Goal: Task Accomplishment & Management: Manage account settings

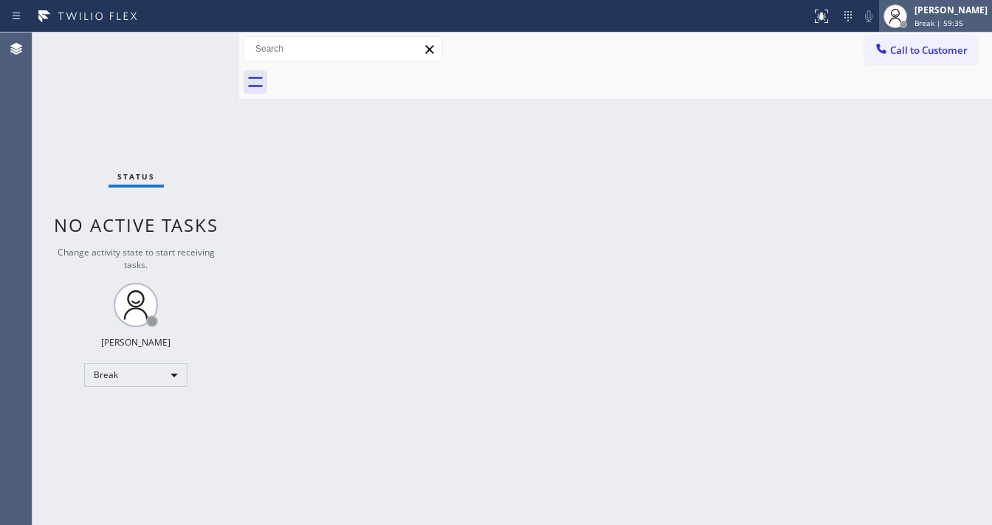
click at [954, 24] on span "Break | 59:35" at bounding box center [938, 23] width 49 height 10
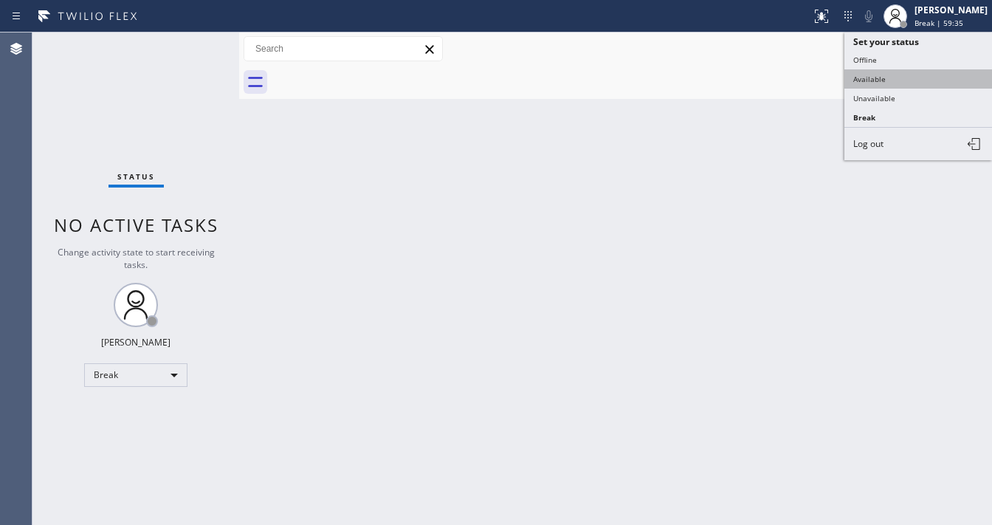
click at [886, 81] on button "Available" at bounding box center [918, 78] width 148 height 19
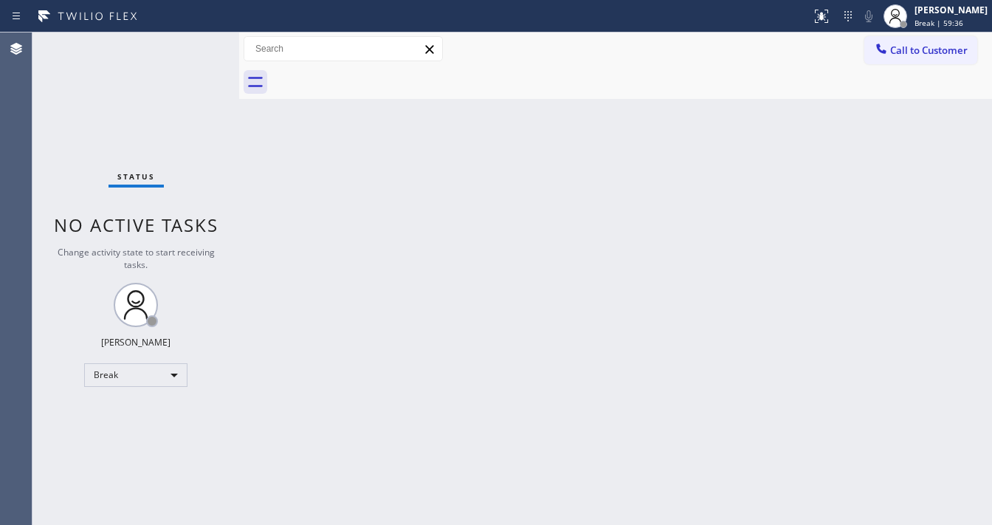
drag, startPoint x: 543, startPoint y: 189, endPoint x: 523, endPoint y: 209, distance: 28.7
click at [523, 209] on div "Back to Dashboard Change Sender ID Customers Technicians Select a contact Outbo…" at bounding box center [615, 278] width 753 height 492
click at [204, 44] on div "Status No active tasks Change activity state to start receiving tasks. [PERSON_…" at bounding box center [135, 278] width 207 height 492
click at [201, 45] on div "Status No active tasks Change activity state to start receiving tasks. [PERSON_…" at bounding box center [135, 278] width 207 height 492
click at [200, 44] on div "Status No active tasks Change activity state to start receiving tasks. [PERSON_…" at bounding box center [135, 278] width 207 height 492
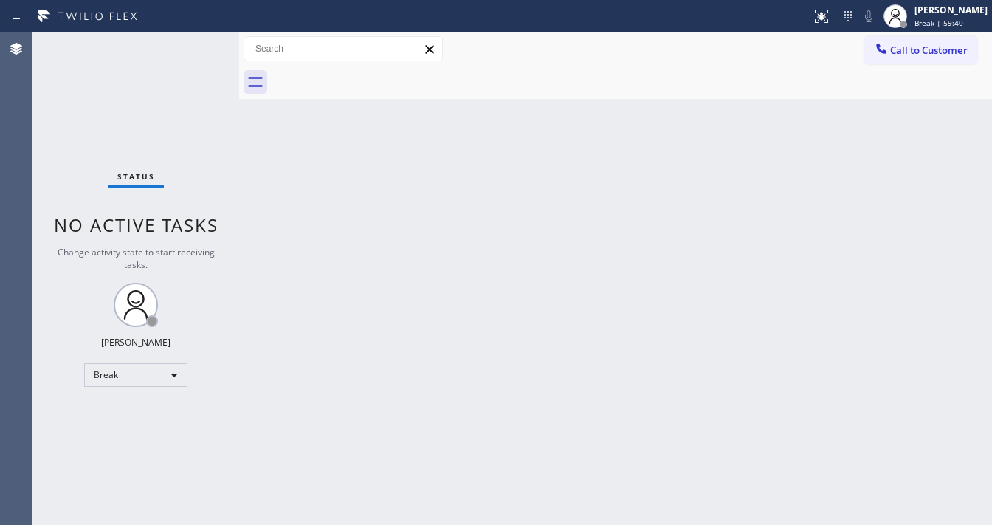
click at [196, 44] on div "Status No active tasks Change activity state to start receiving tasks. [PERSON_…" at bounding box center [135, 278] width 207 height 492
click at [139, 375] on div "Break" at bounding box center [135, 375] width 103 height 24
click at [138, 413] on li "Available" at bounding box center [135, 413] width 100 height 18
click at [397, 376] on div "Back to Dashboard Change Sender ID Customers Technicians Select a contact Outbo…" at bounding box center [615, 278] width 753 height 492
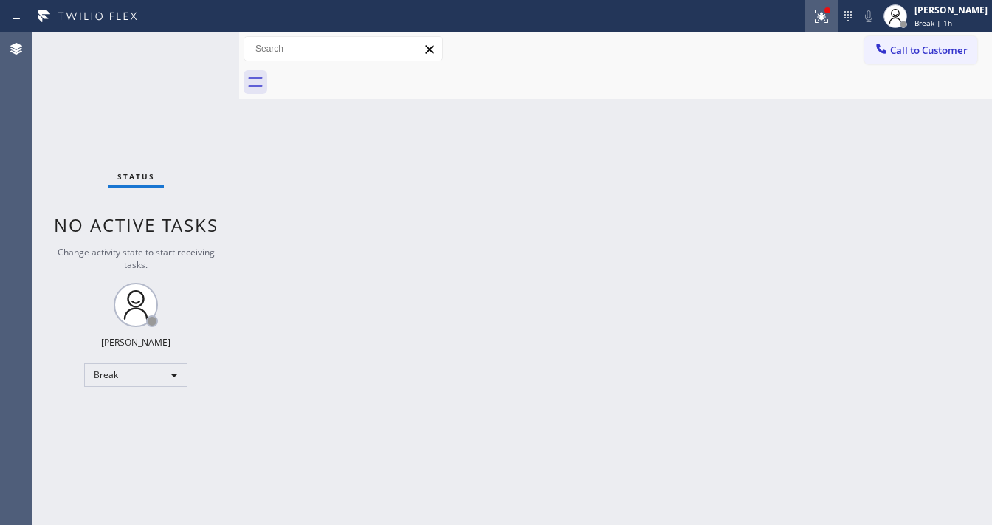
click at [830, 18] on icon at bounding box center [822, 16] width 18 height 18
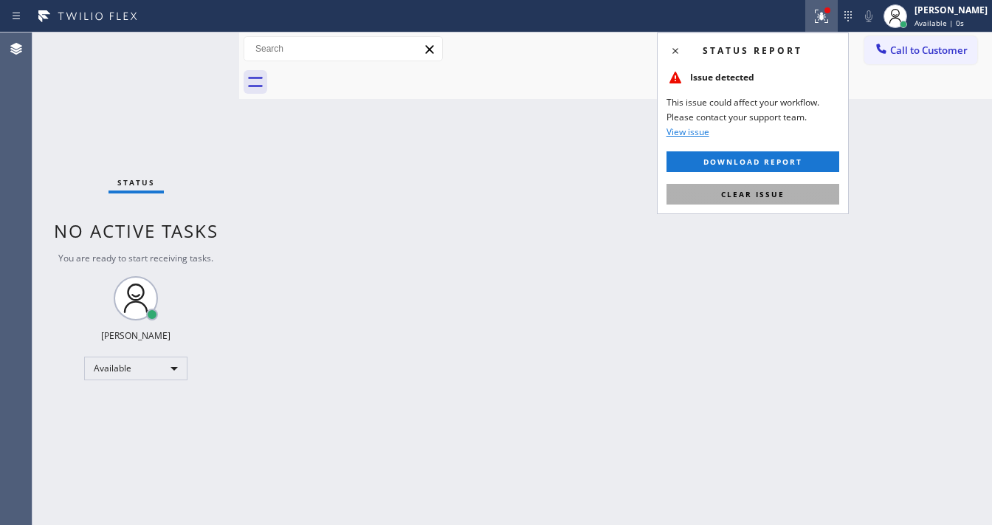
click at [763, 202] on button "Clear issue" at bounding box center [752, 194] width 173 height 21
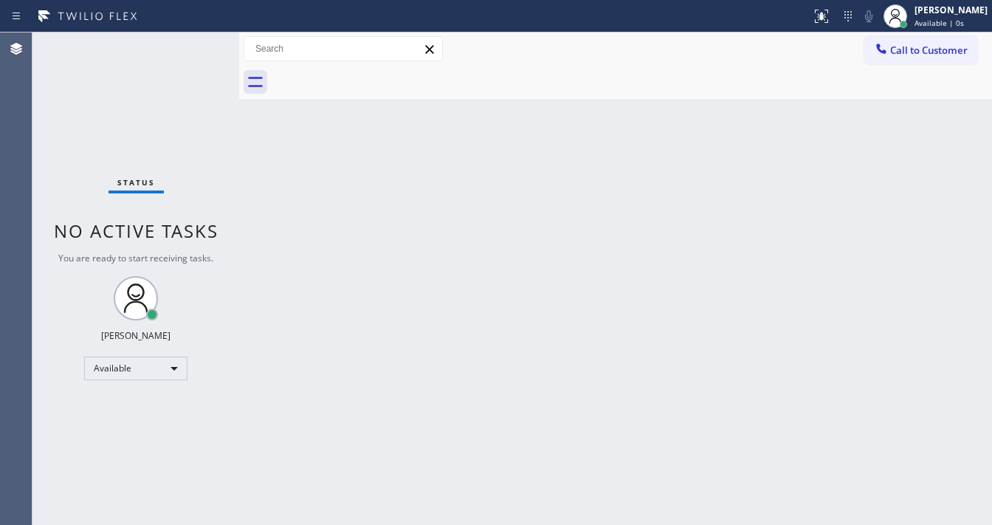
click at [505, 222] on div "Back to Dashboard Change Sender ID Customers Technicians Select a contact Outbo…" at bounding box center [615, 278] width 753 height 492
click at [424, 520] on div "Back to Dashboard Change Sender ID Customers Technicians Select a contact Outbo…" at bounding box center [615, 278] width 753 height 492
click at [190, 46] on div "Status No active tasks You are ready to start receiving tasks. [PERSON_NAME]" at bounding box center [135, 278] width 207 height 492
click at [190, 44] on div "Status No active tasks You are ready to start receiving tasks. [PERSON_NAME]" at bounding box center [135, 278] width 207 height 492
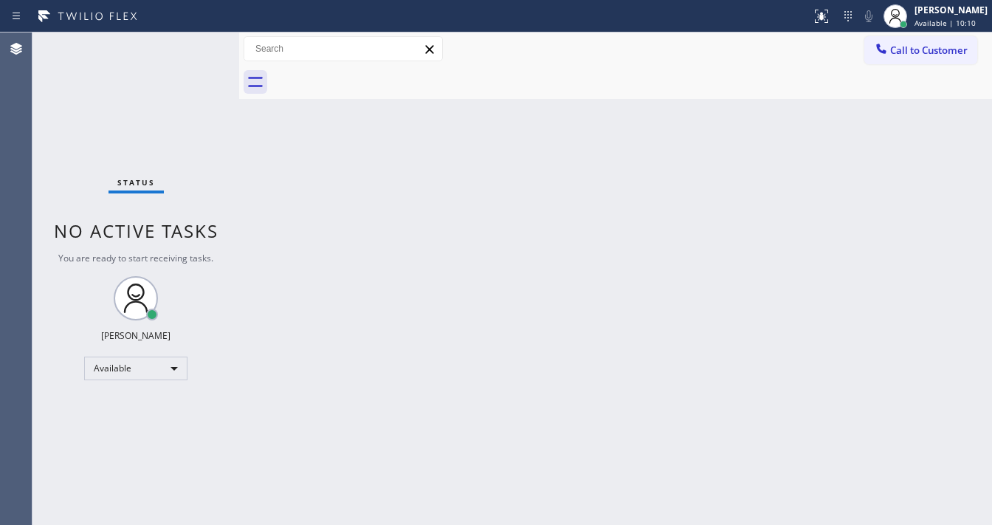
click at [190, 44] on div "Status No active tasks You are ready to start receiving tasks. [PERSON_NAME]" at bounding box center [135, 278] width 207 height 492
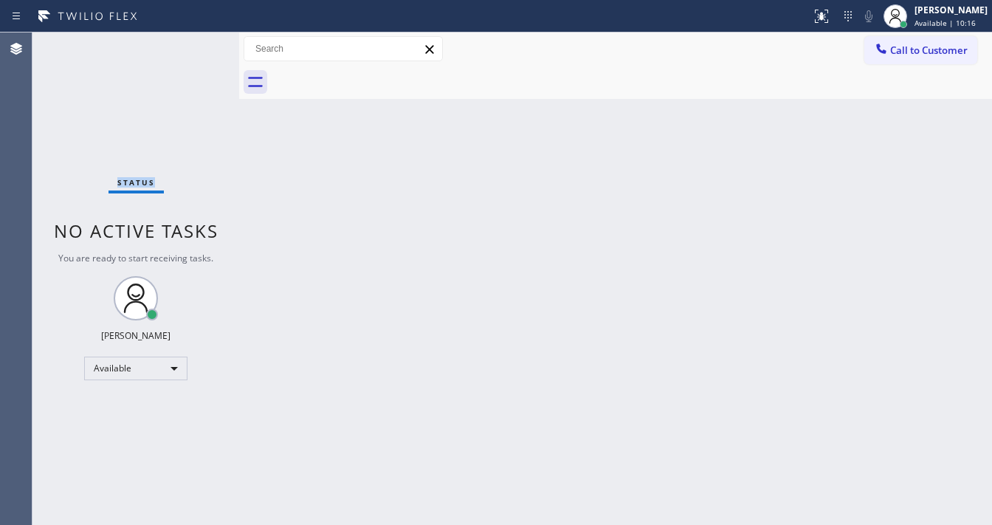
click at [190, 44] on div "Status No active tasks You are ready to start receiving tasks. [PERSON_NAME]" at bounding box center [135, 278] width 207 height 492
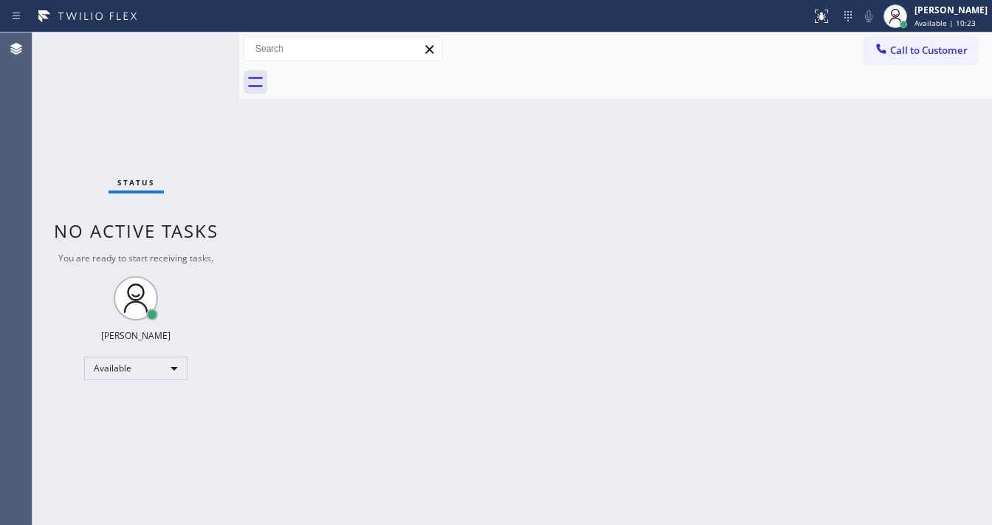
click at [190, 44] on div "Status No active tasks You are ready to start receiving tasks. [PERSON_NAME]" at bounding box center [135, 278] width 207 height 492
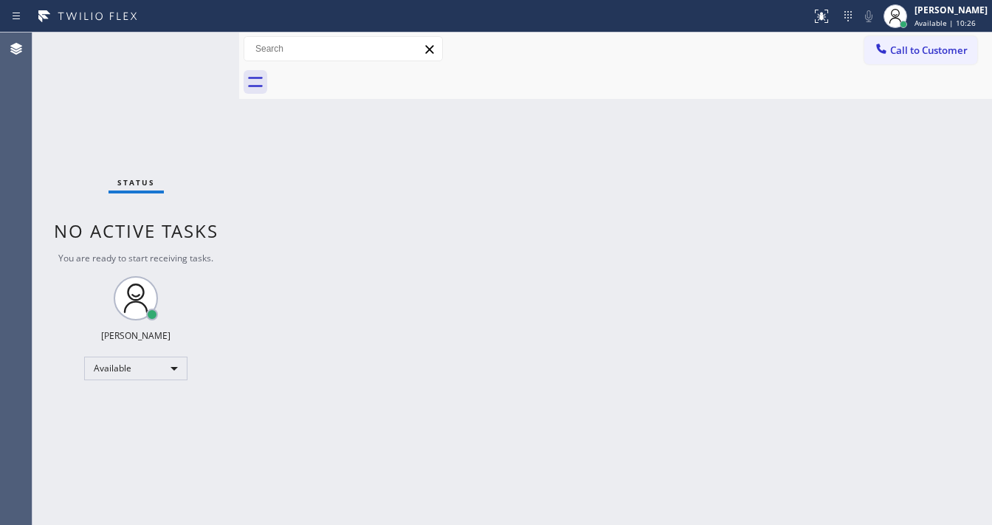
click at [190, 44] on div "Status No active tasks You are ready to start receiving tasks. [PERSON_NAME]" at bounding box center [135, 278] width 207 height 492
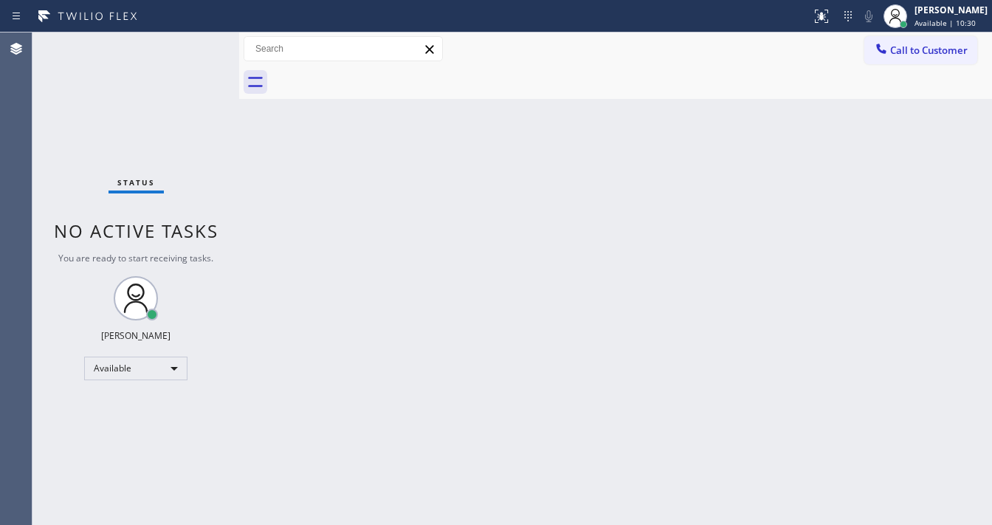
click at [190, 44] on div "Status No active tasks You are ready to start receiving tasks. [PERSON_NAME]" at bounding box center [135, 278] width 207 height 492
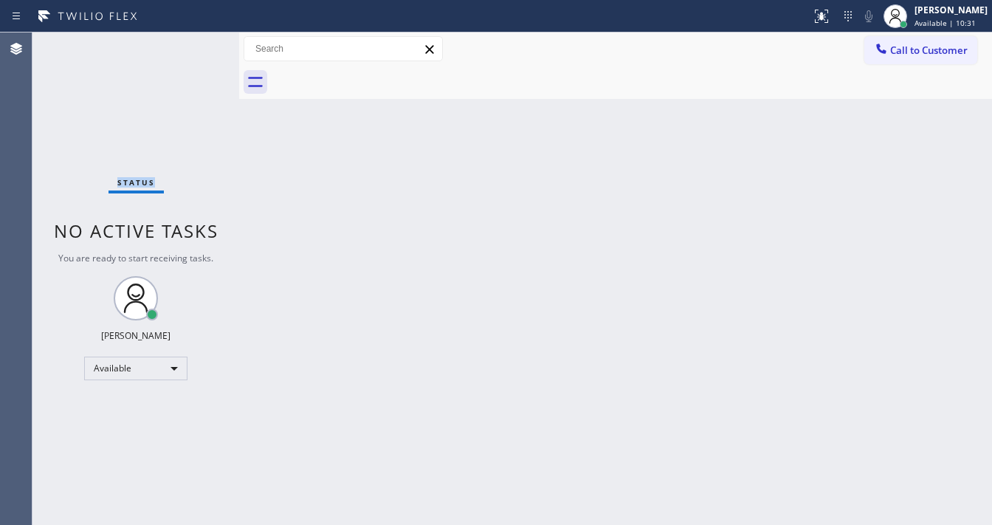
click at [190, 44] on div "Status No active tasks You are ready to start receiving tasks. [PERSON_NAME]" at bounding box center [135, 278] width 207 height 492
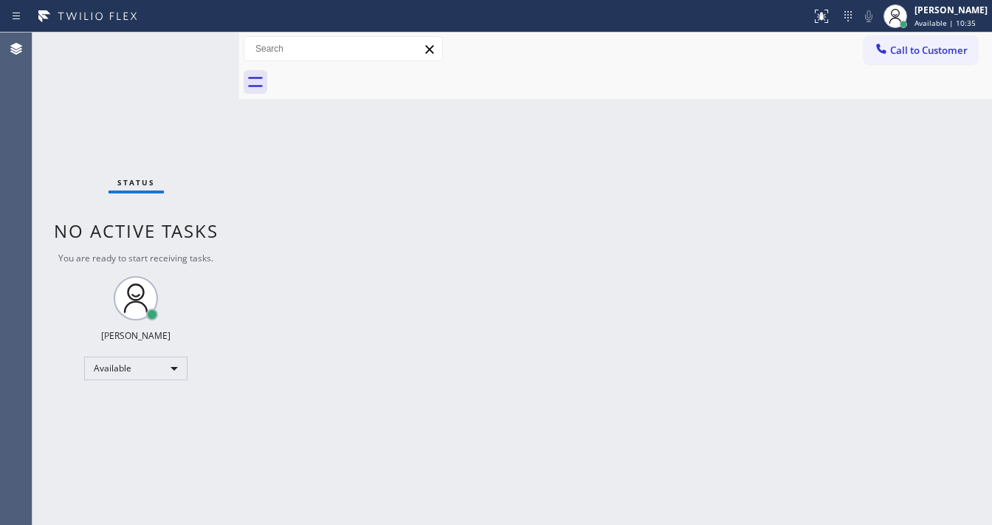
click at [190, 44] on div "Status No active tasks You are ready to start receiving tasks. [PERSON_NAME]" at bounding box center [135, 278] width 207 height 492
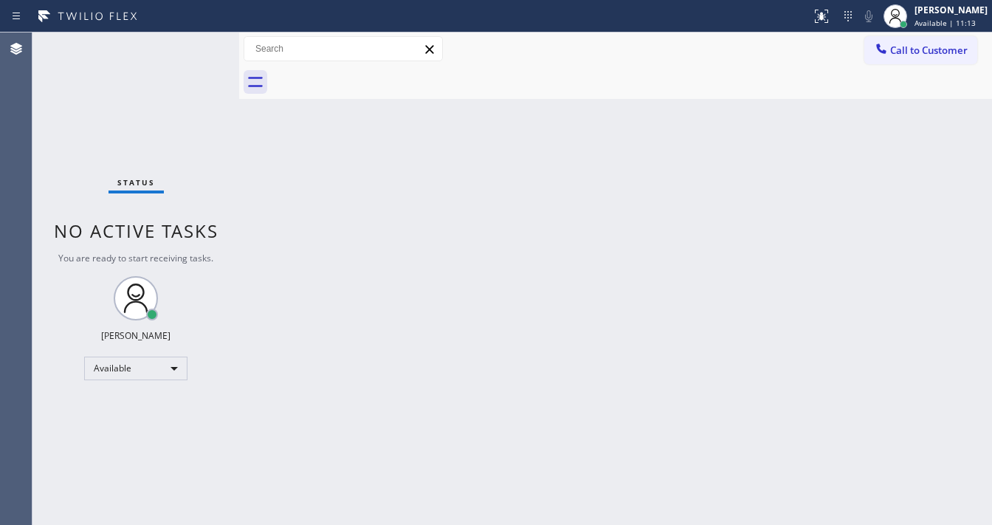
click at [190, 44] on div "Status No active tasks You are ready to start receiving tasks. [PERSON_NAME]" at bounding box center [135, 278] width 207 height 492
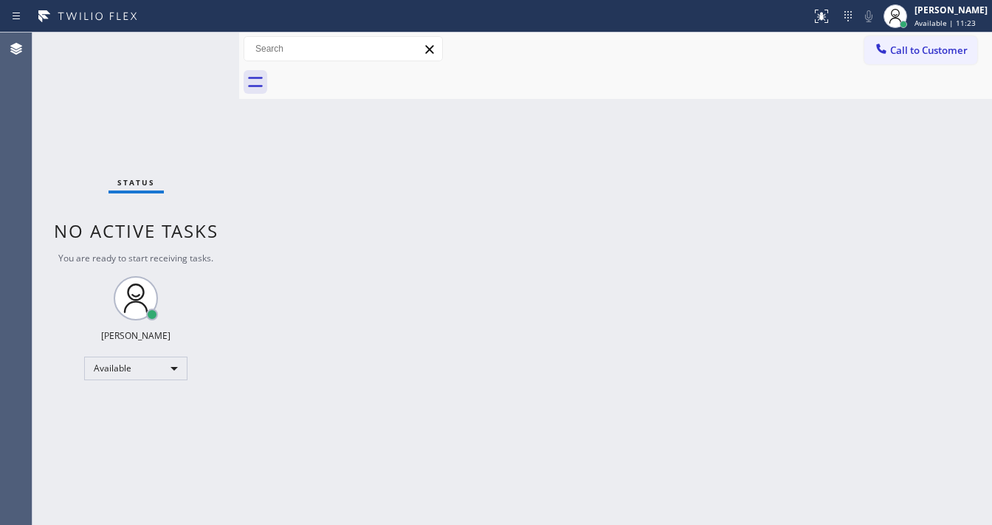
click at [190, 44] on div "Status No active tasks You are ready to start receiving tasks. [PERSON_NAME]" at bounding box center [135, 278] width 207 height 492
click at [201, 45] on div "Status No active tasks You are ready to start receiving tasks. [PERSON_NAME]" at bounding box center [135, 278] width 207 height 492
click at [196, 41] on div "Status No active tasks You are ready to start receiving tasks. [PERSON_NAME]" at bounding box center [135, 278] width 207 height 492
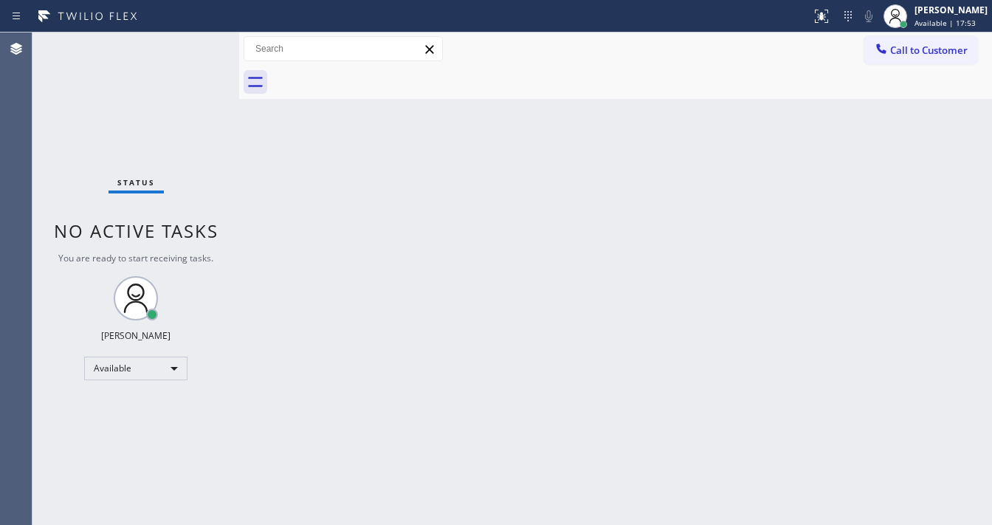
click at [393, 519] on div "Back to Dashboard Change Sender ID Customers Technicians Select a contact Outbo…" at bounding box center [615, 278] width 753 height 492
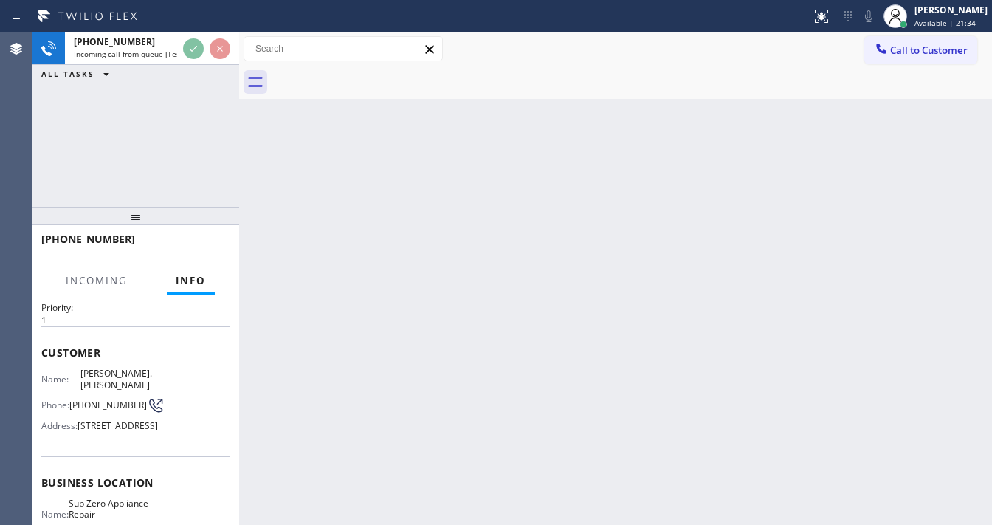
scroll to position [118, 0]
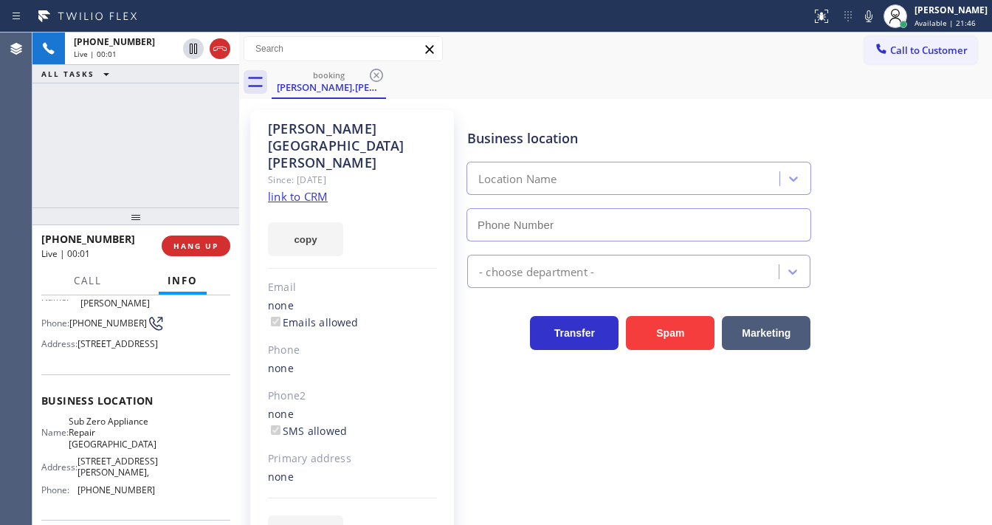
click at [41, 168] on div "[PHONE_NUMBER] Live | 00:01 ALL TASKS ALL TASKS ACTIVE TASKS TASKS IN WRAP UP" at bounding box center [135, 119] width 207 height 175
type input "[PHONE_NUMBER]"
click at [296, 189] on link "link to CRM" at bounding box center [298, 196] width 60 height 15
click at [560, 89] on div "booking [PERSON_NAME][GEOGRAPHIC_DATA][PERSON_NAME]" at bounding box center [632, 82] width 720 height 33
click at [873, 19] on icon at bounding box center [869, 16] width 18 height 18
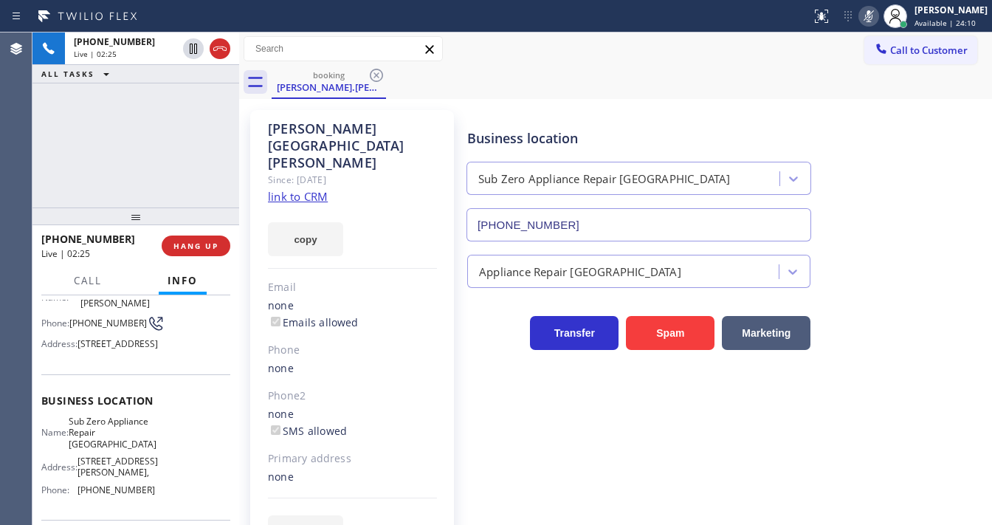
drag, startPoint x: 144, startPoint y: 126, endPoint x: 201, endPoint y: 89, distance: 68.2
click at [144, 125] on div "[PHONE_NUMBER] Live | 02:25 ALL TASKS ALL TASKS ACTIVE TASKS TASKS IN WRAP UP" at bounding box center [135, 119] width 207 height 175
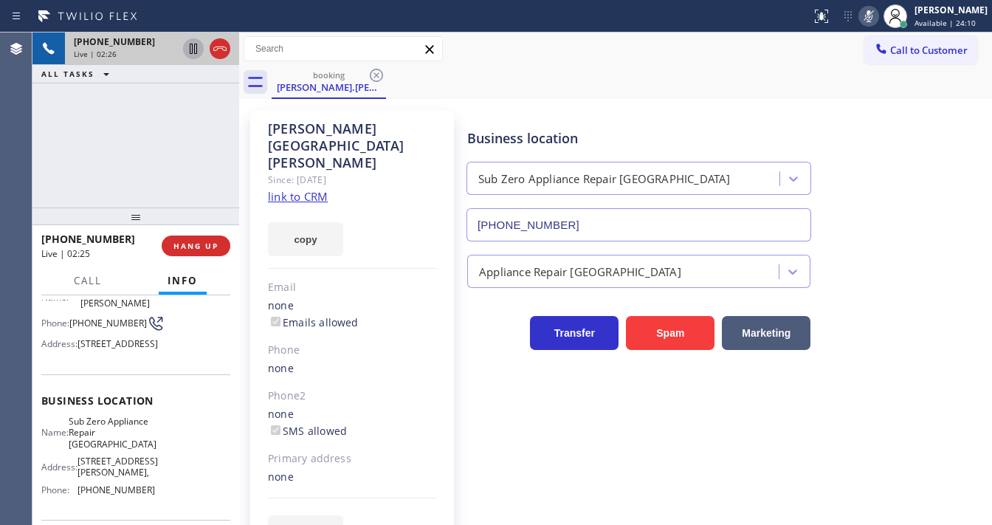
click at [187, 49] on icon at bounding box center [194, 49] width 18 height 18
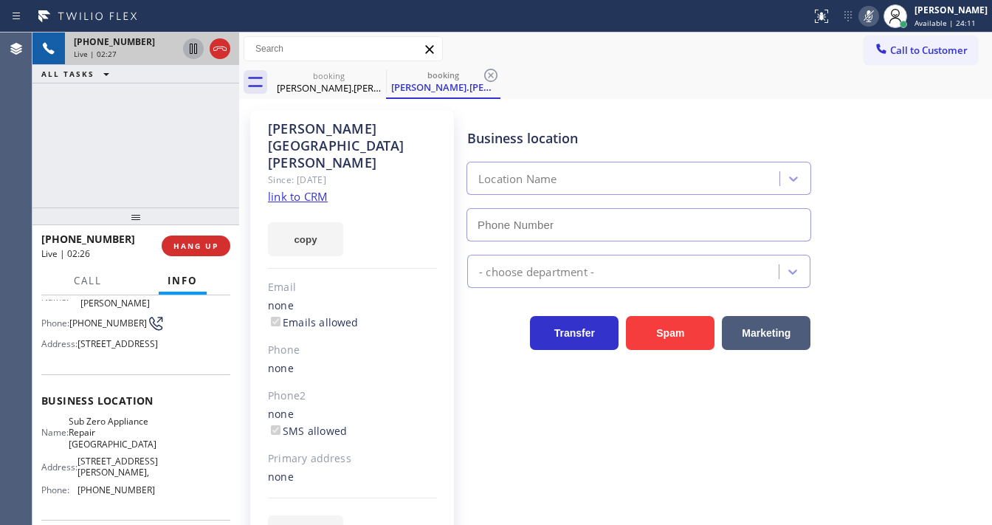
type input "[PHONE_NUMBER]"
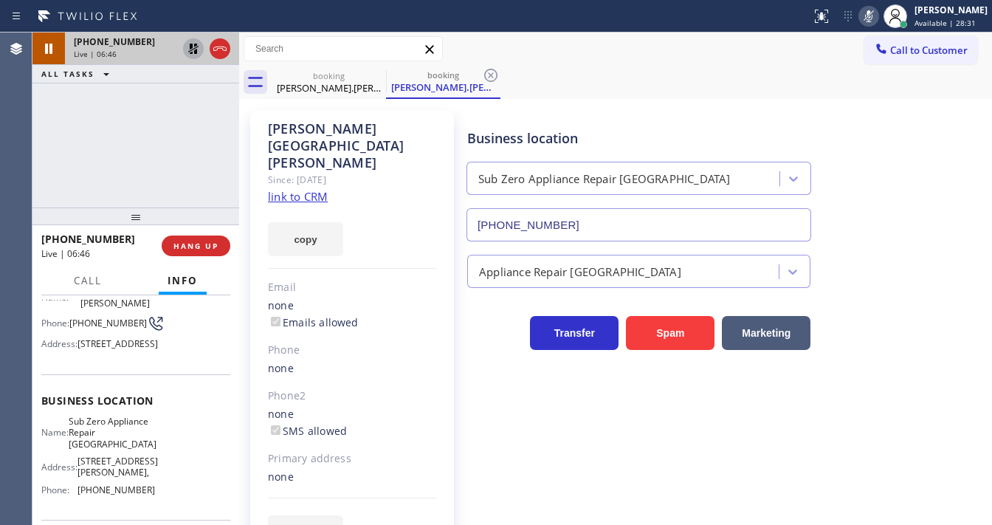
click at [34, 182] on div "[PHONE_NUMBER] Live | 06:46 ALL TASKS ALL TASKS ACTIVE TASKS TASKS IN WRAP UP" at bounding box center [135, 119] width 207 height 175
click at [189, 50] on icon at bounding box center [194, 49] width 18 height 18
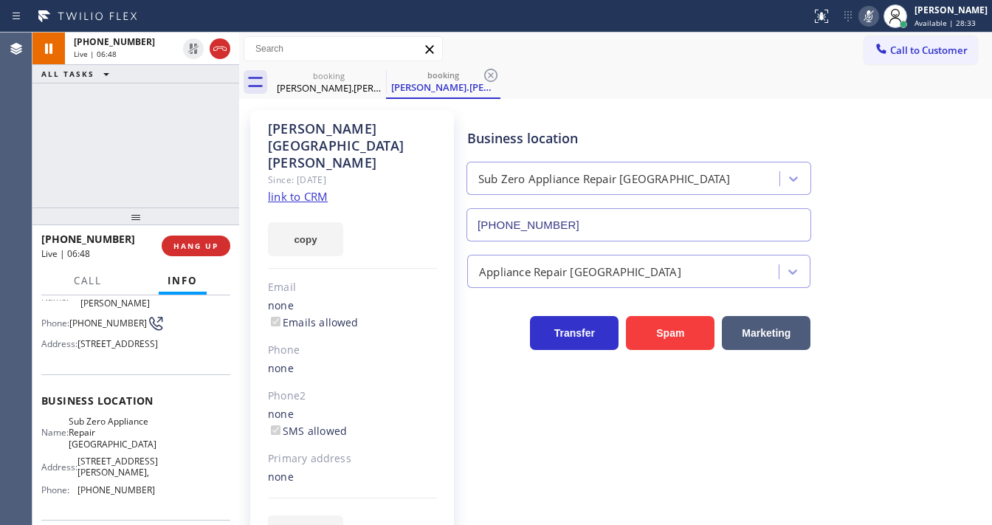
click at [875, 13] on icon at bounding box center [869, 16] width 18 height 18
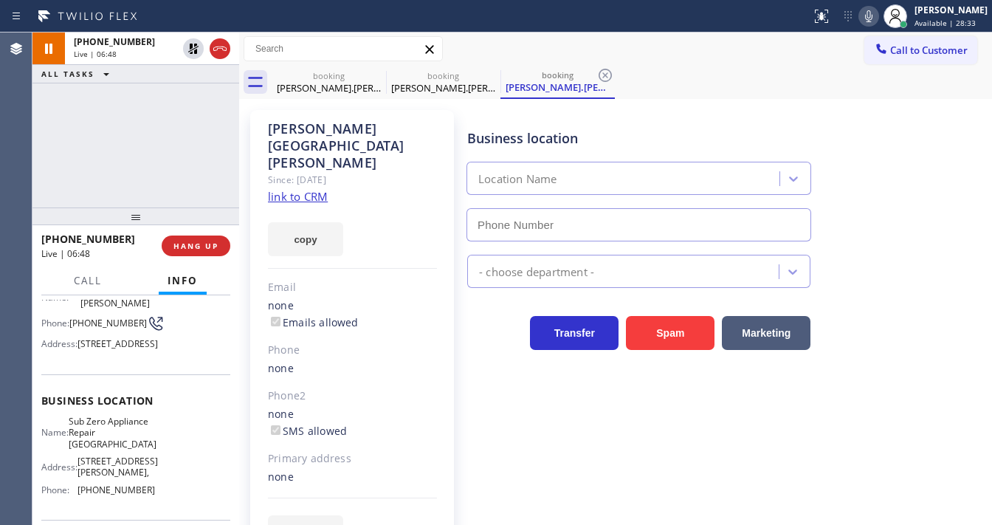
click at [254, 117] on div "[PERSON_NAME][GEOGRAPHIC_DATA][PERSON_NAME] Since: [DATE] link to CRM copy Emai…" at bounding box center [352, 338] width 204 height 457
type input "[PHONE_NUMBER]"
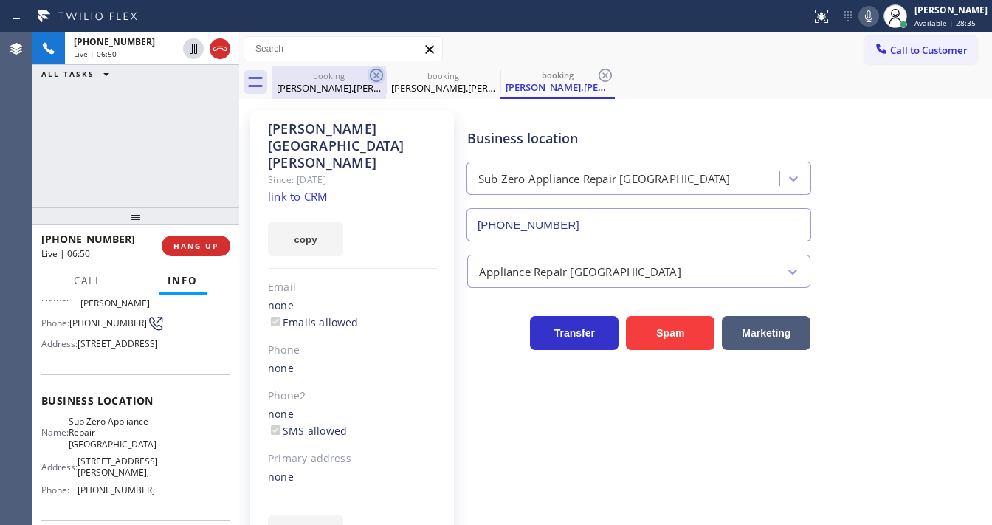
click at [371, 75] on icon at bounding box center [377, 75] width 18 height 18
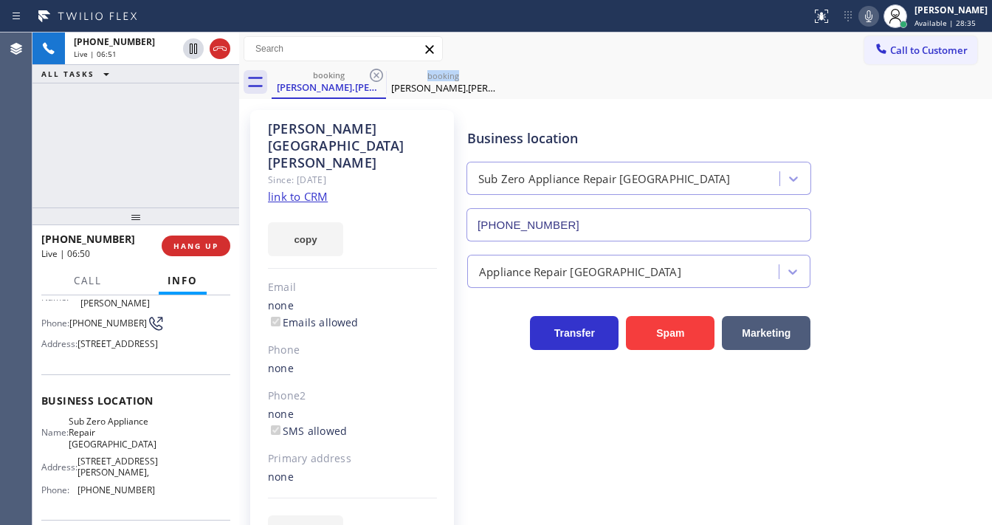
click at [371, 75] on icon at bounding box center [377, 75] width 18 height 18
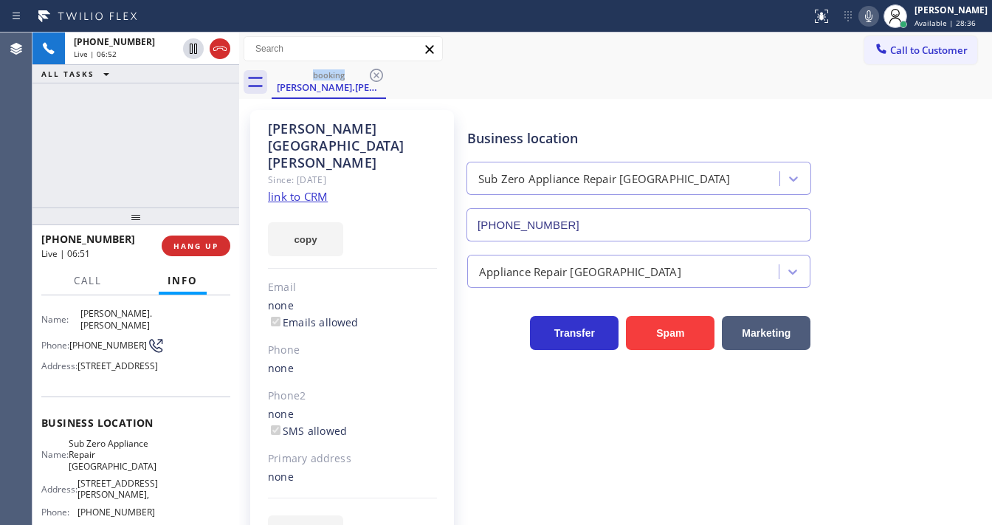
scroll to position [59, 0]
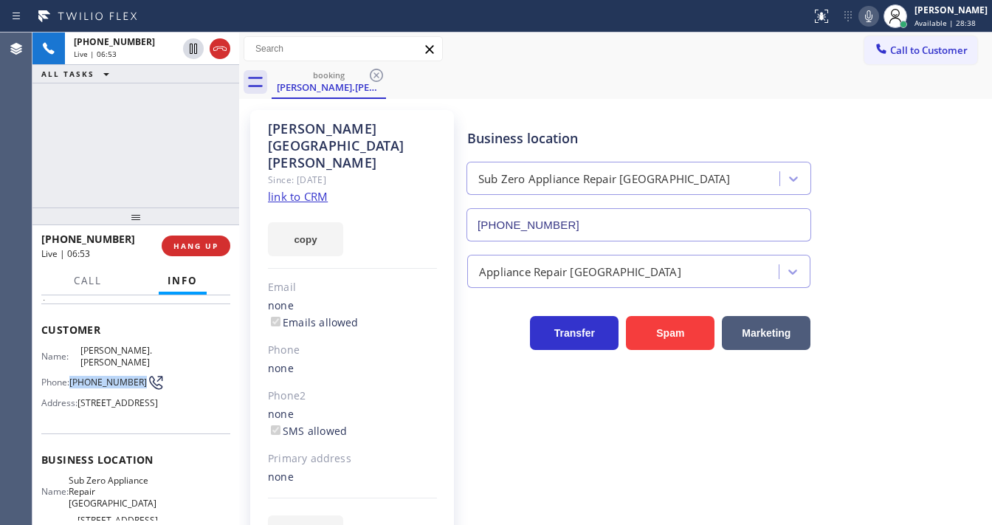
drag, startPoint x: 97, startPoint y: 375, endPoint x: 73, endPoint y: 363, distance: 26.4
click at [73, 376] on span "[PHONE_NUMBER]" at bounding box center [107, 381] width 77 height 11
copy span "[PHONE_NUMBER]"
click at [48, 179] on div "[PHONE_NUMBER] Live | 07:26 ALL TASKS ALL TASKS ACTIVE TASKS TASKS IN WRAP UP" at bounding box center [135, 119] width 207 height 175
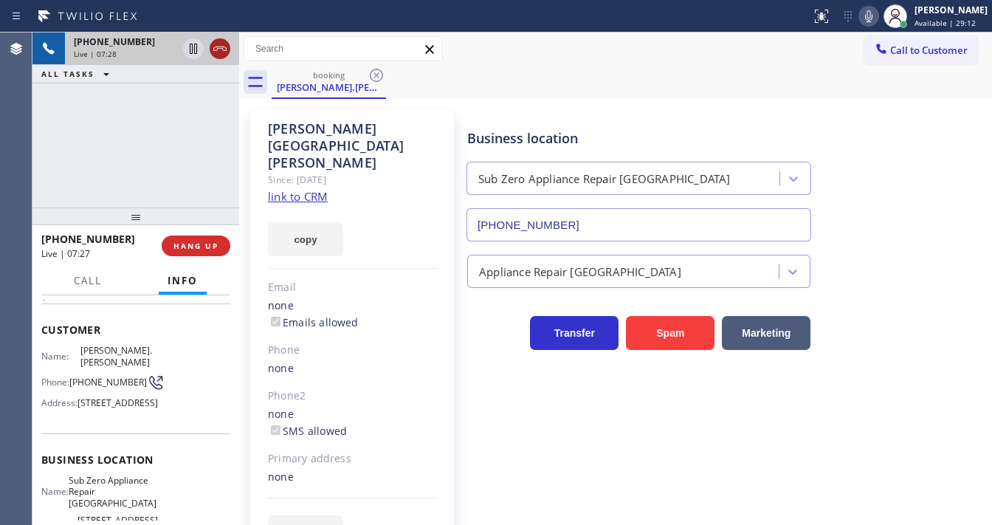
click at [221, 51] on icon at bounding box center [220, 49] width 18 height 18
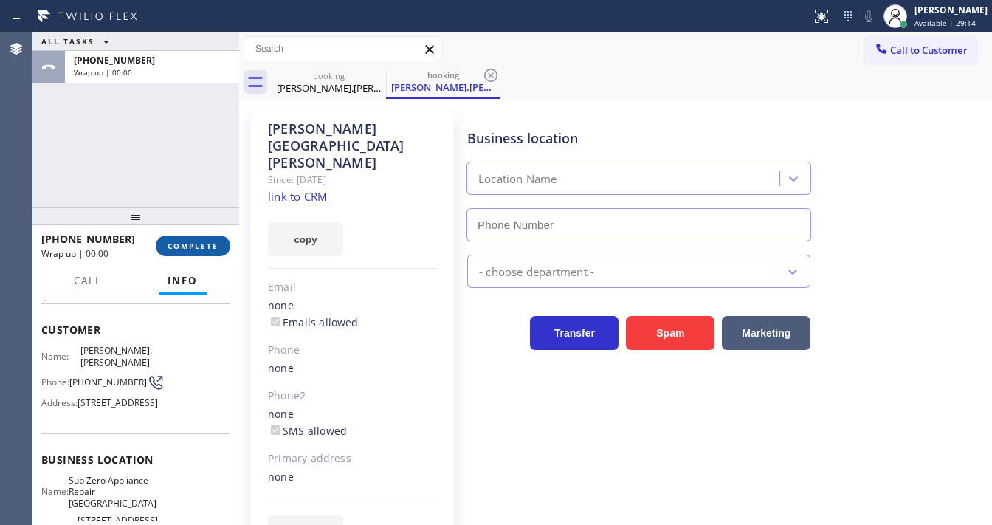
click at [200, 247] on span "COMPLETE" at bounding box center [193, 246] width 51 height 10
type input "[PHONE_NUMBER]"
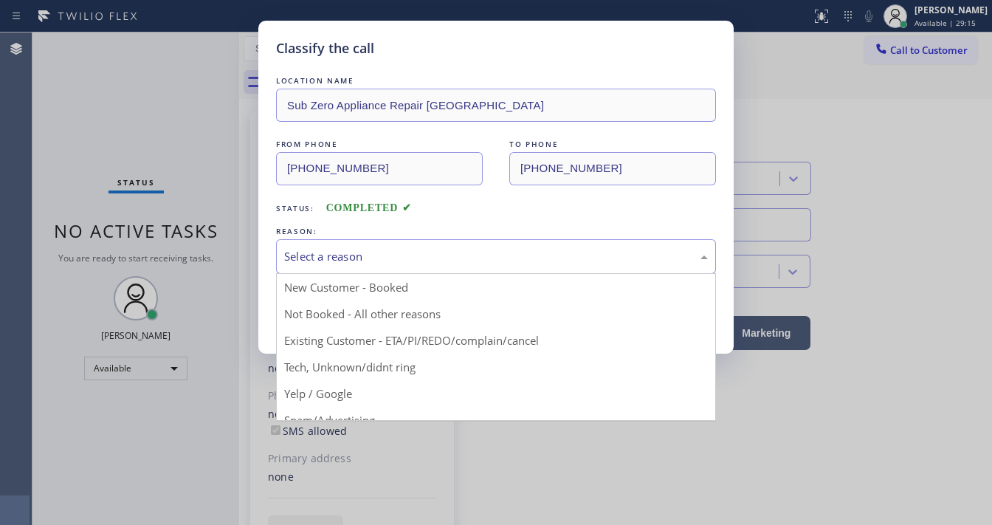
click at [372, 263] on div "Select a reason" at bounding box center [496, 256] width 424 height 17
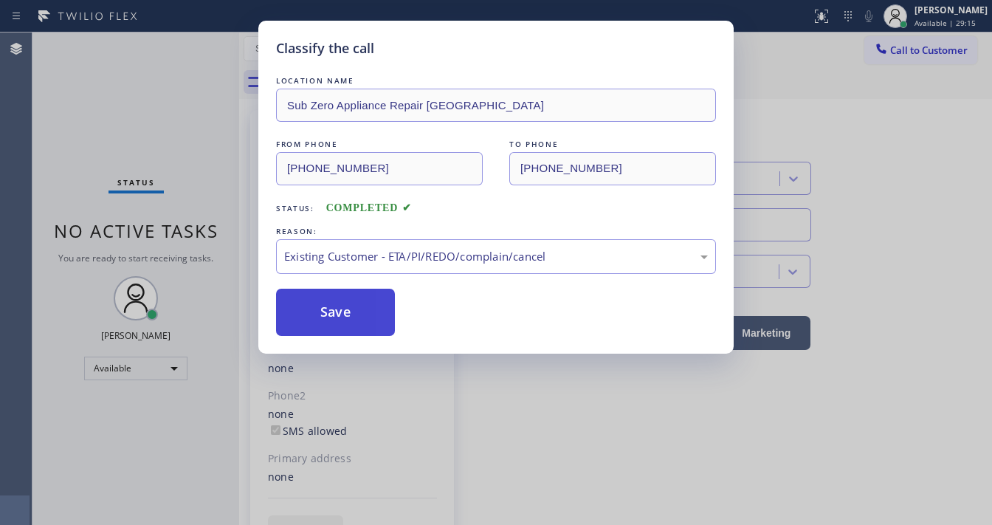
click at [342, 311] on button "Save" at bounding box center [335, 312] width 119 height 47
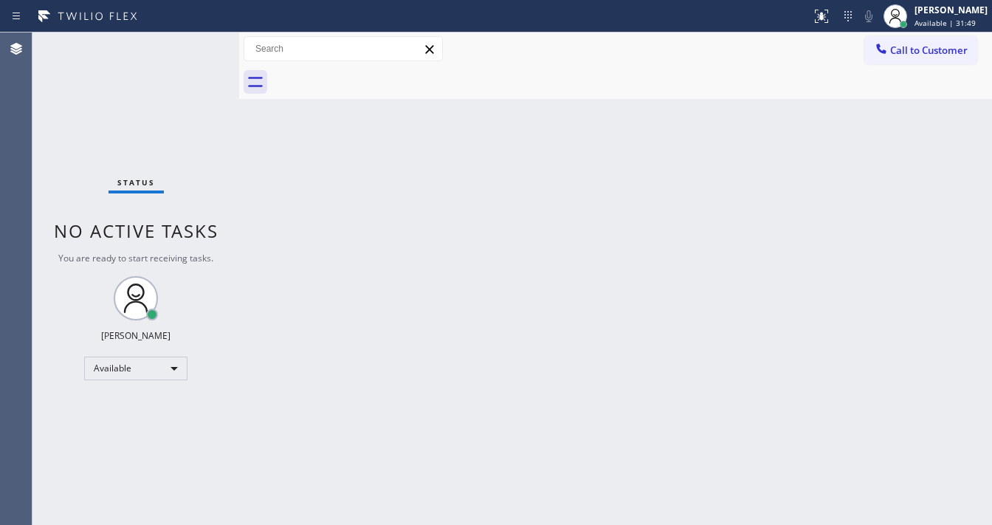
drag, startPoint x: 401, startPoint y: 523, endPoint x: 389, endPoint y: 512, distance: 16.2
click at [401, 524] on div "Back to Dashboard Change Sender ID Customers Technicians Select a contact Outbo…" at bounding box center [615, 278] width 753 height 492
click at [526, 47] on div "Call to Customer Outbound call Location Subzero Repair Professionals ([GEOGRAPH…" at bounding box center [615, 49] width 753 height 26
drag, startPoint x: 173, startPoint y: 36, endPoint x: 165, endPoint y: 55, distance: 19.9
drag, startPoint x: 165, startPoint y: 55, endPoint x: 185, endPoint y: 41, distance: 23.8
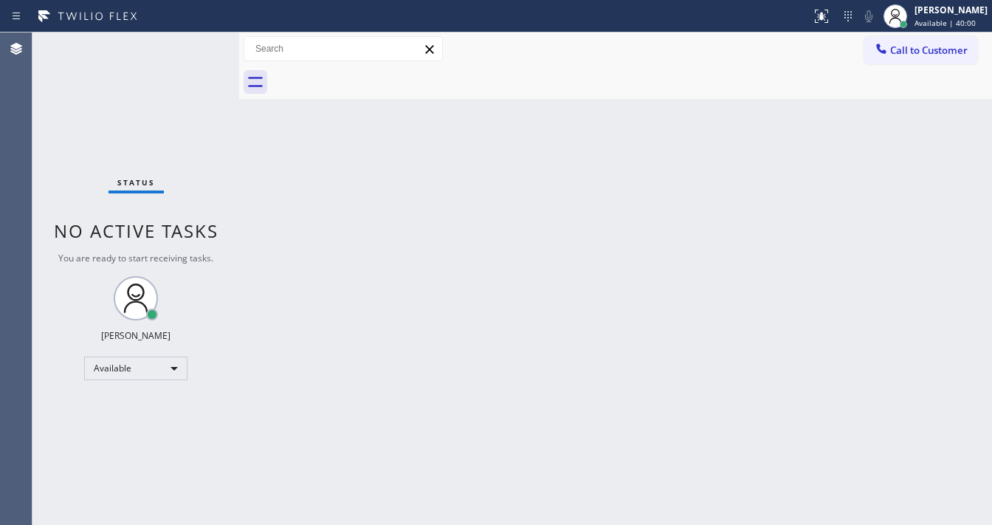
click at [185, 41] on div "Status No active tasks You are ready to start receiving tasks. [PERSON_NAME]" at bounding box center [135, 278] width 207 height 492
click at [192, 39] on div "Status No active tasks You are ready to start receiving tasks. [PERSON_NAME]" at bounding box center [135, 278] width 207 height 492
click at [192, 46] on div "Status No active tasks You are ready to start receiving tasks. [PERSON_NAME]" at bounding box center [135, 278] width 207 height 492
click at [192, 47] on div "Status No active tasks You are ready to start receiving tasks. [PERSON_NAME]" at bounding box center [135, 278] width 207 height 492
drag, startPoint x: 29, startPoint y: 325, endPoint x: 7, endPoint y: 351, distance: 33.5
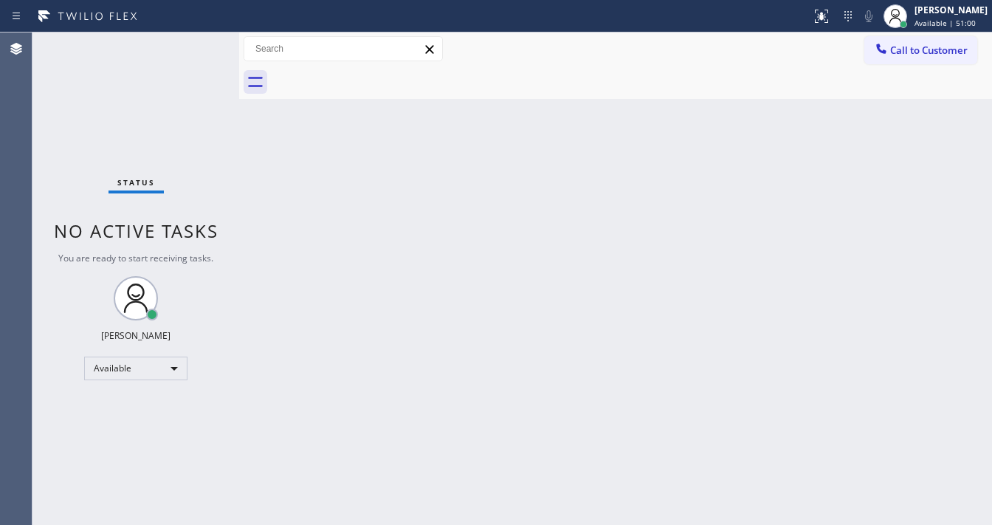
click at [193, 39] on div "Status No active tasks You are ready to start receiving tasks. [PERSON_NAME]" at bounding box center [135, 278] width 207 height 492
click at [193, 52] on div "Status No active tasks You are ready to start receiving tasks. [PERSON_NAME]" at bounding box center [135, 278] width 207 height 492
click at [195, 53] on div "Status No active tasks You are ready to start receiving tasks. [PERSON_NAME]" at bounding box center [135, 278] width 207 height 492
click at [196, 53] on div "Status No active tasks You are ready to start receiving tasks. [PERSON_NAME]" at bounding box center [135, 278] width 207 height 492
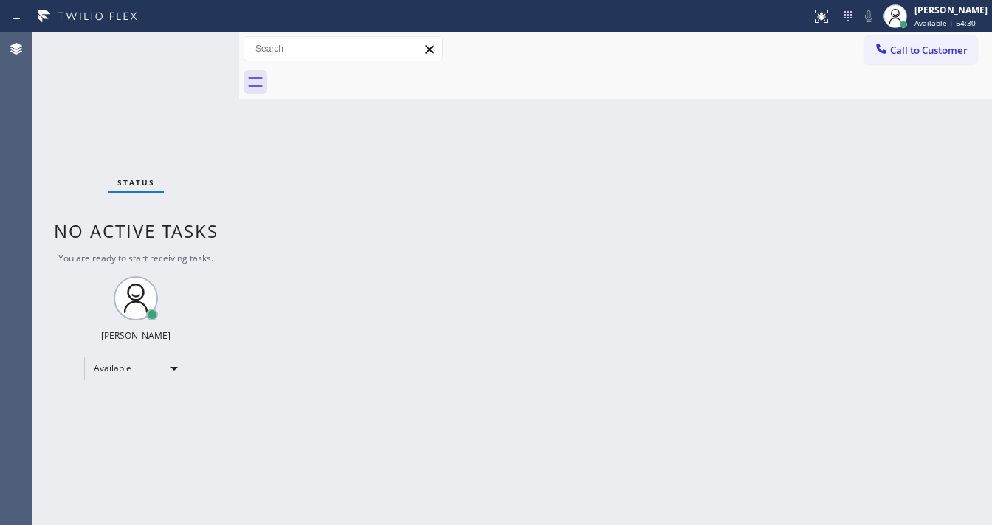
click at [190, 44] on div "Status No active tasks You are ready to start receiving tasks. [PERSON_NAME]" at bounding box center [135, 278] width 207 height 492
click at [195, 41] on div "Status No active tasks You are ready to start receiving tasks. [PERSON_NAME]" at bounding box center [135, 278] width 207 height 492
click at [197, 41] on div "Status No active tasks You are ready to start receiving tasks. [PERSON_NAME]" at bounding box center [135, 278] width 207 height 492
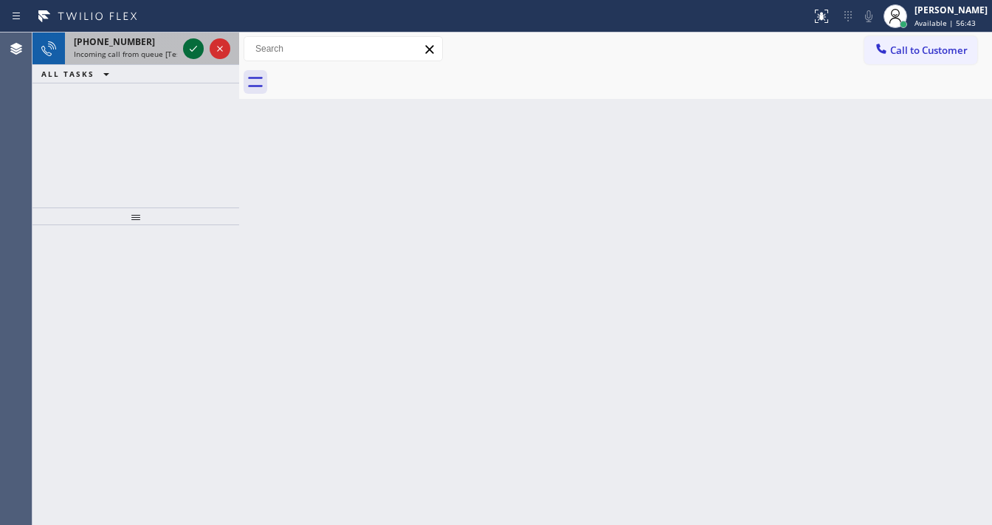
click at [194, 53] on icon at bounding box center [194, 49] width 18 height 18
click at [186, 48] on icon at bounding box center [194, 49] width 18 height 18
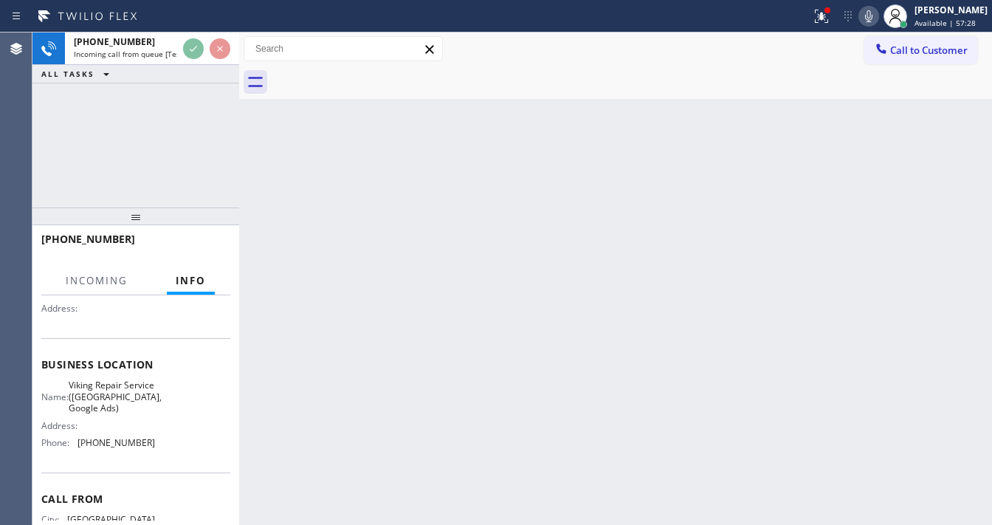
scroll to position [207, 0]
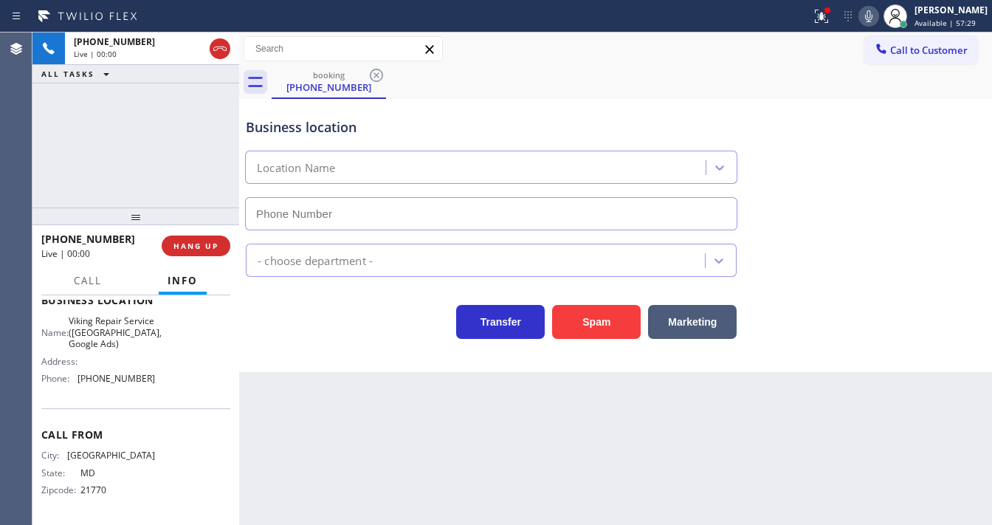
type input "[PHONE_NUMBER]"
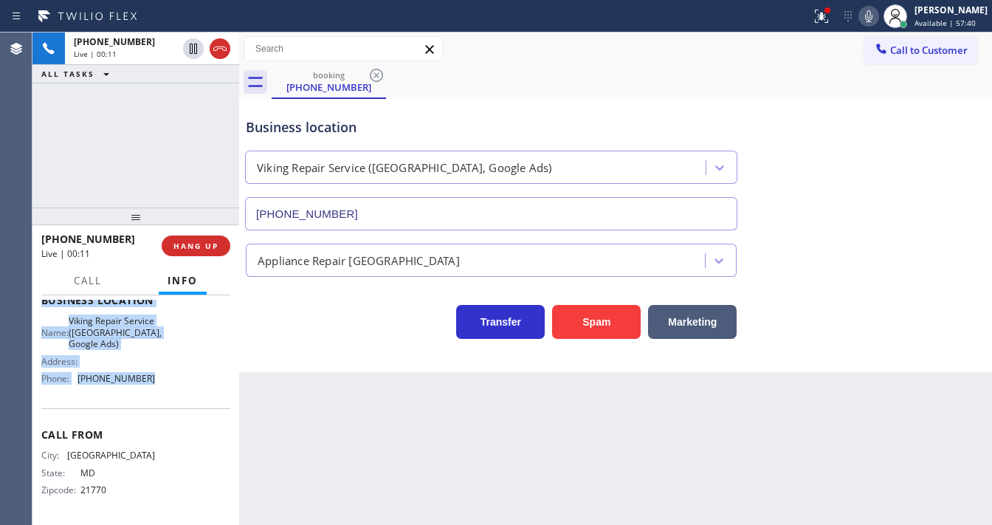
drag, startPoint x: 62, startPoint y: 361, endPoint x: 168, endPoint y: 378, distance: 106.9
click at [168, 378] on div "Context Queue: [Test] All Priority: 1 Customer Name: [PHONE_NUMBER] Phone: [PHO…" at bounding box center [135, 410] width 207 height 230
copy div "Customer Name: [PHONE_NUMBER] Phone: [PHONE_NUMBER] Address: Business location …"
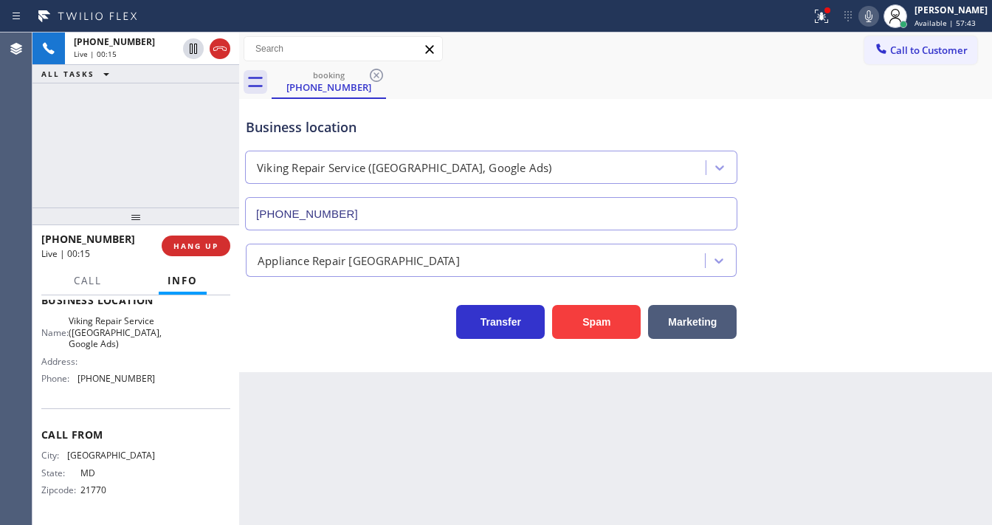
click at [148, 154] on div "[PHONE_NUMBER] Live | 00:15 ALL TASKS ALL TASKS ACTIVE TASKS TASKS IN WRAP UP" at bounding box center [135, 119] width 207 height 175
click at [830, 24] on icon at bounding box center [822, 16] width 18 height 18
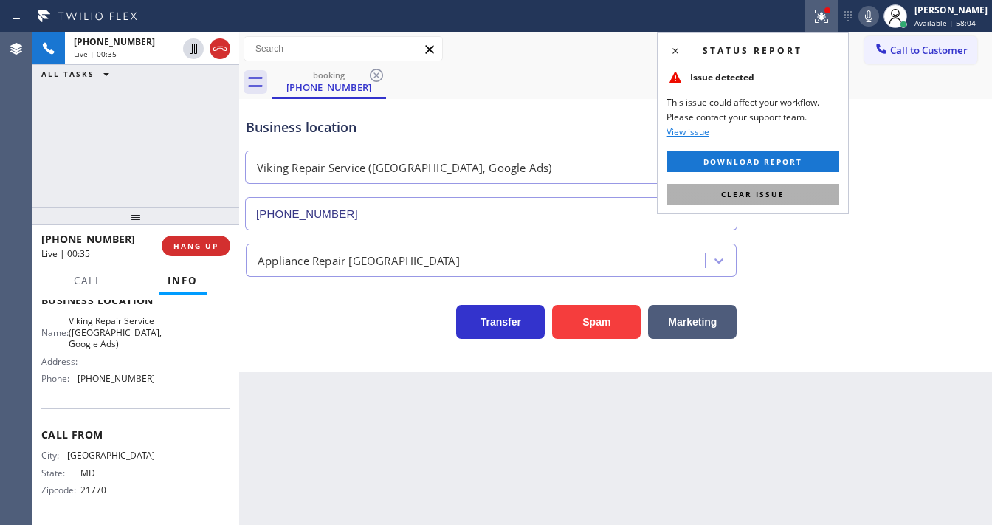
click at [782, 197] on span "Clear issue" at bounding box center [752, 194] width 63 height 10
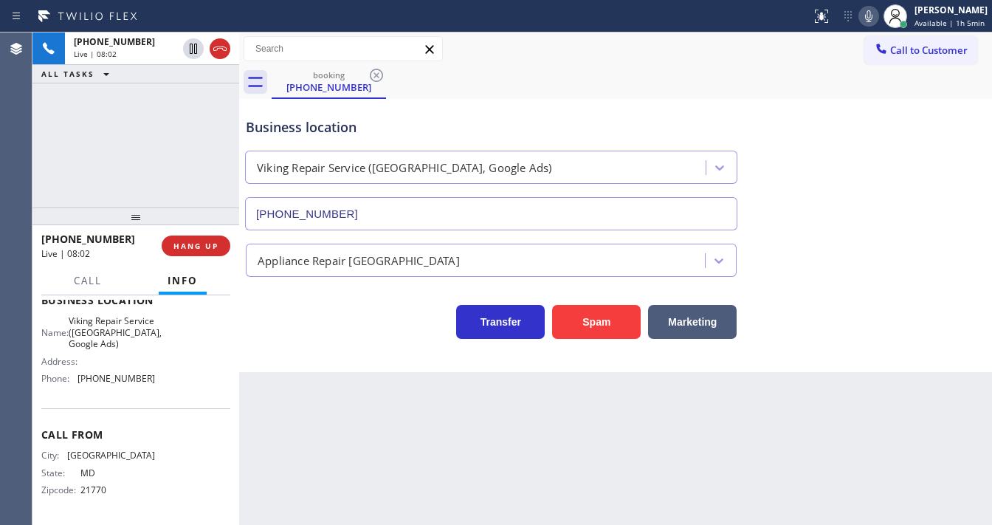
click at [872, 17] on icon at bounding box center [869, 16] width 18 height 18
click at [577, 101] on div "Business location Viking Repair Service ([GEOGRAPHIC_DATA], Google Ads) [PHONE_…" at bounding box center [615, 164] width 745 height 134
click at [196, 130] on div "[PHONE_NUMBER] Live | 08:03 ALL TASKS ALL TASKS ACTIVE TASKS TASKS IN WRAP UP" at bounding box center [135, 119] width 207 height 175
click at [149, 118] on div "[PHONE_NUMBER] Live | 08:19 ALL TASKS ALL TASKS ACTIVE TASKS TASKS IN WRAP UP" at bounding box center [135, 119] width 207 height 175
click at [871, 24] on icon at bounding box center [869, 16] width 18 height 18
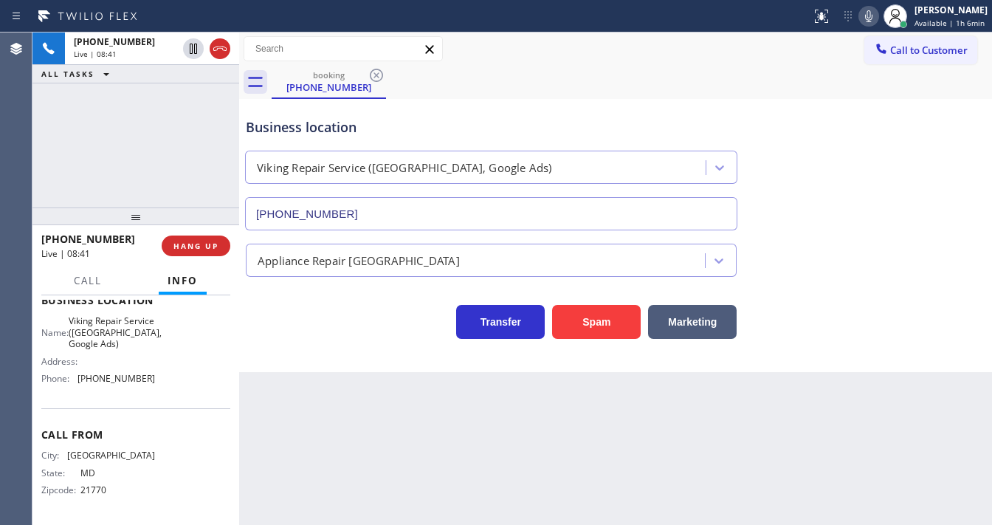
click at [61, 167] on div "[PHONE_NUMBER] Live | 08:41 ALL TASKS ALL TASKS ACTIVE TASKS TASKS IN WRAP UP" at bounding box center [135, 119] width 207 height 175
click at [868, 19] on icon at bounding box center [869, 16] width 18 height 18
drag, startPoint x: 25, startPoint y: 180, endPoint x: 128, endPoint y: 122, distance: 118.0
click at [24, 180] on div "Agent Desktop" at bounding box center [16, 278] width 32 height 492
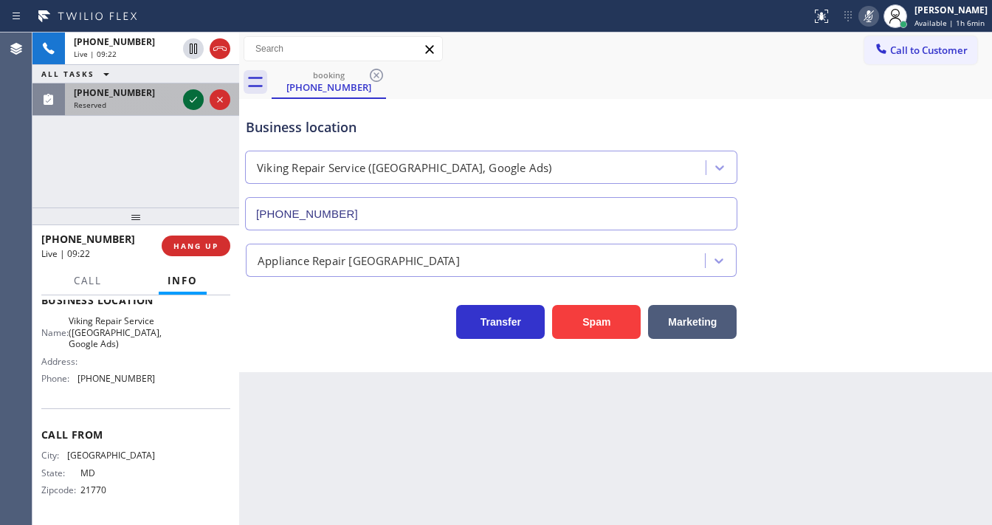
click at [190, 100] on icon at bounding box center [194, 100] width 18 height 18
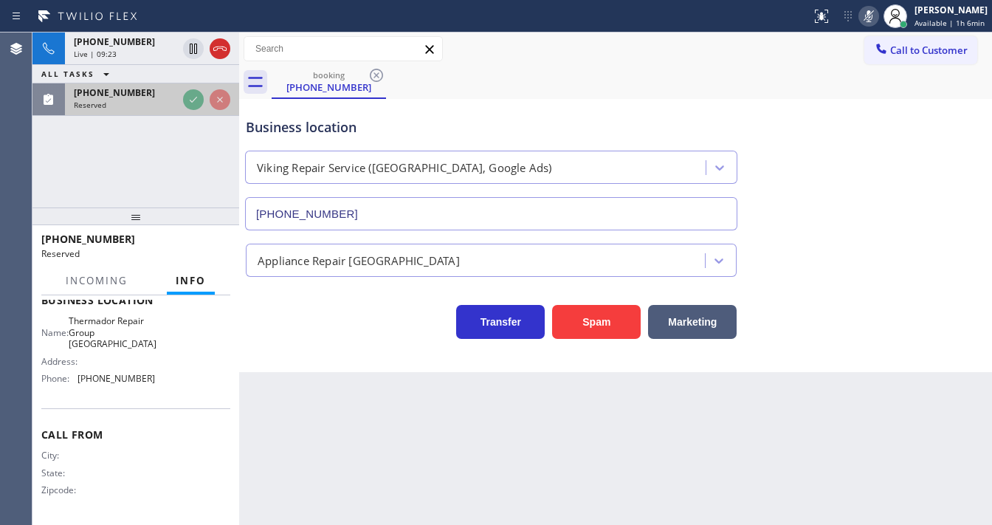
scroll to position [219, 0]
click at [190, 100] on div "[PHONE_NUMBER] Live | 09:23 ALL TASKS ALL TASKS ACTIVE TASKS TASKS IN WRAP UP […" at bounding box center [135, 119] width 207 height 175
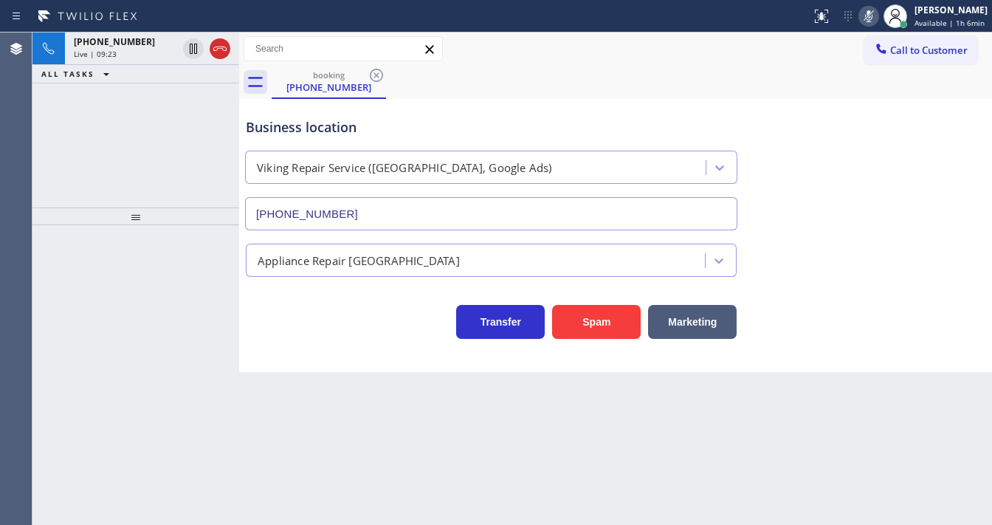
click at [190, 100] on div "[PHONE_NUMBER] Live | 09:23 ALL TASKS ALL TASKS ACTIVE TASKS TASKS IN WRAP UP" at bounding box center [135, 119] width 207 height 175
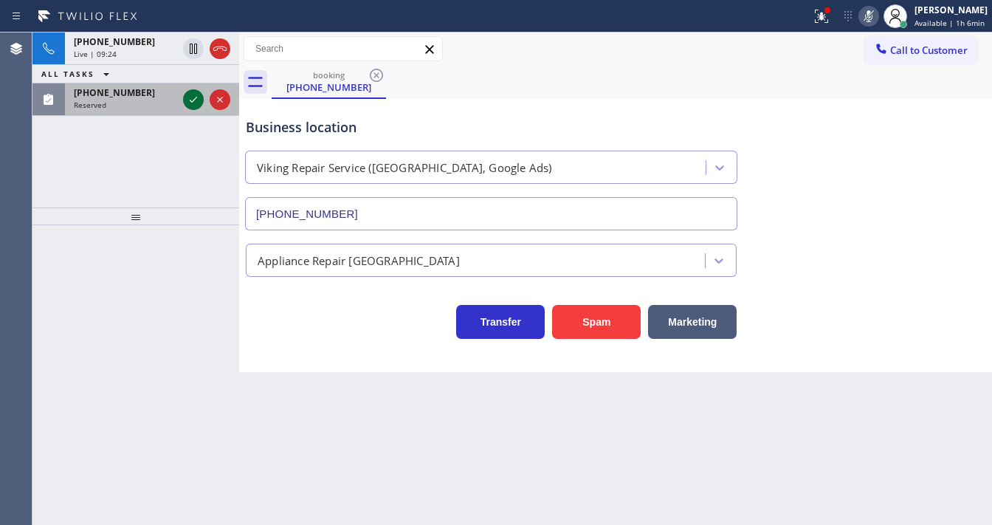
click at [190, 101] on icon at bounding box center [194, 100] width 18 height 18
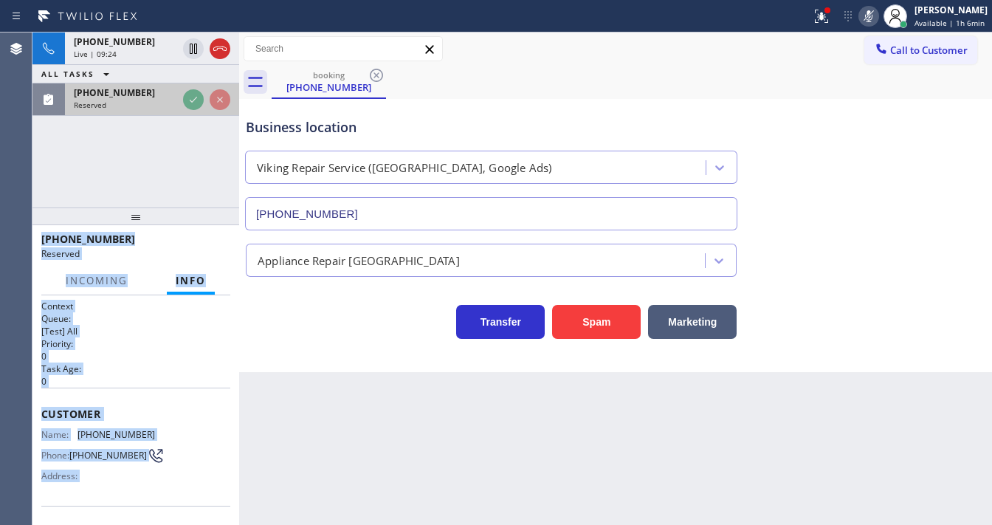
click at [177, 101] on div "Reserved" at bounding box center [125, 105] width 103 height 10
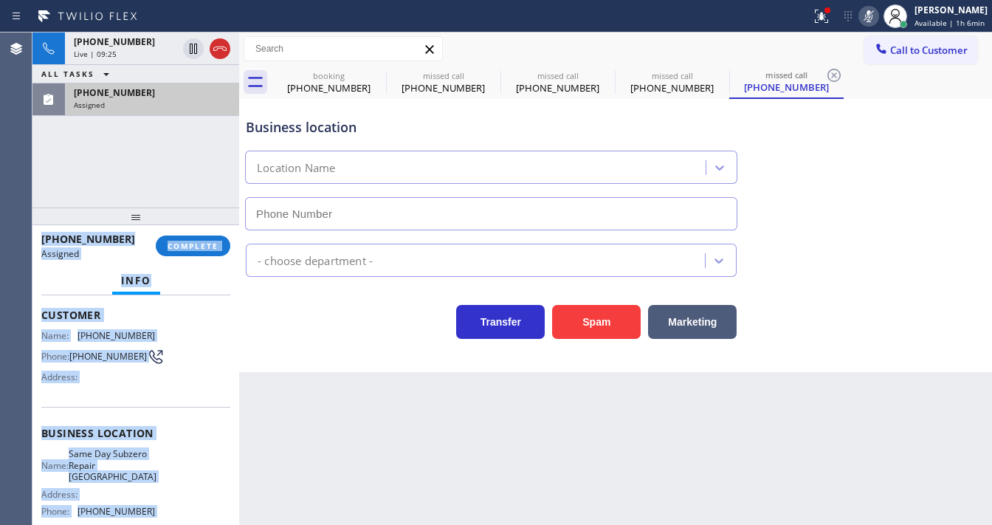
scroll to position [118, 0]
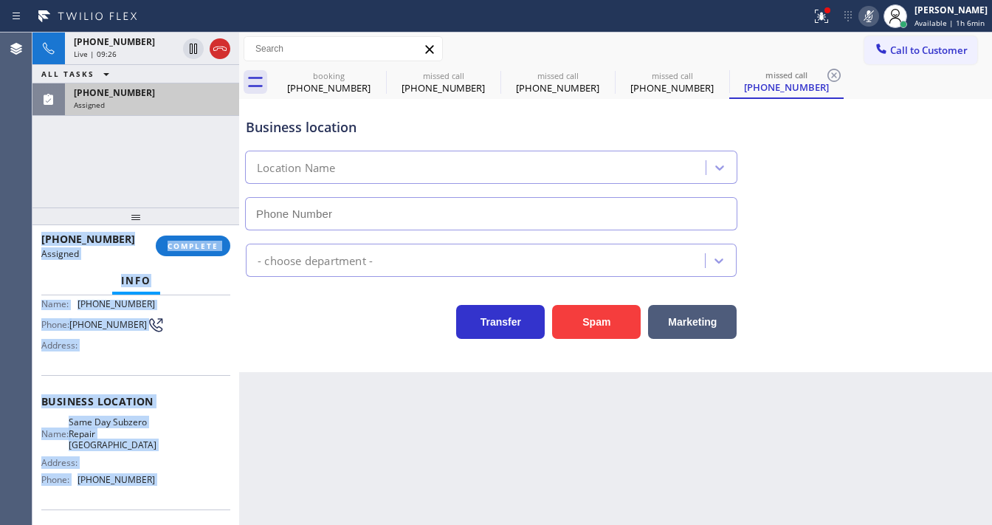
type input "[PHONE_NUMBER]"
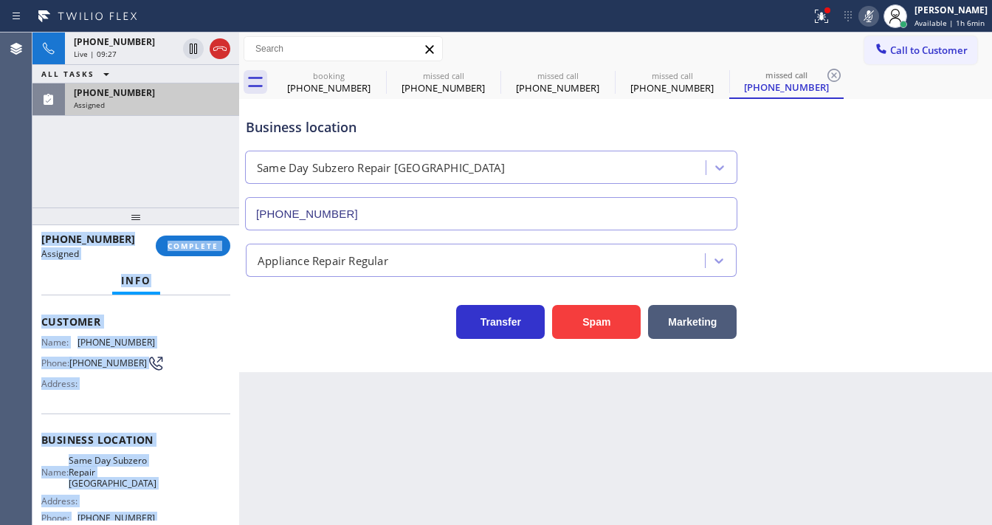
scroll to position [59, 0]
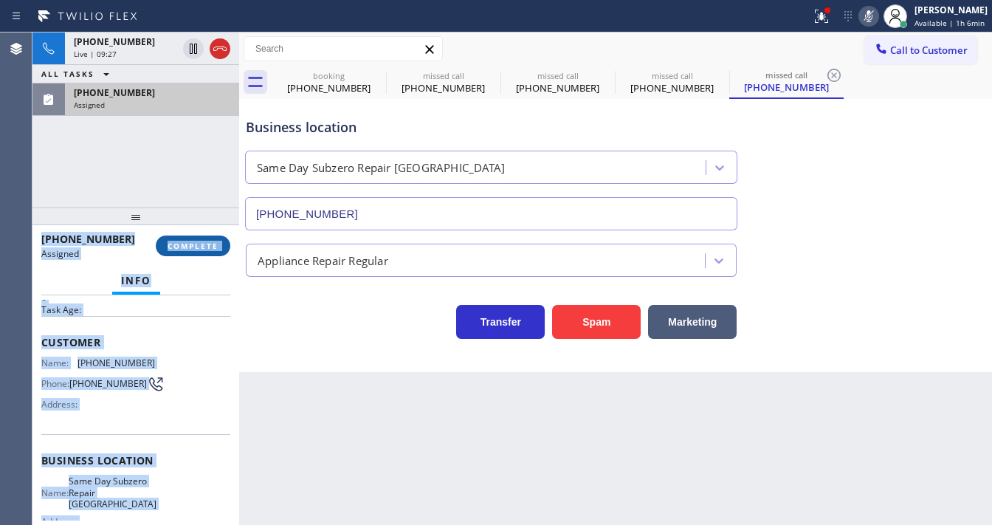
click at [199, 248] on span "COMPLETE" at bounding box center [193, 246] width 51 height 10
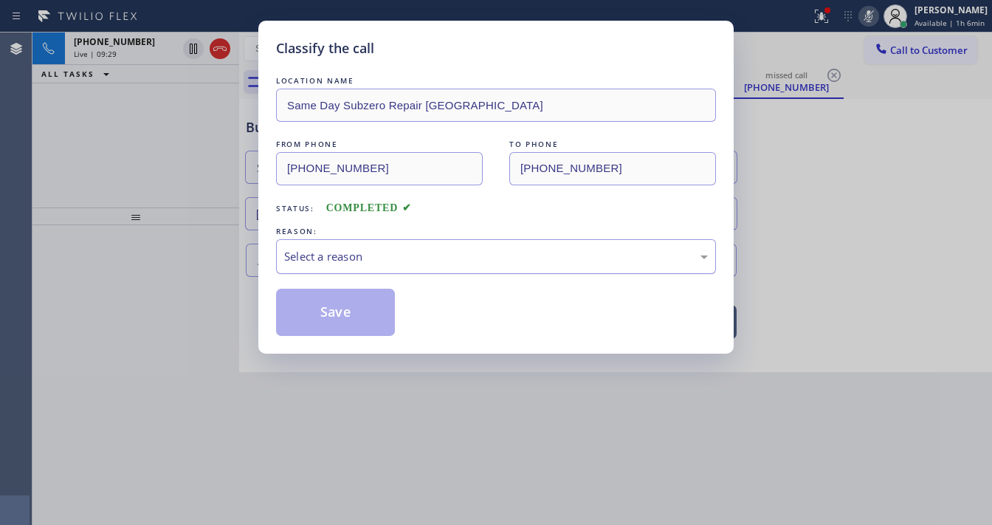
click at [345, 261] on div "Select a reason" at bounding box center [496, 256] width 424 height 17
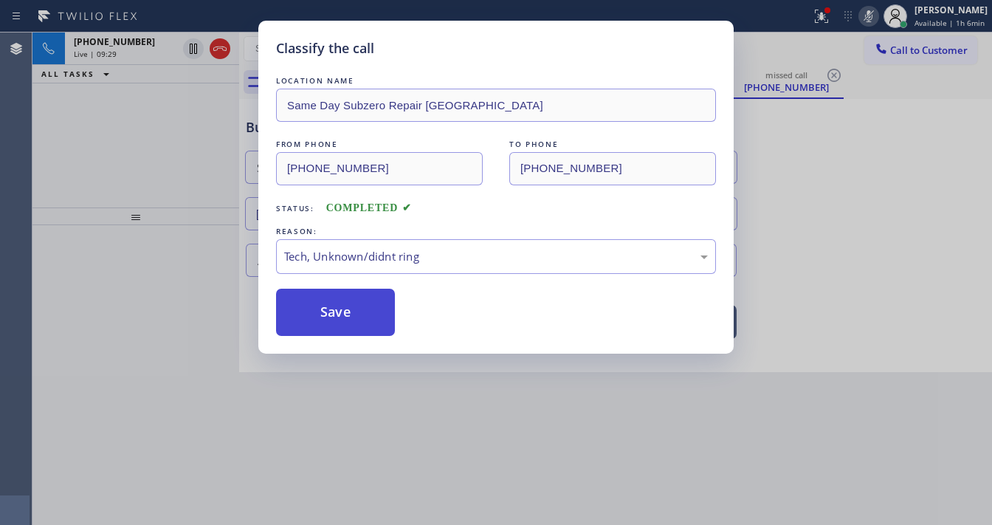
click at [342, 314] on button "Save" at bounding box center [335, 312] width 119 height 47
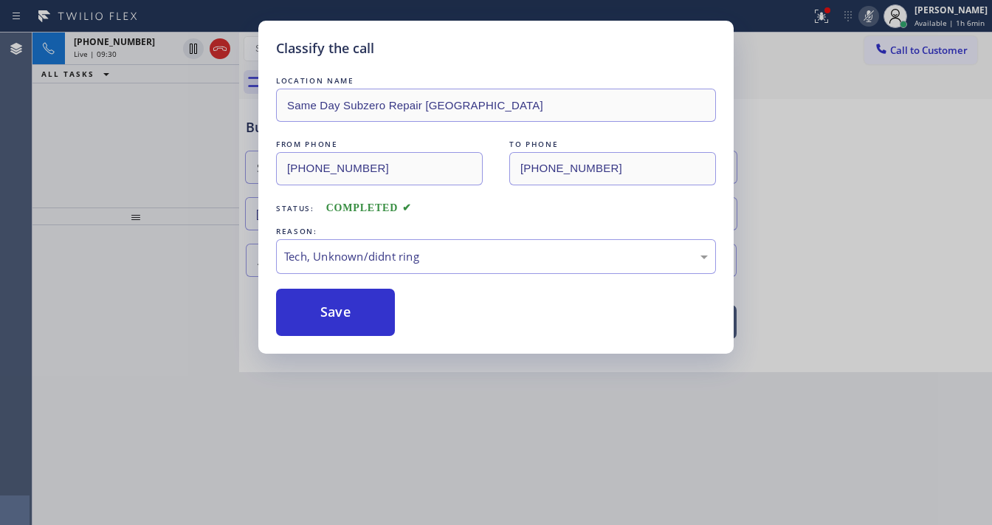
click at [821, 18] on icon at bounding box center [822, 16] width 18 height 18
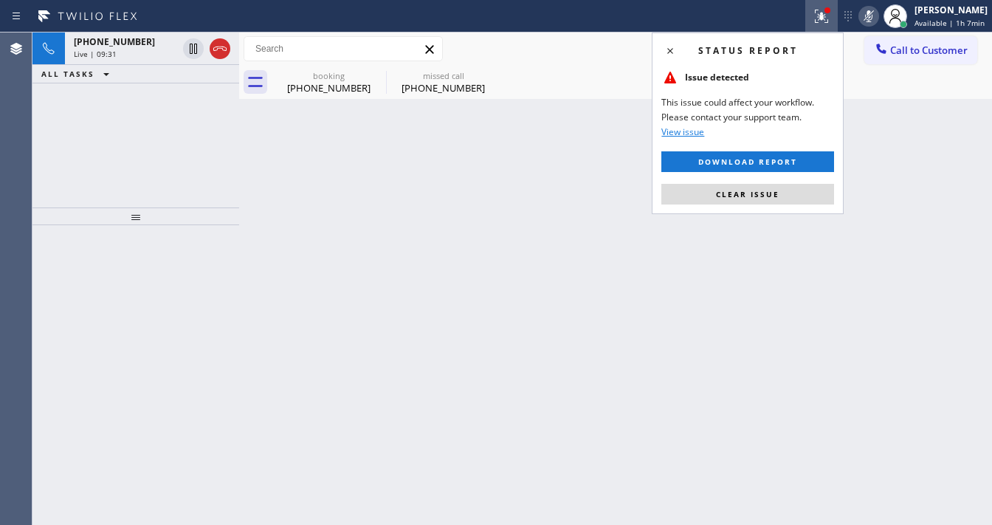
click at [772, 193] on span "Clear issue" at bounding box center [747, 194] width 63 height 10
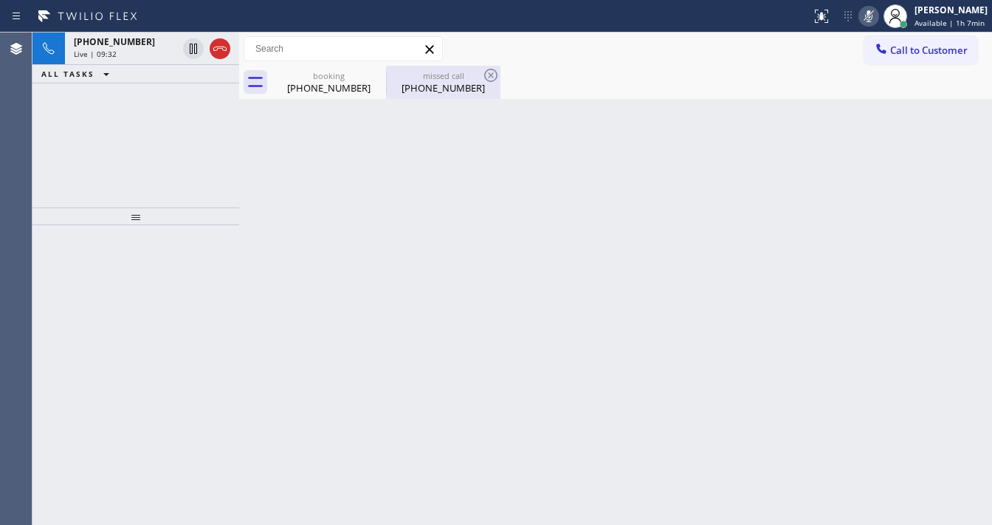
click at [455, 81] on div "[PHONE_NUMBER]" at bounding box center [442, 87] width 111 height 13
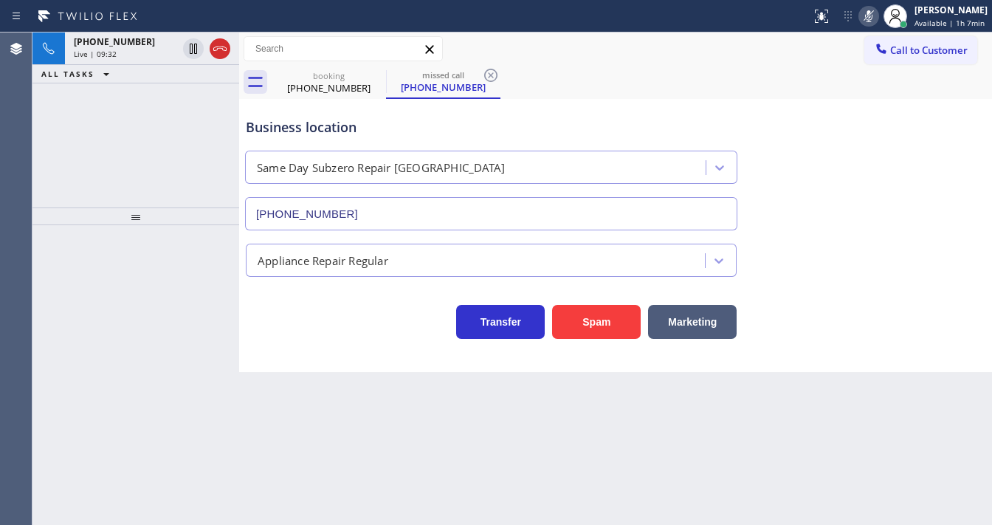
click at [488, 77] on icon at bounding box center [490, 75] width 13 height 13
click at [80, 133] on div "[PHONE_NUMBER] Live | 09:33 ALL TASKS ALL TASKS ACTIVE TASKS TASKS IN WRAP UP" at bounding box center [135, 119] width 207 height 175
click at [112, 53] on span "Live | 09:33" at bounding box center [95, 54] width 43 height 10
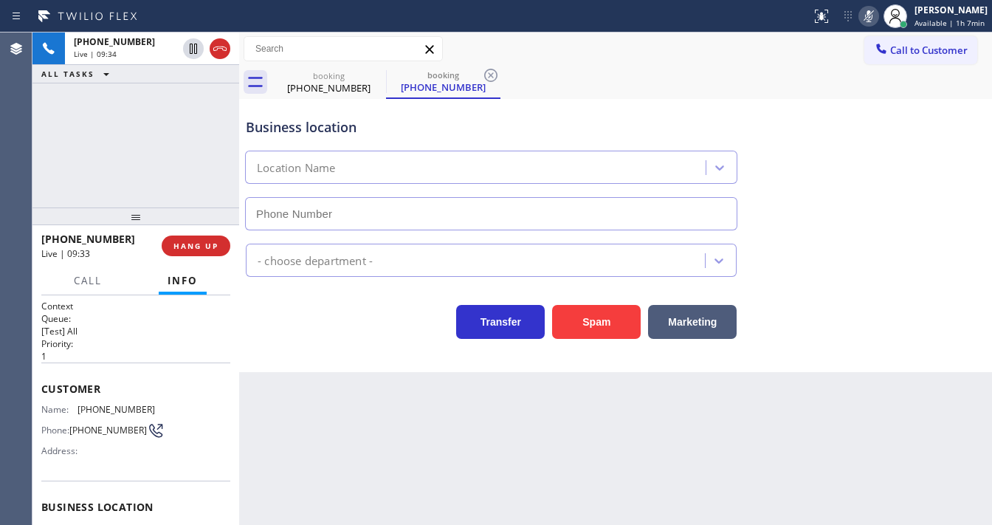
type input "[PHONE_NUMBER]"
click at [876, 18] on icon at bounding box center [869, 16] width 18 height 18
click at [51, 180] on div "[PHONE_NUMBER] Live | 10:04 ALL TASKS ALL TASKS ACTIVE TASKS TASKS IN WRAP UP" at bounding box center [135, 119] width 207 height 175
click at [348, 97] on div "Business location Viking Repair Service ([GEOGRAPHIC_DATA], Google Ads) [PHONE_…" at bounding box center [615, 164] width 745 height 134
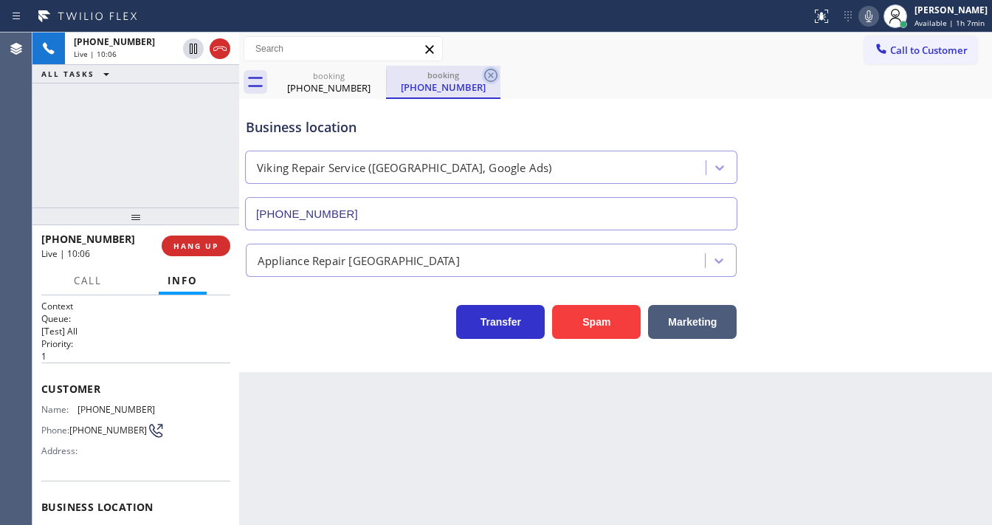
click at [484, 78] on icon at bounding box center [491, 75] width 18 height 18
click at [476, 97] on div "Business location Viking Repair Service ([GEOGRAPHIC_DATA], Google Ads) [PHONE_…" at bounding box center [615, 164] width 745 height 134
click at [106, 150] on div "[PHONE_NUMBER] Live | 10:08 ALL TASKS ALL TASKS ACTIVE TASKS TASKS IN WRAP UP" at bounding box center [135, 119] width 207 height 175
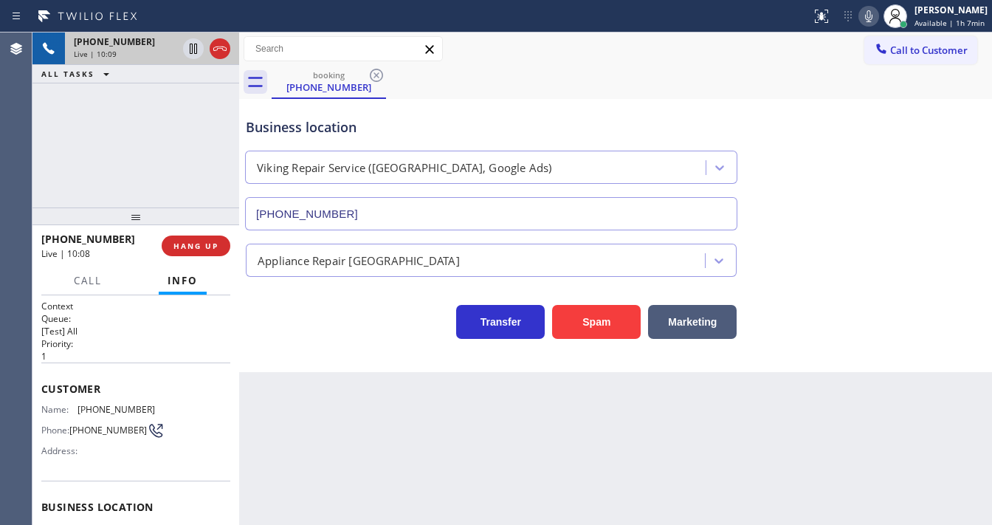
click at [143, 54] on div "Live | 10:09" at bounding box center [125, 54] width 103 height 10
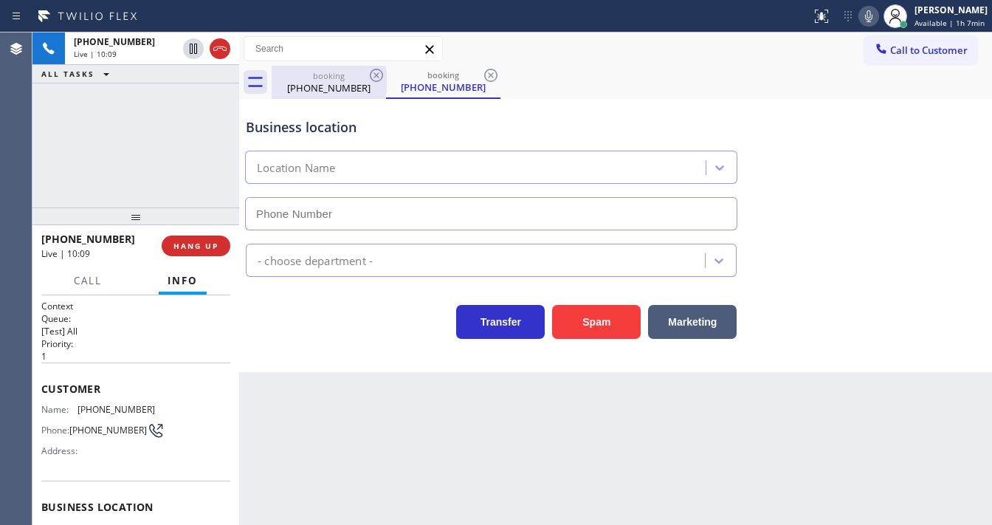
type input "[PHONE_NUMBER]"
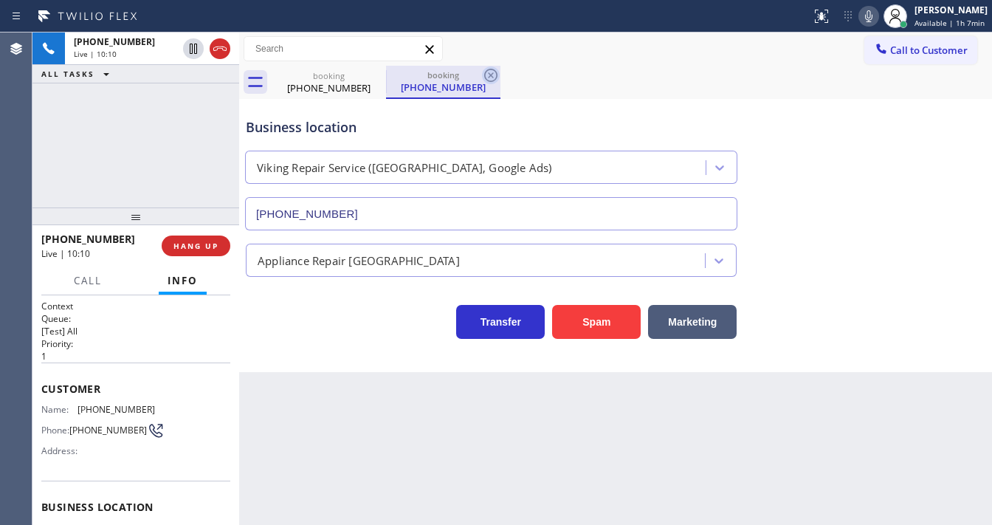
click at [494, 75] on icon at bounding box center [491, 75] width 18 height 18
click at [480, 106] on div "Business location Viking Repair Service ([GEOGRAPHIC_DATA], Google Ads) [PHONE_…" at bounding box center [491, 167] width 497 height 128
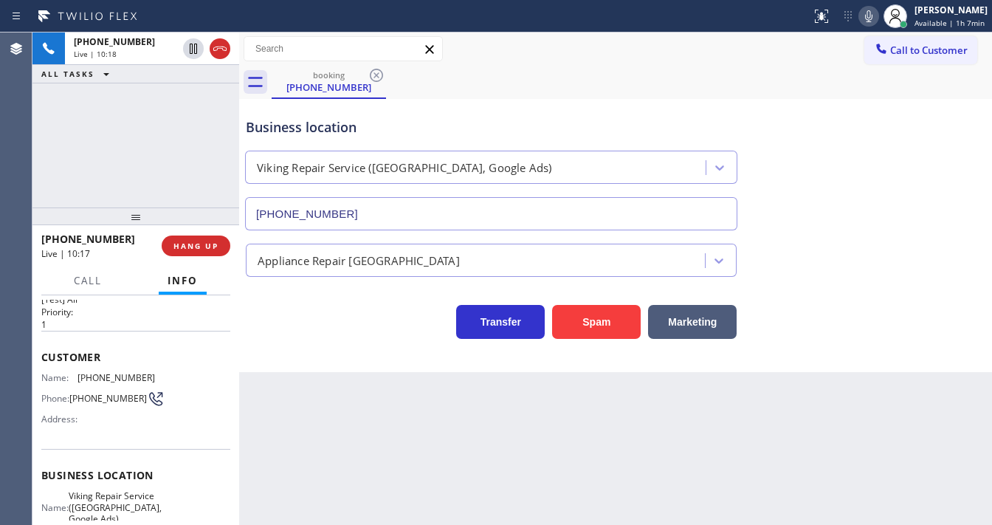
scroll to position [32, 0]
click at [870, 12] on icon at bounding box center [869, 16] width 18 height 18
click at [168, 120] on div "[PHONE_NUMBER] Live | 10:38 ALL TASKS ALL TASKS ACTIVE TASKS TASKS IN WRAP UP" at bounding box center [135, 119] width 207 height 175
click at [41, 165] on div "[PHONE_NUMBER] Live | 10:57 ALL TASKS ALL TASKS ACTIVE TASKS TASKS IN WRAP UP […" at bounding box center [135, 119] width 207 height 175
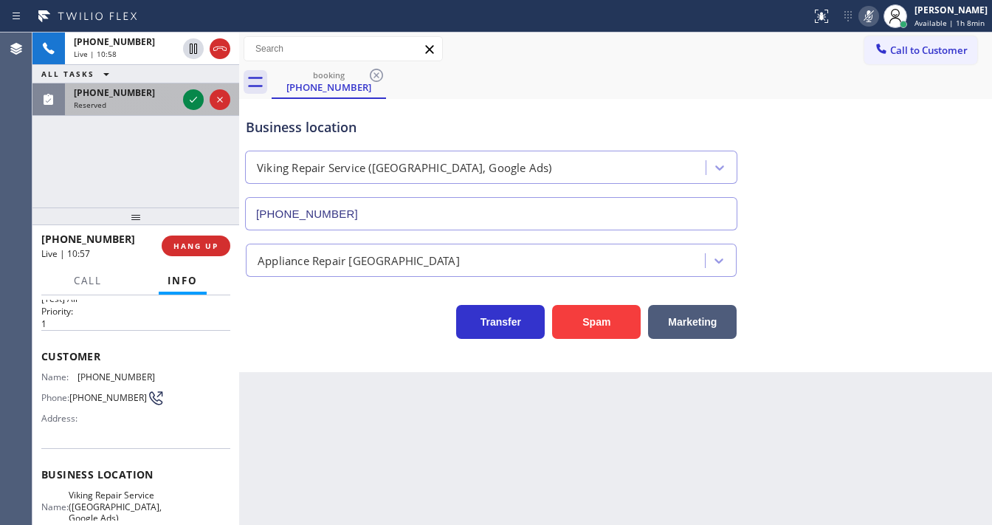
drag, startPoint x: 134, startPoint y: 103, endPoint x: 182, endPoint y: 100, distance: 48.1
click at [134, 103] on div "Reserved" at bounding box center [125, 105] width 103 height 10
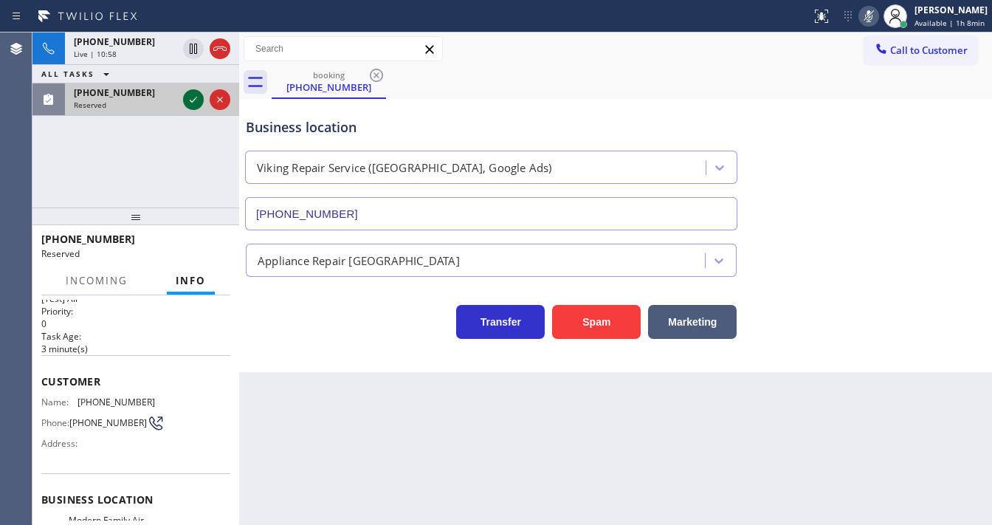
click at [197, 97] on icon at bounding box center [194, 100] width 18 height 18
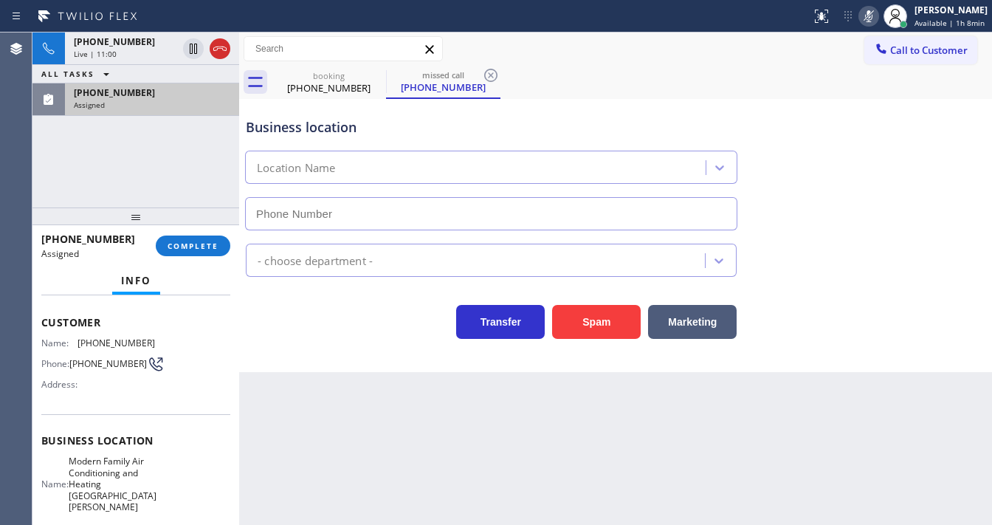
type input "[PHONE_NUMBER]"
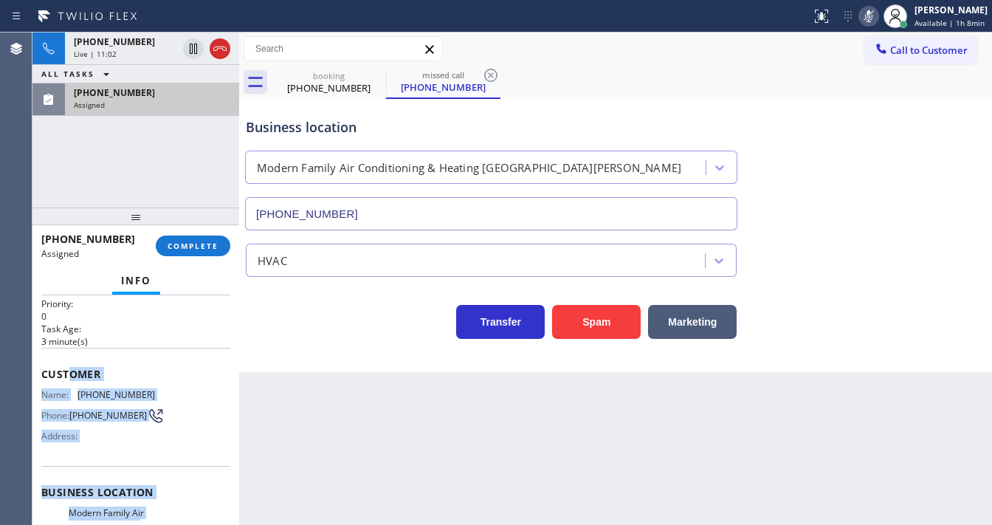
scroll to position [32, 0]
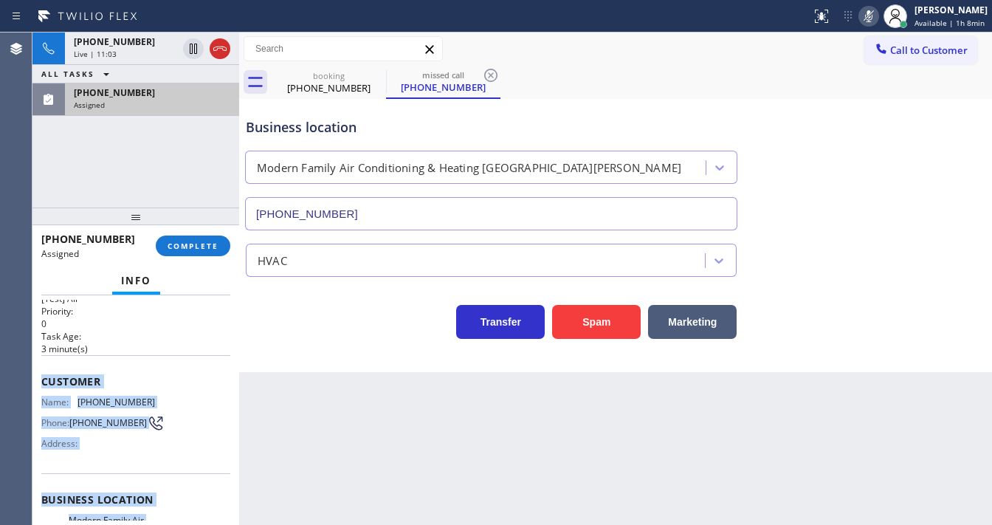
drag, startPoint x: 148, startPoint y: 466, endPoint x: 41, endPoint y: 378, distance: 138.4
click at [41, 378] on div "Context Queue: [Test] All Priority: 0 Task Age: [DEMOGRAPHIC_DATA] minute(s) Cu…" at bounding box center [135, 410] width 207 height 230
copy div "Customer Name: [PHONE_NUMBER] Phone: [PHONE_NUMBER] Address: Business location …"
click at [183, 238] on button "COMPLETE" at bounding box center [193, 245] width 75 height 21
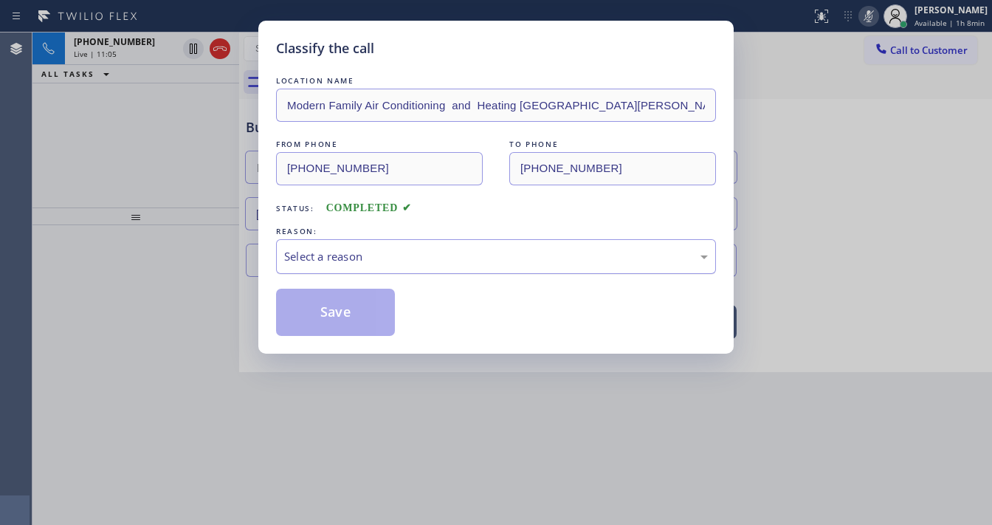
click at [345, 265] on div "Select a reason" at bounding box center [496, 256] width 440 height 35
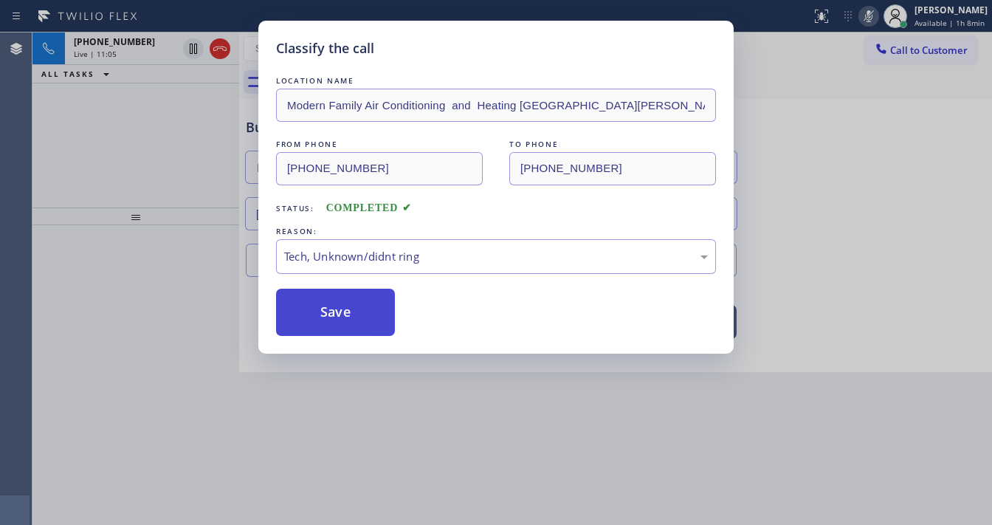
click at [334, 311] on button "Save" at bounding box center [335, 312] width 119 height 47
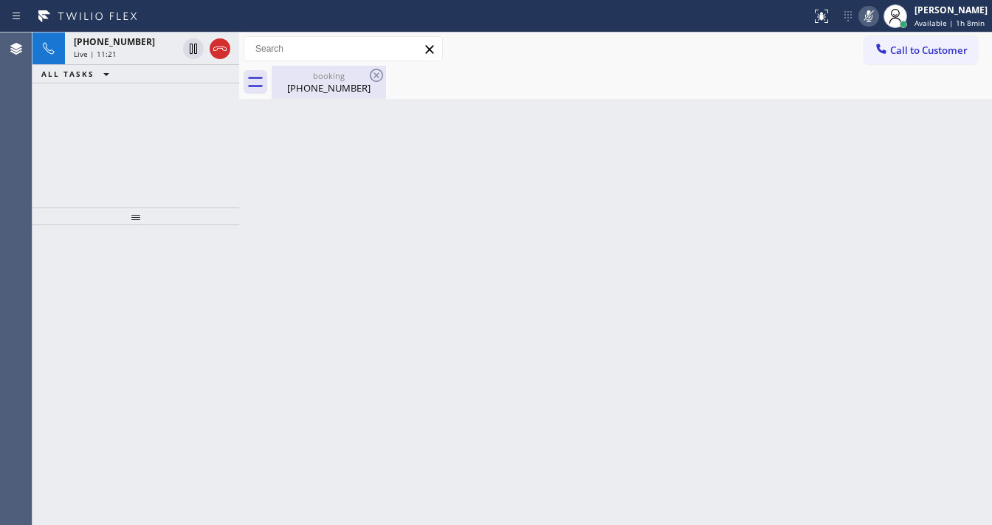
click at [307, 92] on div "[PHONE_NUMBER]" at bounding box center [328, 87] width 111 height 13
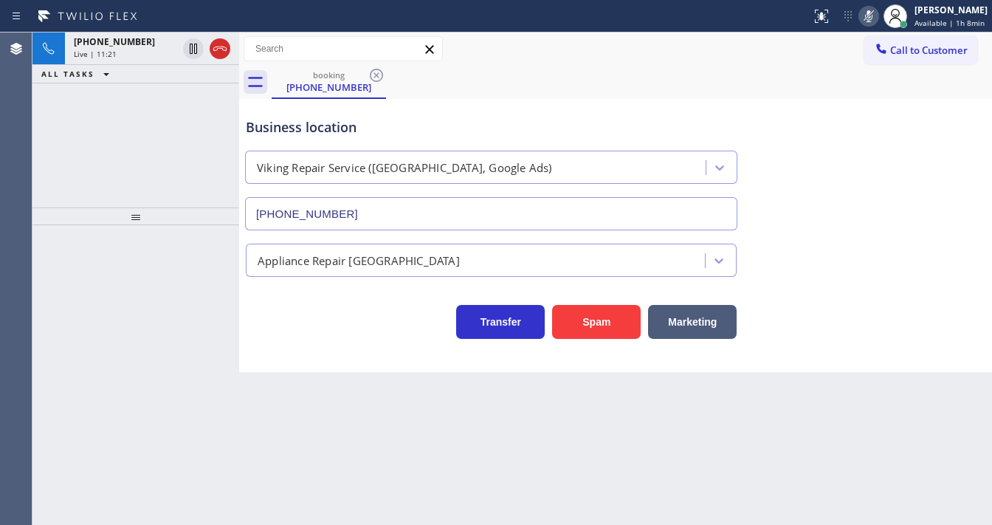
click at [151, 76] on div "ALL TASKS ALL TASKS ACTIVE TASKS TASKS IN WRAP UP" at bounding box center [135, 74] width 207 height 18
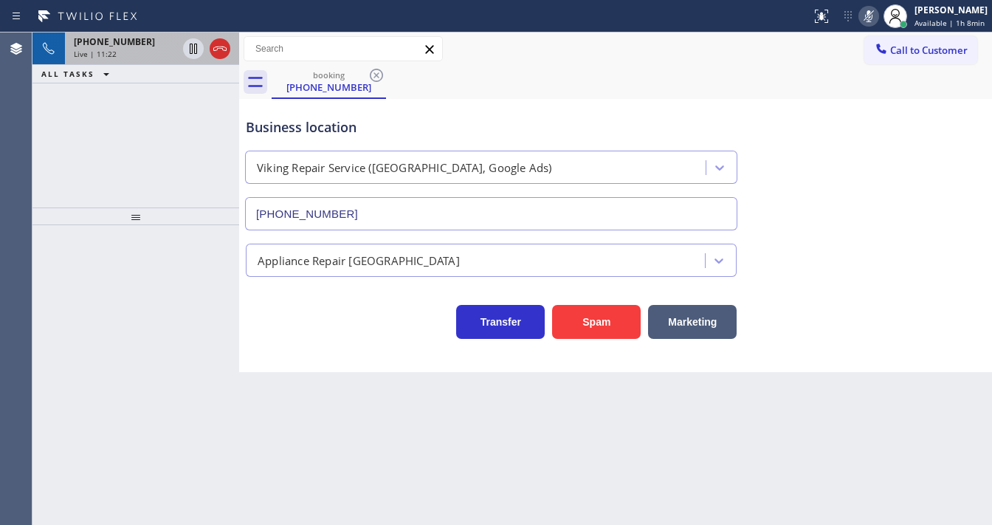
click at [145, 56] on div "Live | 11:22" at bounding box center [125, 54] width 103 height 10
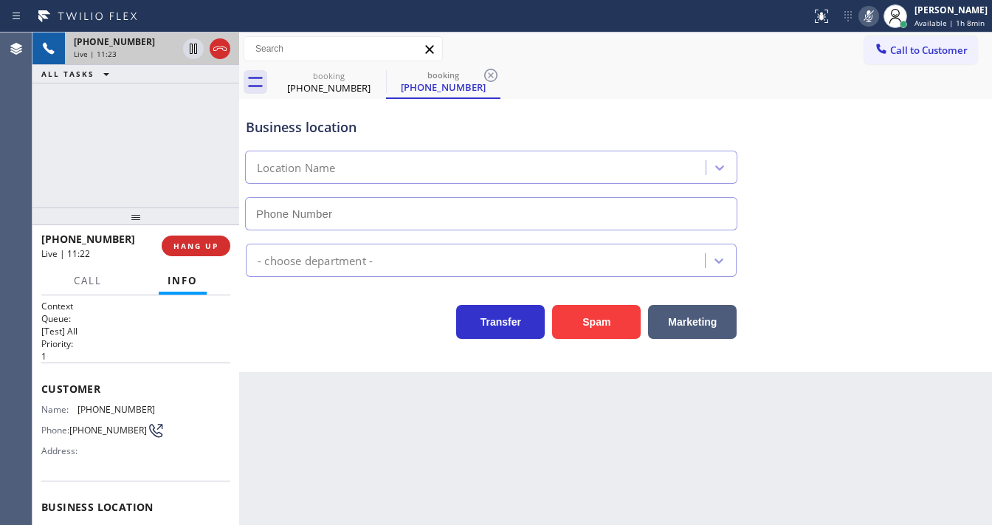
type input "[PHONE_NUMBER]"
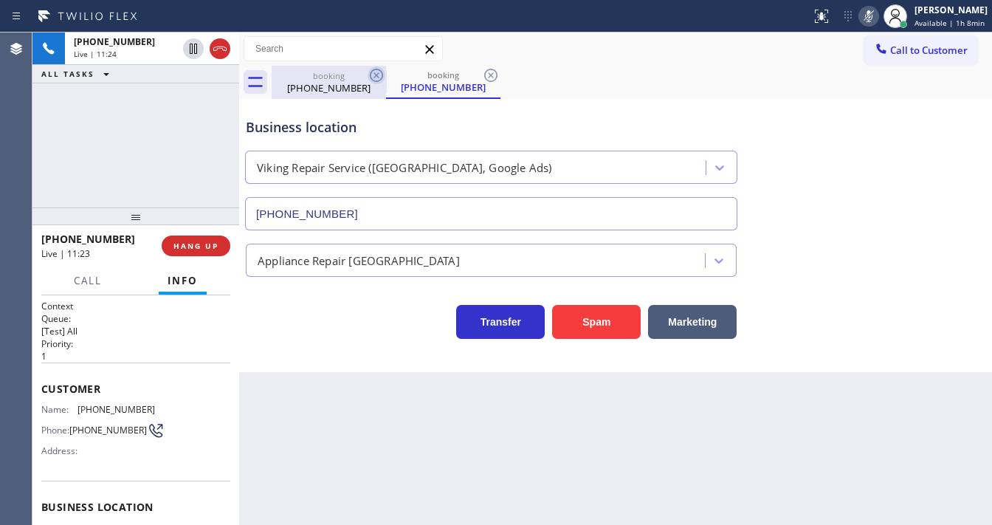
click at [379, 75] on icon at bounding box center [377, 75] width 18 height 18
click at [489, 76] on icon at bounding box center [490, 75] width 13 height 13
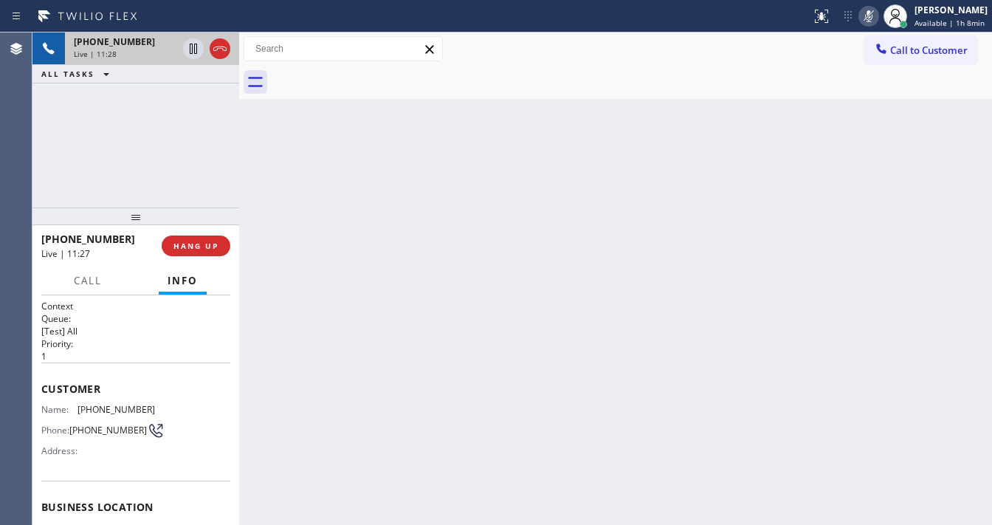
click at [97, 52] on span "Live | 11:28" at bounding box center [95, 54] width 43 height 10
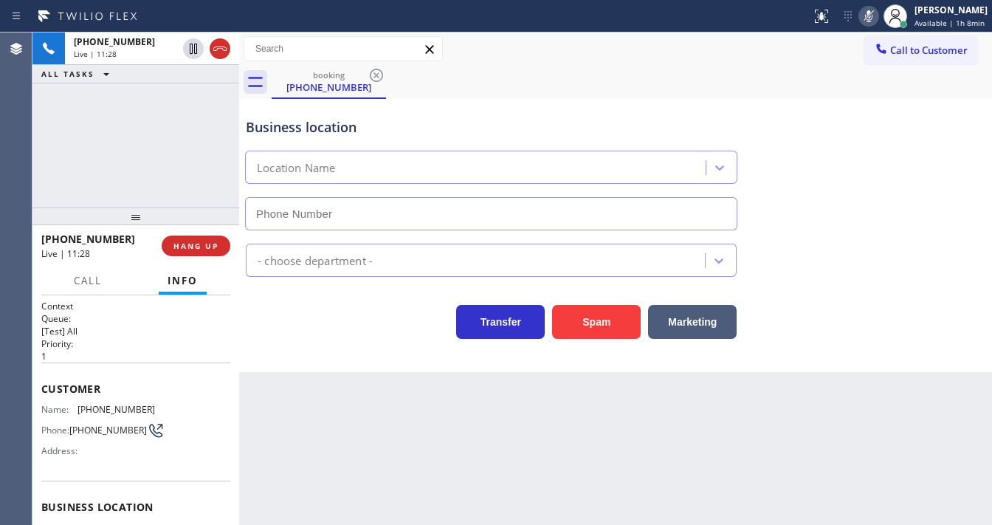
type input "[PHONE_NUMBER]"
click at [865, 12] on div at bounding box center [868, 16] width 21 height 18
click at [874, 74] on div "booking [PHONE_NUMBER]" at bounding box center [632, 82] width 720 height 33
drag, startPoint x: 131, startPoint y: 150, endPoint x: 152, endPoint y: 80, distance: 72.6
click at [131, 150] on div "[PHONE_NUMBER] Live | 12:17 ALL TASKS ALL TASKS ACTIVE TASKS TASKS IN WRAP UP" at bounding box center [135, 119] width 207 height 175
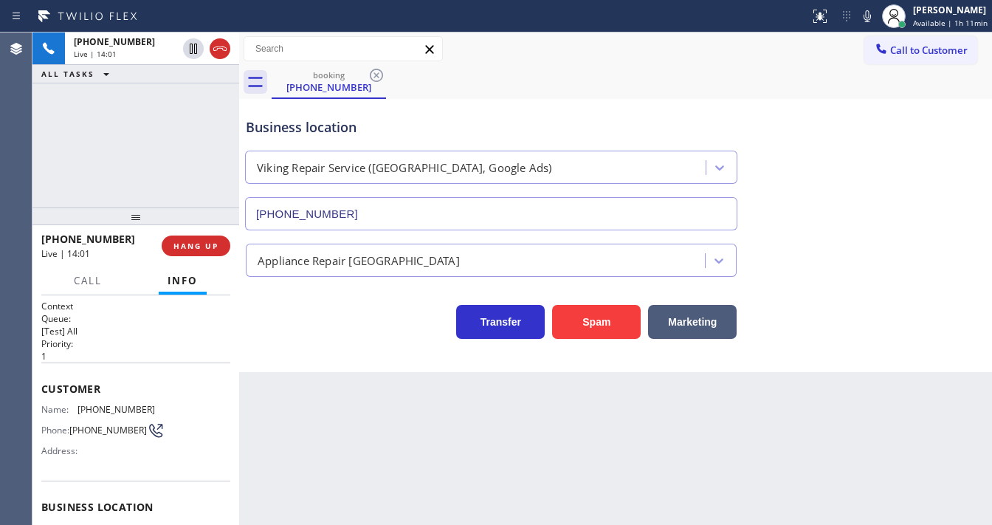
click at [139, 133] on div "[PHONE_NUMBER] Live | 14:01 ALL TASKS ALL TASKS ACTIVE TASKS TASKS IN WRAP UP" at bounding box center [135, 119] width 207 height 175
drag, startPoint x: 130, startPoint y: 162, endPoint x: 149, endPoint y: 131, distance: 36.5
click at [130, 162] on div "[PHONE_NUMBER] Live | 14:14 ALL TASKS ALL TASKS ACTIVE TASKS TASKS IN WRAP UP" at bounding box center [135, 119] width 207 height 175
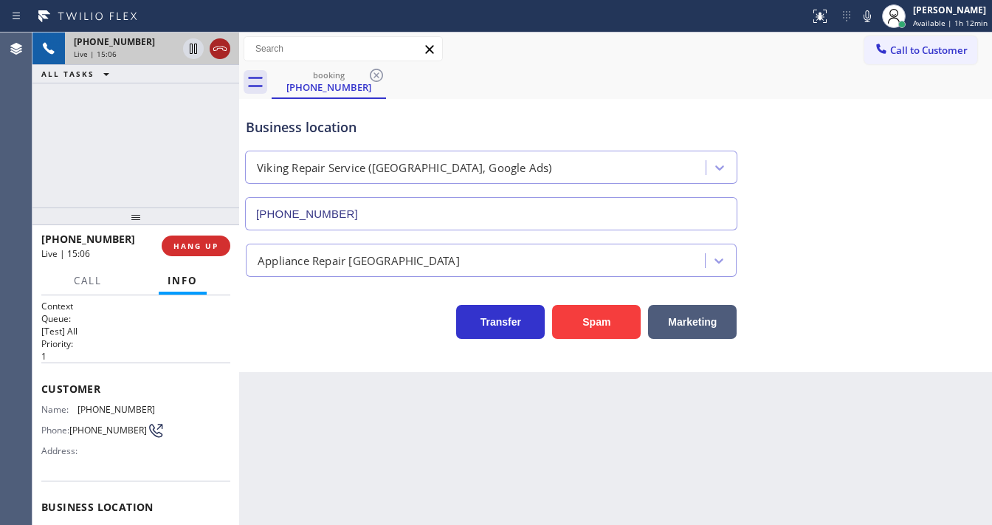
click at [218, 43] on icon at bounding box center [220, 49] width 18 height 18
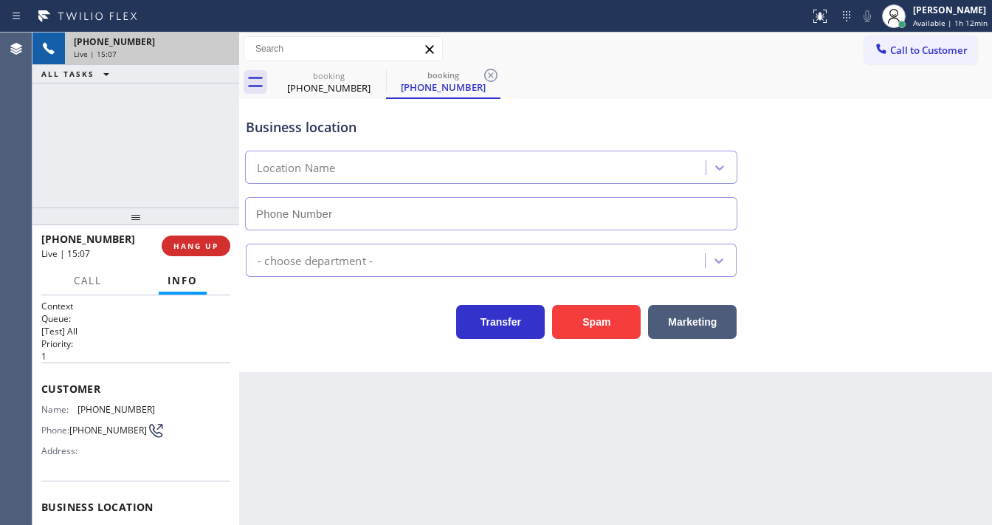
type input "[PHONE_NUMBER]"
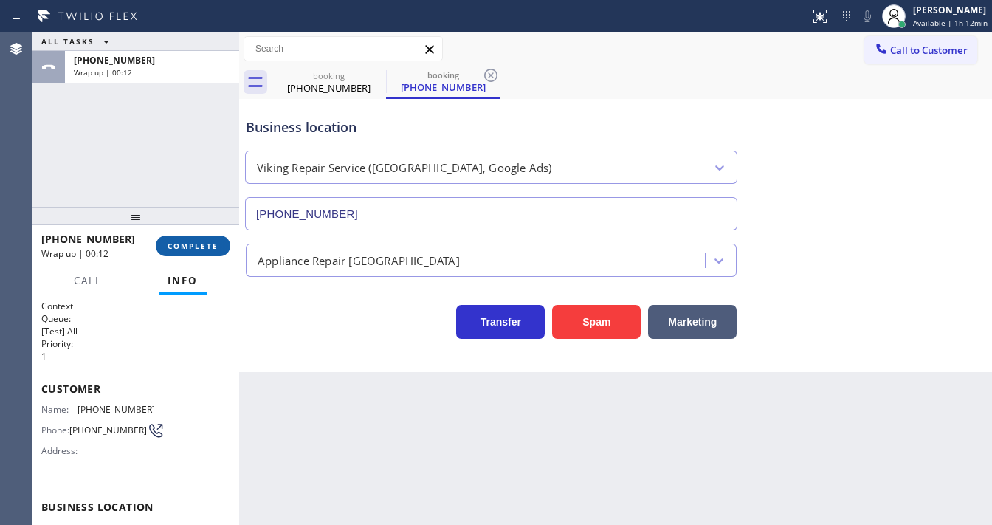
click at [198, 248] on span "COMPLETE" at bounding box center [193, 246] width 51 height 10
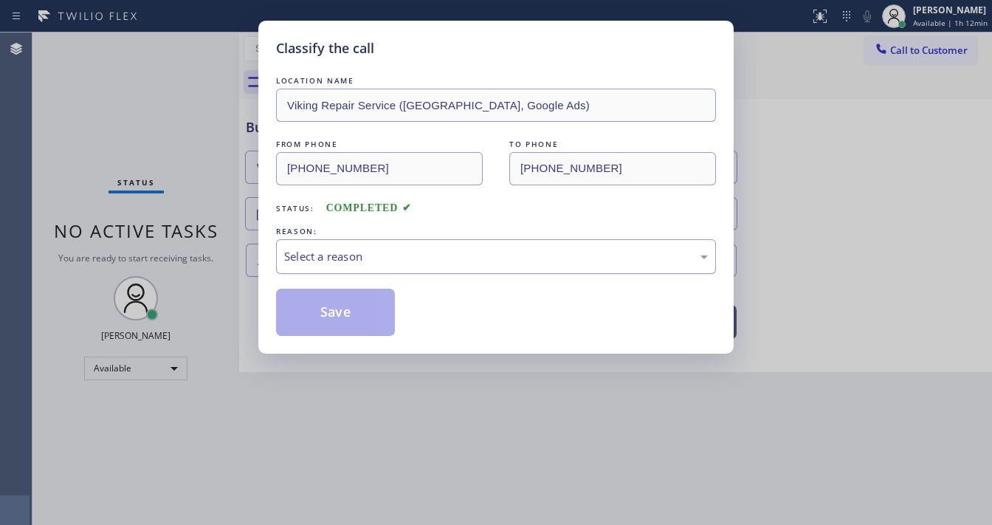
click at [345, 254] on div "Select a reason" at bounding box center [496, 256] width 424 height 17
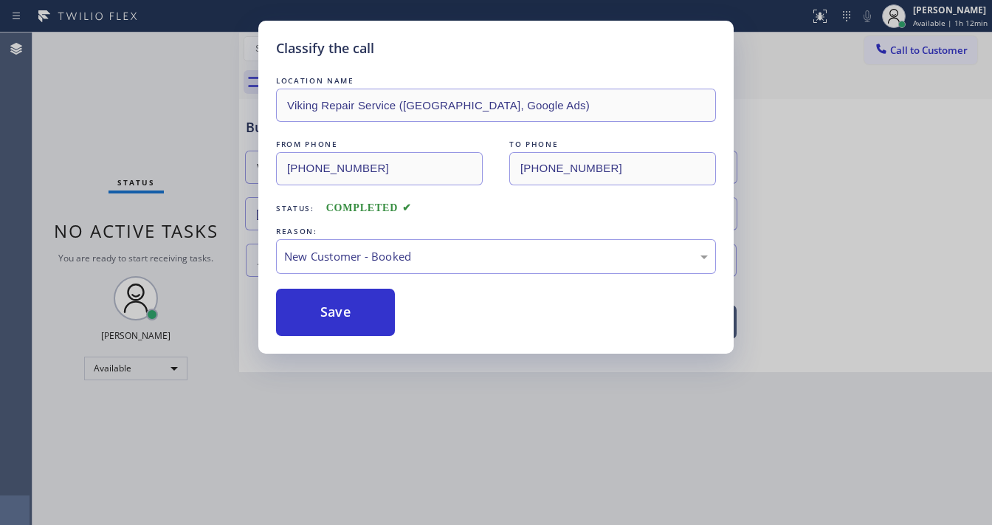
drag, startPoint x: 337, startPoint y: 306, endPoint x: 128, endPoint y: 151, distance: 259.5
click at [337, 306] on button "Save" at bounding box center [335, 312] width 119 height 47
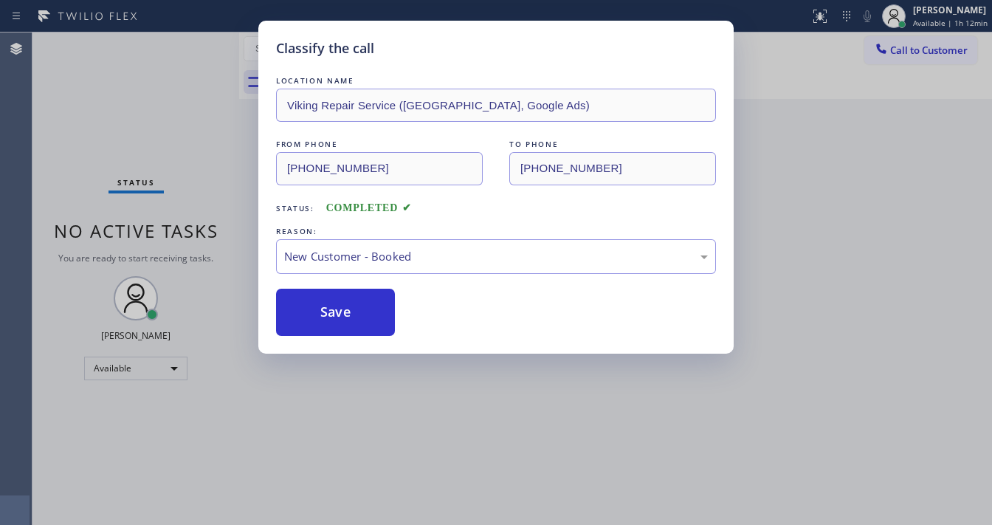
click at [128, 151] on div "Classify the call LOCATION NAME Viking Repair Service ([GEOGRAPHIC_DATA], Googl…" at bounding box center [496, 262] width 992 height 525
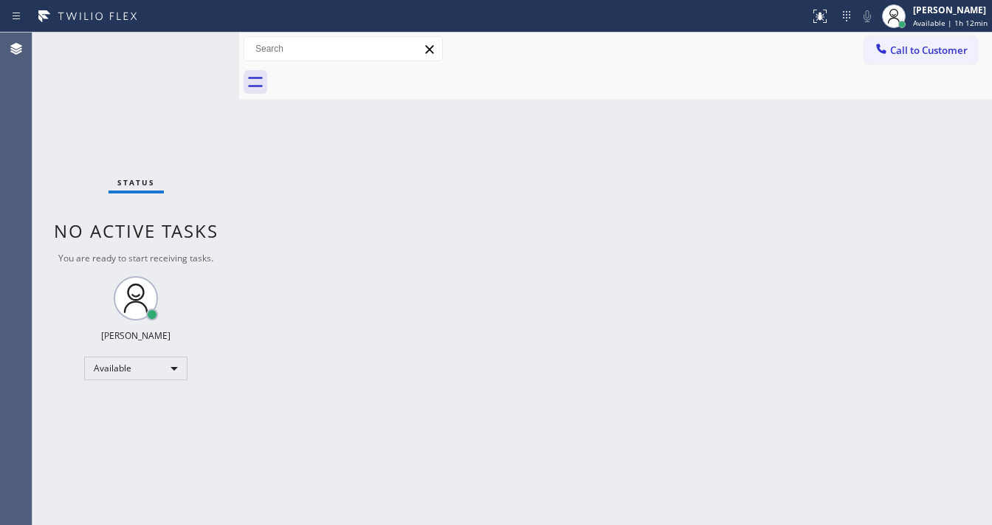
click at [149, 92] on div "Status No active tasks You are ready to start receiving tasks. [PERSON_NAME]" at bounding box center [135, 278] width 207 height 492
drag, startPoint x: 658, startPoint y: 50, endPoint x: 681, endPoint y: 48, distance: 22.3
click at [658, 50] on div "Call to Customer Outbound call Location Subzero Repair Professionals ([GEOGRAPH…" at bounding box center [615, 49] width 753 height 26
click at [910, 53] on span "Call to Customer" at bounding box center [928, 50] width 77 height 13
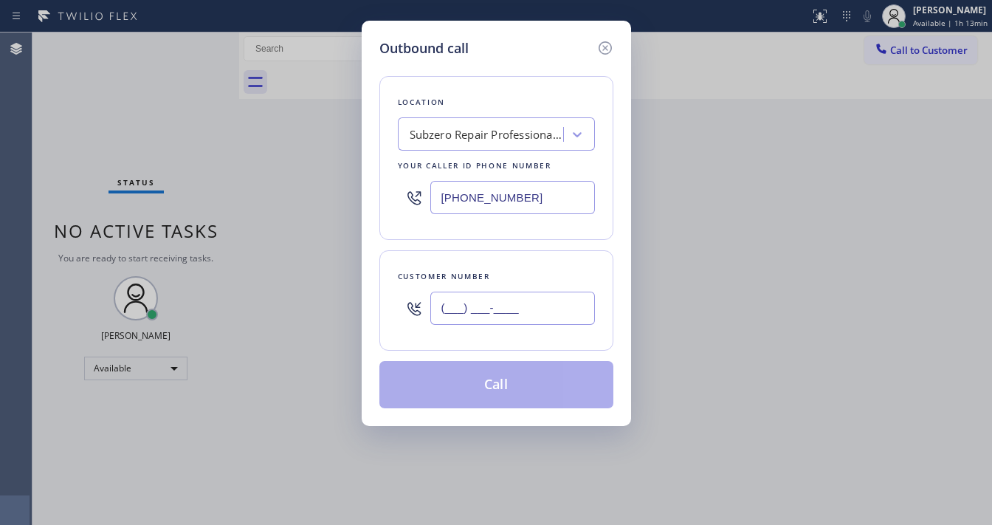
click at [479, 304] on input "(___) ___-____" at bounding box center [512, 308] width 165 height 33
paste input "301) 996-2562"
type input "[PHONE_NUMBER]"
click at [517, 202] on input "[PHONE_NUMBER]" at bounding box center [512, 197] width 165 height 33
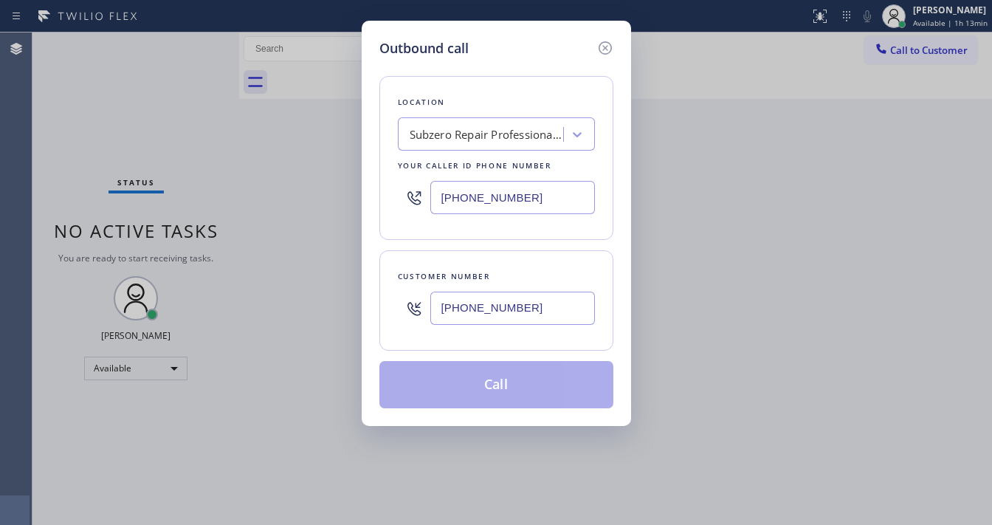
click at [517, 202] on input "[PHONE_NUMBER]" at bounding box center [512, 197] width 165 height 33
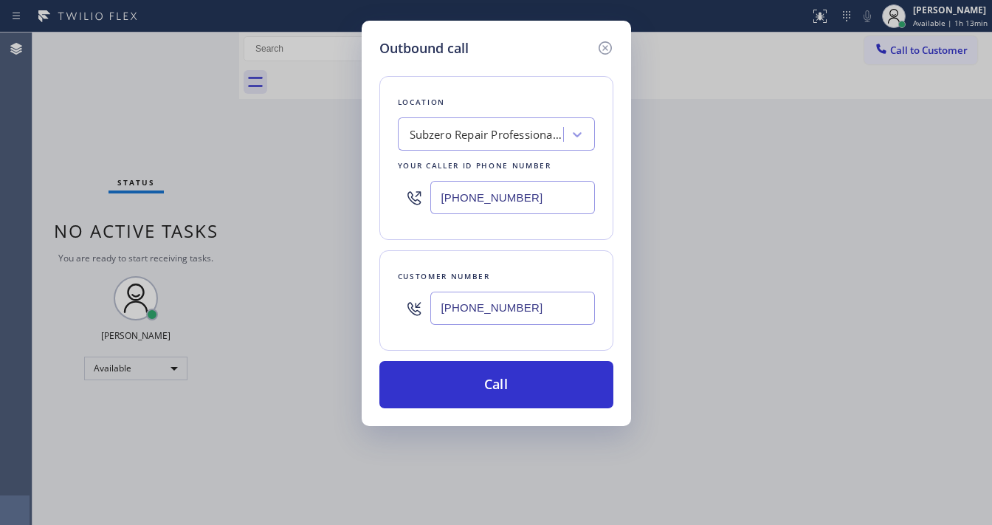
paste input "813) 696-3155"
type input "[PHONE_NUMBER]"
click at [517, 255] on div "Customer number [PHONE_NUMBER]" at bounding box center [496, 300] width 234 height 100
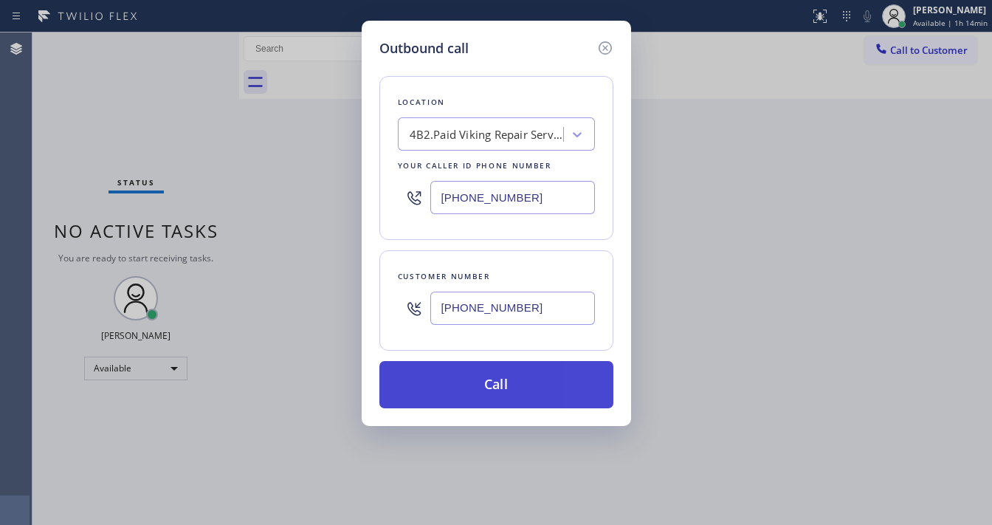
click at [488, 376] on button "Call" at bounding box center [496, 384] width 234 height 47
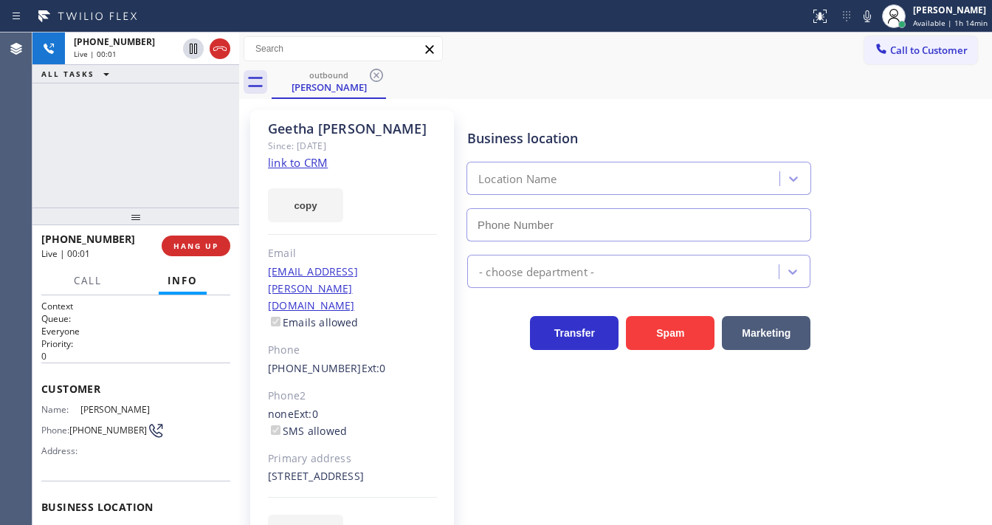
type input "[PHONE_NUMBER]"
click at [151, 127] on div "[PHONE_NUMBER] Live | 00:18 ALL TASKS ALL TASKS ACTIVE TASKS TASKS IN WRAP UP" at bounding box center [135, 119] width 207 height 175
click at [207, 152] on div "[PHONE_NUMBER] Live | 02:10 ALL TASKS ALL TASKS ACTIVE TASKS TASKS IN WRAP UP" at bounding box center [135, 119] width 207 height 175
click at [177, 142] on div "[PHONE_NUMBER] Live | 02:13 ALL TASKS ALL TASKS ACTIVE TASKS TASKS IN WRAP UP" at bounding box center [135, 119] width 207 height 175
click at [177, 142] on div "[PHONE_NUMBER] Live | 02:14 ALL TASKS ALL TASKS ACTIVE TASKS TASKS IN WRAP UP" at bounding box center [135, 119] width 207 height 175
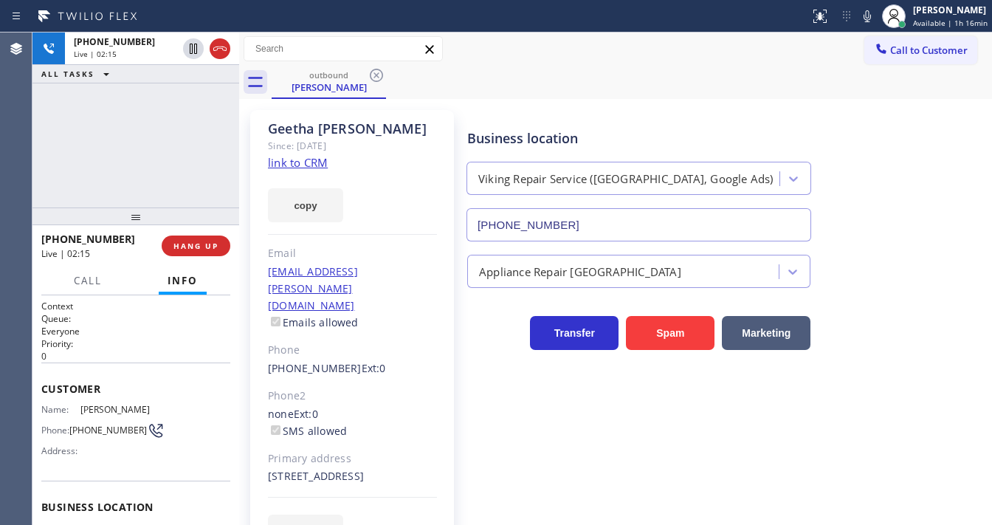
click at [177, 142] on div "[PHONE_NUMBER] Live | 02:15 ALL TASKS ALL TASKS ACTIVE TASKS TASKS IN WRAP UP" at bounding box center [135, 119] width 207 height 175
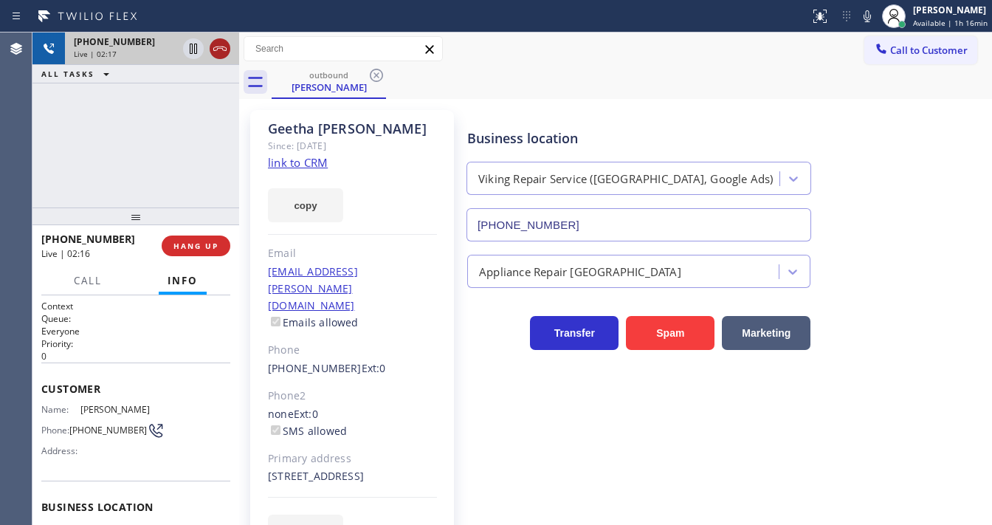
click at [221, 50] on icon at bounding box center [220, 49] width 18 height 18
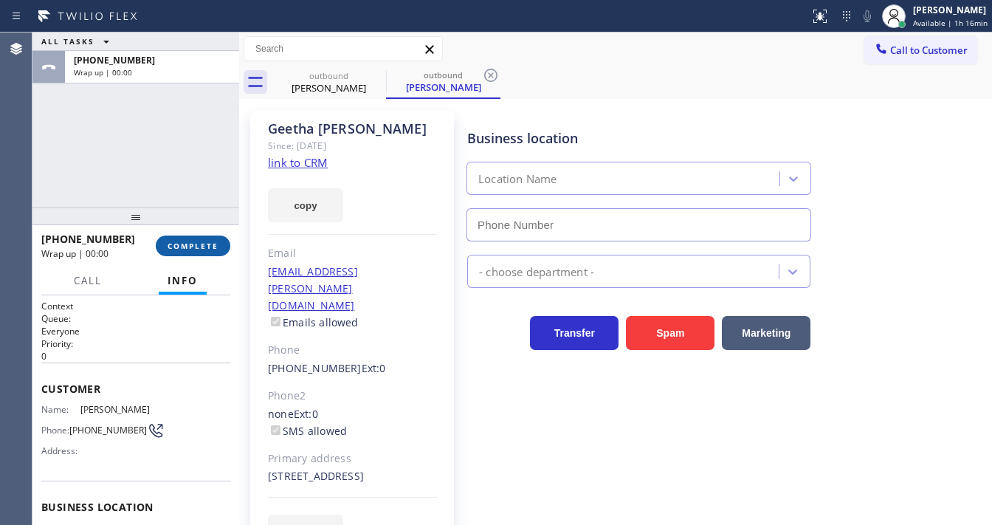
click at [192, 236] on button "COMPLETE" at bounding box center [193, 245] width 75 height 21
type input "[PHONE_NUMBER]"
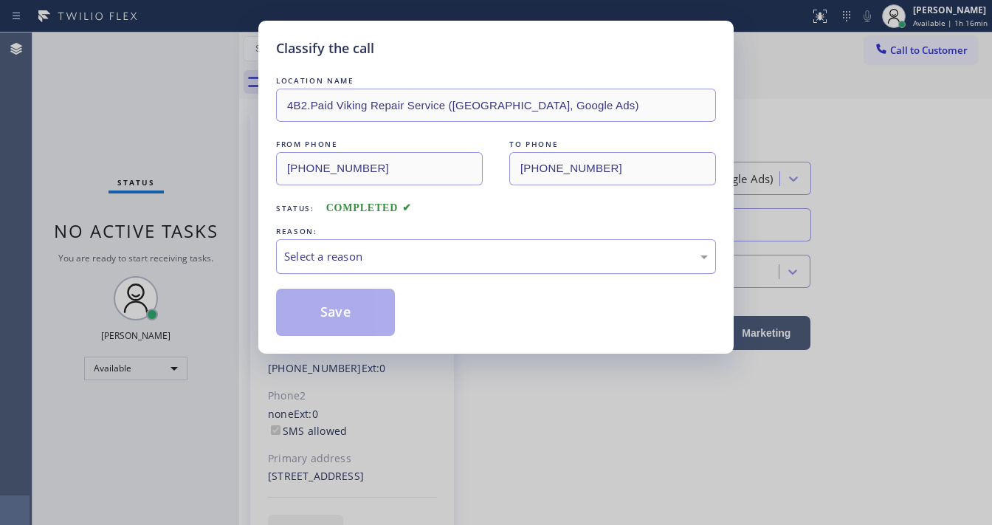
click at [360, 258] on div "Select a reason" at bounding box center [496, 256] width 424 height 17
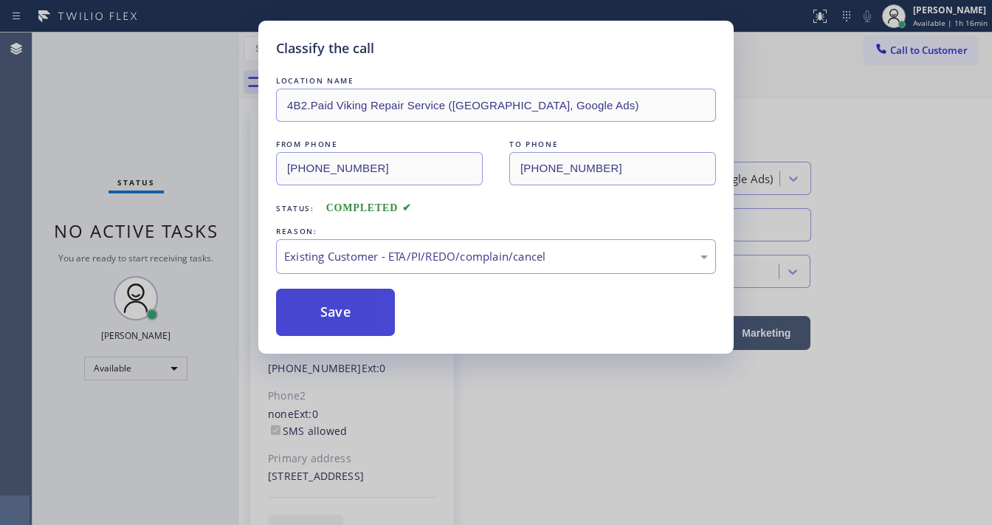
click at [351, 314] on button "Save" at bounding box center [335, 312] width 119 height 47
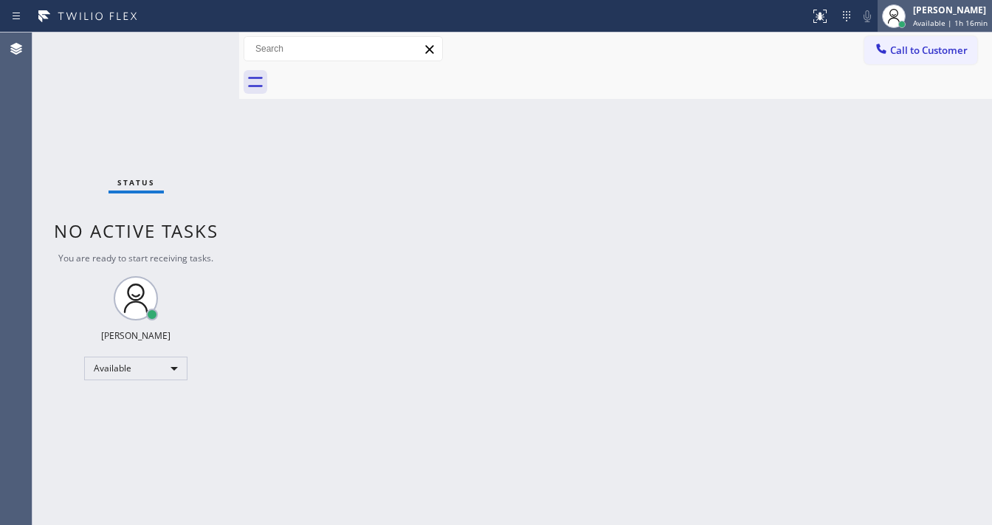
click at [905, 24] on div at bounding box center [901, 24] width 7 height 7
click at [596, 189] on div "Back to Dashboard Change Sender ID Customers Technicians Select a contact Outbo…" at bounding box center [615, 278] width 753 height 492
click at [190, 52] on div "Status No active tasks You are ready to start receiving tasks. [PERSON_NAME]" at bounding box center [135, 278] width 207 height 492
click at [190, 48] on div "Status No active tasks You are ready to start receiving tasks. [PERSON_NAME]" at bounding box center [135, 278] width 207 height 492
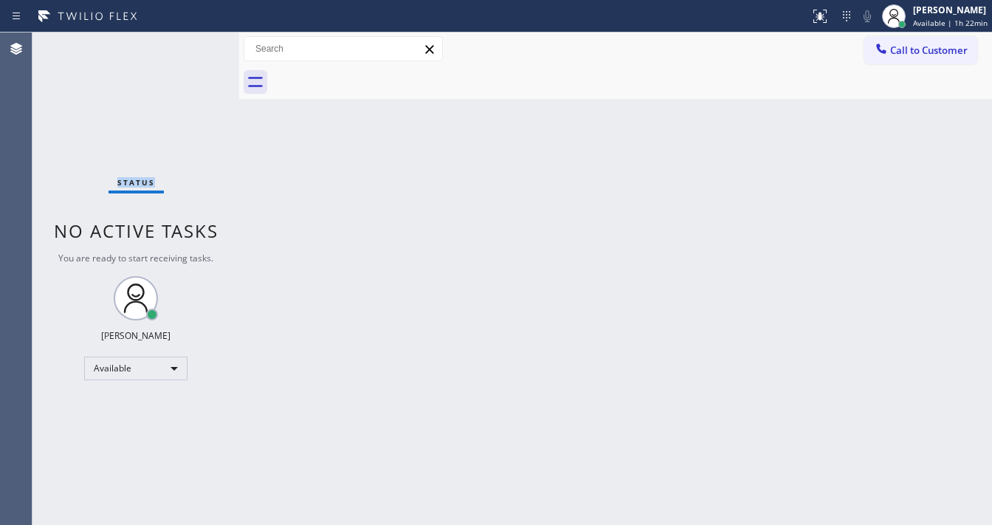
click at [190, 48] on div "Status No active tasks You are ready to start receiving tasks. [PERSON_NAME]" at bounding box center [135, 278] width 207 height 492
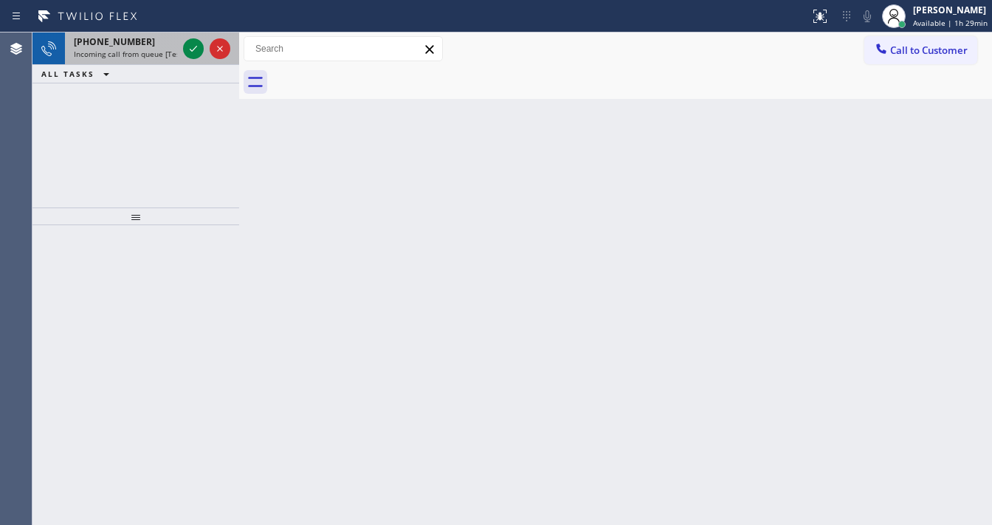
click at [154, 42] on div "[PHONE_NUMBER]" at bounding box center [125, 41] width 103 height 13
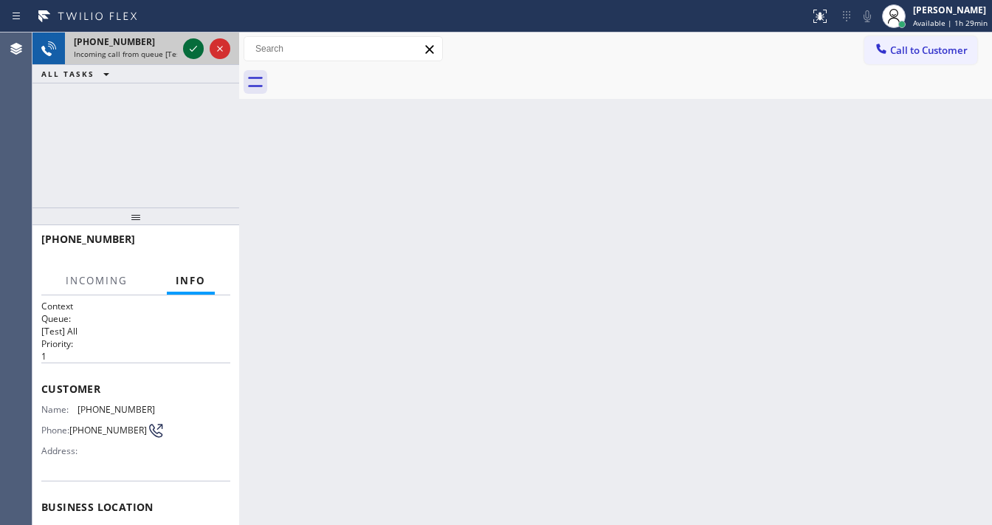
click at [189, 42] on icon at bounding box center [194, 49] width 18 height 18
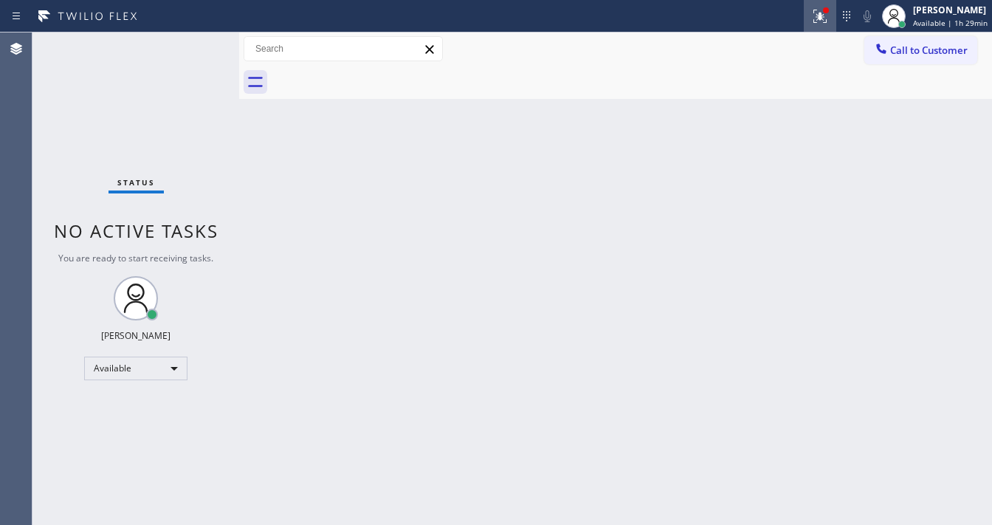
click at [810, 13] on div at bounding box center [820, 16] width 32 height 18
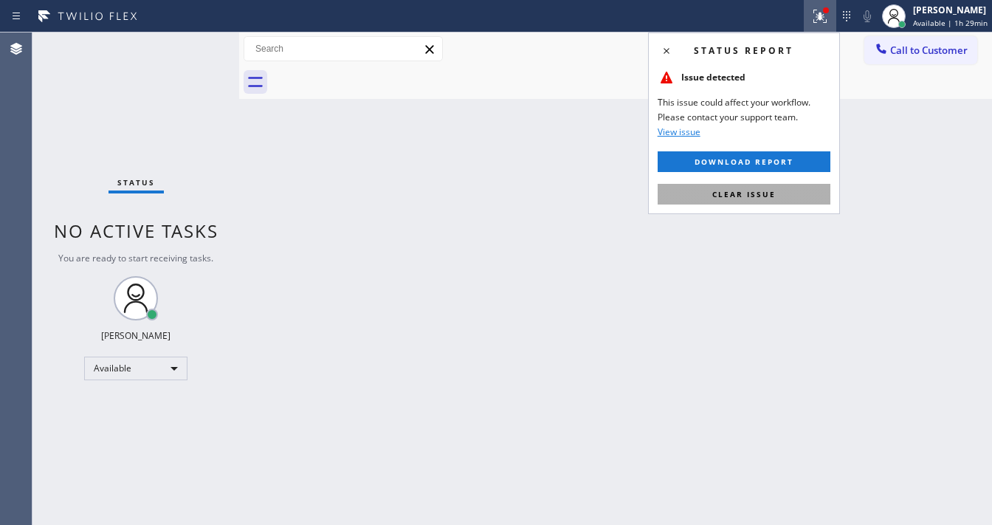
click at [759, 199] on button "Clear issue" at bounding box center [744, 194] width 173 height 21
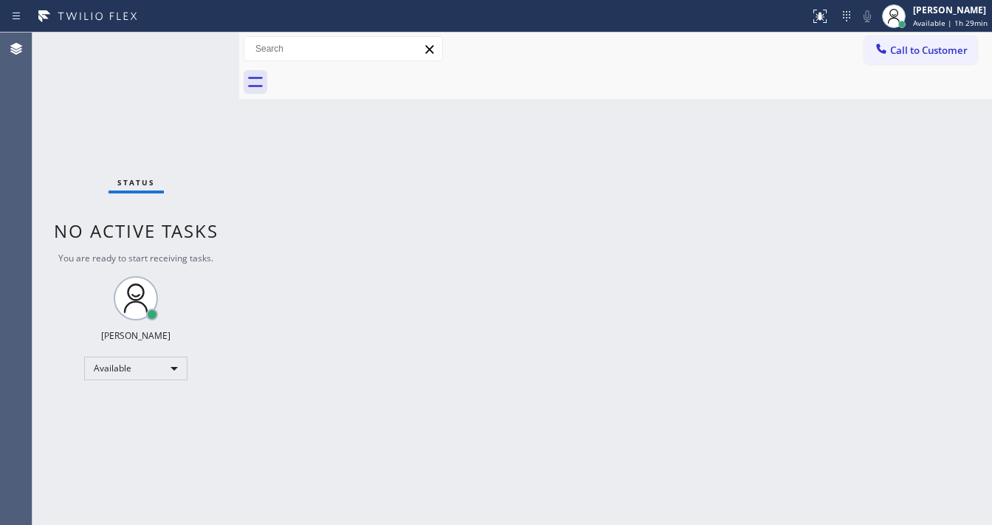
drag, startPoint x: 520, startPoint y: 216, endPoint x: 490, endPoint y: 354, distance: 141.9
click at [511, 220] on div "Back to Dashboard Change Sender ID Customers Technicians Select a contact Outbo…" at bounding box center [615, 278] width 753 height 492
click at [189, 47] on div "Status No active tasks You are ready to start receiving tasks. [PERSON_NAME]" at bounding box center [135, 278] width 207 height 492
click at [410, 514] on div "Back to Dashboard Change Sender ID Customers Technicians Select a contact Outbo…" at bounding box center [615, 278] width 753 height 492
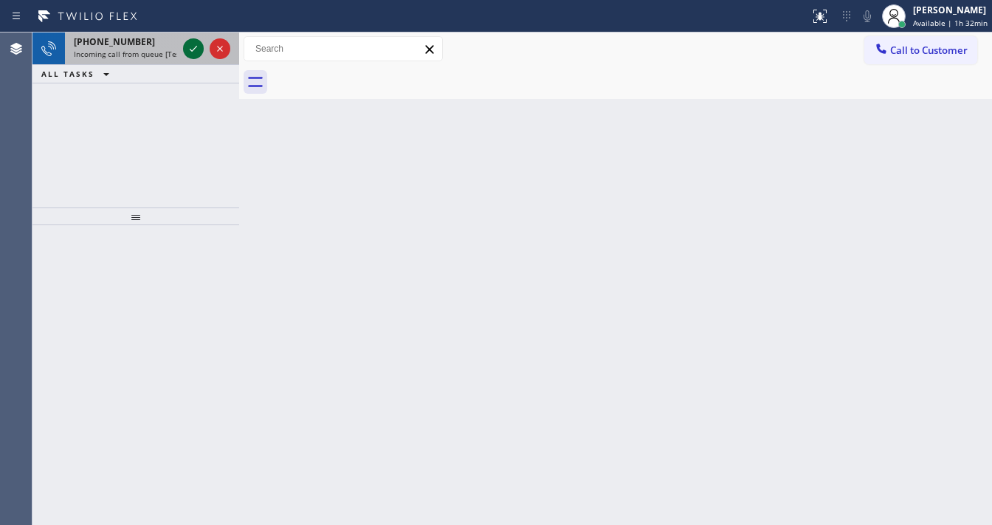
click at [192, 52] on icon at bounding box center [194, 49] width 18 height 18
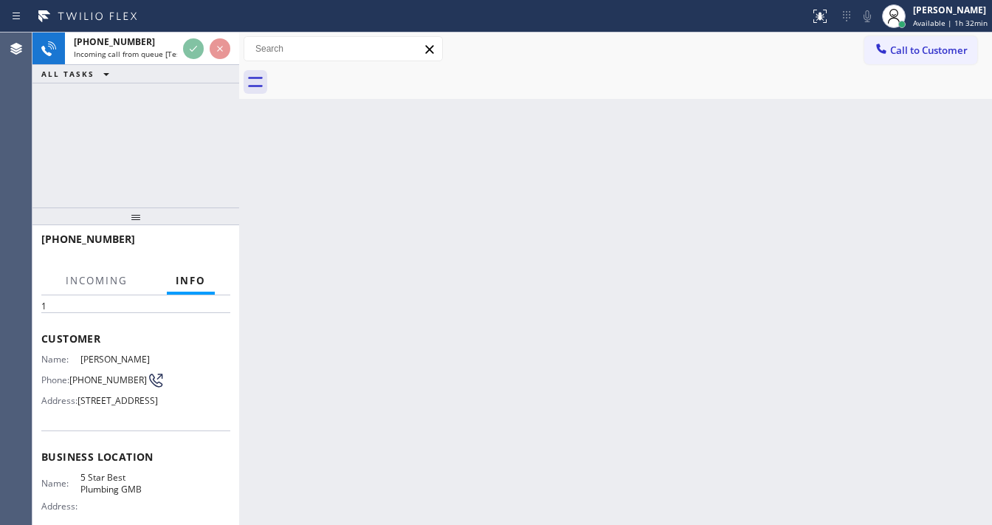
scroll to position [118, 0]
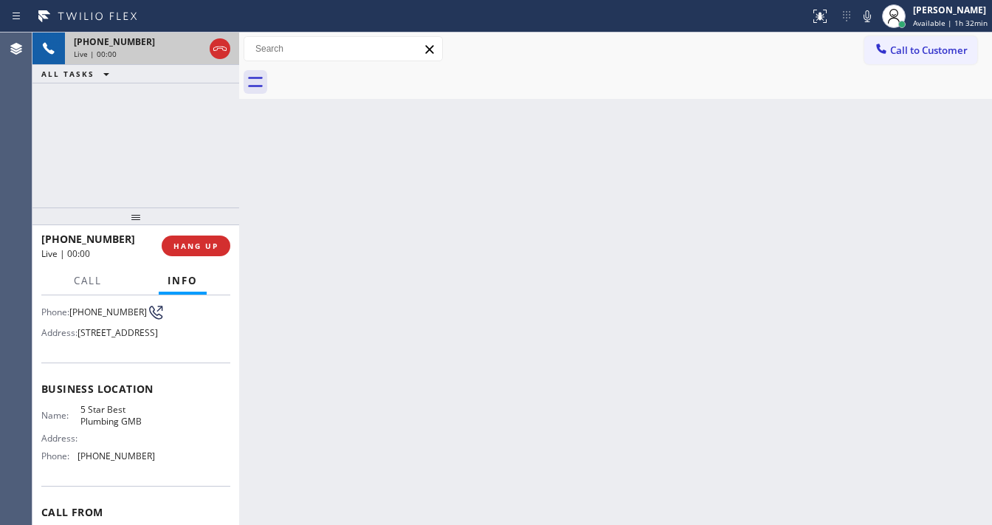
click at [216, 47] on icon at bounding box center [220, 49] width 18 height 18
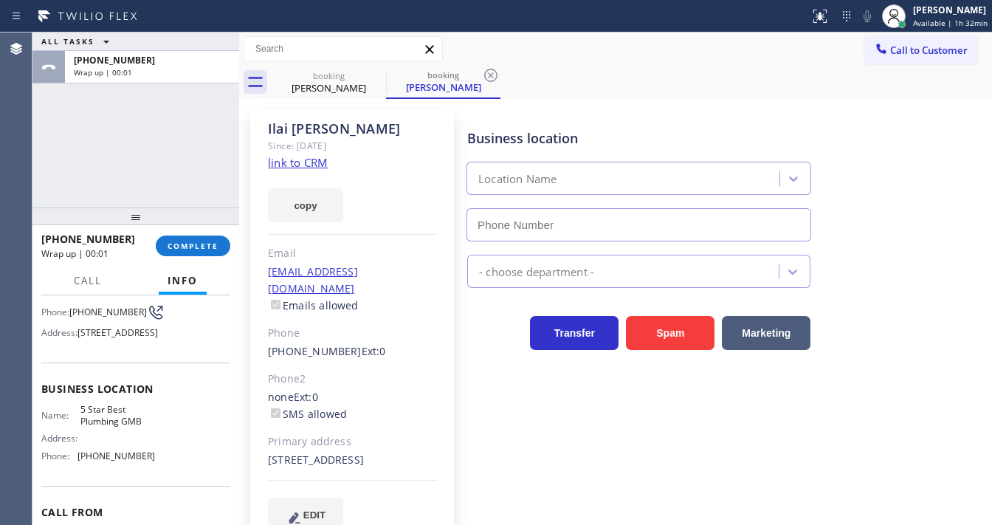
click at [309, 161] on link "link to CRM" at bounding box center [298, 162] width 60 height 15
type input "[PHONE_NUMBER]"
drag, startPoint x: 147, startPoint y: 448, endPoint x: 74, endPoint y: 435, distance: 74.3
click at [74, 435] on div "Name: 5 Star Best Plumbing GMB Address: Phone: [PHONE_NUMBER]" at bounding box center [135, 435] width 189 height 63
click at [145, 461] on span "[PHONE_NUMBER]" at bounding box center [115, 455] width 77 height 11
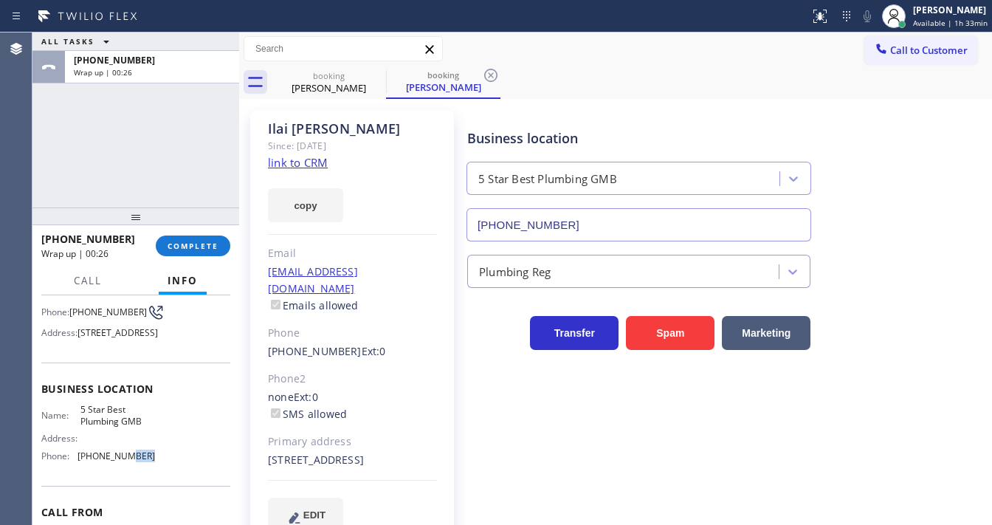
drag, startPoint x: 143, startPoint y: 479, endPoint x: 120, endPoint y: 479, distance: 23.6
click at [120, 461] on span "[PHONE_NUMBER]" at bounding box center [115, 455] width 77 height 11
drag, startPoint x: 171, startPoint y: 184, endPoint x: 189, endPoint y: 190, distance: 18.9
click at [171, 184] on div "ALL TASKS ALL TASKS ACTIVE TASKS TASKS IN WRAP UP [PHONE_NUMBER] Wrap up | 00:40" at bounding box center [135, 119] width 207 height 175
click at [210, 235] on button "COMPLETE" at bounding box center [193, 245] width 75 height 21
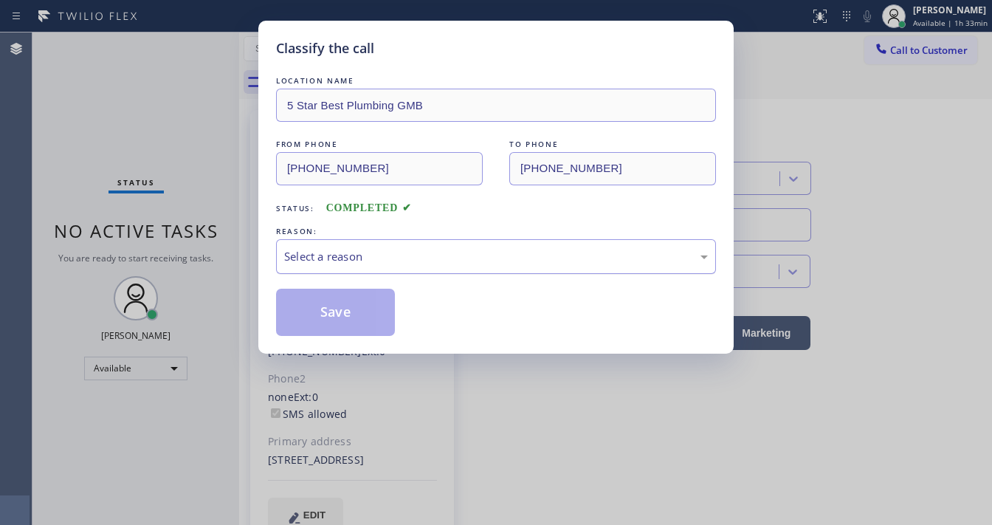
click at [323, 242] on div "Select a reason" at bounding box center [496, 256] width 440 height 35
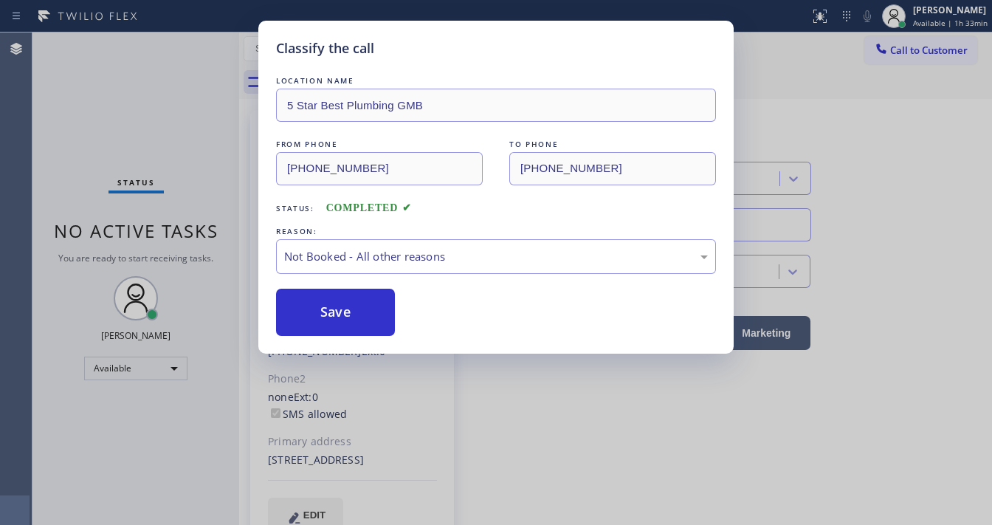
click at [343, 312] on button "Save" at bounding box center [335, 312] width 119 height 47
click at [608, 523] on div "Classify the call LOCATION NAME 5 Star Best Plumbing GMB FROM PHONE [PHONE_NUMB…" at bounding box center [496, 262] width 992 height 525
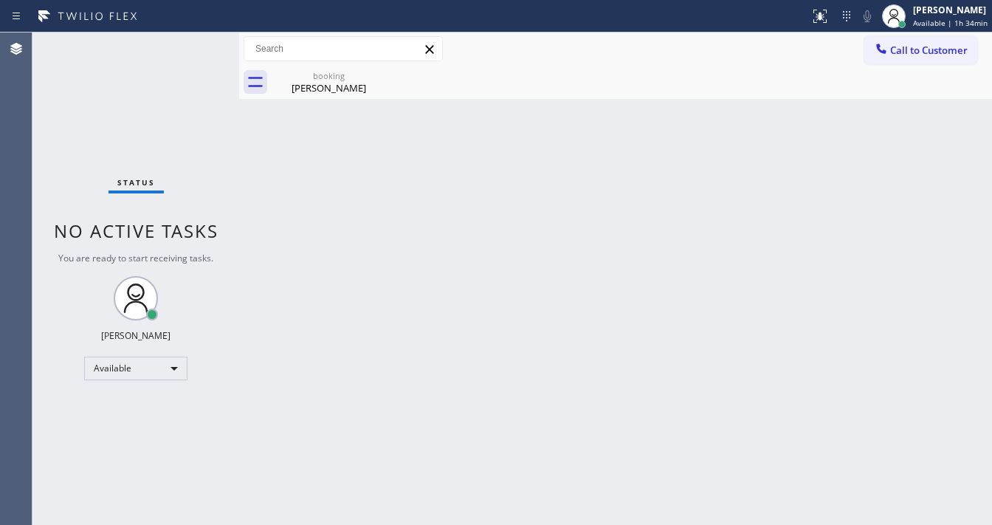
click at [140, 109] on div "Status No active tasks You are ready to start receiving tasks. [PERSON_NAME]" at bounding box center [135, 278] width 207 height 492
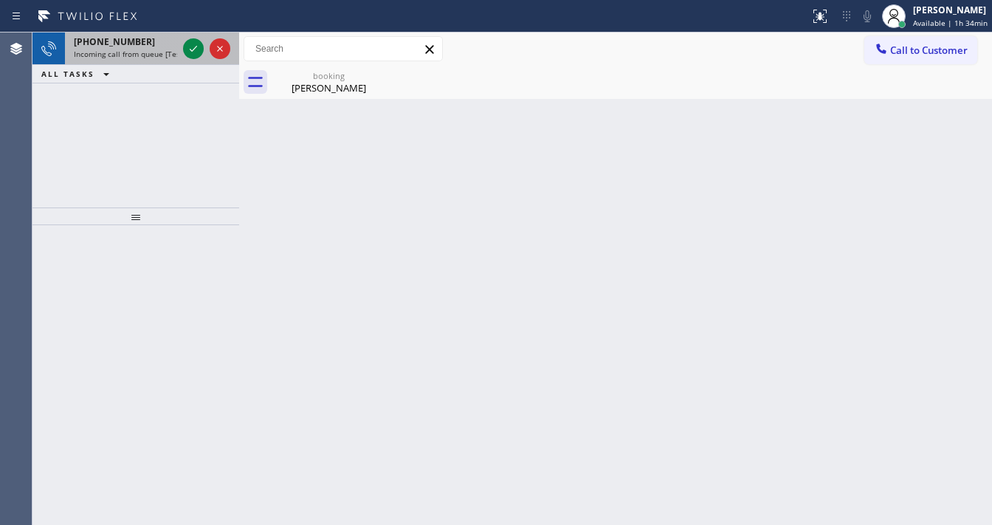
click at [136, 52] on span "Incoming call from queue [Test] All" at bounding box center [135, 54] width 123 height 10
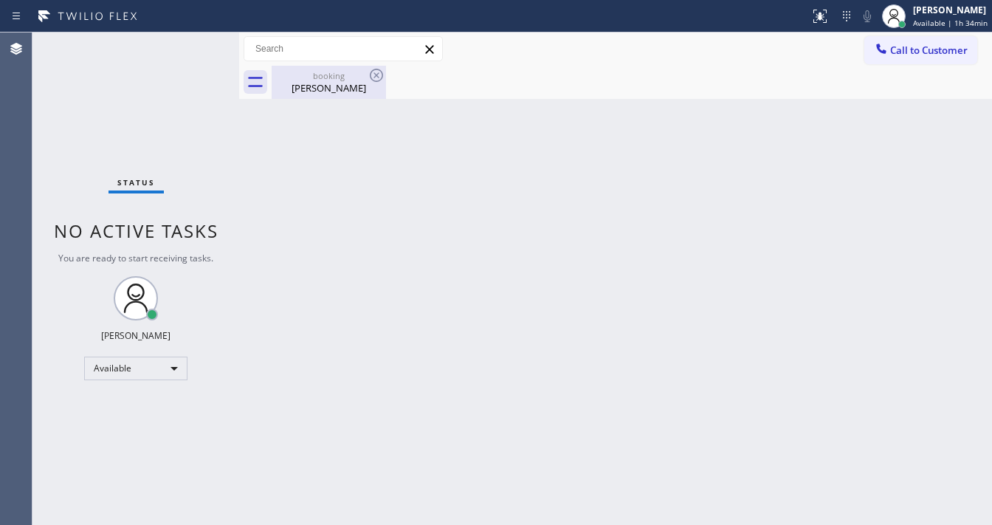
click at [314, 96] on div "booking [PERSON_NAME]" at bounding box center [328, 82] width 111 height 33
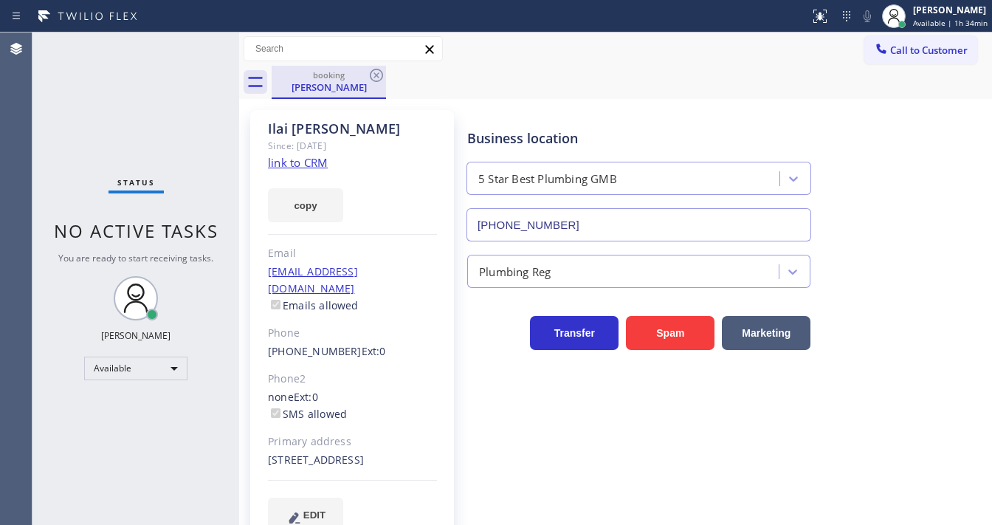
click at [364, 77] on div "booking" at bounding box center [328, 74] width 111 height 11
click at [375, 75] on icon at bounding box center [377, 75] width 18 height 18
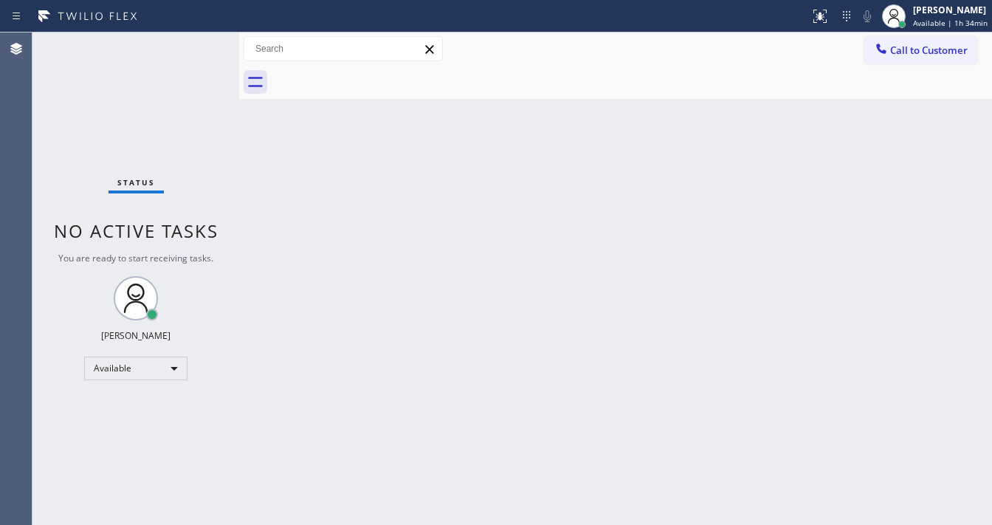
click at [217, 87] on div "Status No active tasks You are ready to start receiving tasks. [PERSON_NAME]" at bounding box center [135, 278] width 207 height 492
click at [201, 51] on div "Status No active tasks You are ready to start receiving tasks. [PERSON_NAME]" at bounding box center [135, 278] width 207 height 492
click at [139, 210] on div "Status No active tasks You are ready to start receiving tasks. [PERSON_NAME]" at bounding box center [135, 278] width 207 height 492
click at [581, 523] on div "Back to Dashboard Change Sender ID Customers Technicians Select a contact Outbo…" at bounding box center [615, 278] width 753 height 492
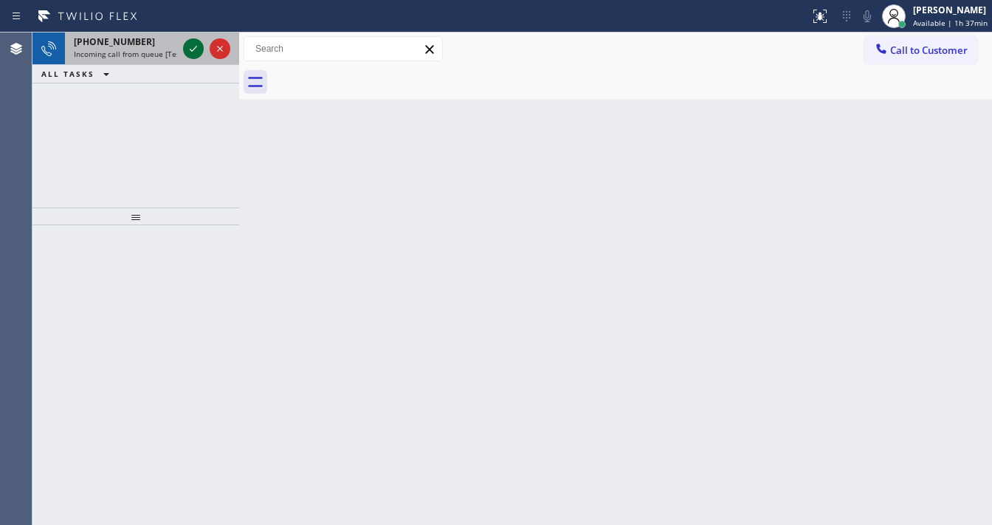
click at [193, 55] on icon at bounding box center [194, 49] width 18 height 18
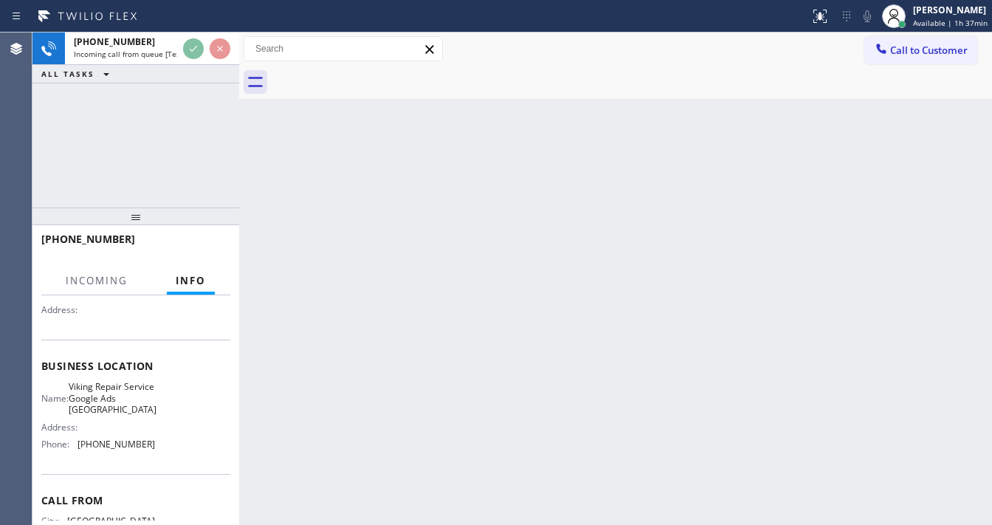
scroll to position [177, 0]
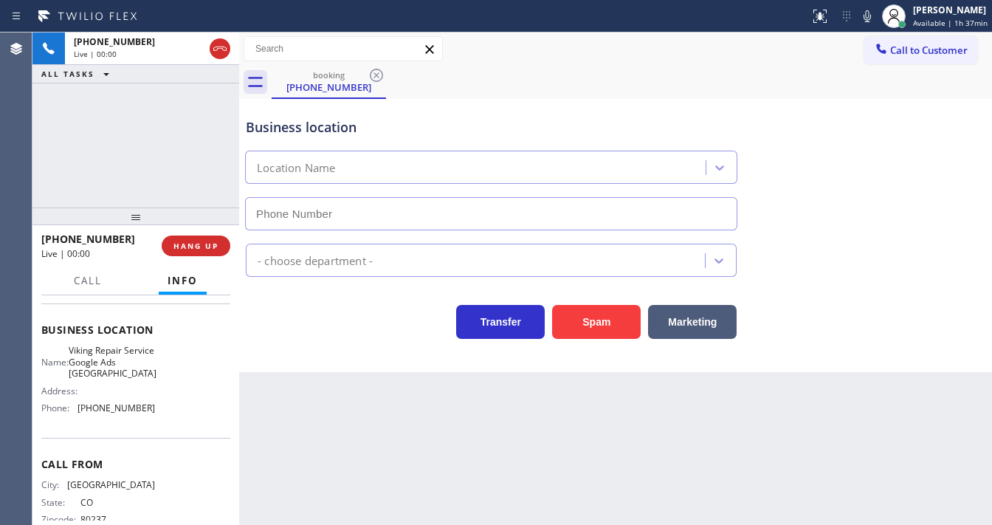
type input "[PHONE_NUMBER]"
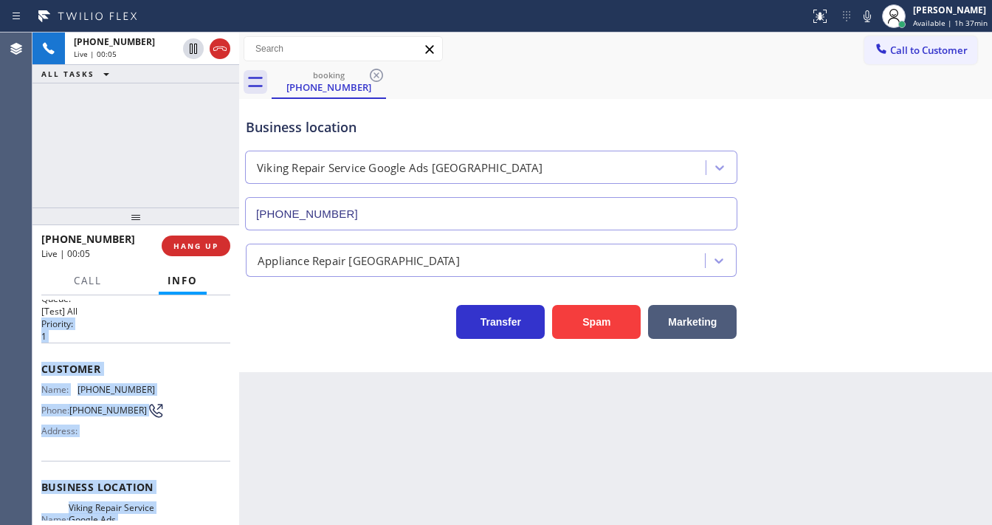
scroll to position [0, 0]
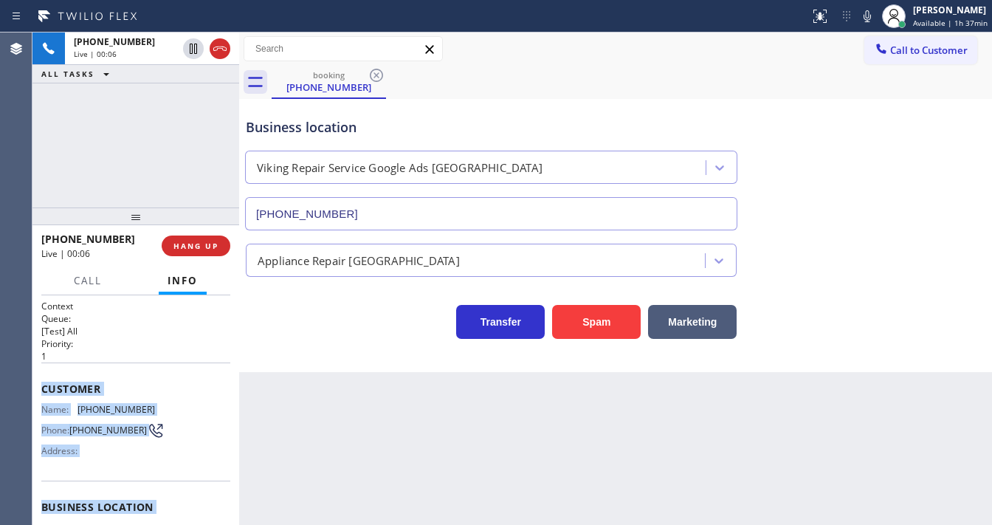
drag, startPoint x: 138, startPoint y: 413, endPoint x: 42, endPoint y: 387, distance: 99.4
click at [42, 387] on div "Context Queue: [Test] All Priority: 1 Customer Name: [PHONE_NUMBER] Phone: [PHO…" at bounding box center [135, 513] width 189 height 427
copy div "Customer Name: [PHONE_NUMBER] Phone: [PHONE_NUMBER] Address: Business location …"
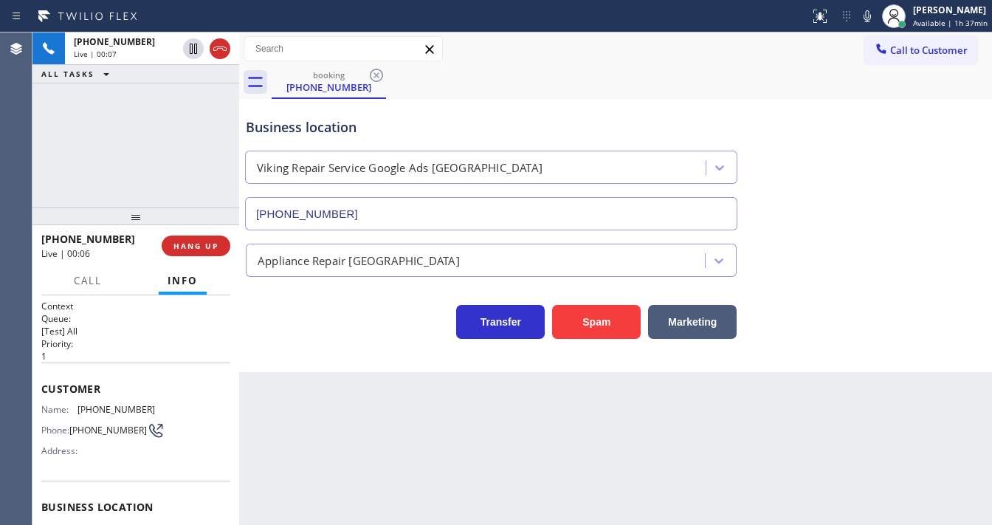
click at [104, 166] on div "[PHONE_NUMBER] Live | 00:07 ALL TASKS ALL TASKS ACTIVE TASKS TASKS IN WRAP UP" at bounding box center [135, 119] width 207 height 175
click at [148, 135] on div "[PHONE_NUMBER] Live | 00:14 ALL TASKS ALL TASKS ACTIVE TASKS TASKS IN WRAP UP" at bounding box center [135, 119] width 207 height 175
drag, startPoint x: 136, startPoint y: 151, endPoint x: 192, endPoint y: 27, distance: 136.8
click at [136, 151] on div "[PHONE_NUMBER] Live | 01:06 ALL TASKS ALL TASKS ACTIVE TASKS TASKS IN WRAP UP" at bounding box center [135, 119] width 207 height 175
click at [207, 172] on div "[PHONE_NUMBER] Live | 02:29 ALL TASKS ALL TASKS ACTIVE TASKS TASKS IN WRAP UP" at bounding box center [135, 119] width 207 height 175
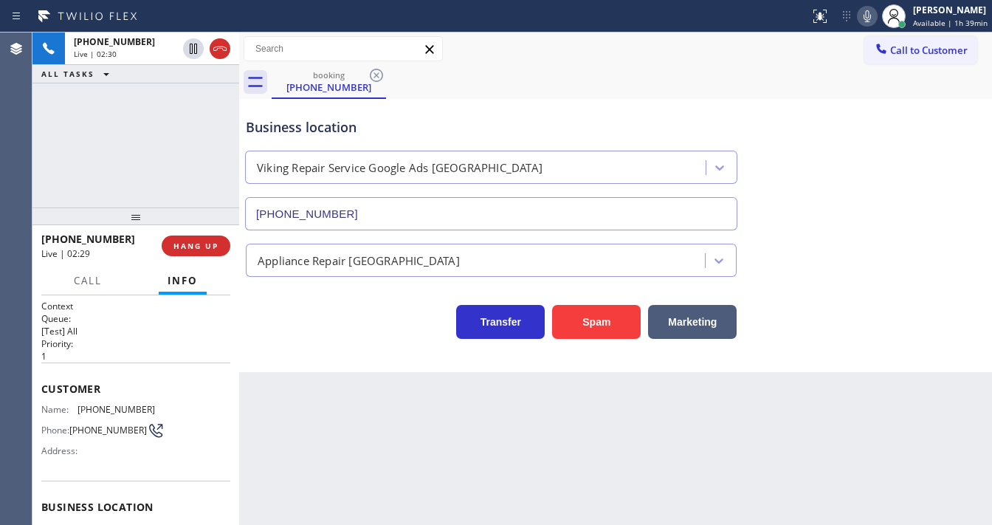
click at [874, 18] on icon at bounding box center [867, 16] width 18 height 18
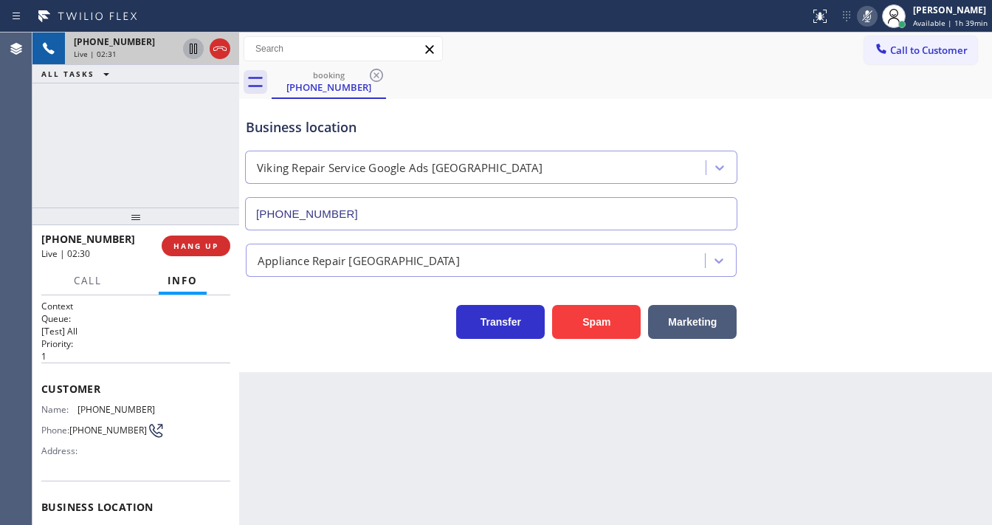
click at [210, 159] on div "[PHONE_NUMBER] Live | 02:31 ALL TASKS ALL TASKS ACTIVE TASKS TASKS IN WRAP UP" at bounding box center [135, 119] width 207 height 175
click at [193, 46] on icon at bounding box center [194, 49] width 18 height 18
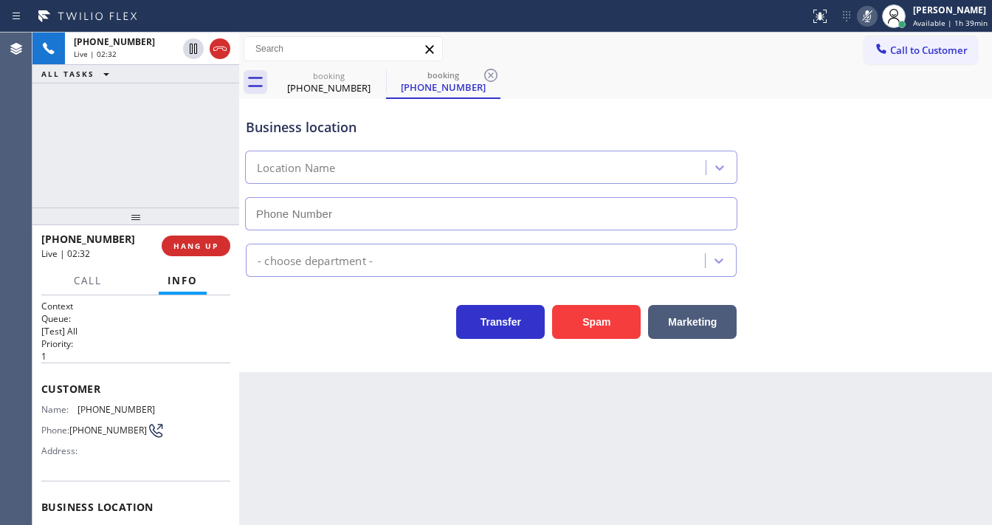
type input "[PHONE_NUMBER]"
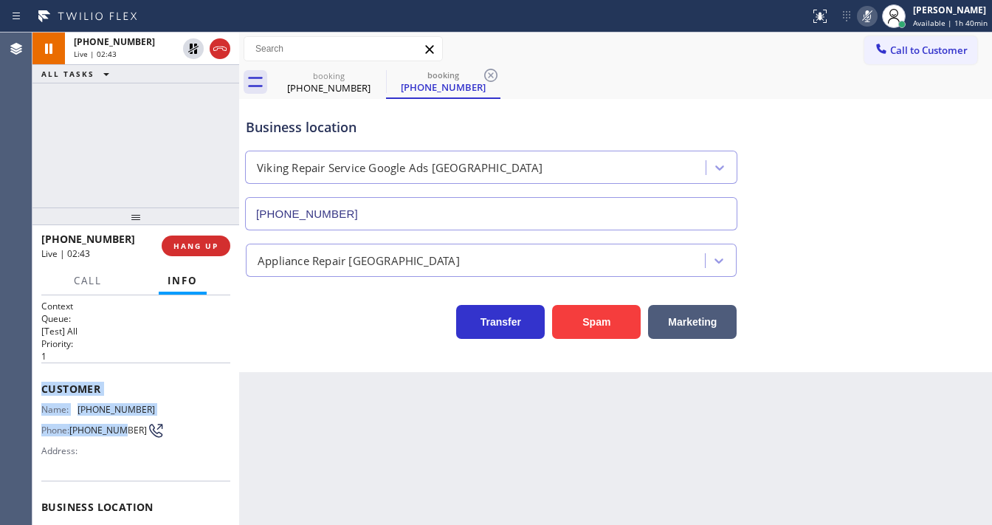
scroll to position [207, 0]
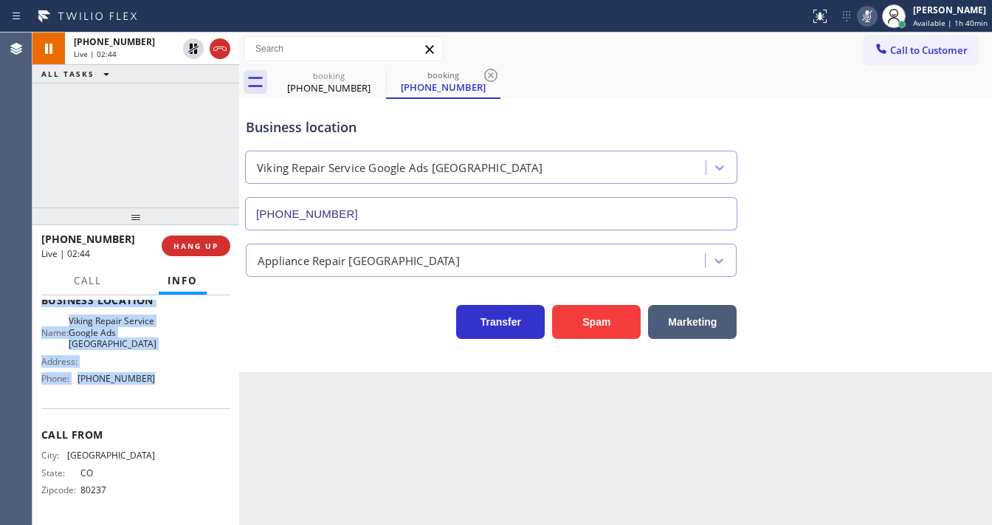
drag, startPoint x: 44, startPoint y: 383, endPoint x: 151, endPoint y: 387, distance: 107.8
click at [151, 387] on div "Context Queue: [Test] All Priority: 1 Customer Name: [PHONE_NUMBER] Phone: [PHO…" at bounding box center [135, 306] width 189 height 427
copy div "Customer Name: [PHONE_NUMBER] Phone: [PHONE_NUMBER] Address: Business location …"
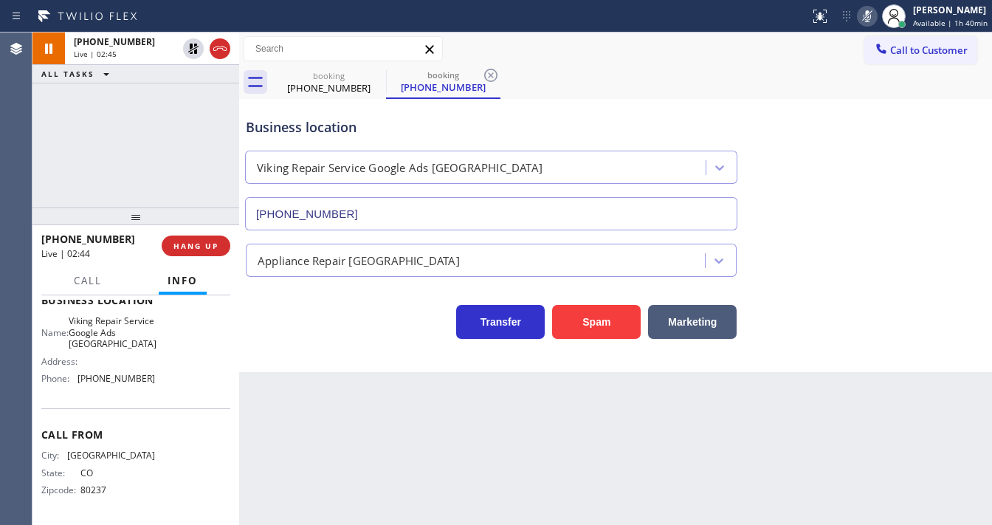
click at [136, 170] on div "[PHONE_NUMBER] Live | 02:45 ALL TASKS ALL TASKS ACTIVE TASKS TASKS IN WRAP UP" at bounding box center [135, 119] width 207 height 175
click at [874, 27] on div "Status report No issues detected If you experience an issue, please download th…" at bounding box center [898, 16] width 188 height 32
click at [872, 12] on icon at bounding box center [867, 16] width 18 height 18
drag, startPoint x: 136, startPoint y: 124, endPoint x: 162, endPoint y: 98, distance: 37.1
click at [145, 112] on div "[PHONE_NUMBER] Live | 03:04 ALL TASKS ALL TASKS ACTIVE TASKS TASKS IN WRAP UP" at bounding box center [135, 119] width 207 height 175
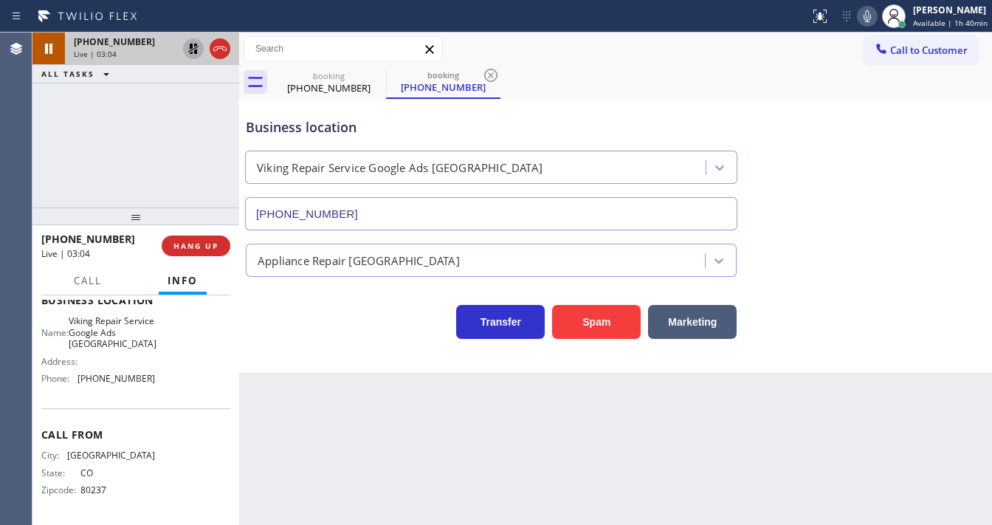
click at [191, 49] on icon at bounding box center [194, 49] width 18 height 18
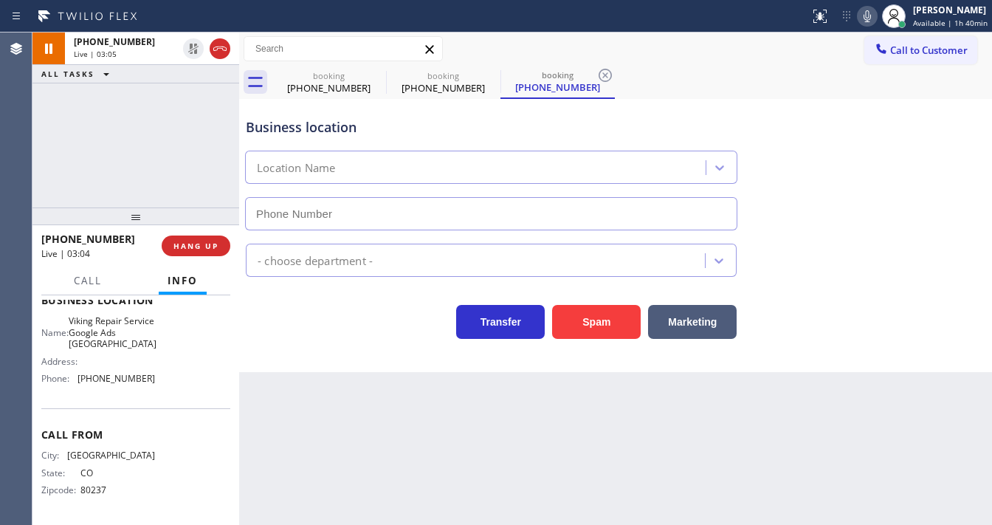
click at [182, 124] on div "[PHONE_NUMBER] Live | 03:05 ALL TASKS ALL TASKS ACTIVE TASKS TASKS IN WRAP UP" at bounding box center [135, 119] width 207 height 175
type input "[PHONE_NUMBER]"
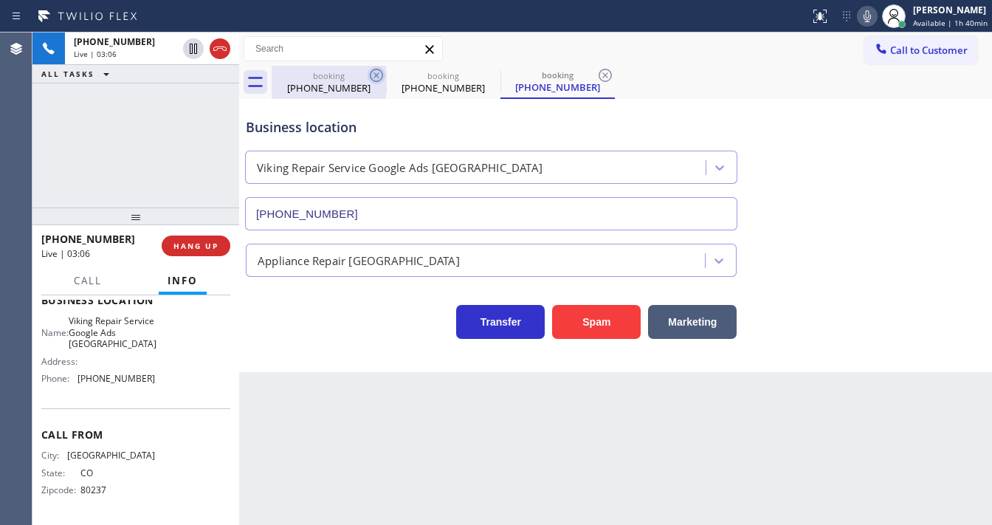
click at [377, 77] on icon at bounding box center [377, 75] width 18 height 18
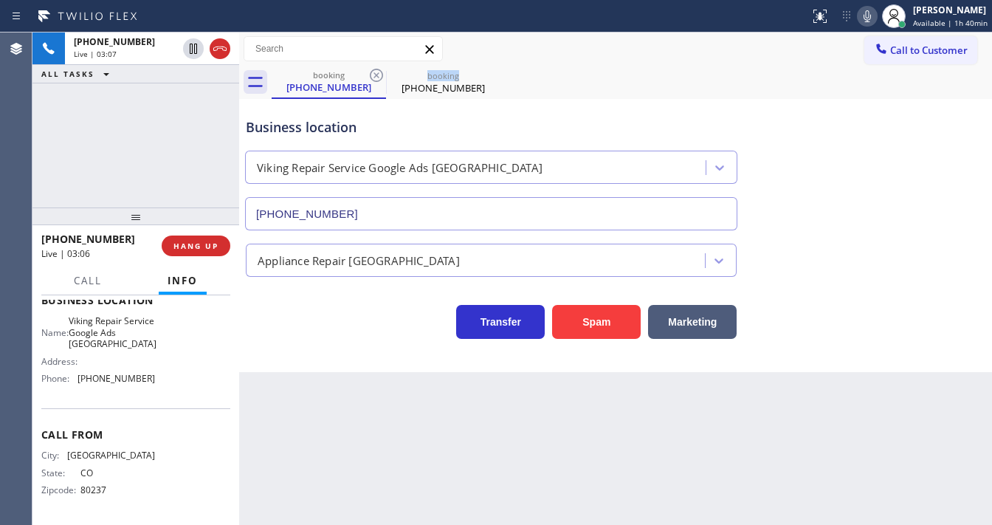
click at [377, 77] on icon at bounding box center [377, 75] width 18 height 18
click at [159, 125] on div "[PHONE_NUMBER] Live | 03:07 ALL TASKS ALL TASKS ACTIVE TASKS TASKS IN WRAP UP" at bounding box center [135, 119] width 207 height 175
drag, startPoint x: 703, startPoint y: 47, endPoint x: 756, endPoint y: 37, distance: 54.1
click at [703, 47] on div "Call to Customer Outbound call Location Viking Repair Service ([GEOGRAPHIC_DATA…" at bounding box center [615, 49] width 753 height 26
click at [867, 18] on icon at bounding box center [867, 16] width 7 height 12
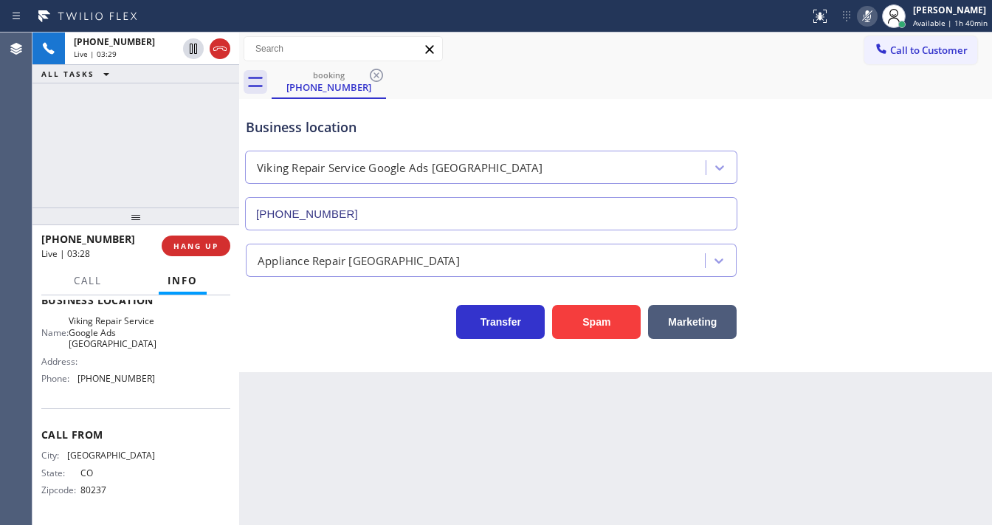
click at [182, 102] on div "[PHONE_NUMBER] Live | 03:29 ALL TASKS ALL TASKS ACTIVE TASKS TASKS IN WRAP UP" at bounding box center [135, 119] width 207 height 175
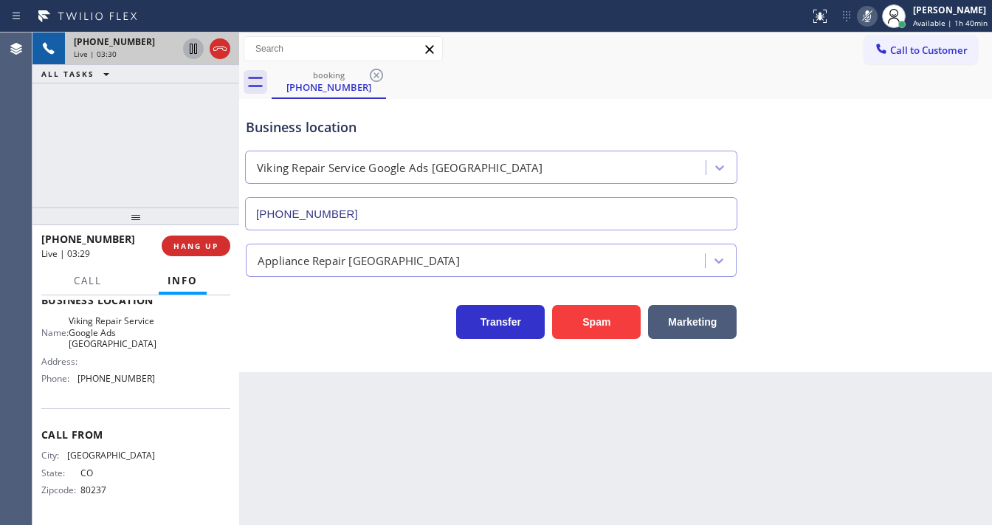
click at [196, 50] on icon at bounding box center [194, 49] width 18 height 18
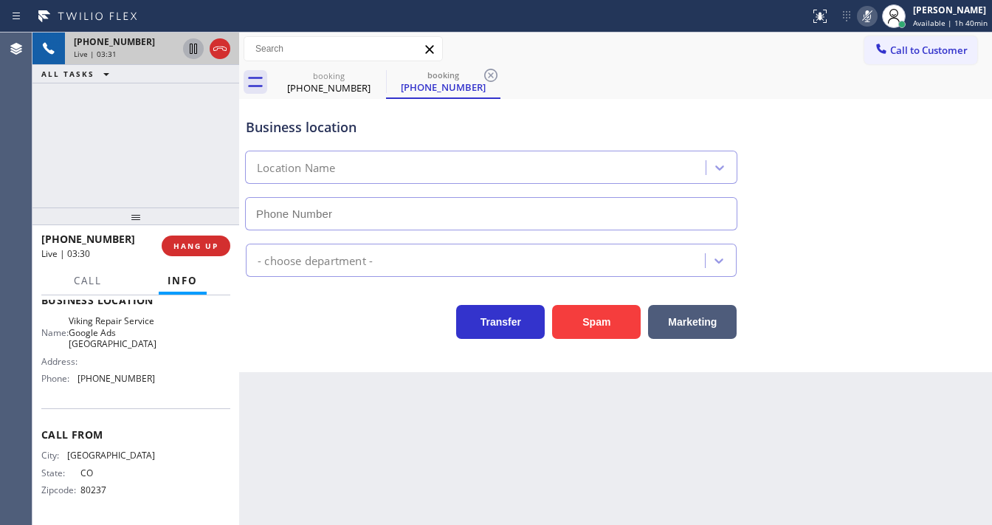
type input "[PHONE_NUMBER]"
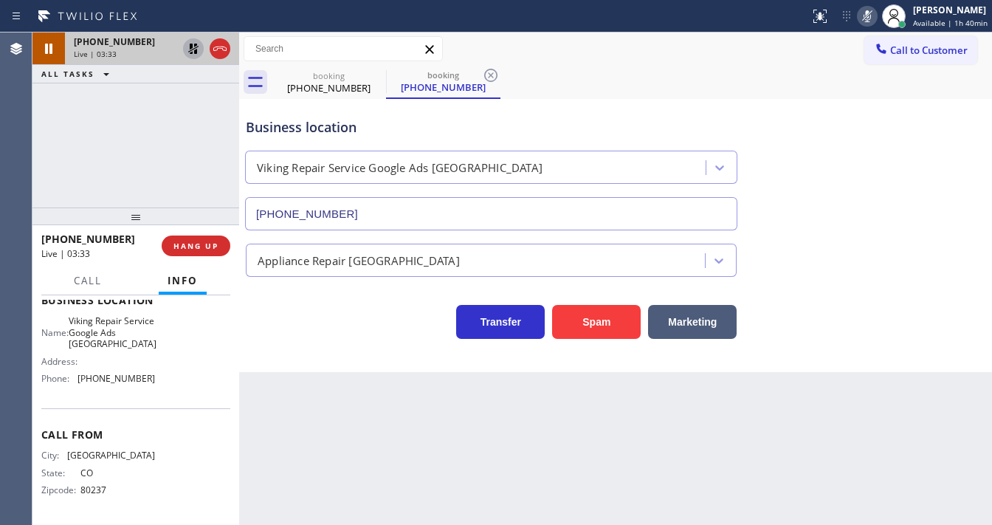
click at [92, 116] on div "[PHONE_NUMBER] Live | 03:33 ALL TASKS ALL TASKS ACTIVE TASKS TASKS IN WRAP UP" at bounding box center [135, 119] width 207 height 175
click at [191, 71] on div "ALL TASKS ALL TASKS ACTIVE TASKS TASKS IN WRAP UP" at bounding box center [135, 74] width 207 height 18
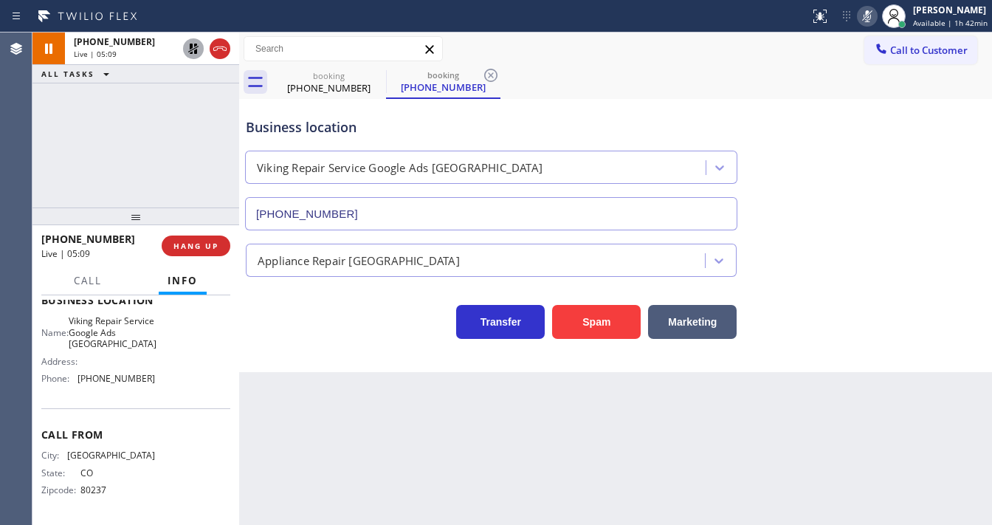
click at [189, 53] on icon at bounding box center [194, 49] width 18 height 18
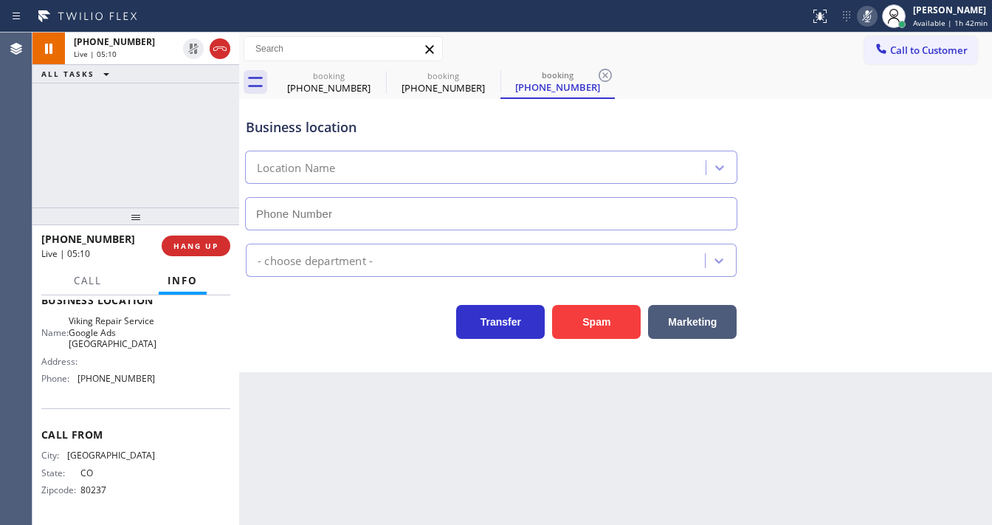
click at [871, 20] on icon at bounding box center [867, 16] width 7 height 12
type input "[PHONE_NUMBER]"
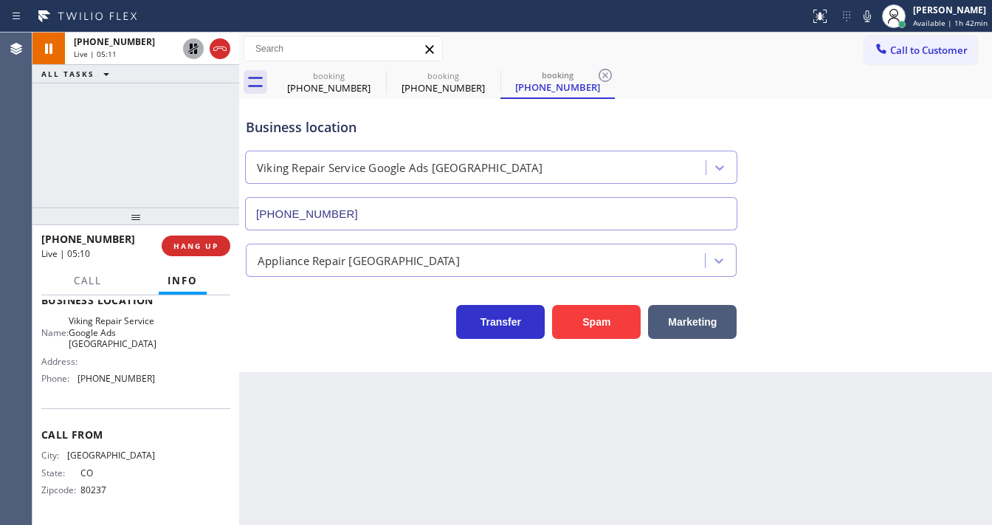
click at [115, 182] on div "[PHONE_NUMBER] Live | 05:11 ALL TASKS ALL TASKS ACTIVE TASKS TASKS IN WRAP UP" at bounding box center [135, 119] width 207 height 175
click at [379, 75] on icon at bounding box center [377, 75] width 18 height 18
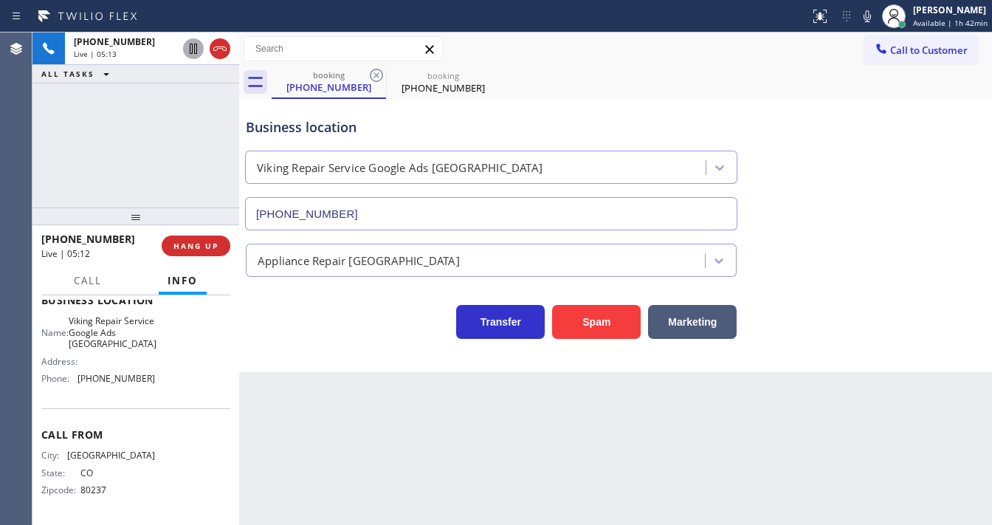
click at [379, 75] on icon at bounding box center [377, 75] width 18 height 18
click at [151, 139] on div "[PHONE_NUMBER] Live | 05:14 ALL TASKS ALL TASKS ACTIVE TASKS TASKS IN WRAP UP" at bounding box center [135, 119] width 207 height 175
click at [41, 165] on div "[PHONE_NUMBER] Live | 05:20 ALL TASKS ALL TASKS ACTIVE TASKS TASKS IN WRAP UP" at bounding box center [135, 119] width 207 height 175
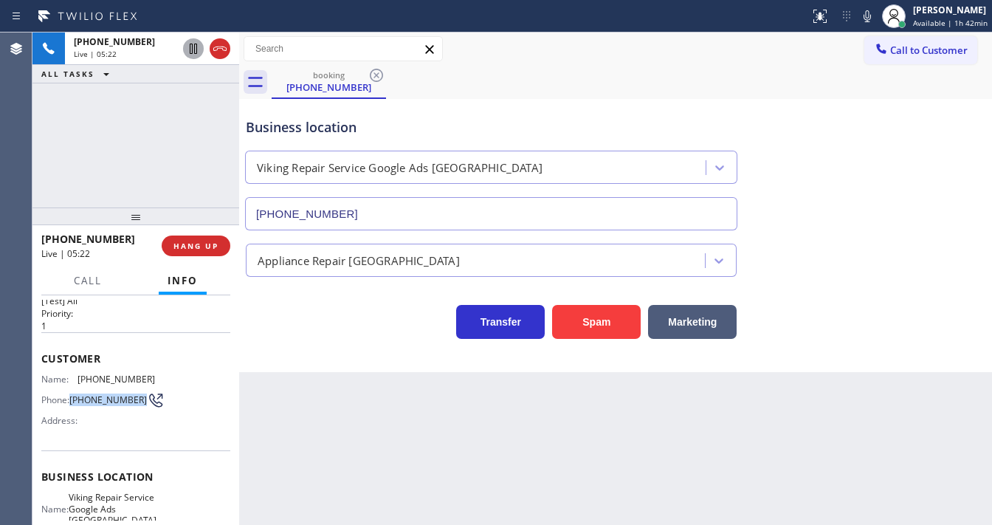
drag, startPoint x: 97, startPoint y: 409, endPoint x: 72, endPoint y: 388, distance: 32.5
click at [72, 391] on div "Phone: [PHONE_NUMBER]" at bounding box center [98, 400] width 114 height 18
copy span "[PHONE_NUMBER]"
click at [35, 124] on div "[PHONE_NUMBER] Live | 05:36 ALL TASKS ALL TASKS ACTIVE TASKS TASKS IN WRAP UP" at bounding box center [135, 119] width 207 height 175
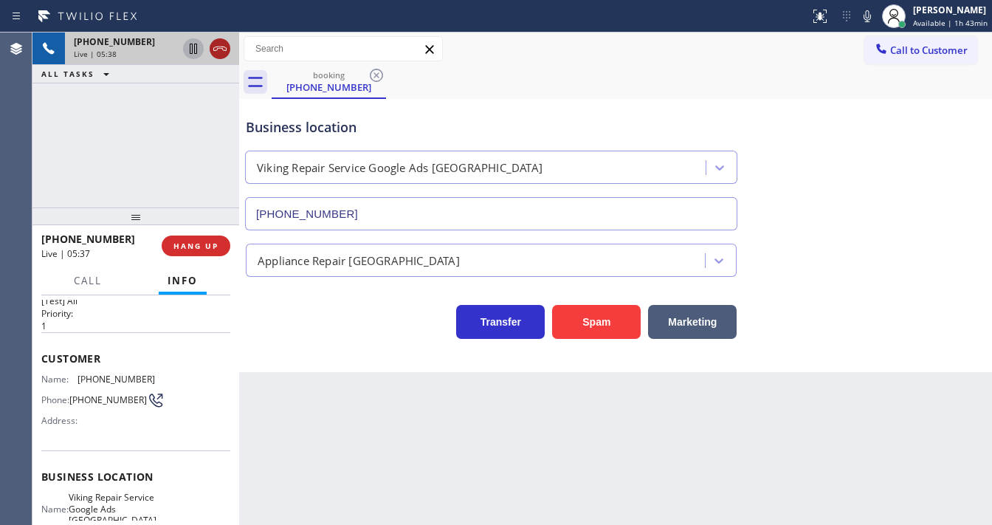
click at [216, 53] on icon at bounding box center [220, 49] width 18 height 18
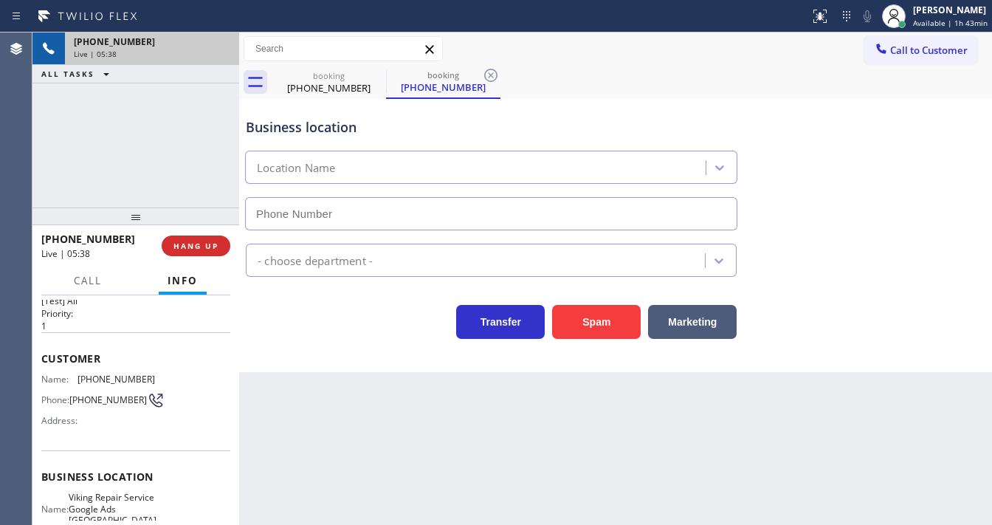
type input "[PHONE_NUMBER]"
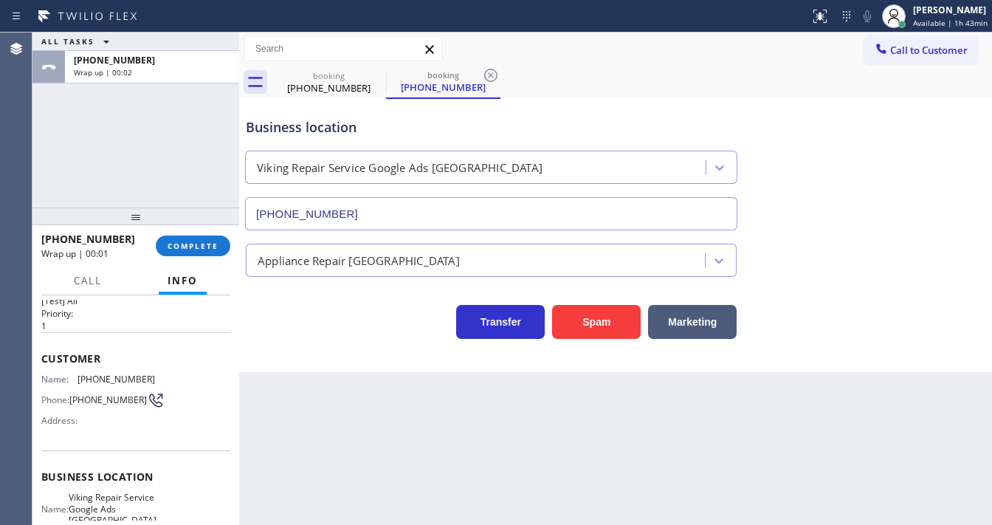
click at [32, 168] on div "Agent Desktop" at bounding box center [16, 278] width 32 height 492
click at [210, 251] on button "COMPLETE" at bounding box center [193, 245] width 75 height 21
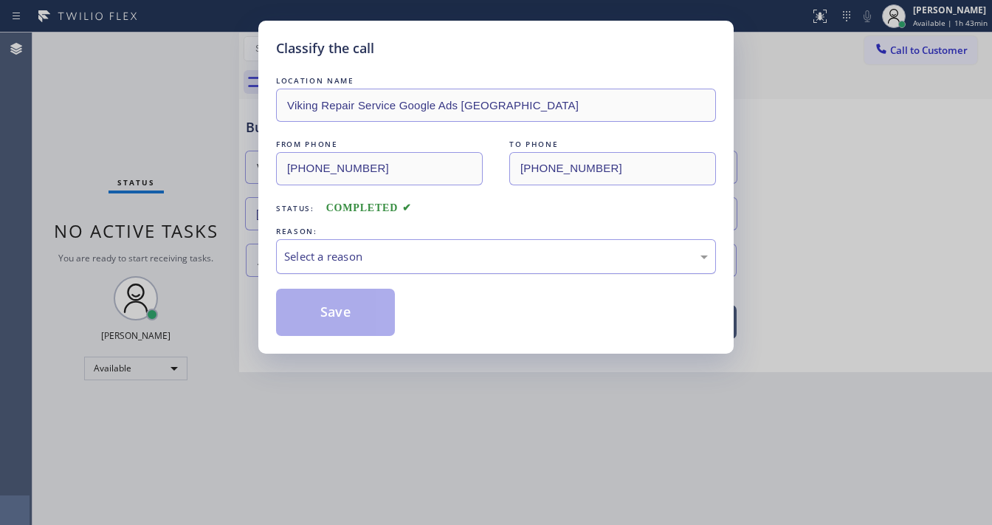
click at [416, 263] on div "Select a reason" at bounding box center [496, 256] width 424 height 17
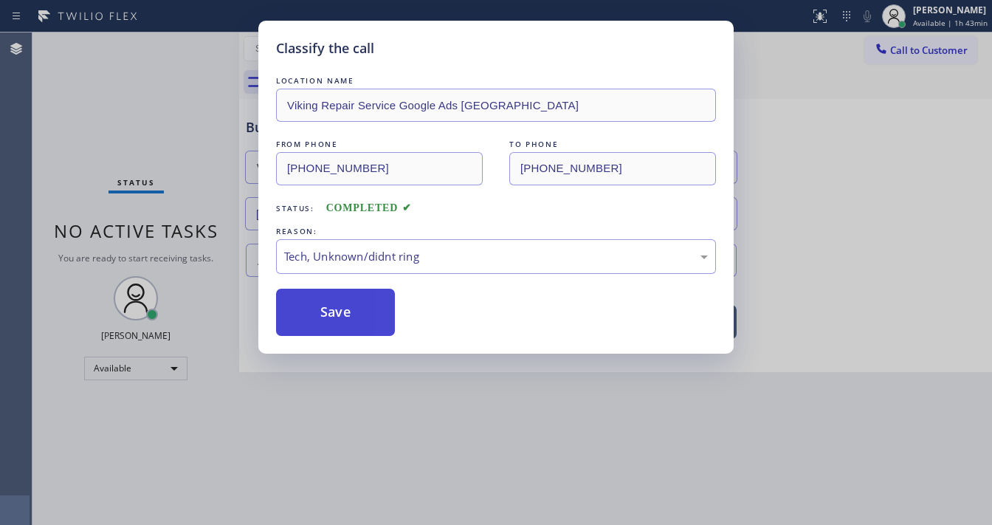
click at [365, 302] on button "Save" at bounding box center [335, 312] width 119 height 47
click at [145, 97] on div "Classify the call LOCATION NAME Viking Repair Service Google Ads [GEOGRAPHIC_DA…" at bounding box center [496, 262] width 992 height 525
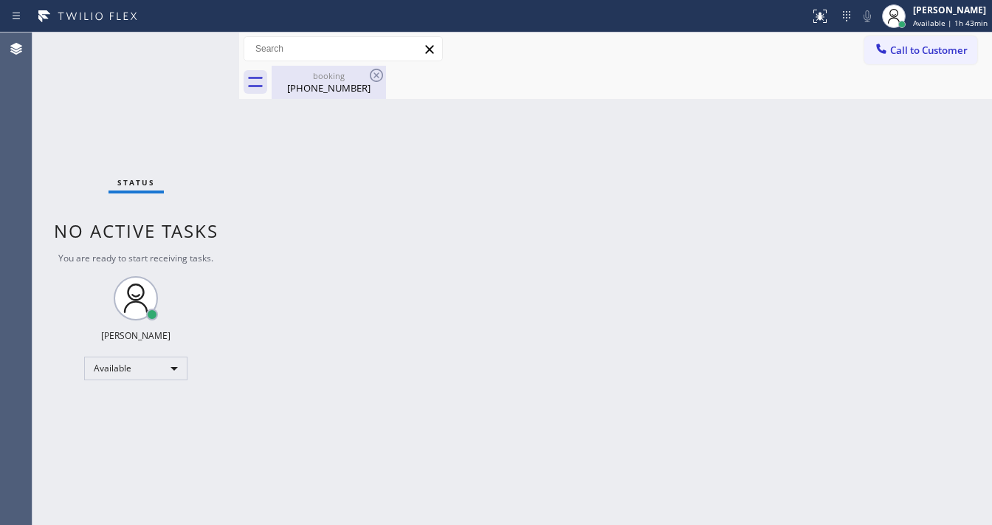
click at [334, 82] on div "[PHONE_NUMBER]" at bounding box center [328, 87] width 111 height 13
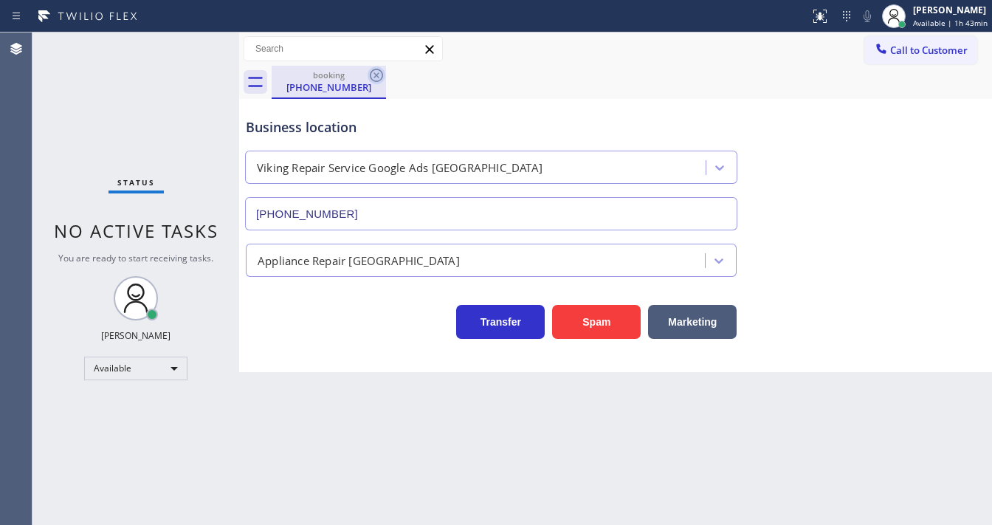
click at [374, 76] on icon at bounding box center [377, 75] width 18 height 18
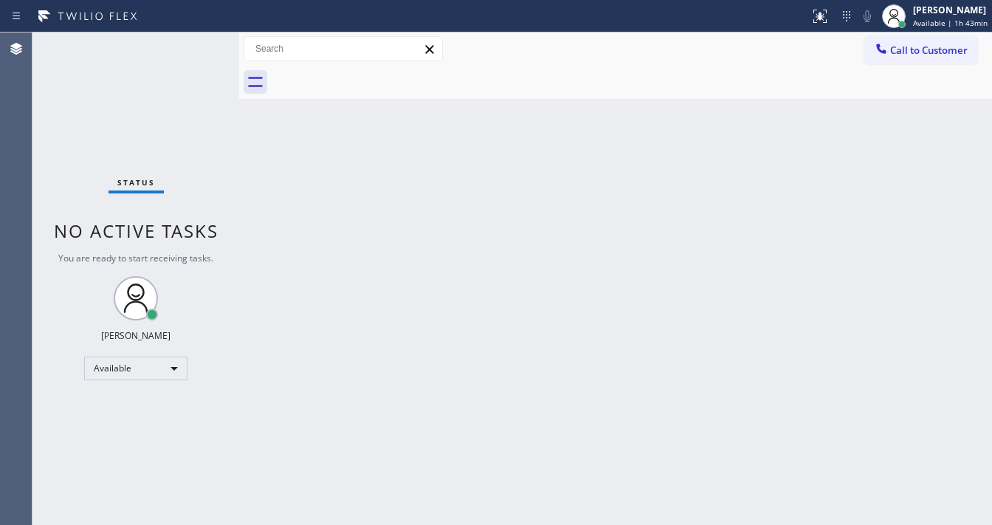
click at [313, 131] on div "Back to Dashboard Change Sender ID Customers Technicians Select a contact Outbo…" at bounding box center [615, 278] width 753 height 492
click at [111, 375] on div "Available" at bounding box center [135, 368] width 103 height 24
click at [213, 149] on div at bounding box center [496, 262] width 992 height 525
click at [222, 176] on div "Status No active tasks You are ready to start receiving tasks. [PERSON_NAME]" at bounding box center [135, 278] width 207 height 492
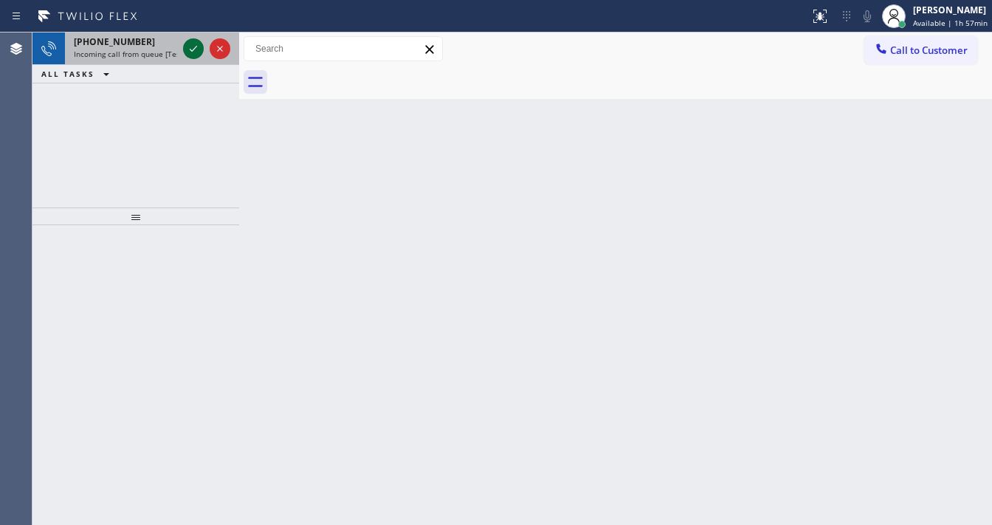
click at [193, 53] on icon at bounding box center [194, 49] width 18 height 18
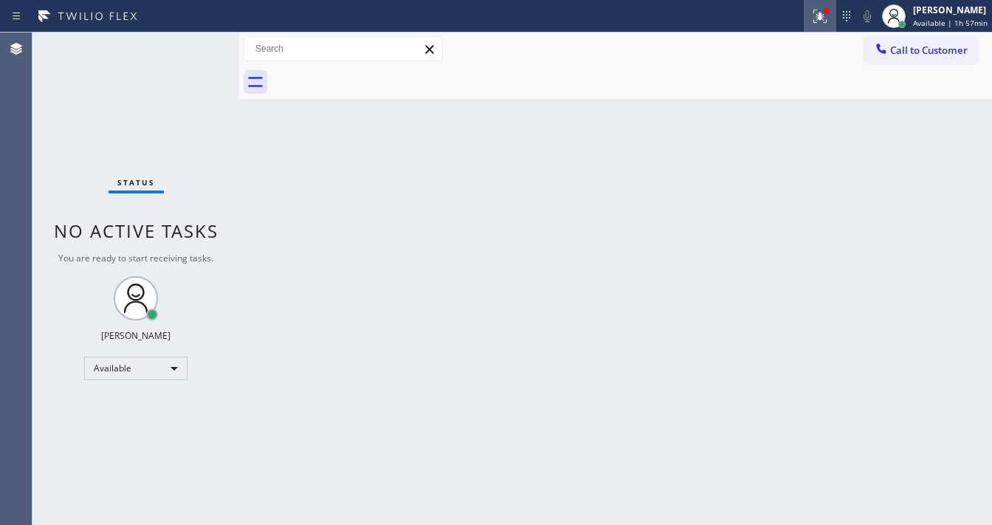
click at [827, 20] on icon at bounding box center [820, 16] width 18 height 18
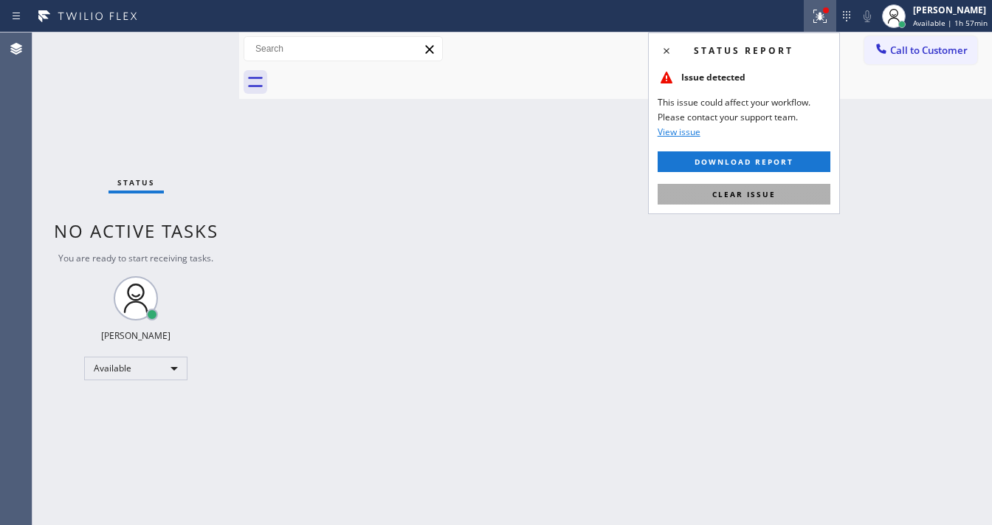
click at [774, 190] on button "Clear issue" at bounding box center [744, 194] width 173 height 21
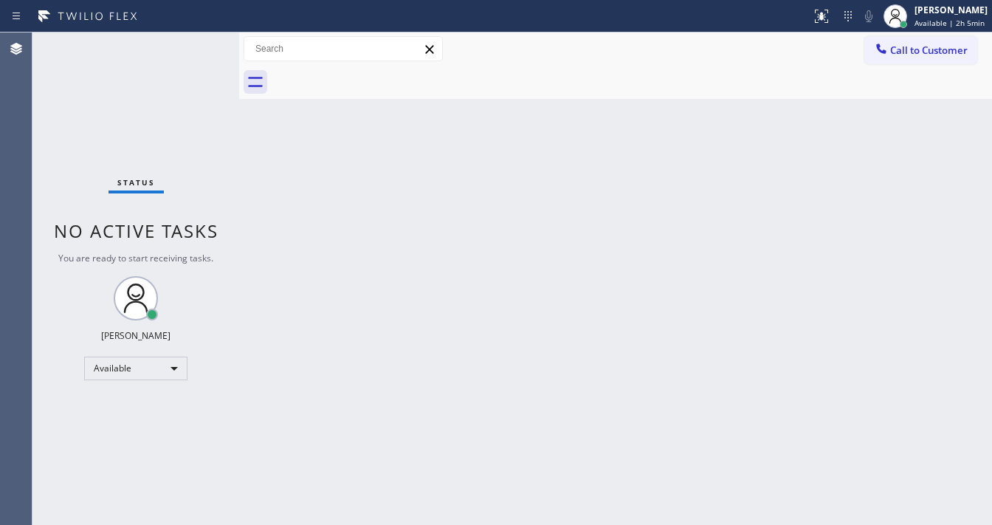
click at [483, 385] on div "Back to Dashboard Change Sender ID Customers Technicians Select a contact Outbo…" at bounding box center [615, 278] width 753 height 492
click at [191, 36] on div "Status No active tasks You are ready to start receiving tasks. [PERSON_NAME]" at bounding box center [135, 278] width 207 height 492
click at [518, 317] on div "Back to Dashboard Change Sender ID Customers Technicians Select a contact Outbo…" at bounding box center [615, 278] width 753 height 492
click at [504, 273] on div "Back to Dashboard Change Sender ID Customers Technicians Select a contact Outbo…" at bounding box center [615, 278] width 753 height 492
click at [195, 71] on div "Status No active tasks You are ready to start receiving tasks. [PERSON_NAME]" at bounding box center [135, 278] width 207 height 492
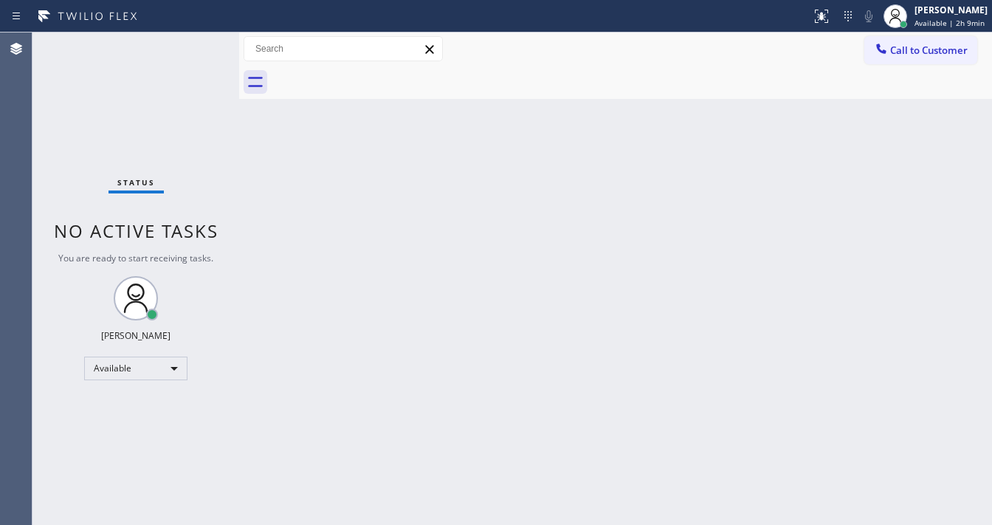
click at [192, 38] on div "Status No active tasks You are ready to start receiving tasks. [PERSON_NAME]" at bounding box center [135, 278] width 207 height 492
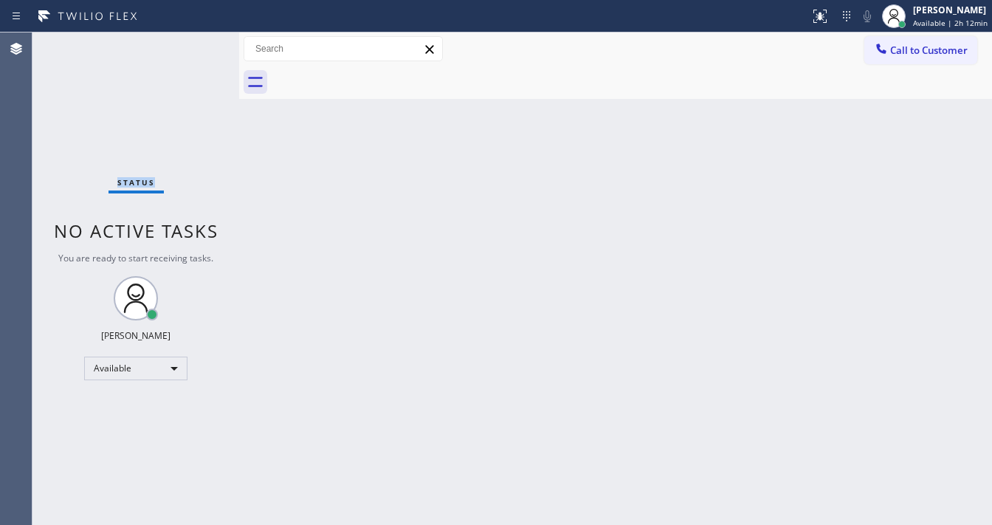
click at [193, 41] on div "Status No active tasks You are ready to start receiving tasks. [PERSON_NAME]" at bounding box center [135, 278] width 207 height 492
click at [195, 47] on div "Status No active tasks You are ready to start receiving tasks. [PERSON_NAME]" at bounding box center [135, 278] width 207 height 492
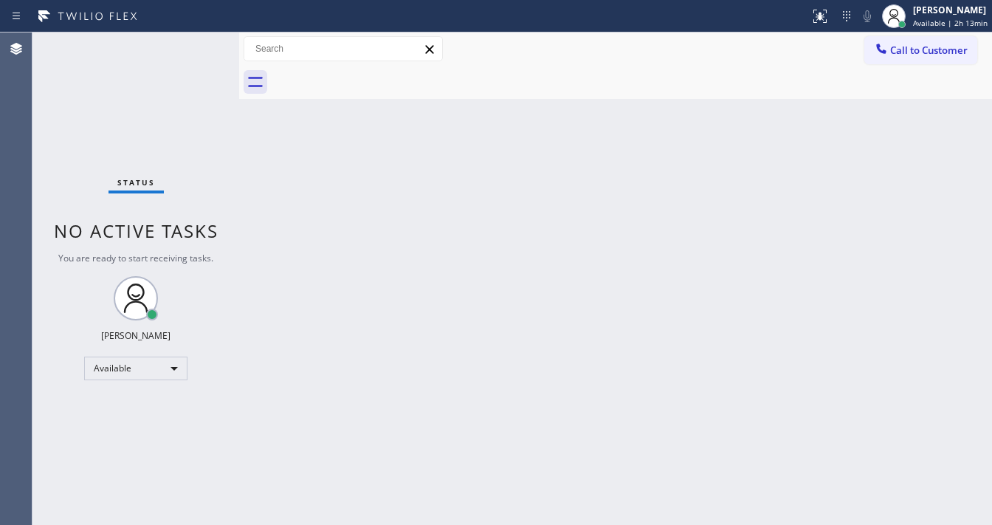
click at [198, 49] on div "Status No active tasks You are ready to start receiving tasks. [PERSON_NAME]" at bounding box center [135, 278] width 207 height 492
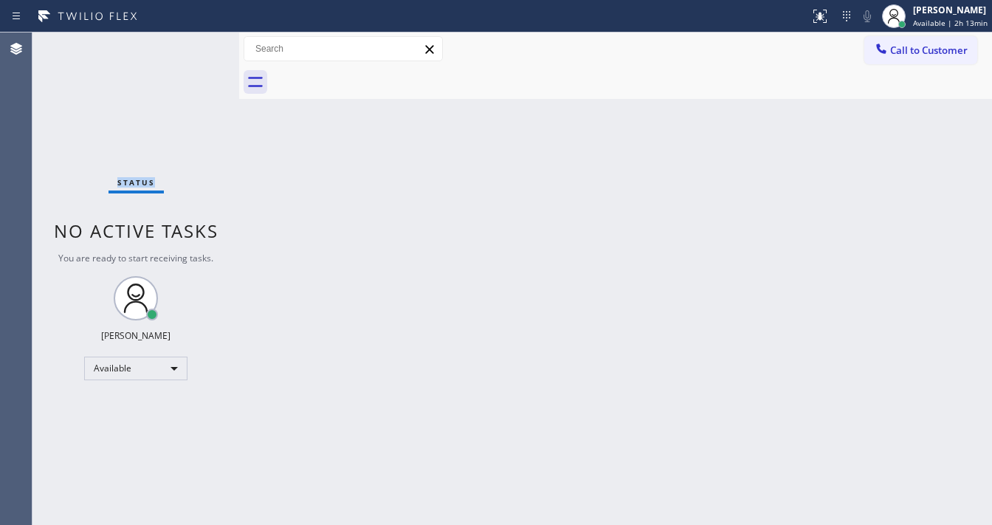
click at [197, 49] on div "Status No active tasks You are ready to start receiving tasks. [PERSON_NAME]" at bounding box center [135, 278] width 207 height 492
click at [193, 47] on div "Status No active tasks You are ready to start receiving tasks. [PERSON_NAME]" at bounding box center [135, 278] width 207 height 492
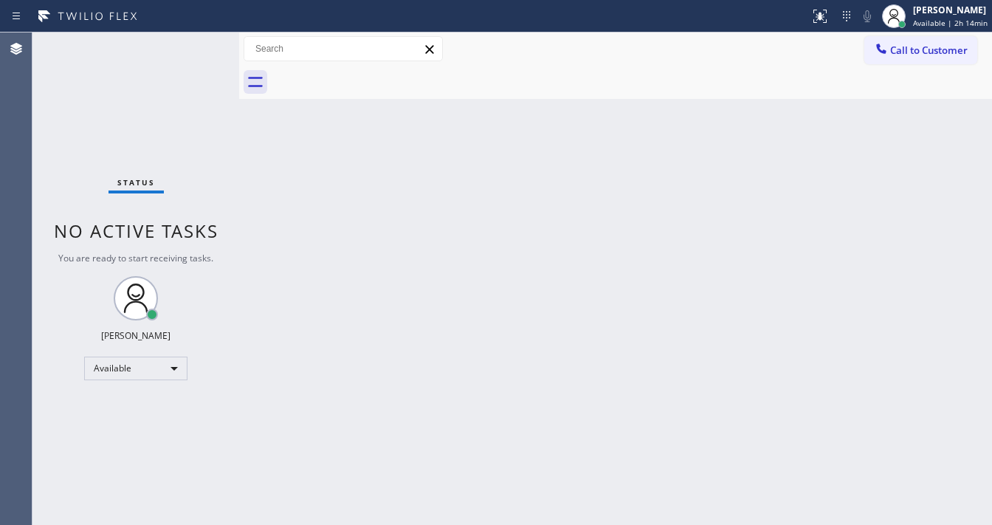
click at [195, 52] on div "Status No active tasks You are ready to start receiving tasks. [PERSON_NAME]" at bounding box center [135, 278] width 207 height 492
drag, startPoint x: 195, startPoint y: 51, endPoint x: 208, endPoint y: 49, distance: 13.5
click at [208, 49] on div "Status No active tasks You are ready to start receiving tasks. [PERSON_NAME]" at bounding box center [135, 278] width 207 height 492
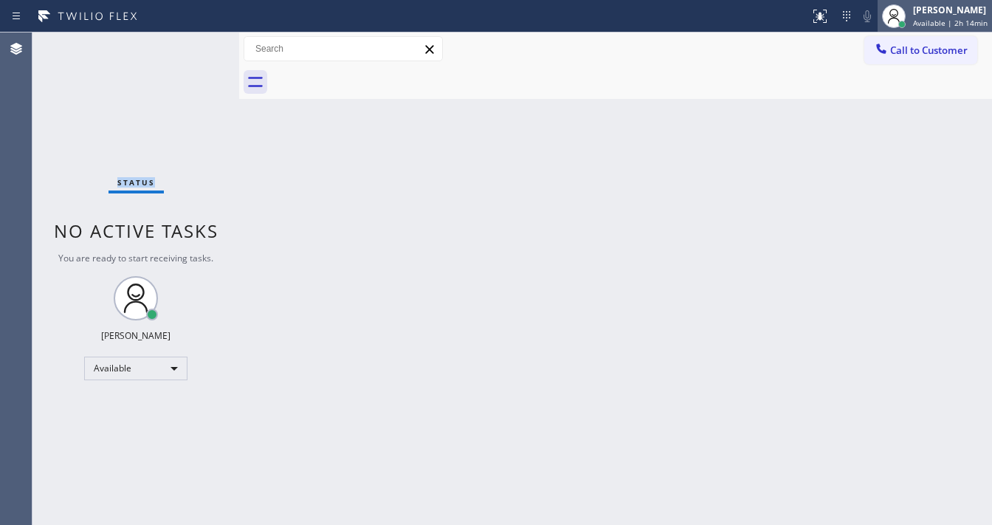
click at [954, 18] on span "Available | 2h 14min" at bounding box center [950, 23] width 75 height 10
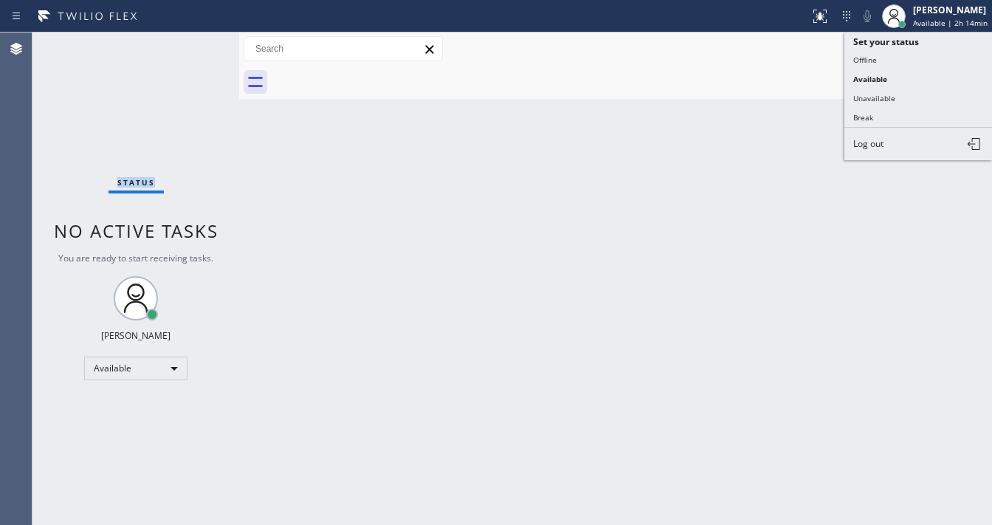
drag, startPoint x: 895, startPoint y: 112, endPoint x: 812, endPoint y: 130, distance: 85.3
click at [889, 115] on button "Break" at bounding box center [918, 117] width 148 height 19
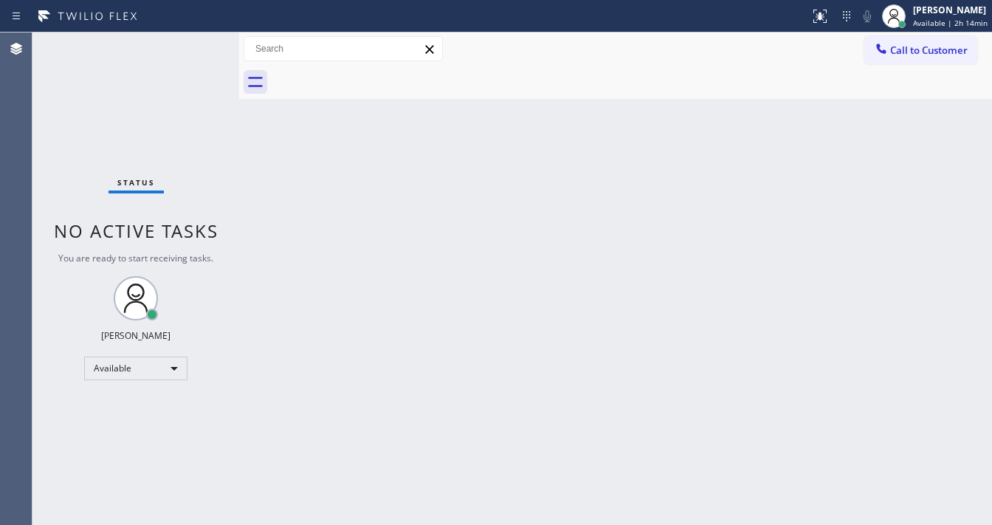
click at [754, 154] on div "Back to Dashboard Change Sender ID Customers Technicians Select a contact Outbo…" at bounding box center [615, 278] width 753 height 492
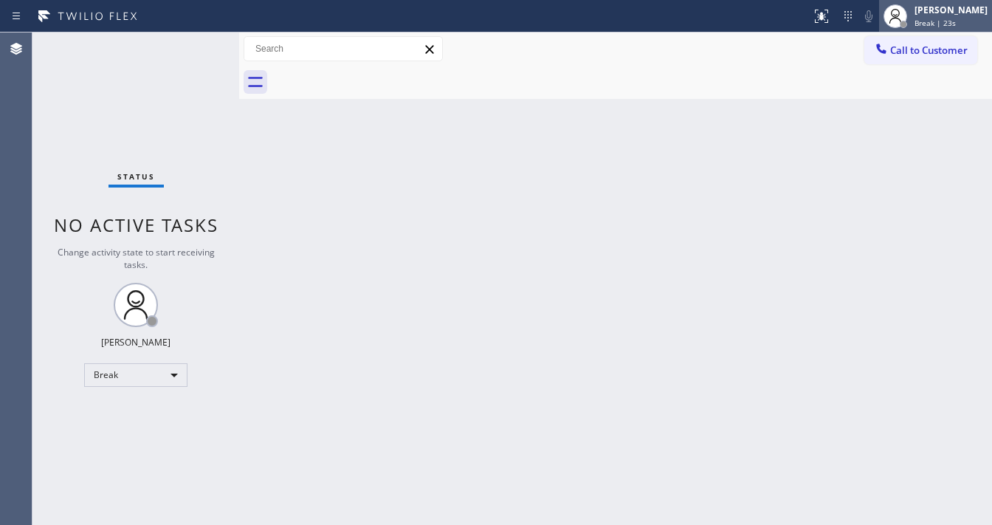
drag, startPoint x: 934, startPoint y: 16, endPoint x: 932, endPoint y: 24, distance: 8.3
click at [934, 16] on div "[PERSON_NAME] Break | 23s" at bounding box center [952, 16] width 80 height 26
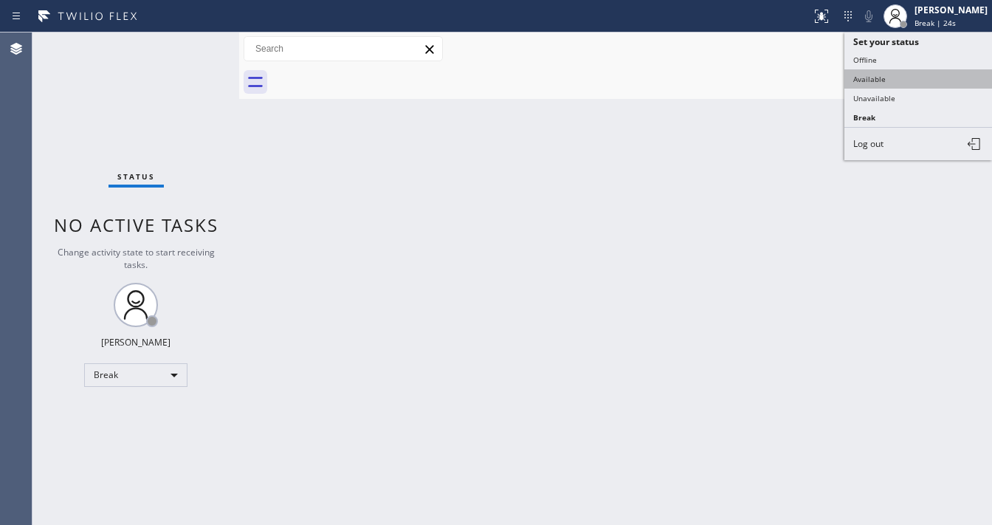
click at [910, 76] on button "Available" at bounding box center [918, 78] width 148 height 19
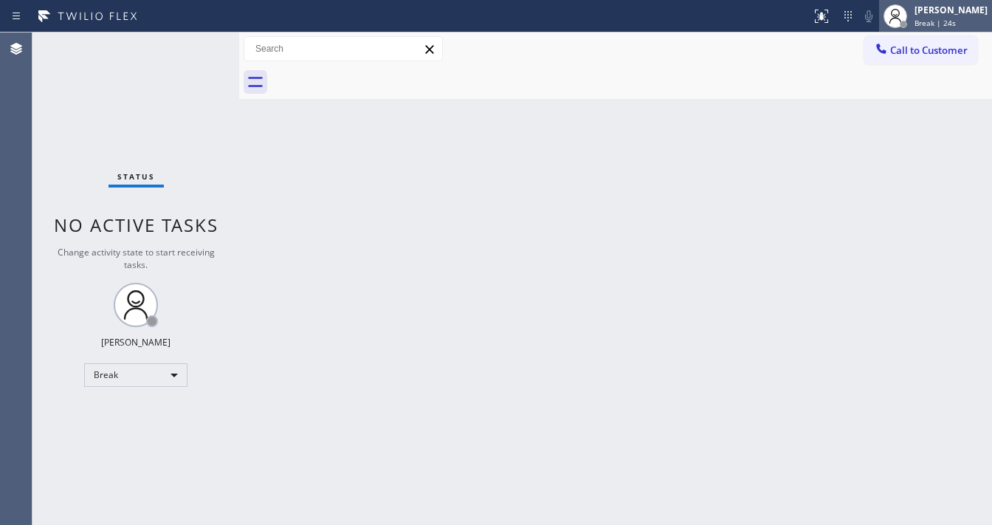
click at [942, 18] on span "Break | 24s" at bounding box center [934, 23] width 41 height 10
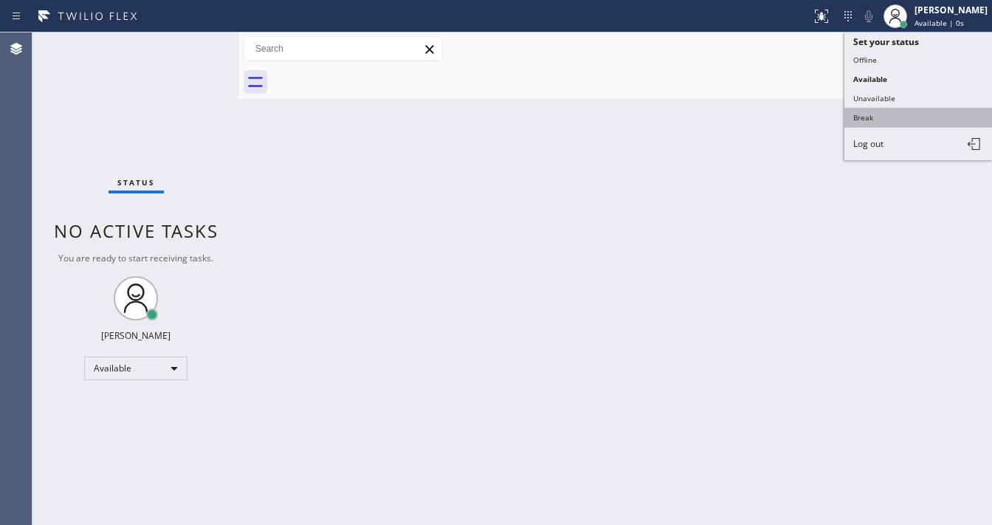
click at [888, 108] on button "Break" at bounding box center [918, 117] width 148 height 19
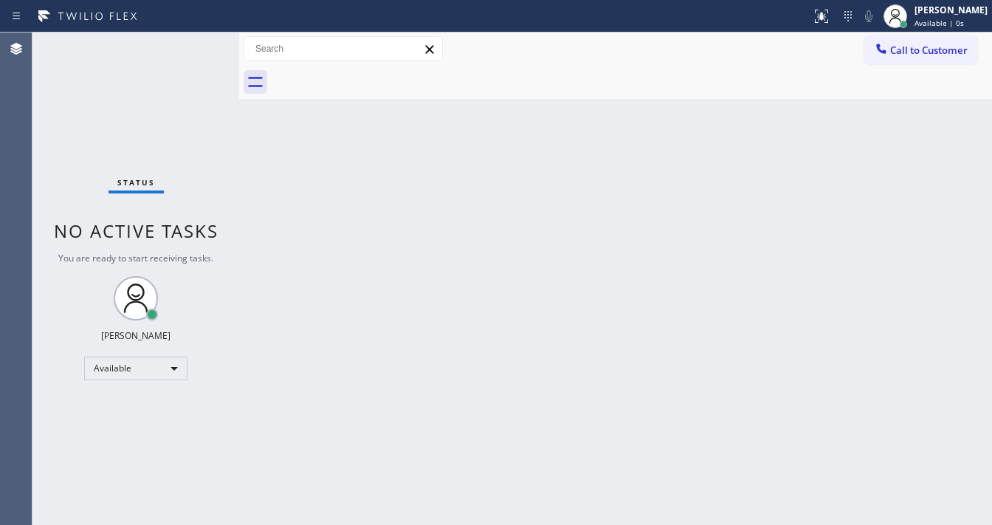
click at [756, 176] on div "Back to Dashboard Change Sender ID Customers Technicians Select a contact Outbo…" at bounding box center [615, 278] width 753 height 492
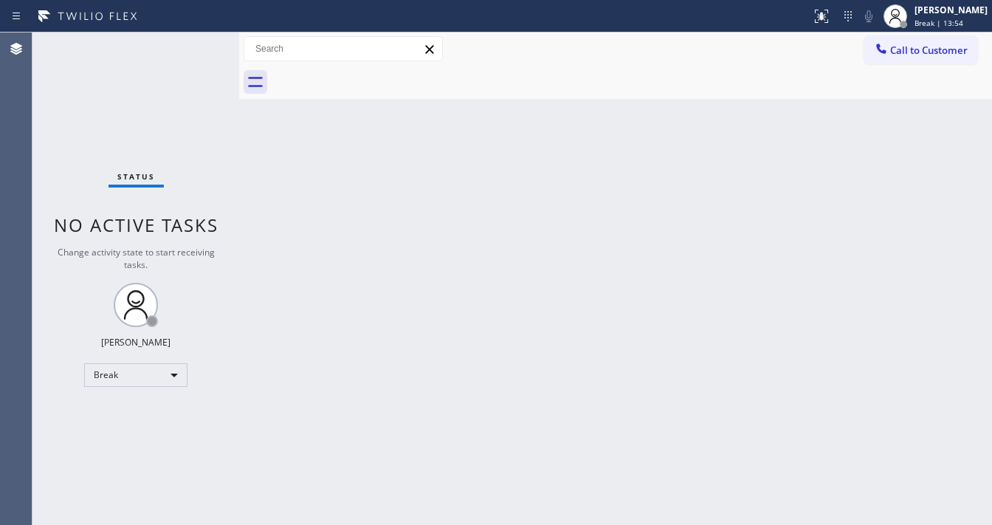
click at [501, 281] on div "Back to Dashboard Change Sender ID Customers Technicians Select a contact Outbo…" at bounding box center [615, 278] width 753 height 492
click at [163, 41] on div "Status No active tasks Change activity state to start receiving tasks. [PERSON_…" at bounding box center [135, 278] width 207 height 492
click at [171, 37] on div "Status No active tasks Change activity state to start receiving tasks. [PERSON_…" at bounding box center [135, 278] width 207 height 492
click at [180, 46] on div "Status No active tasks Change activity state to start receiving tasks. [PERSON_…" at bounding box center [135, 278] width 207 height 492
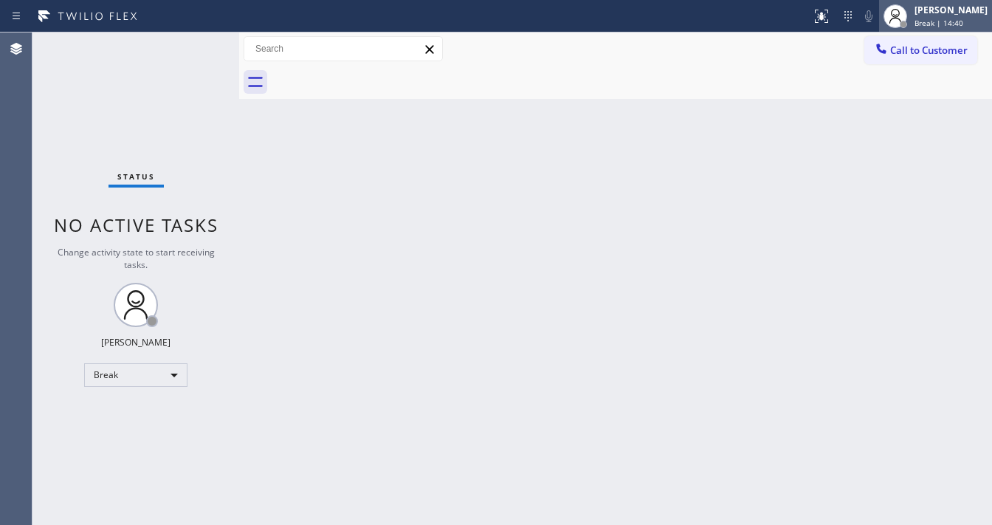
click at [931, 15] on div "[PERSON_NAME]" at bounding box center [950, 10] width 73 height 13
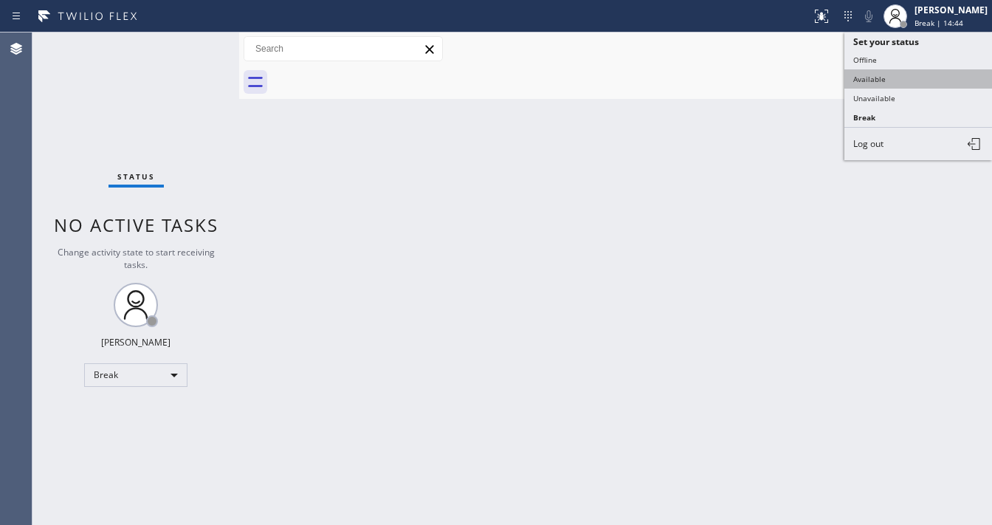
click at [903, 74] on button "Available" at bounding box center [918, 78] width 148 height 19
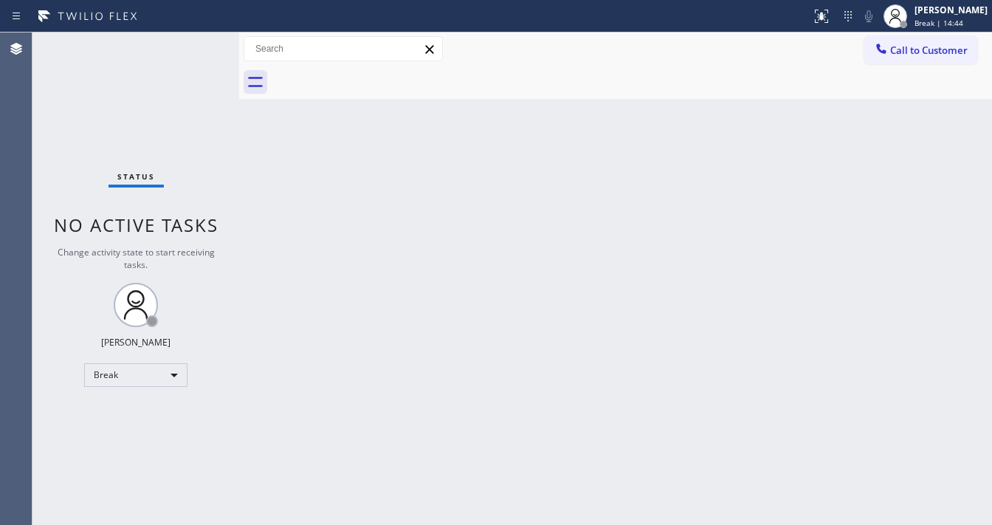
click at [806, 108] on div "Back to Dashboard Change Sender ID Customers Technicians Select a contact Outbo…" at bounding box center [615, 278] width 753 height 492
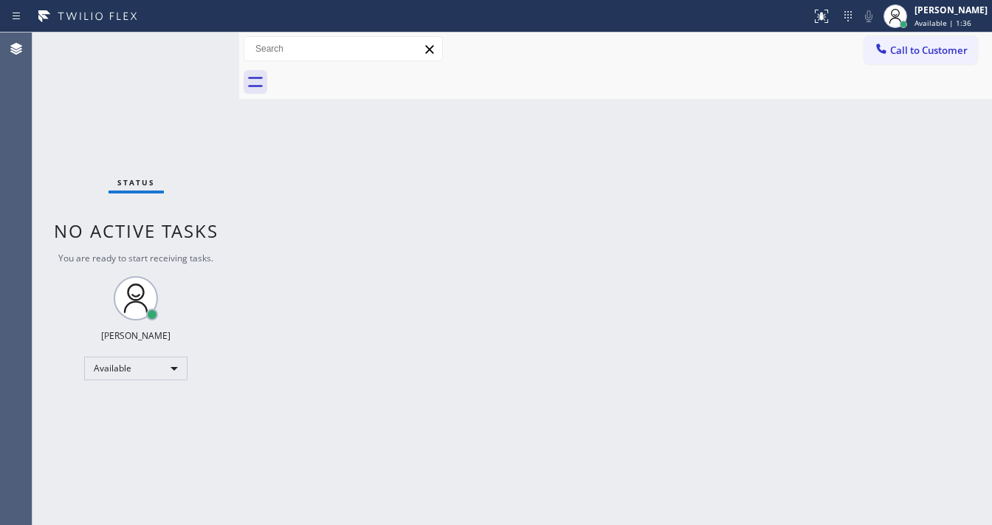
click at [191, 43] on div "Status No active tasks You are ready to start receiving tasks. [PERSON_NAME]" at bounding box center [135, 278] width 207 height 492
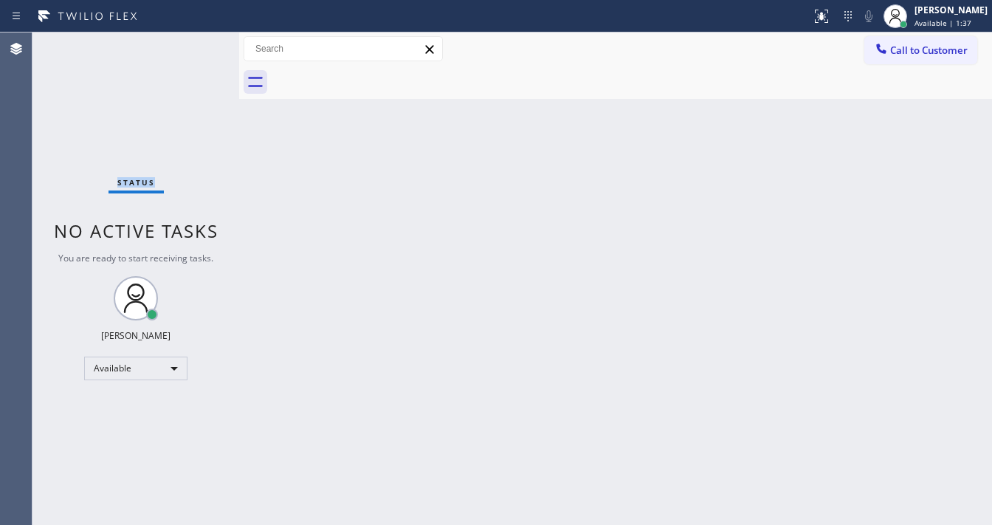
click at [191, 43] on div "Status No active tasks You are ready to start receiving tasks. [PERSON_NAME]" at bounding box center [135, 278] width 207 height 492
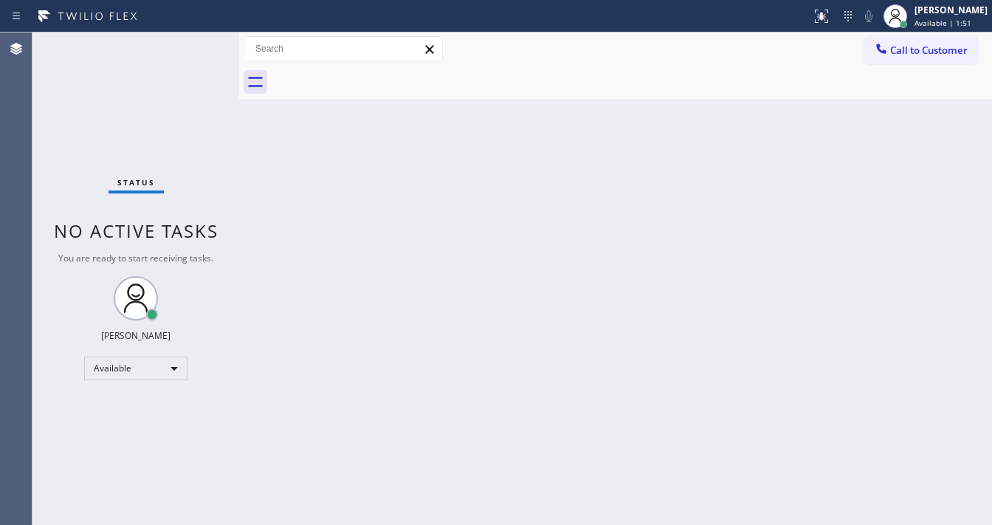
click at [191, 43] on div "Status No active tasks You are ready to start receiving tasks. [PERSON_NAME]" at bounding box center [135, 278] width 207 height 492
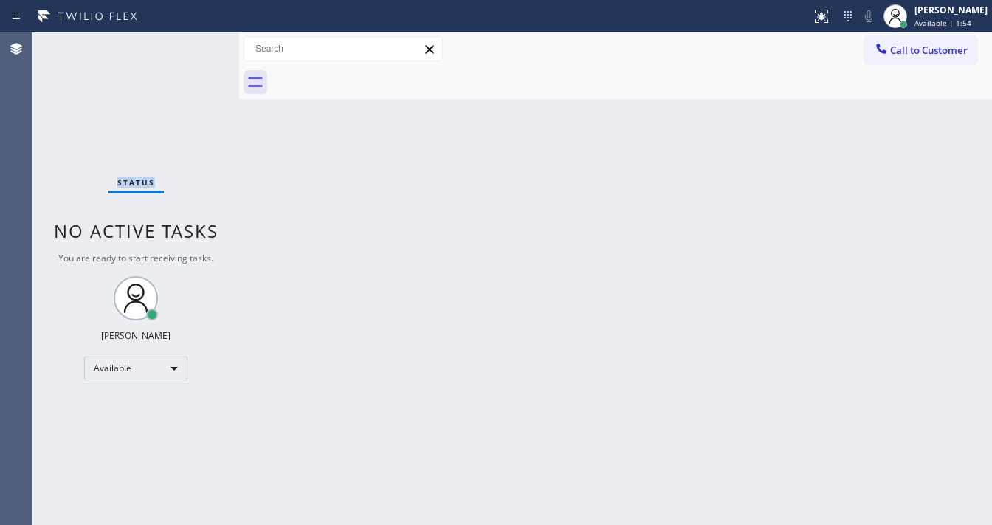
click at [190, 43] on div "Status No active tasks You are ready to start receiving tasks. [PERSON_NAME]" at bounding box center [135, 278] width 207 height 492
click at [190, 42] on div "Status No active tasks You are ready to start receiving tasks. [PERSON_NAME]" at bounding box center [135, 278] width 207 height 492
click at [187, 44] on div "Status No active tasks You are ready to start receiving tasks. [PERSON_NAME]" at bounding box center [135, 278] width 207 height 492
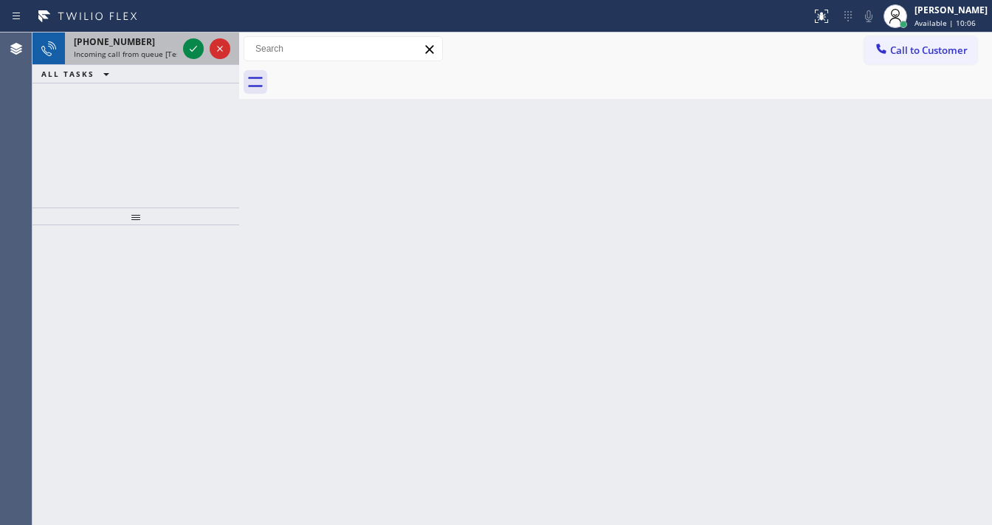
click at [99, 61] on div "[PHONE_NUMBER] Incoming call from queue [Test] All" at bounding box center [122, 48] width 115 height 32
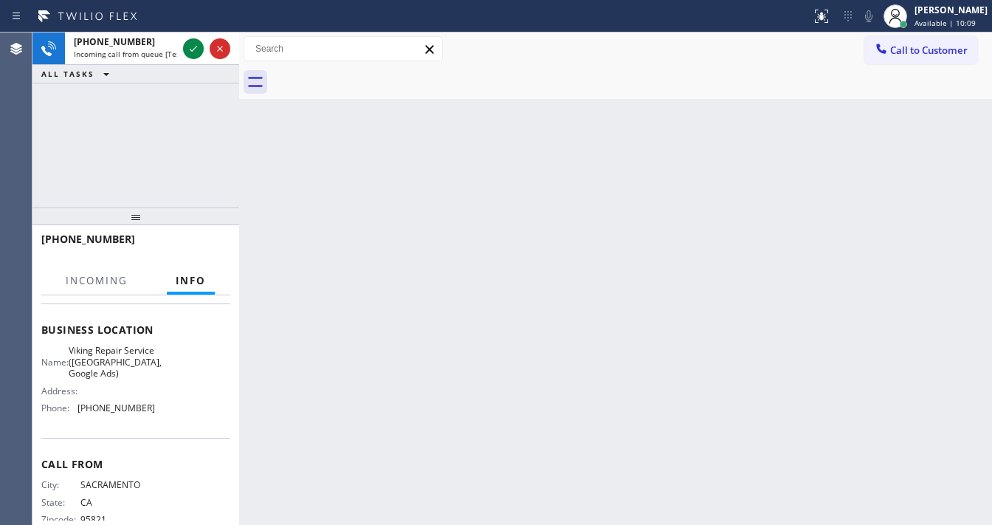
scroll to position [7, 0]
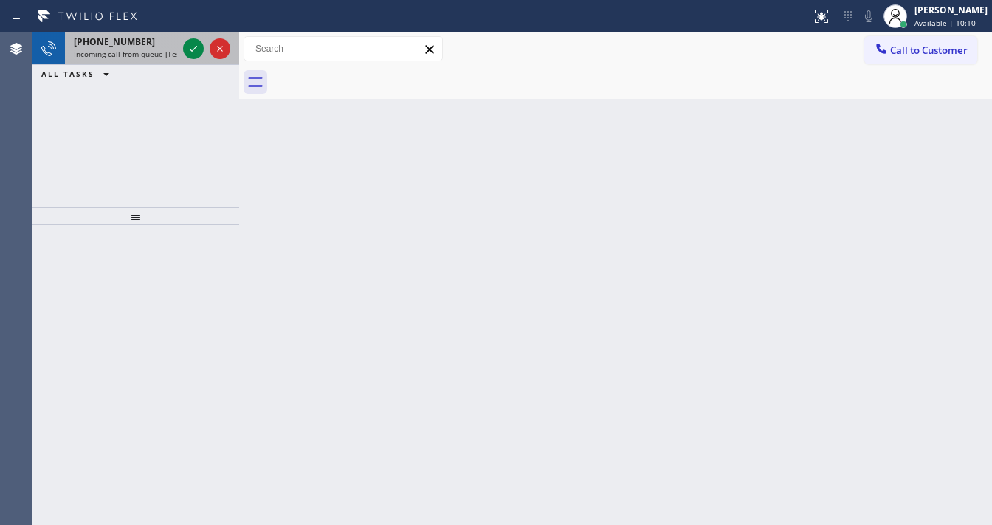
click at [162, 51] on span "Incoming call from queue [Test] All" at bounding box center [135, 54] width 123 height 10
click at [163, 52] on span "Incoming call from queue [Test] All" at bounding box center [135, 54] width 123 height 10
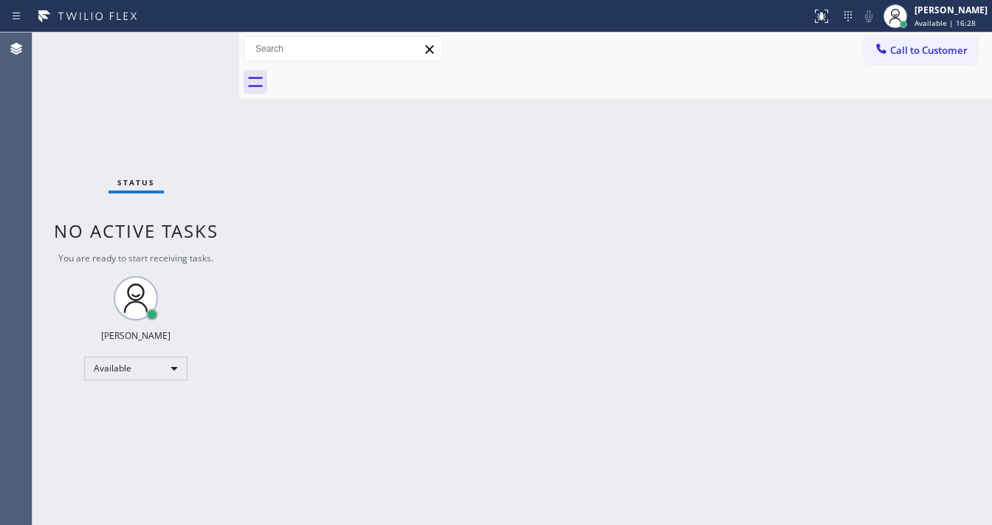
click at [186, 38] on div "Status No active tasks You are ready to start receiving tasks. [PERSON_NAME]" at bounding box center [135, 278] width 207 height 492
click at [189, 40] on div "Status No active tasks You are ready to start receiving tasks. [PERSON_NAME]" at bounding box center [135, 278] width 207 height 492
click at [189, 44] on div "Status No active tasks You are ready to start receiving tasks. [PERSON_NAME]" at bounding box center [135, 278] width 207 height 492
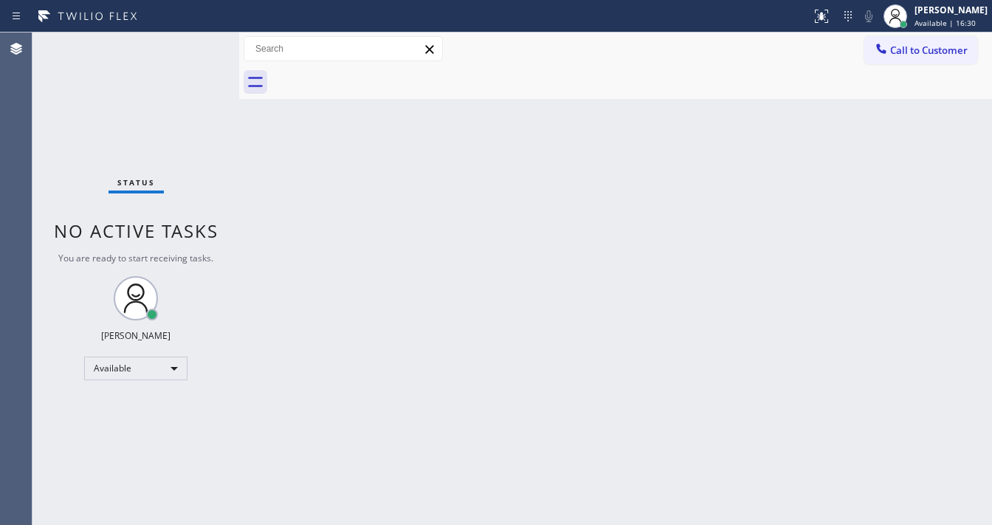
click at [189, 44] on div "Status No active tasks You are ready to start receiving tasks. [PERSON_NAME]" at bounding box center [135, 278] width 207 height 492
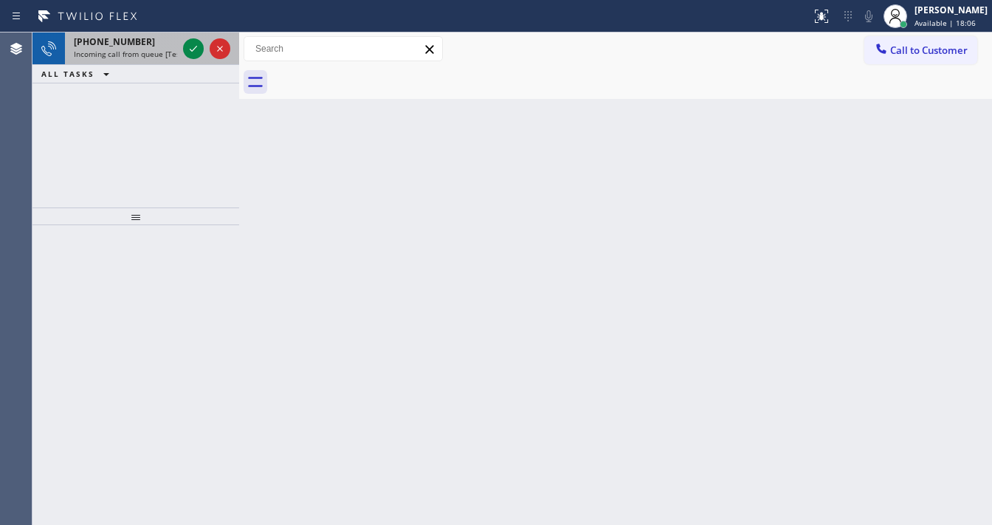
click at [106, 49] on span "Incoming call from queue [Test] All" at bounding box center [135, 54] width 123 height 10
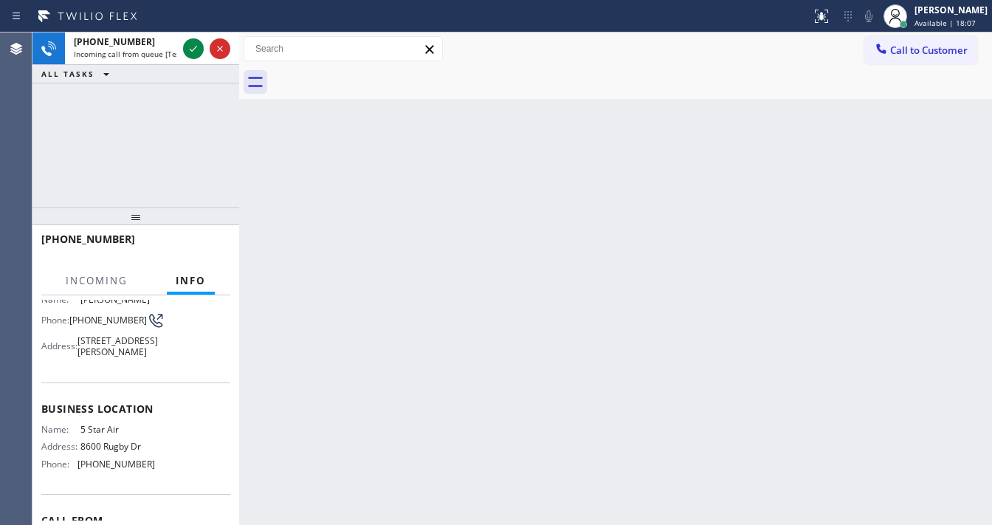
scroll to position [118, 0]
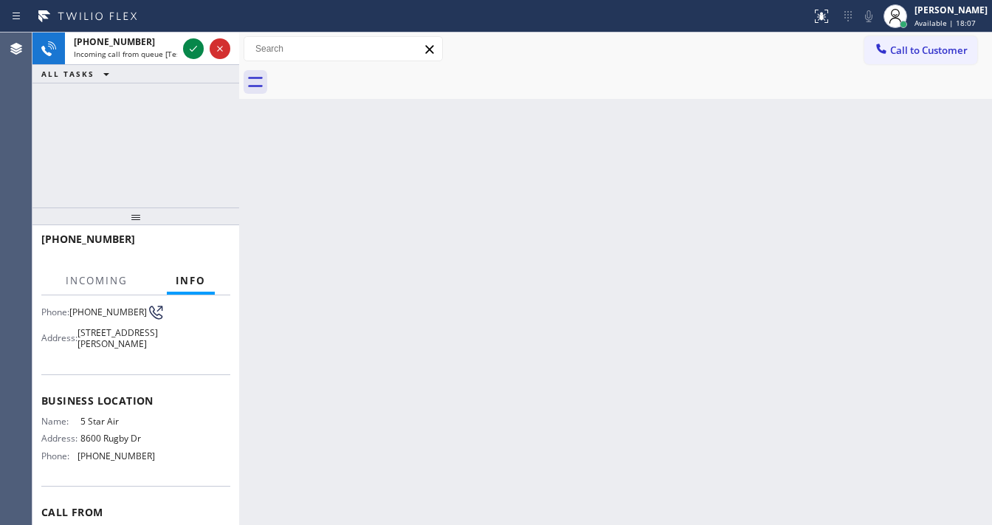
drag, startPoint x: 159, startPoint y: 117, endPoint x: 182, endPoint y: 68, distance: 53.8
click at [159, 116] on div "[PHONE_NUMBER] Incoming call from queue [Test] All ALL TASKS ALL TASKS ACTIVE T…" at bounding box center [135, 119] width 207 height 175
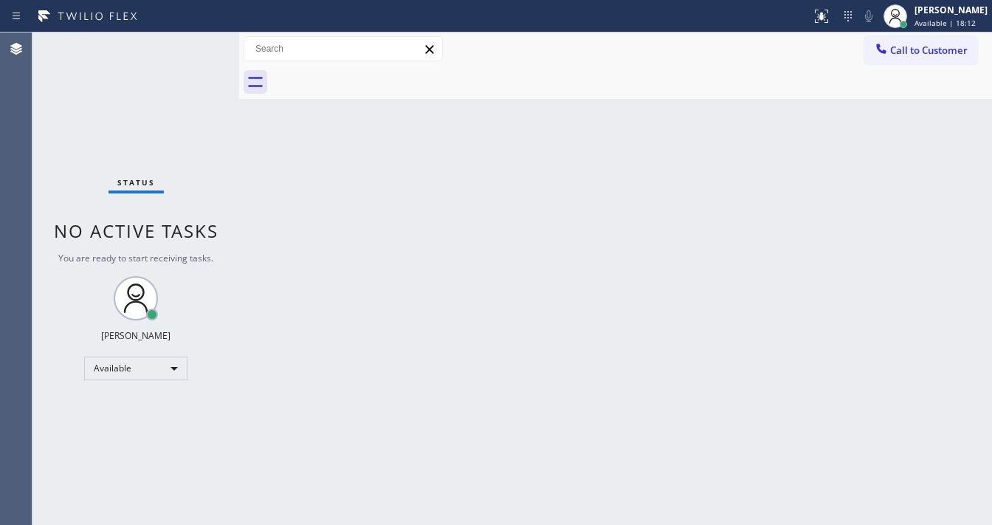
click at [196, 44] on div "Status No active tasks You are ready to start receiving tasks. [PERSON_NAME]" at bounding box center [135, 278] width 207 height 492
click at [192, 42] on div "Status No active tasks You are ready to start receiving tasks. [PERSON_NAME]" at bounding box center [135, 278] width 207 height 492
click at [190, 42] on div "Status No active tasks You are ready to start receiving tasks. [PERSON_NAME]" at bounding box center [135, 278] width 207 height 492
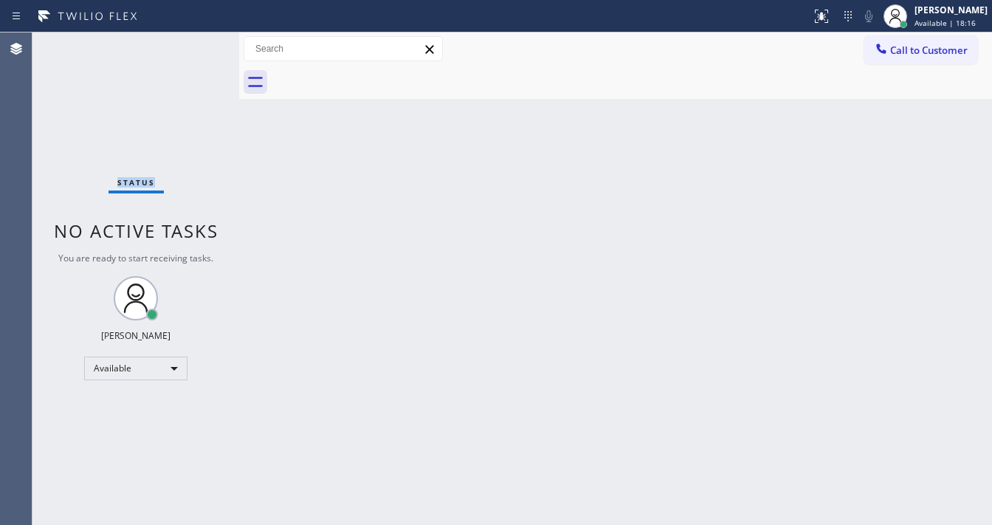
click at [190, 42] on div "Status No active tasks You are ready to start receiving tasks. [PERSON_NAME]" at bounding box center [135, 278] width 207 height 492
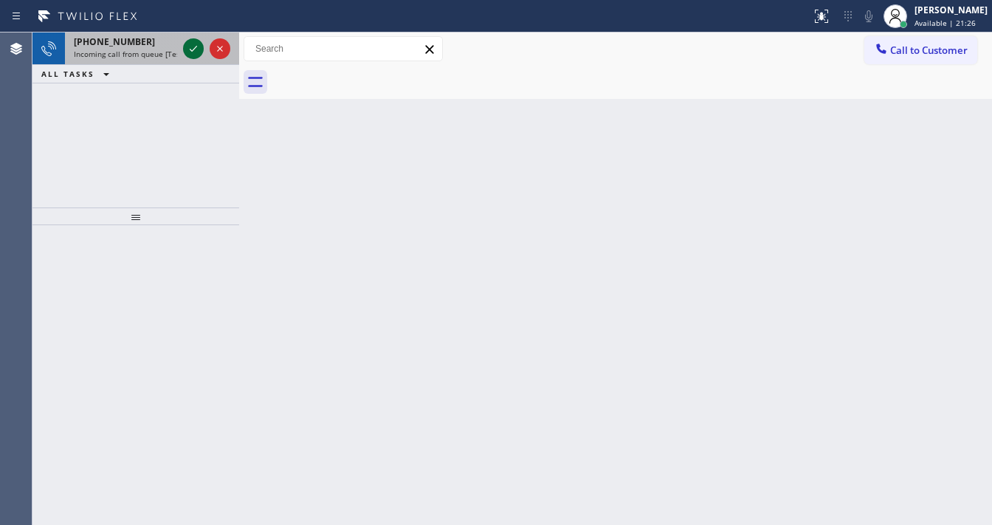
click at [190, 42] on icon at bounding box center [194, 49] width 18 height 18
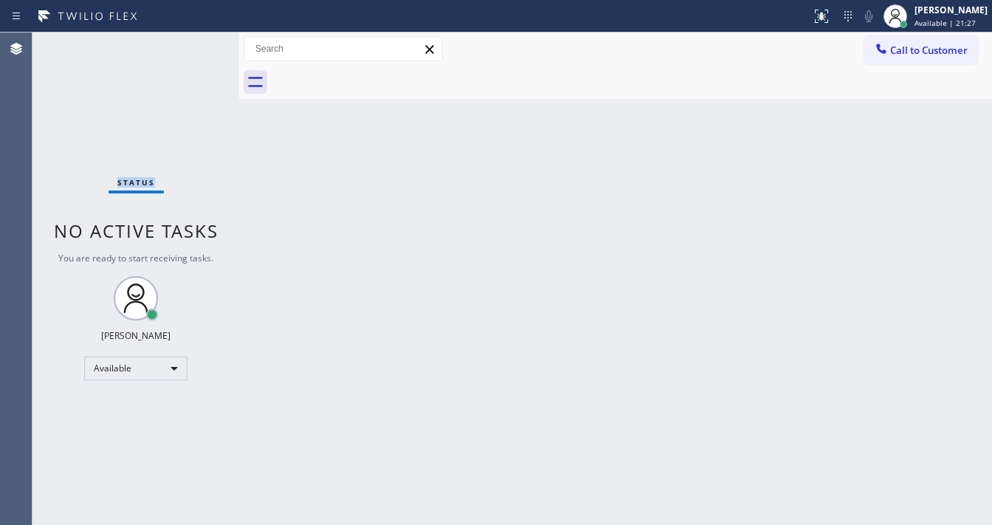
click at [189, 43] on div "Status No active tasks You are ready to start receiving tasks. [PERSON_NAME]" at bounding box center [135, 278] width 207 height 492
click at [827, 7] on icon at bounding box center [822, 16] width 18 height 18
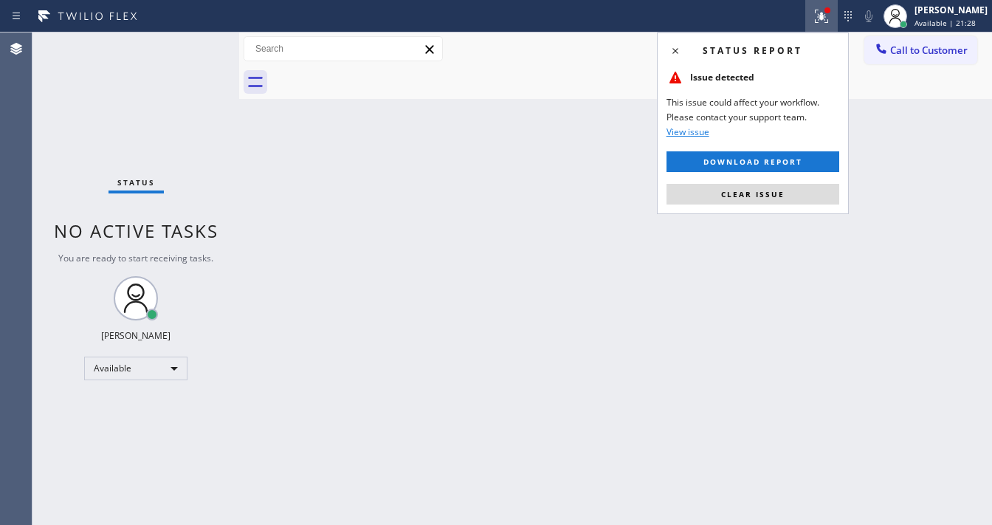
click at [790, 204] on div "Status report Issue detected This issue could affect your workflow. Please cont…" at bounding box center [753, 123] width 192 height 182
click at [788, 200] on button "Clear issue" at bounding box center [752, 194] width 173 height 21
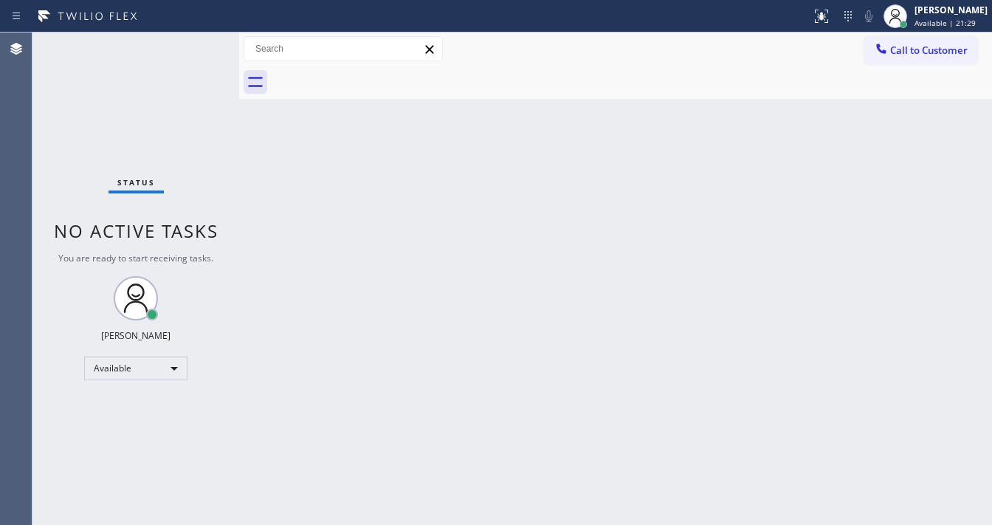
click at [315, 221] on div "Back to Dashboard Change Sender ID Customers Technicians Select a contact Outbo…" at bounding box center [615, 278] width 753 height 492
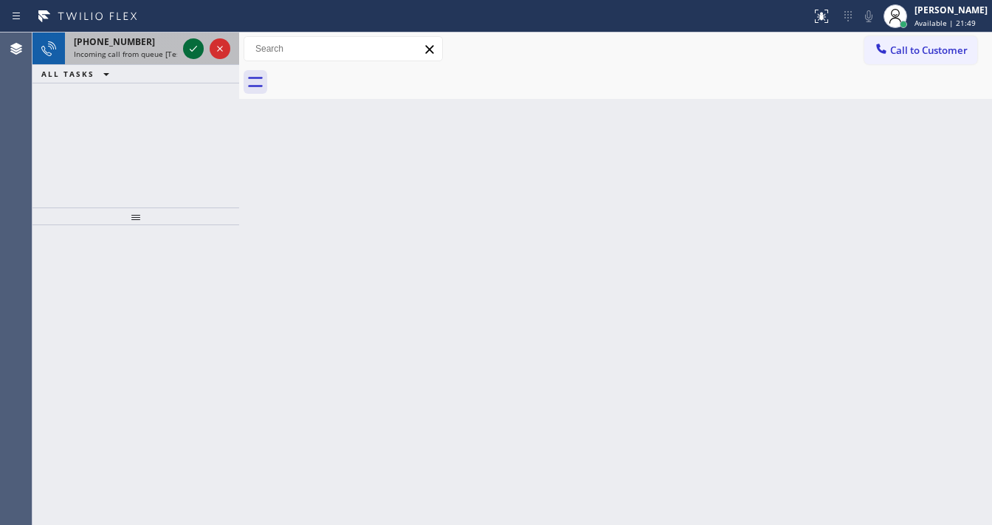
click at [190, 52] on icon at bounding box center [194, 49] width 18 height 18
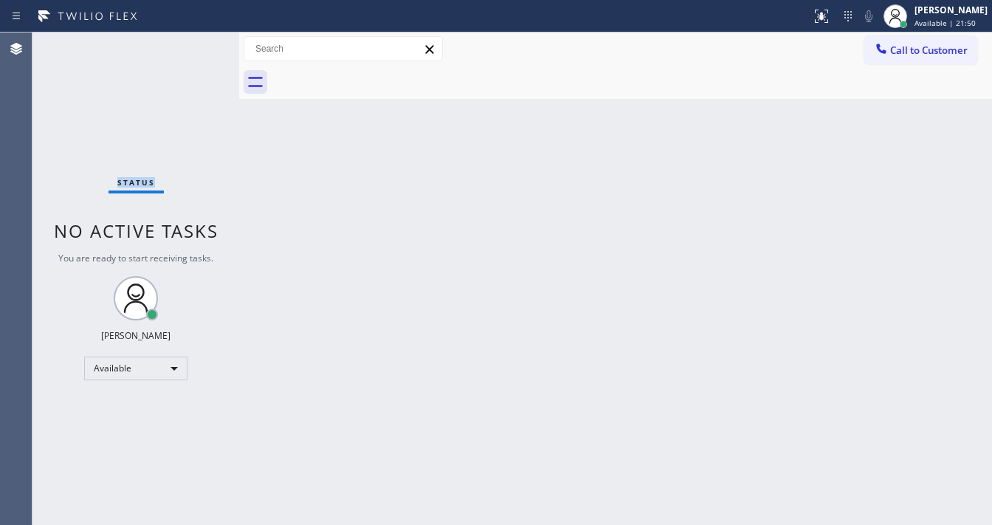
click at [190, 52] on div "Status No active tasks You are ready to start receiving tasks. [PERSON_NAME]" at bounding box center [135, 278] width 207 height 492
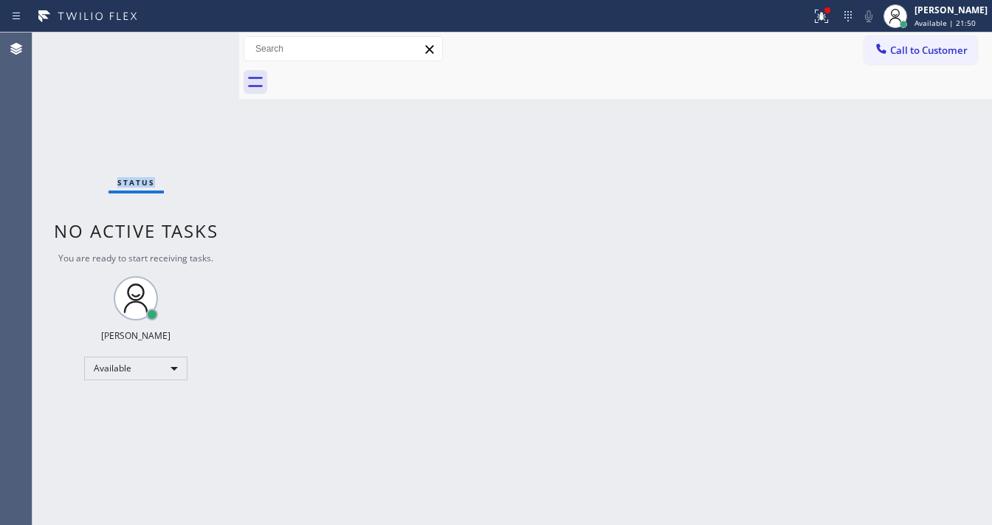
click at [190, 52] on div "Status No active tasks You are ready to start receiving tasks. [PERSON_NAME]" at bounding box center [135, 278] width 207 height 492
click at [827, 21] on icon at bounding box center [821, 16] width 13 height 13
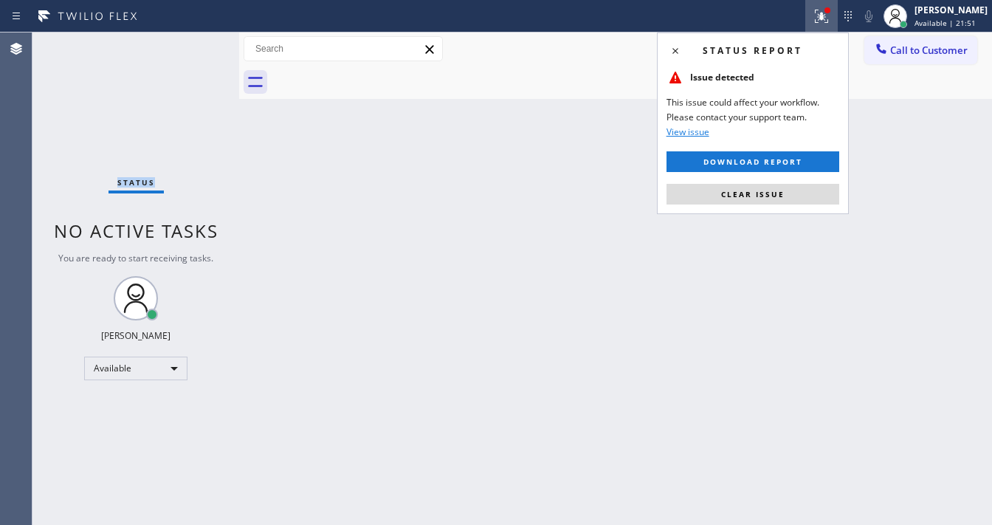
click at [755, 199] on button "Clear issue" at bounding box center [752, 194] width 173 height 21
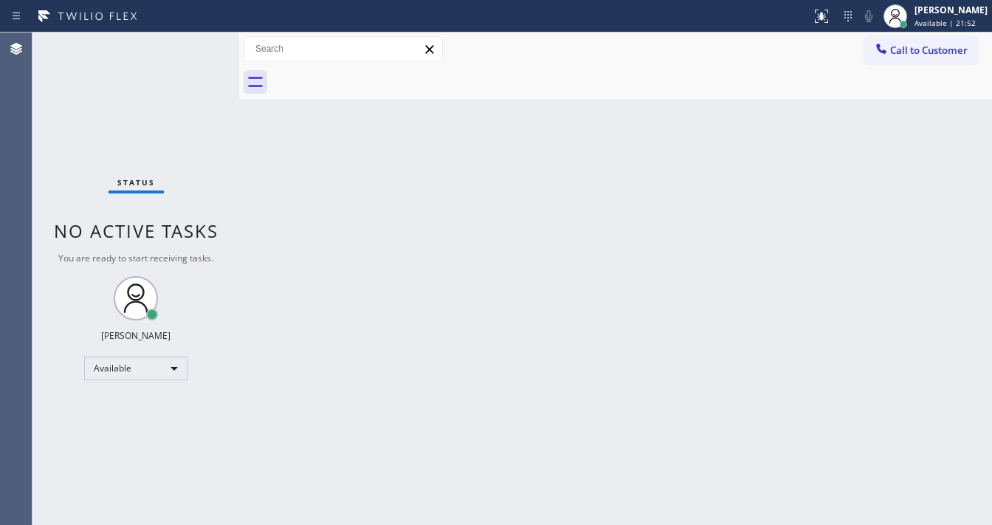
click at [734, 253] on div "Back to Dashboard Change Sender ID Customers Technicians Select a contact Outbo…" at bounding box center [615, 278] width 753 height 492
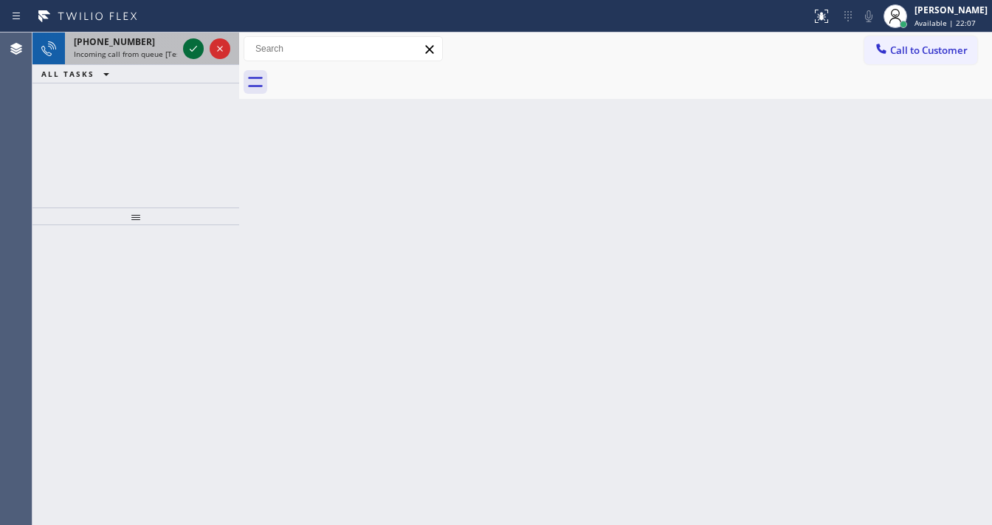
click at [185, 50] on icon at bounding box center [194, 49] width 18 height 18
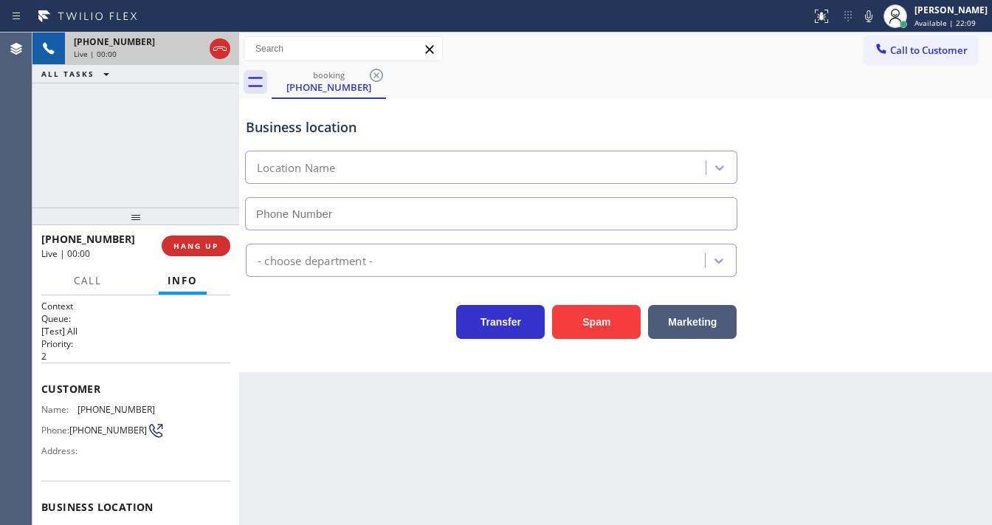
scroll to position [118, 0]
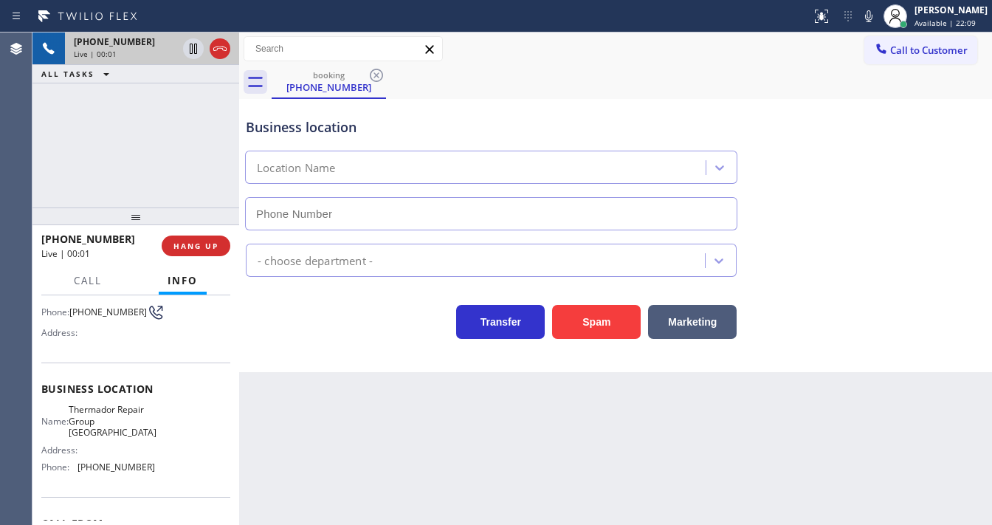
type input "[PHONE_NUMBER]"
click at [183, 190] on div "[PHONE_NUMBER] Live | 00:01 ALL TASKS ALL TASKS ACTIVE TASKS TASKS IN WRAP UP" at bounding box center [135, 119] width 207 height 175
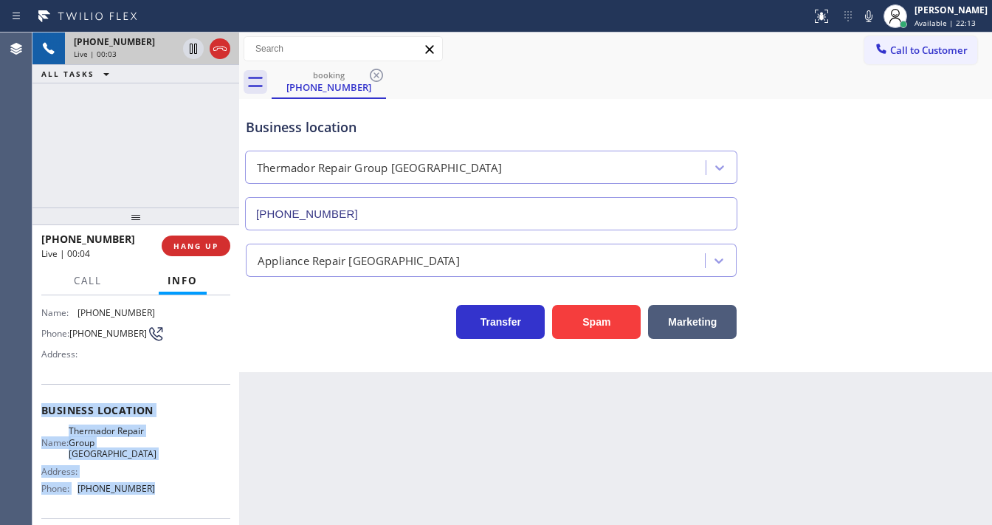
scroll to position [59, 0]
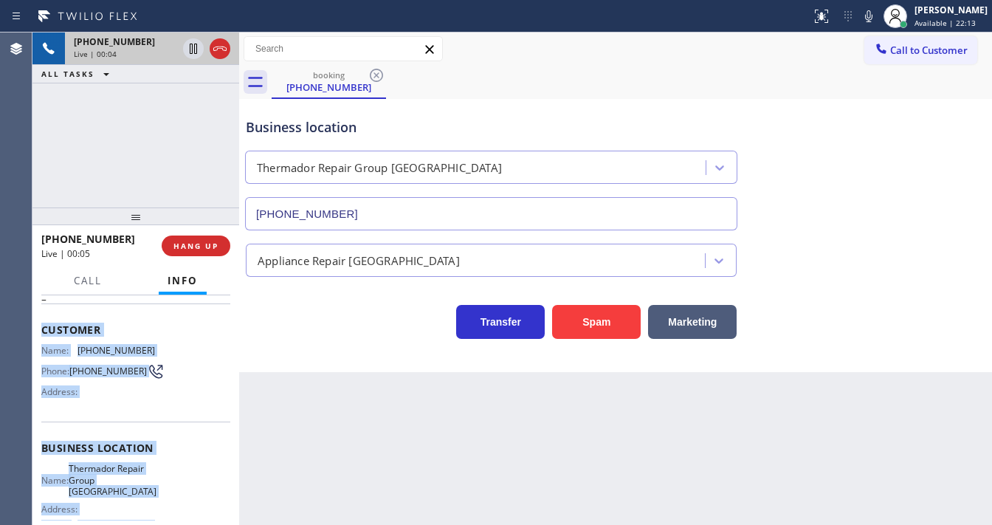
drag, startPoint x: 153, startPoint y: 470, endPoint x: 41, endPoint y: 325, distance: 183.7
click at [41, 325] on div "Context Queue: [Test] All Priority: 2 Customer Name: [PHONE_NUMBER] Phone: [PHO…" at bounding box center [135, 410] width 207 height 230
copy div "Customer Name: [PHONE_NUMBER] Phone: [PHONE_NUMBER] Address: Business location …"
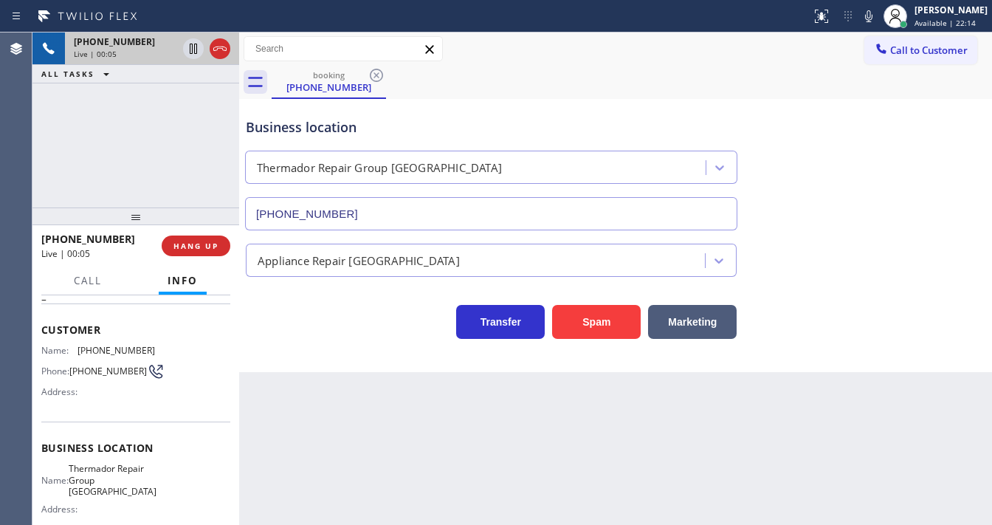
click at [130, 174] on div "[PHONE_NUMBER] Live | 00:05 ALL TASKS ALL TASKS ACTIVE TASKS TASKS IN WRAP UP" at bounding box center [135, 119] width 207 height 175
click at [182, 172] on div "[PHONE_NUMBER] Live | 00:07 ALL TASKS ALL TASKS ACTIVE TASKS TASKS IN WRAP UP" at bounding box center [135, 119] width 207 height 175
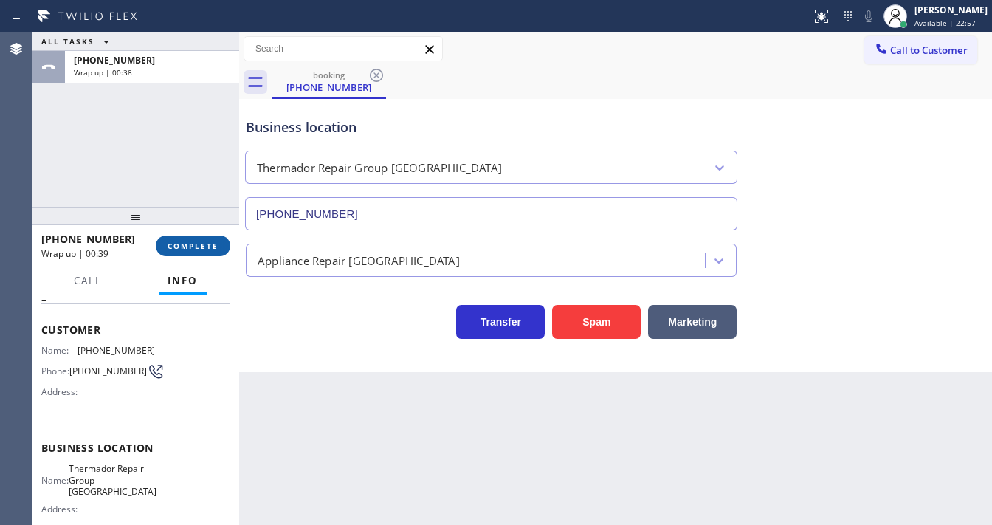
click at [212, 249] on span "COMPLETE" at bounding box center [193, 246] width 51 height 10
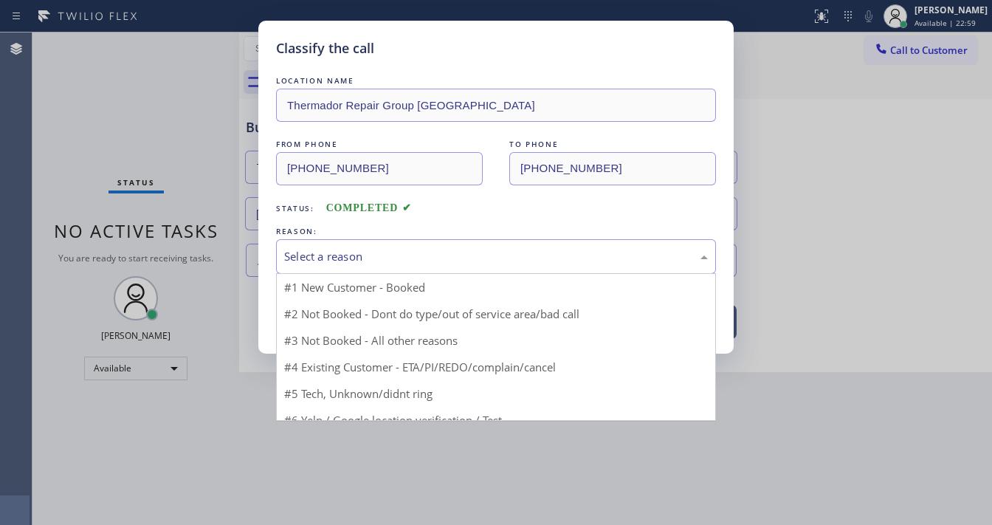
click at [418, 254] on div "Select a reason" at bounding box center [496, 256] width 424 height 17
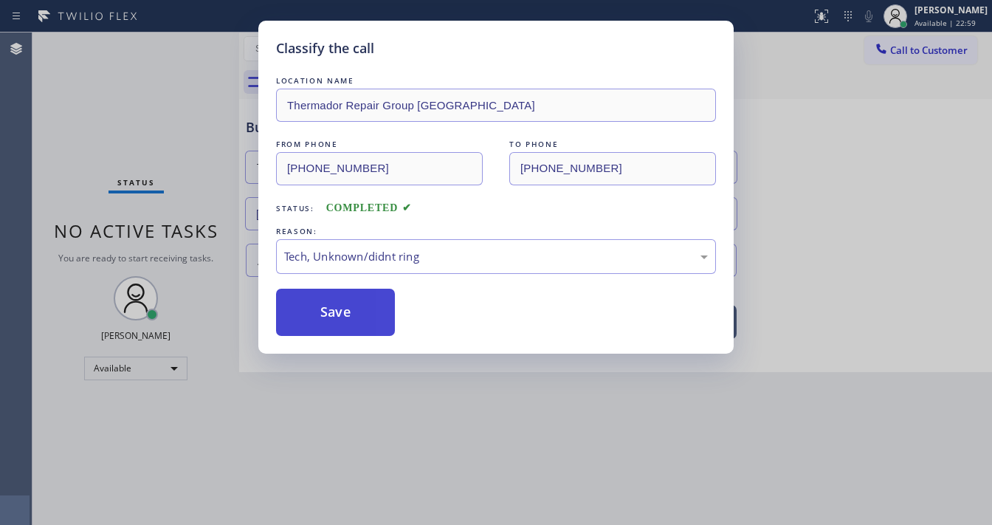
click at [355, 323] on button "Save" at bounding box center [335, 312] width 119 height 47
click at [355, 322] on button "Save" at bounding box center [335, 312] width 119 height 47
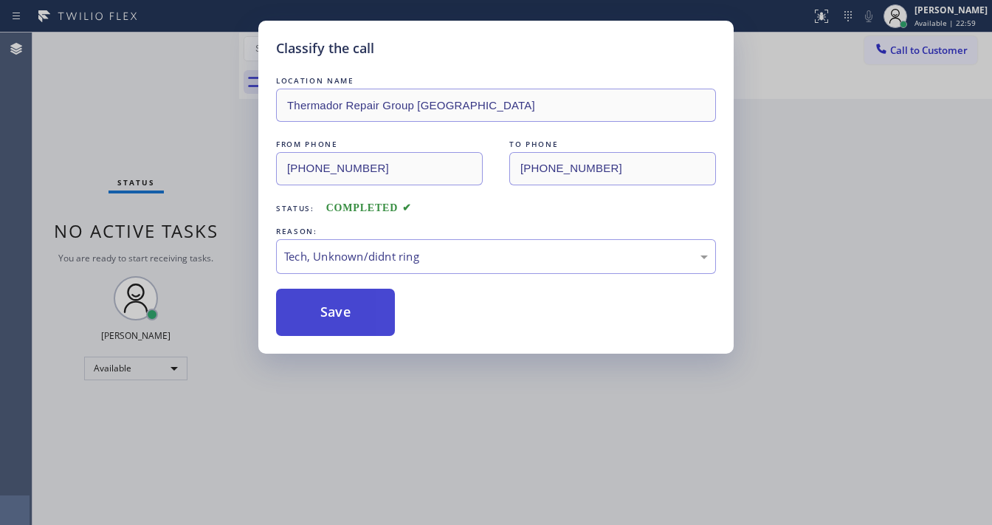
click at [355, 322] on button "Save" at bounding box center [335, 312] width 119 height 47
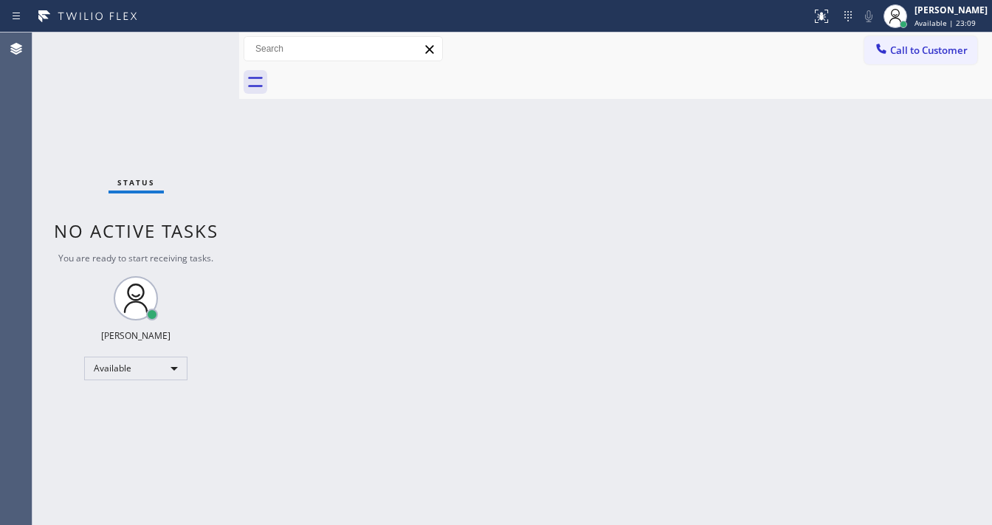
click at [195, 33] on div "Status No active tasks You are ready to start receiving tasks. [PERSON_NAME]" at bounding box center [135, 278] width 207 height 492
click at [186, 68] on div "Status No active tasks You are ready to start receiving tasks. [PERSON_NAME]" at bounding box center [135, 278] width 207 height 492
click at [191, 52] on div "Status No active tasks You are ready to start receiving tasks. [PERSON_NAME]" at bounding box center [135, 278] width 207 height 492
click at [191, 43] on div "Status No active tasks You are ready to start receiving tasks. [PERSON_NAME]" at bounding box center [135, 278] width 207 height 492
click at [187, 45] on div "Status No active tasks You are ready to start receiving tasks. [PERSON_NAME]" at bounding box center [135, 278] width 207 height 492
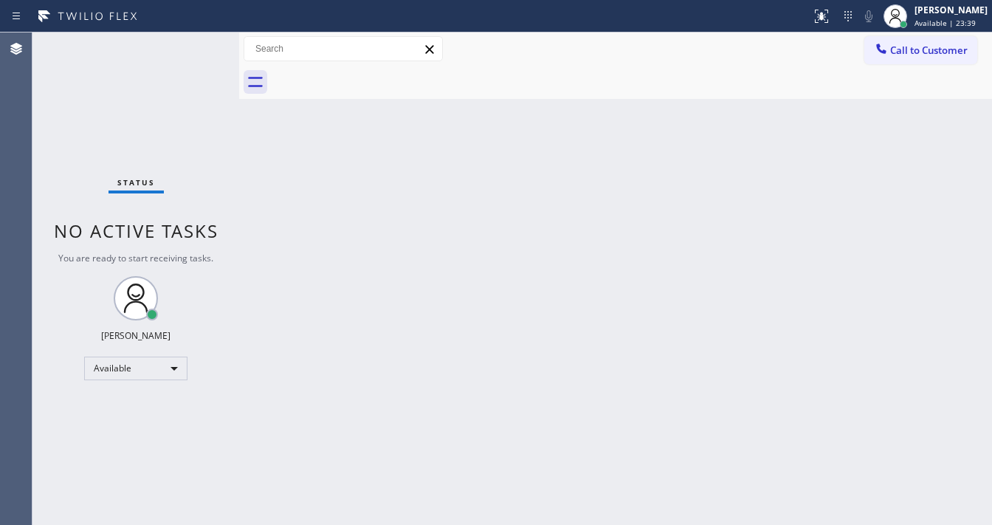
click at [187, 45] on div "Status No active tasks You are ready to start receiving tasks. [PERSON_NAME]" at bounding box center [135, 278] width 207 height 492
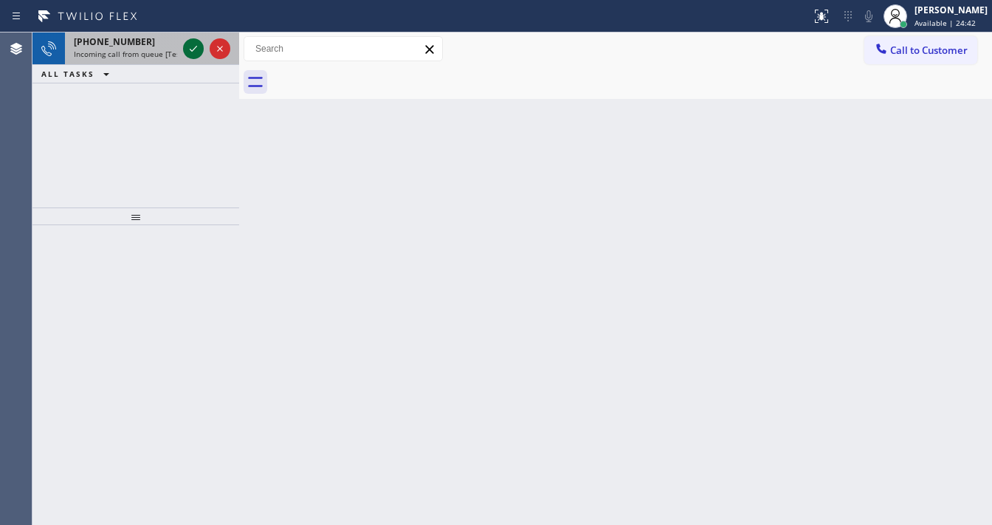
click at [187, 46] on icon at bounding box center [194, 49] width 18 height 18
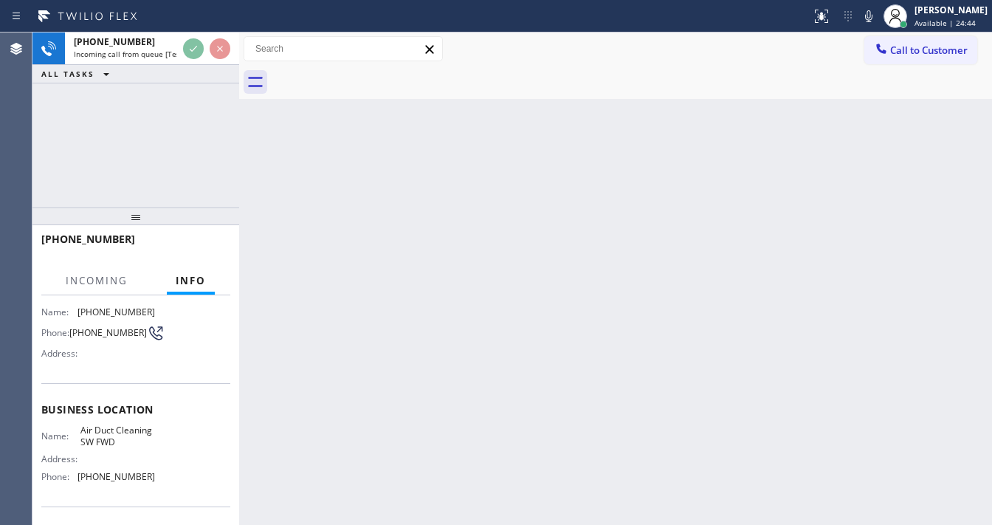
scroll to position [118, 0]
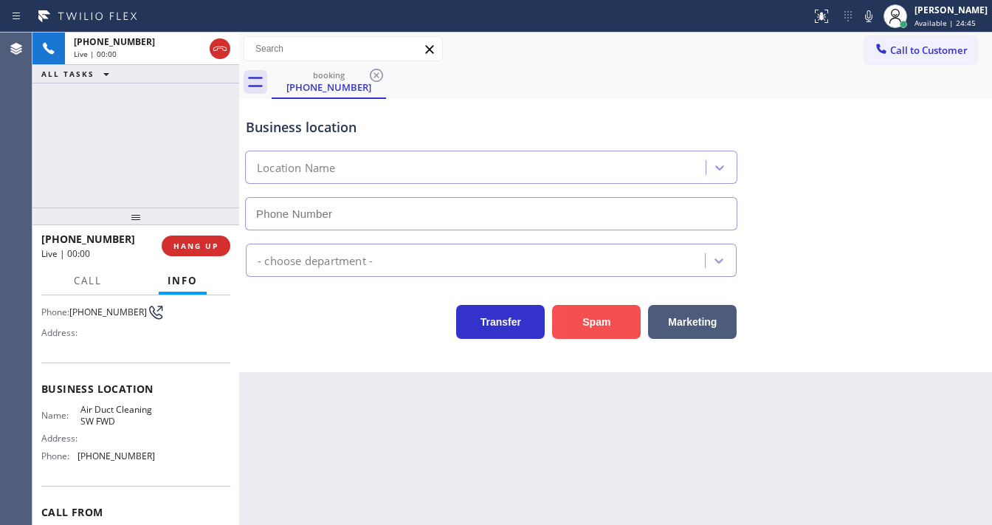
type input "[PHONE_NUMBER]"
click at [616, 320] on button "Spam" at bounding box center [596, 322] width 89 height 34
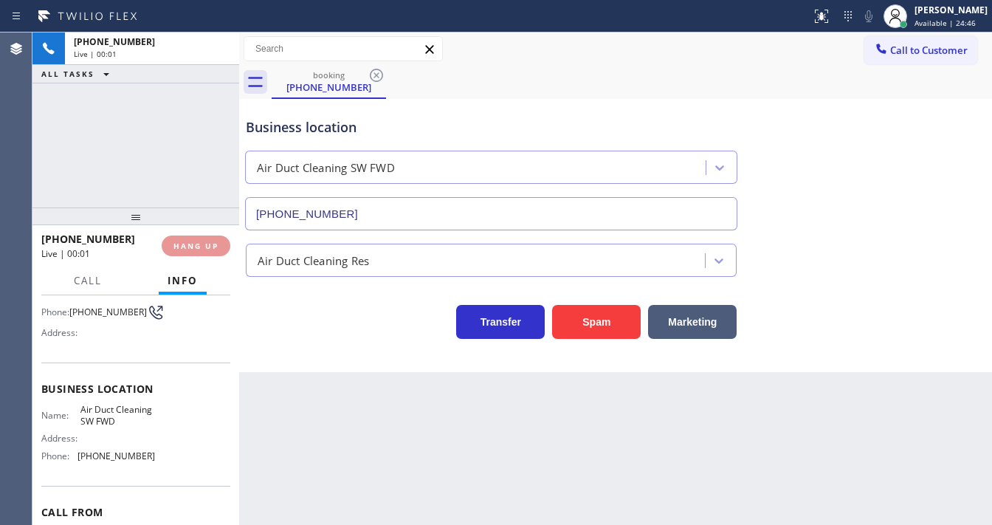
click at [115, 150] on div "[PHONE_NUMBER] Live | 00:01 ALL TASKS ALL TASKS ACTIVE TASKS TASKS IN WRAP UP" at bounding box center [135, 119] width 207 height 175
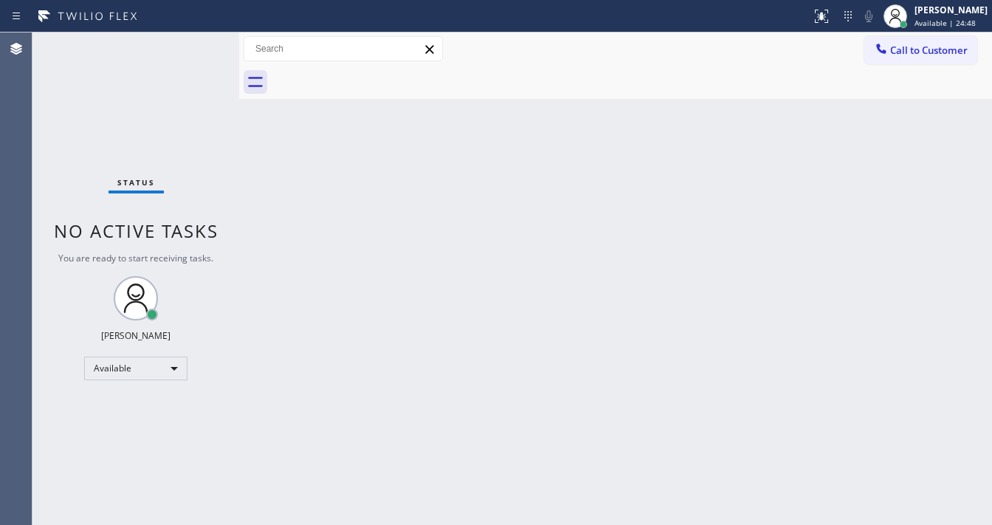
click at [190, 46] on div "Status No active tasks You are ready to start receiving tasks. [PERSON_NAME]" at bounding box center [135, 278] width 207 height 492
click at [189, 46] on div "Status No active tasks You are ready to start receiving tasks. [PERSON_NAME]" at bounding box center [135, 278] width 207 height 492
click at [259, 98] on div at bounding box center [615, 82] width 753 height 33
click at [245, 135] on div "Back to Dashboard Change Sender ID Customers Technicians Select a contact Outbo…" at bounding box center [615, 278] width 753 height 492
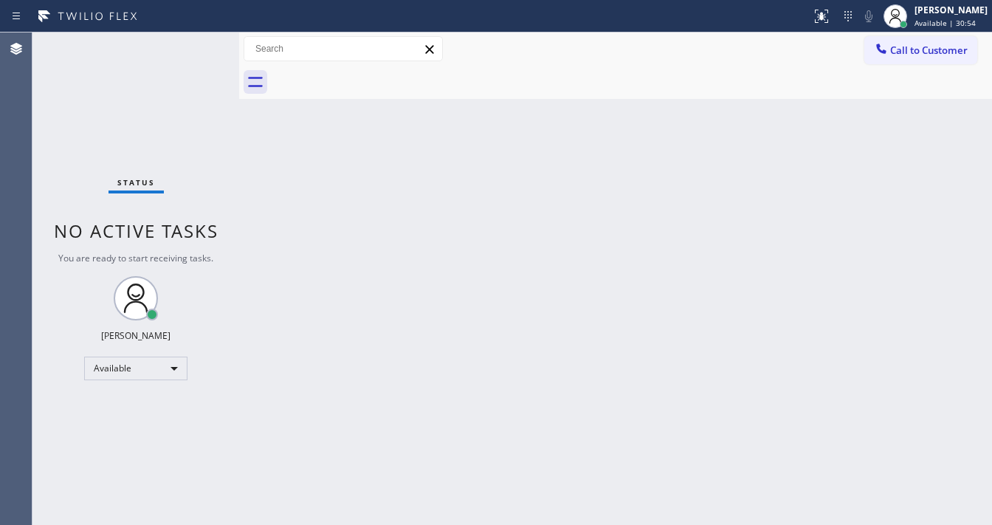
click at [244, 136] on div "Back to Dashboard Change Sender ID Customers Technicians Select a contact Outbo…" at bounding box center [615, 278] width 753 height 492
click at [206, 88] on div "Status No active tasks You are ready to start receiving tasks. [PERSON_NAME]" at bounding box center [135, 278] width 207 height 492
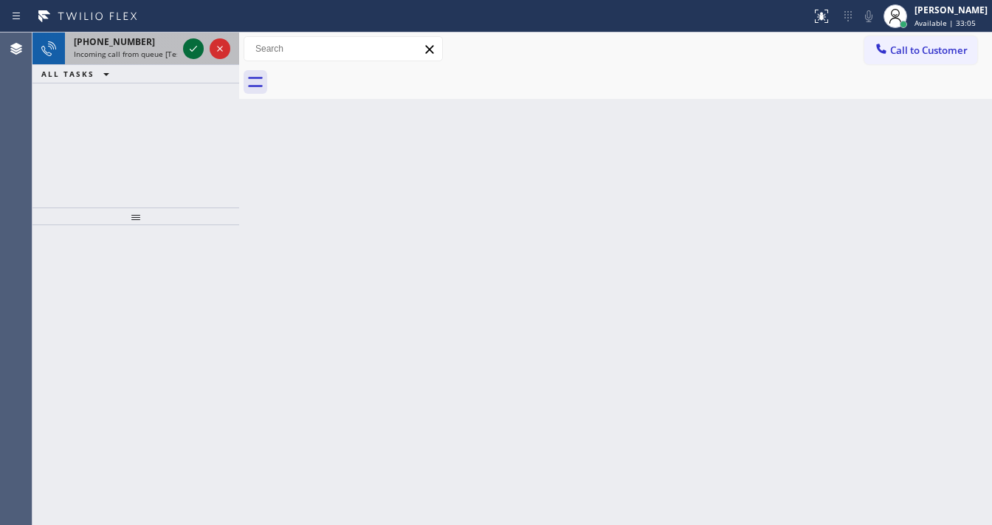
click at [190, 43] on icon at bounding box center [194, 49] width 18 height 18
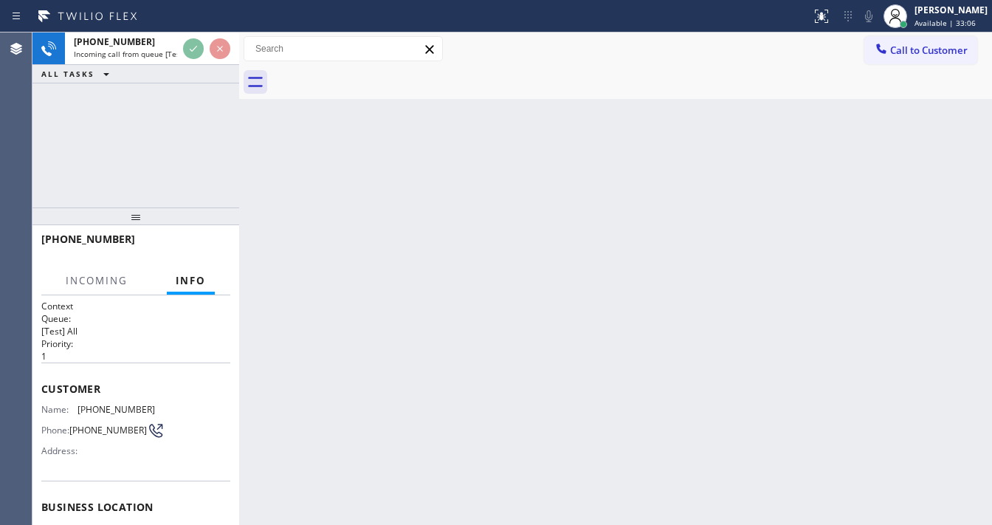
scroll to position [118, 0]
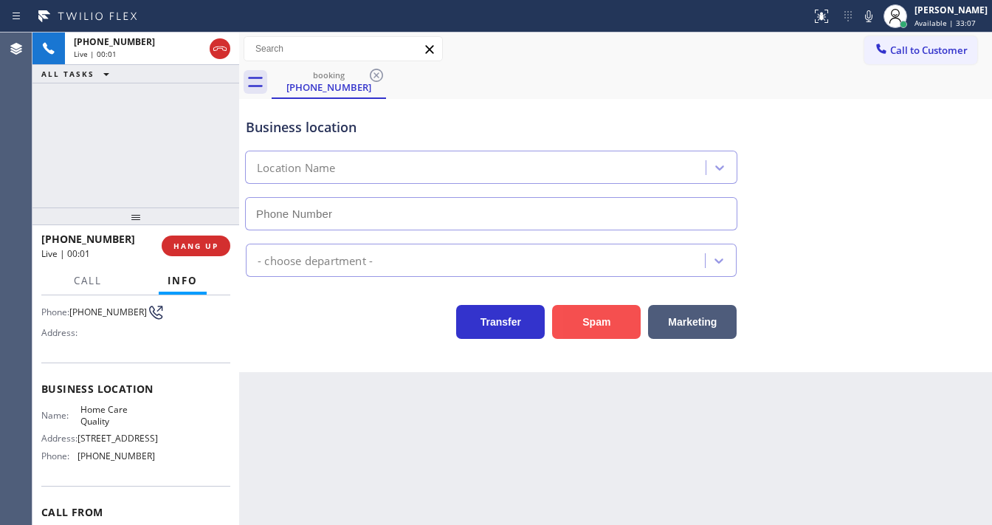
type input "[PHONE_NUMBER]"
click at [602, 319] on button "Spam" at bounding box center [596, 322] width 89 height 34
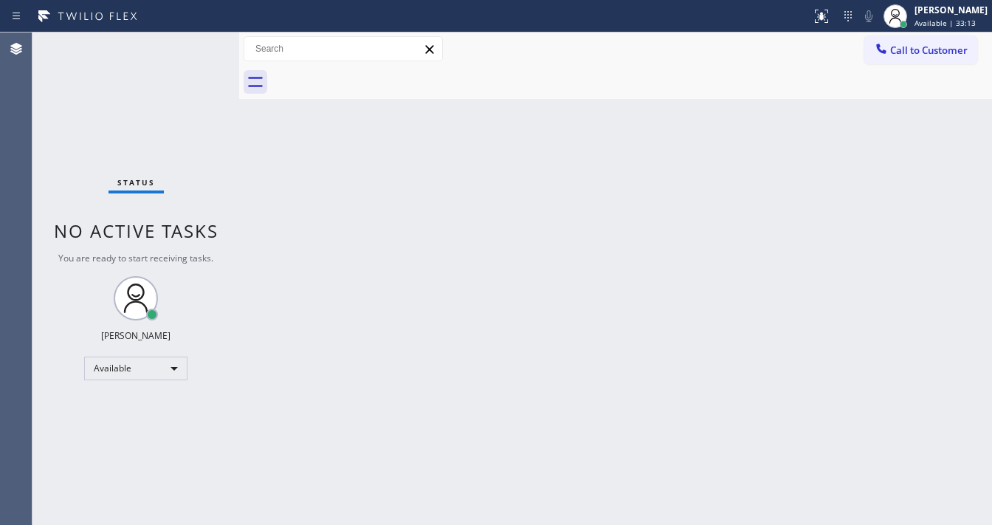
click at [187, 42] on div "Status No active tasks You are ready to start receiving tasks. [PERSON_NAME]" at bounding box center [135, 278] width 207 height 492
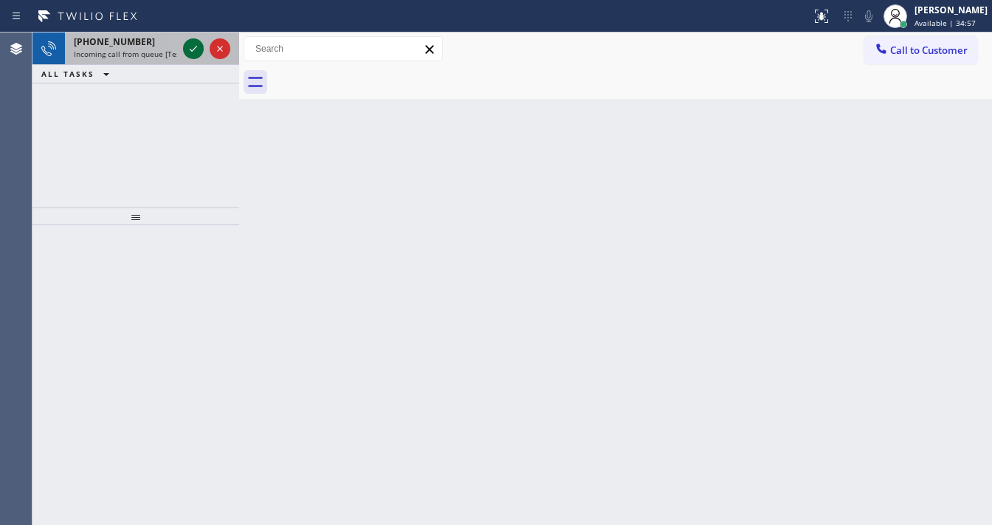
click at [190, 43] on icon at bounding box center [194, 49] width 18 height 18
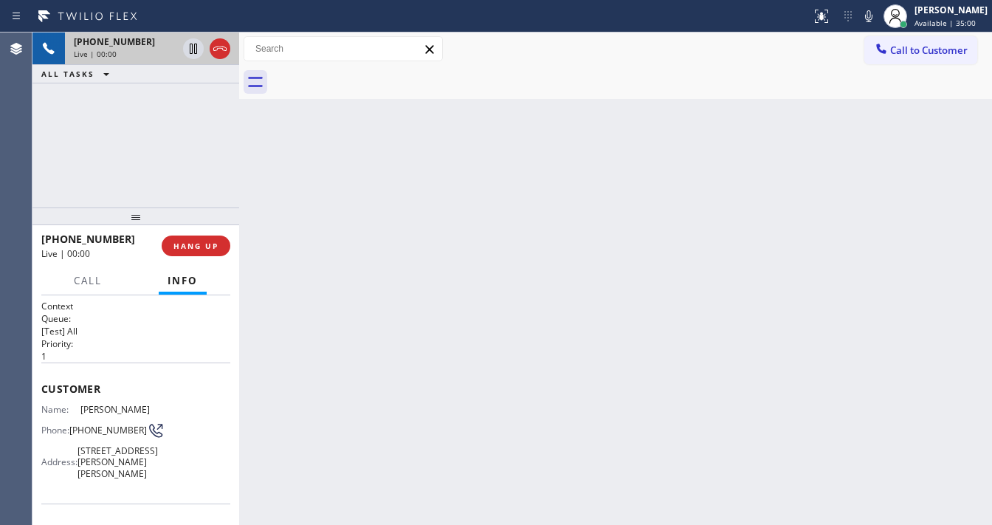
click at [223, 50] on icon at bounding box center [220, 49] width 18 height 18
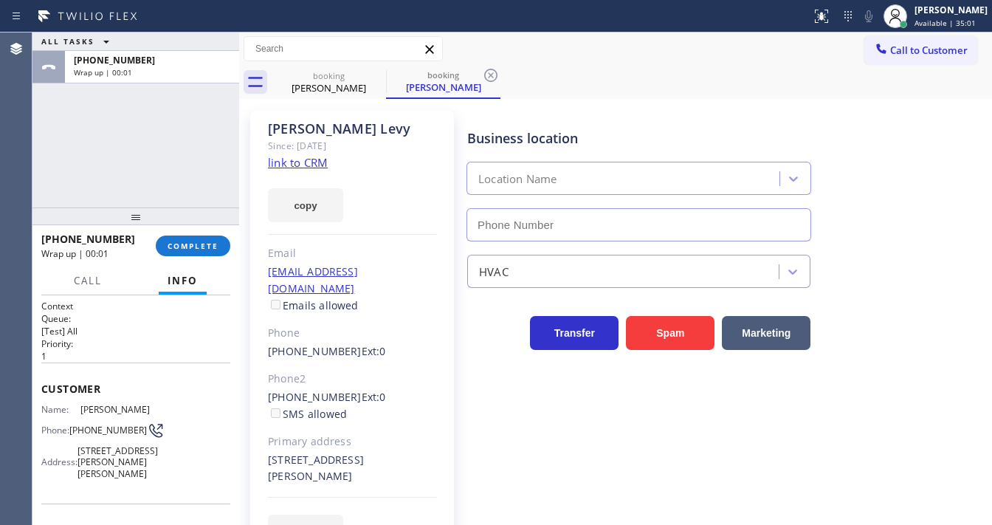
type input "[PHONE_NUMBER]"
click at [199, 242] on span "COMPLETE" at bounding box center [193, 246] width 51 height 10
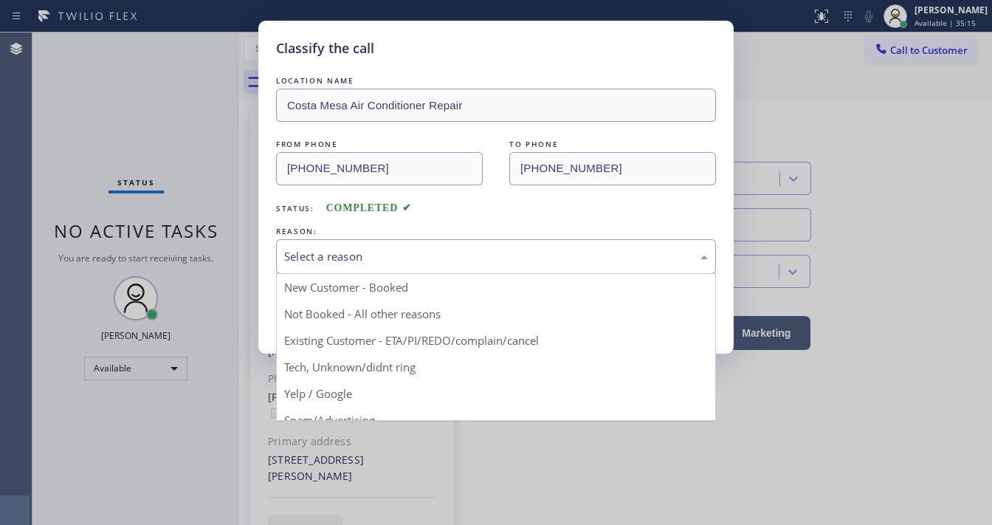
click at [363, 269] on div "Select a reason" at bounding box center [496, 256] width 440 height 35
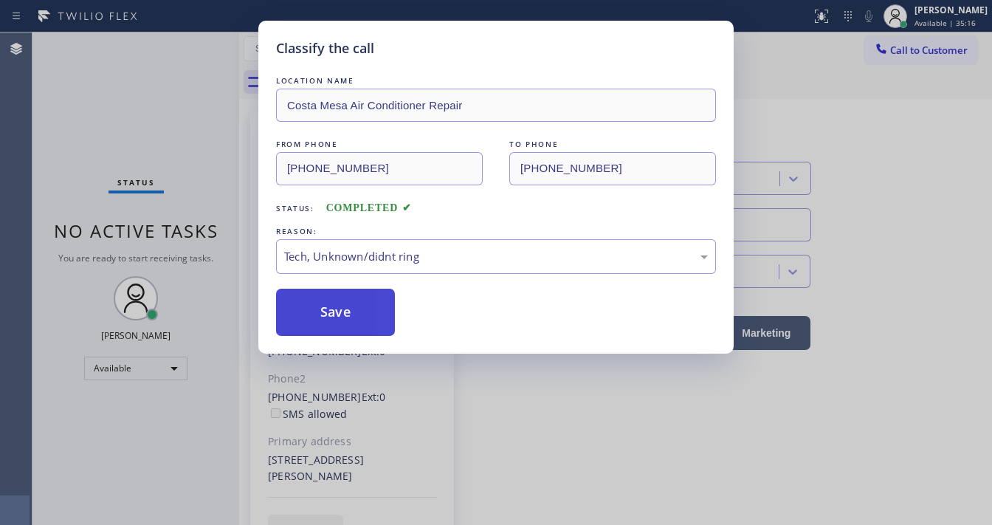
click at [348, 323] on button "Save" at bounding box center [335, 312] width 119 height 47
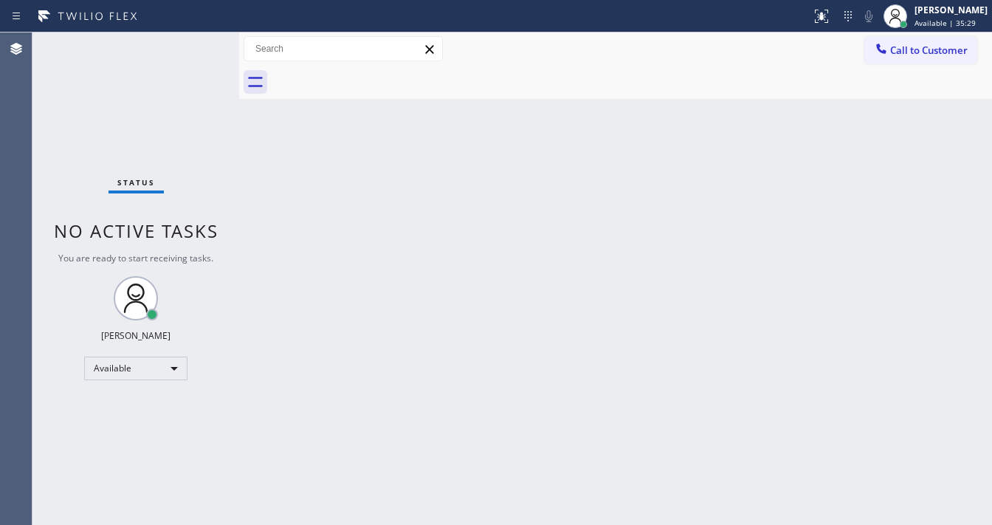
click at [189, 41] on div "Status No active tasks You are ready to start receiving tasks. [PERSON_NAME]" at bounding box center [135, 278] width 207 height 492
click at [188, 41] on div "Status No active tasks You are ready to start receiving tasks. [PERSON_NAME]" at bounding box center [135, 278] width 207 height 492
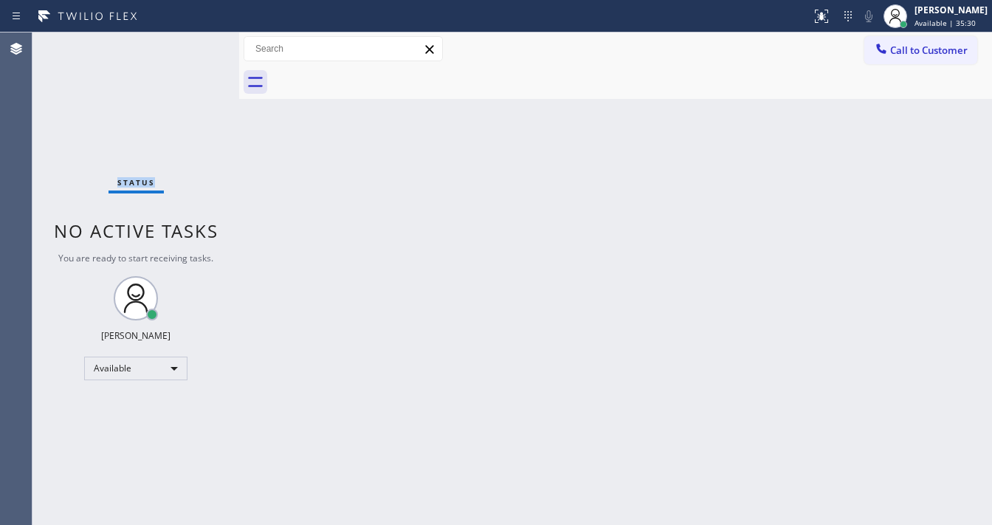
click at [188, 41] on div "Status No active tasks You are ready to start receiving tasks. [PERSON_NAME]" at bounding box center [135, 278] width 207 height 492
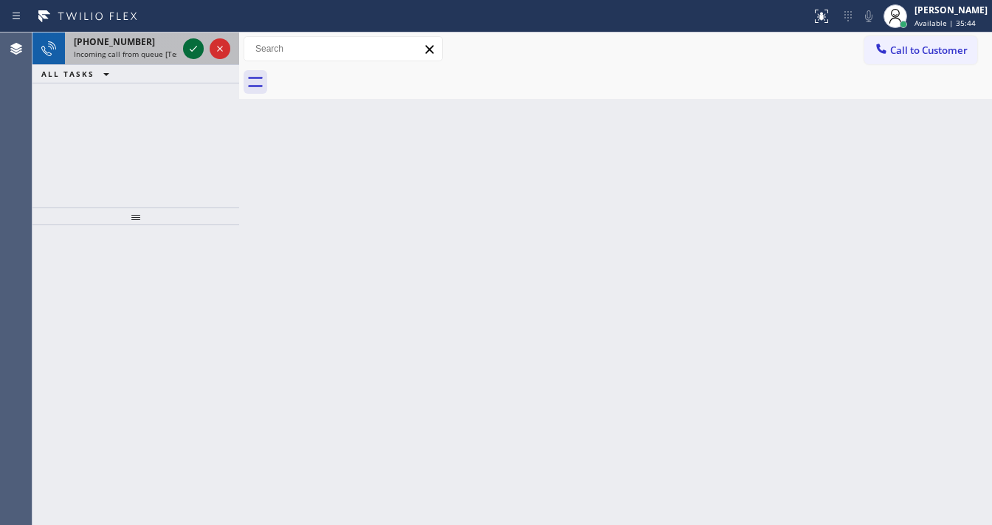
click at [188, 41] on icon at bounding box center [194, 49] width 18 height 18
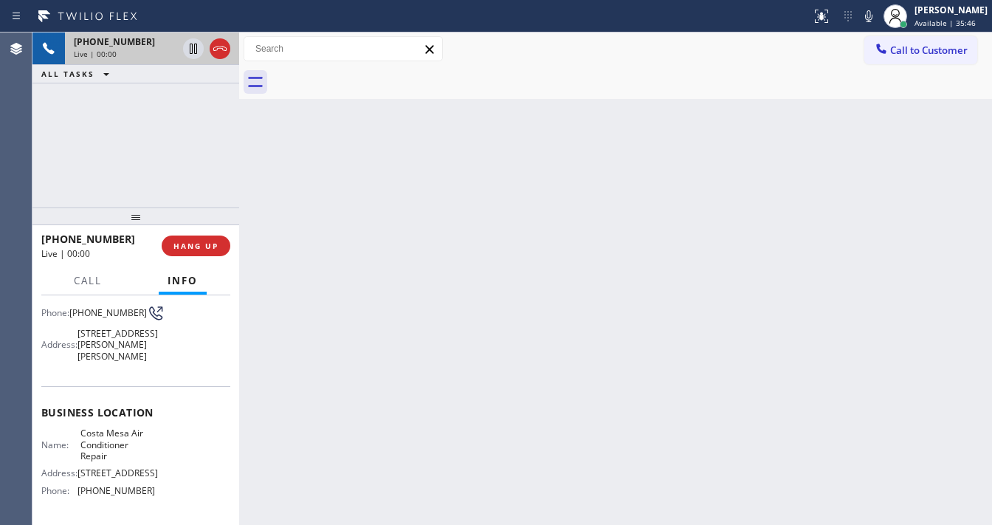
scroll to position [118, 0]
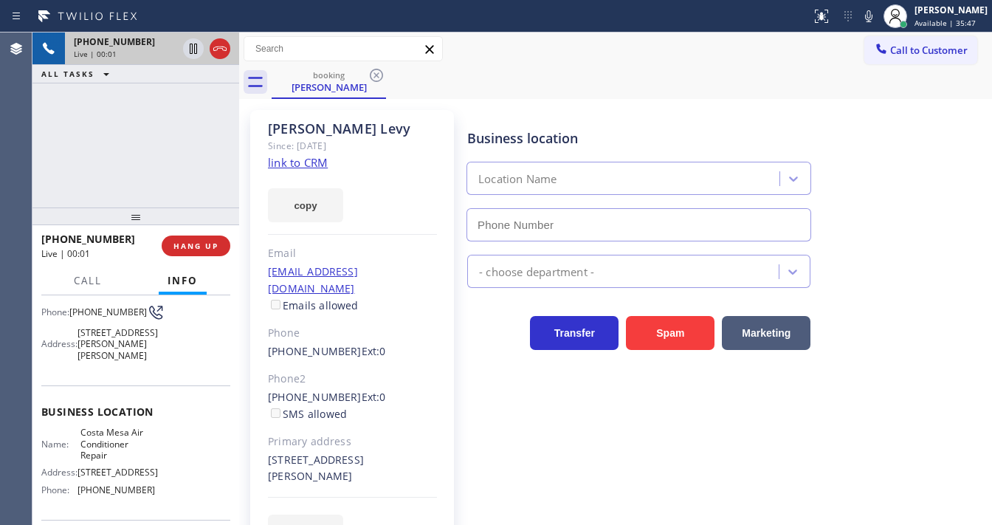
type input "[PHONE_NUMBER]"
click at [293, 159] on link "link to CRM" at bounding box center [298, 162] width 60 height 15
click at [216, 52] on icon at bounding box center [220, 49] width 18 height 18
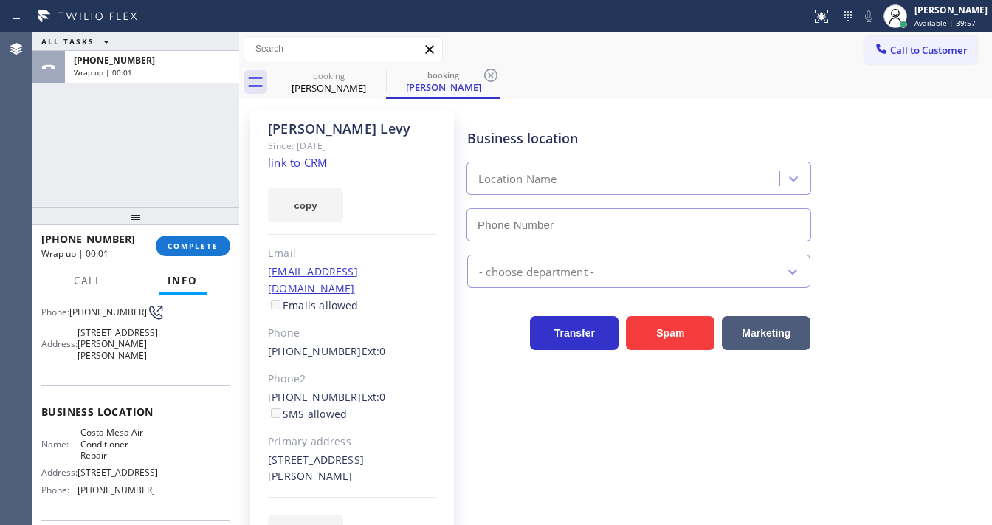
type input "[PHONE_NUMBER]"
click at [204, 244] on span "COMPLETE" at bounding box center [193, 246] width 51 height 10
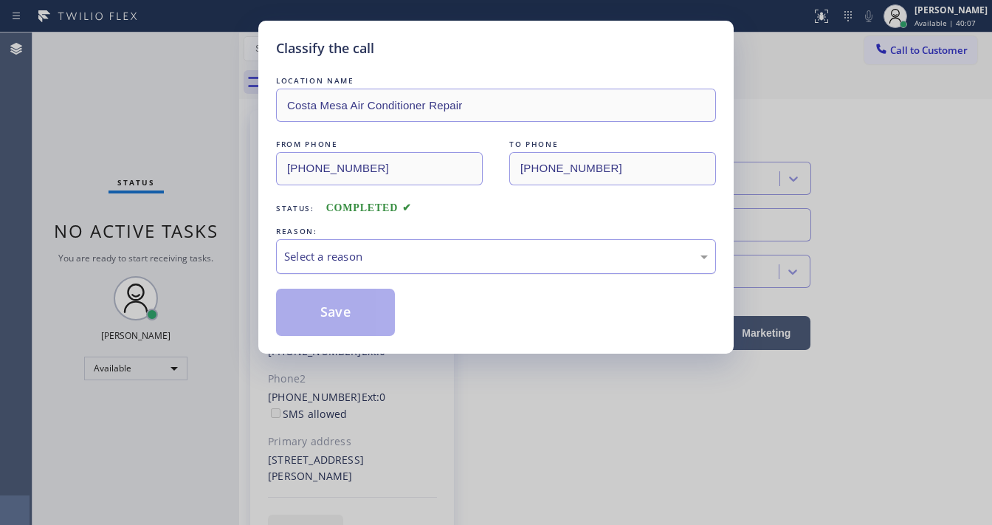
drag, startPoint x: 404, startPoint y: 252, endPoint x: 397, endPoint y: 263, distance: 13.3
click at [404, 252] on div "Select a reason" at bounding box center [496, 256] width 424 height 17
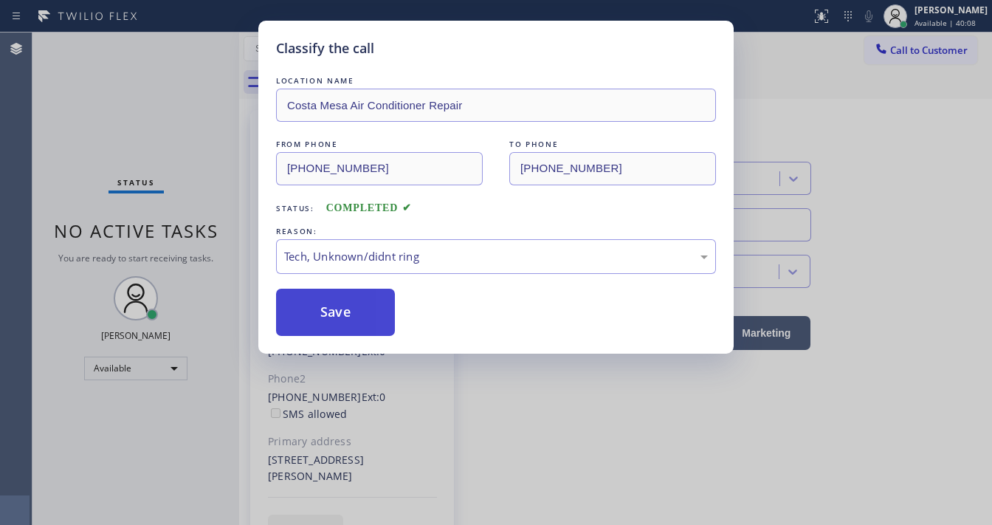
click at [334, 310] on button "Save" at bounding box center [335, 312] width 119 height 47
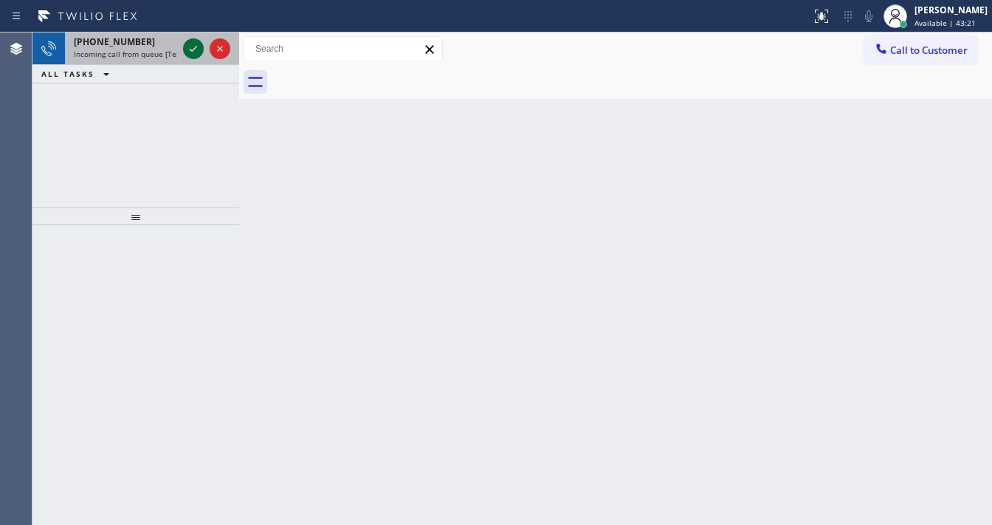
click at [192, 44] on icon at bounding box center [194, 49] width 18 height 18
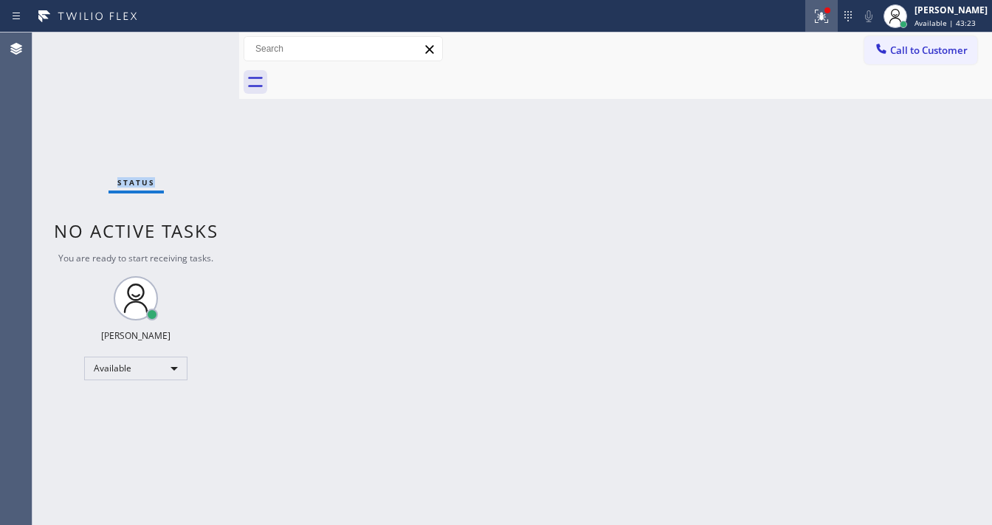
click at [838, 18] on div at bounding box center [821, 16] width 32 height 18
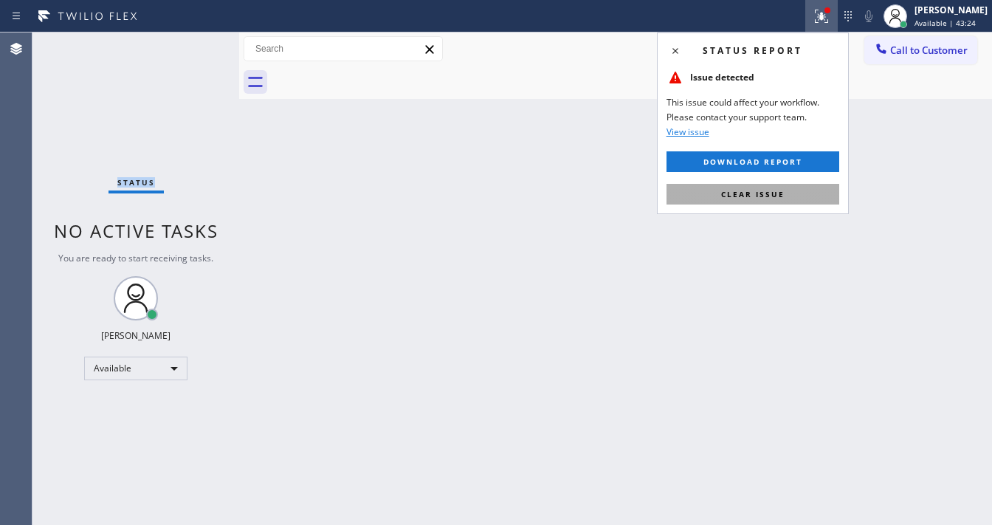
drag, startPoint x: 777, startPoint y: 189, endPoint x: 360, endPoint y: 99, distance: 426.6
click at [776, 189] on span "Clear issue" at bounding box center [752, 194] width 63 height 10
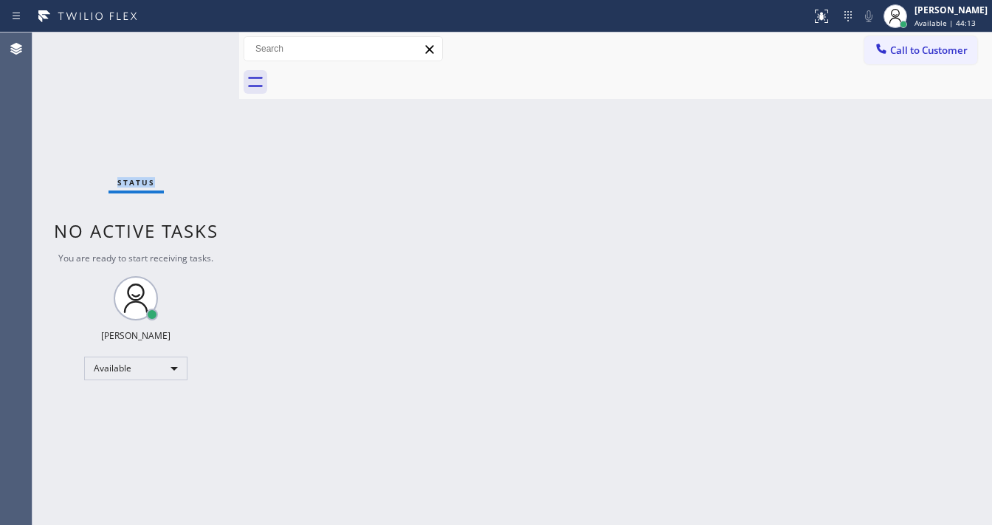
click at [945, 18] on span "Available | 44:13" at bounding box center [944, 23] width 61 height 10
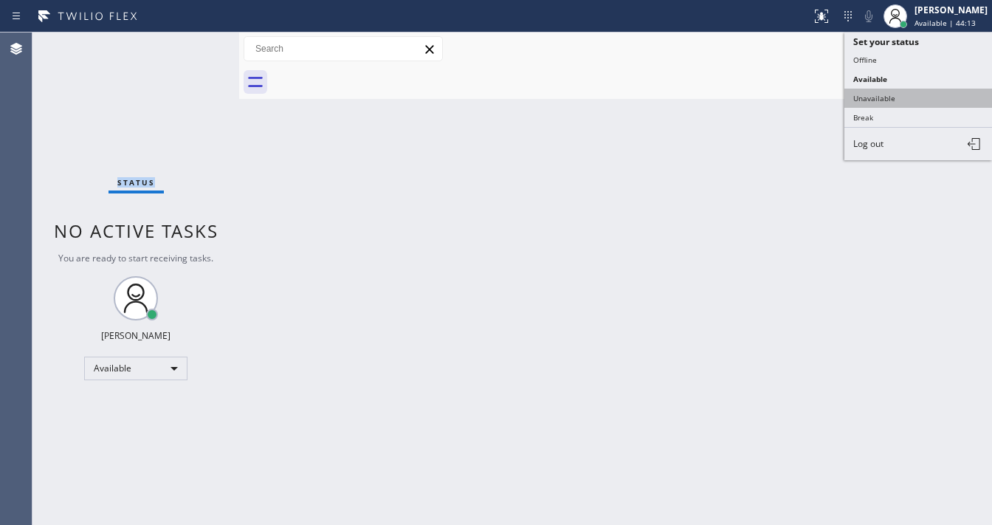
click at [909, 94] on button "Unavailable" at bounding box center [918, 98] width 148 height 19
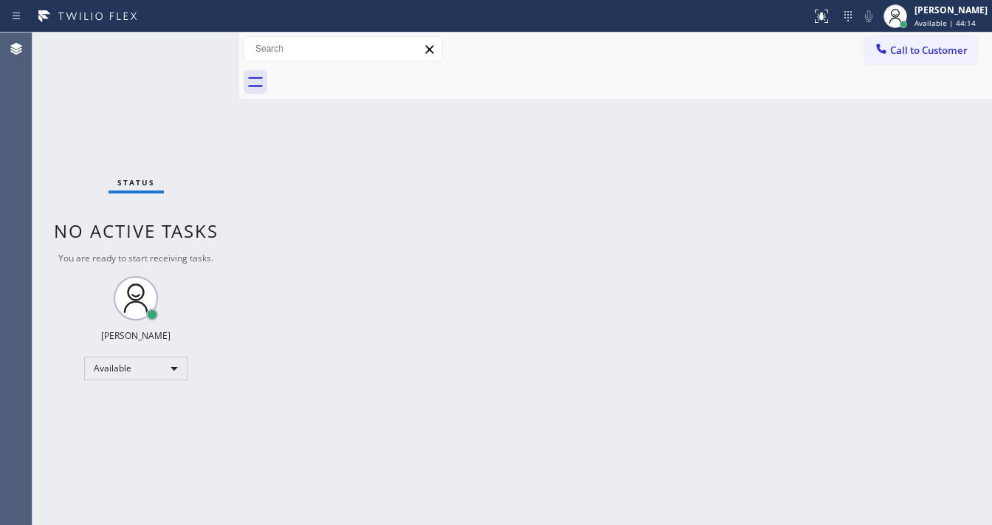
click at [685, 130] on div "Back to Dashboard Change Sender ID Customers Technicians Select a contact Outbo…" at bounding box center [615, 278] width 753 height 492
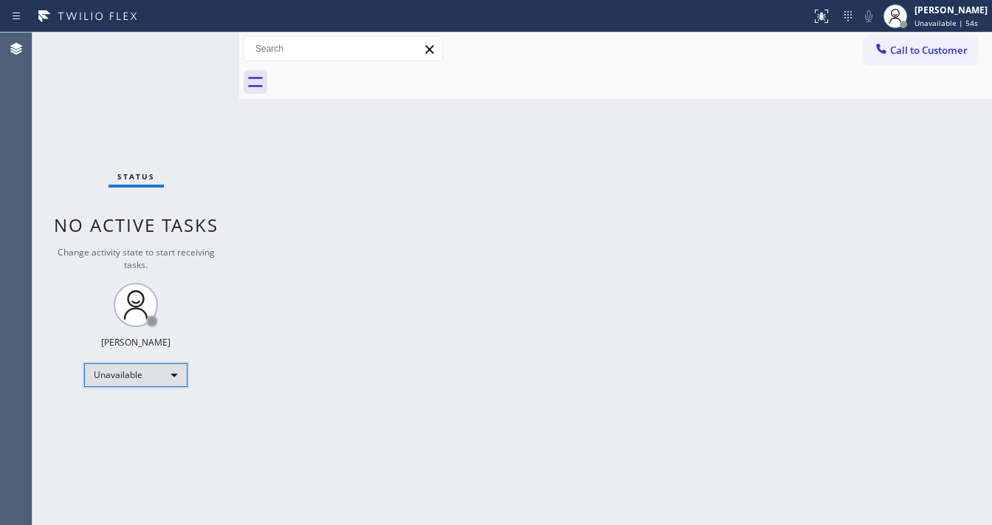
click at [134, 377] on div "Unavailable" at bounding box center [135, 375] width 103 height 24
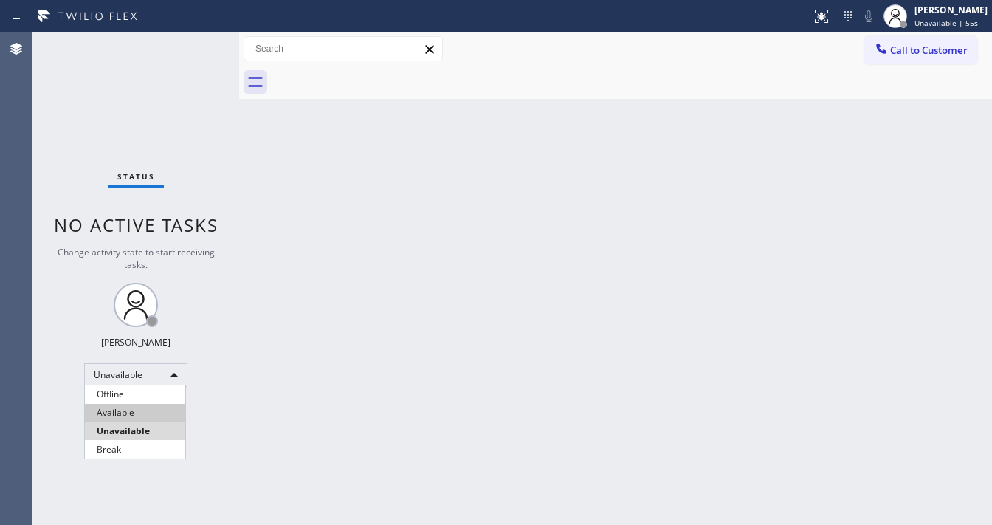
click at [136, 410] on li "Available" at bounding box center [135, 413] width 100 height 18
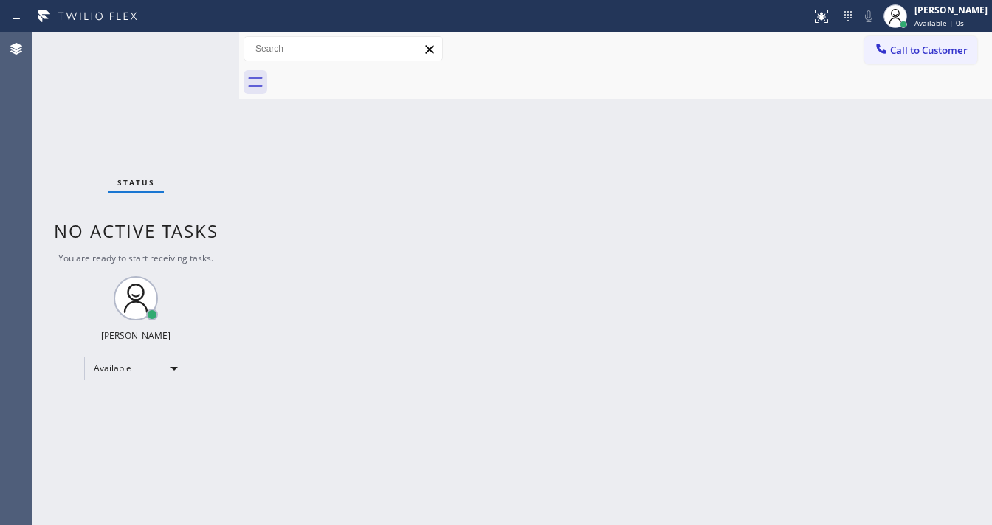
click at [223, 407] on div "Status No active tasks You are ready to start receiving tasks. [PERSON_NAME]" at bounding box center [135, 278] width 207 height 492
click at [195, 41] on div "Status No active tasks You are ready to start receiving tasks. [PERSON_NAME]" at bounding box center [135, 278] width 207 height 492
click at [195, 45] on div "Status No active tasks You are ready to start receiving tasks. [PERSON_NAME]" at bounding box center [135, 278] width 207 height 492
click at [193, 43] on div "Status No active tasks You are ready to start receiving tasks. [PERSON_NAME]" at bounding box center [135, 278] width 207 height 492
click at [192, 41] on div "Status No active tasks You are ready to start receiving tasks. [PERSON_NAME]" at bounding box center [135, 278] width 207 height 492
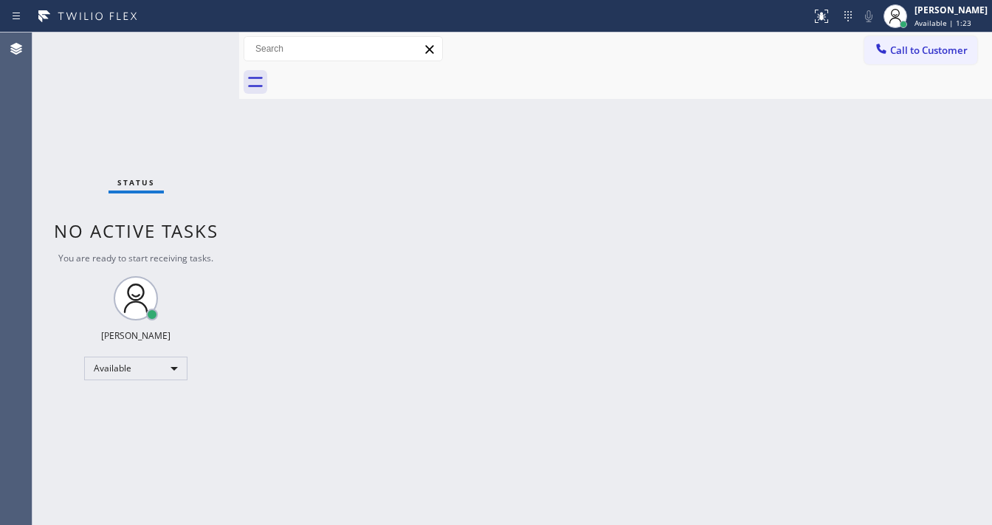
click at [192, 41] on div "Status No active tasks You are ready to start receiving tasks. [PERSON_NAME]" at bounding box center [135, 278] width 207 height 492
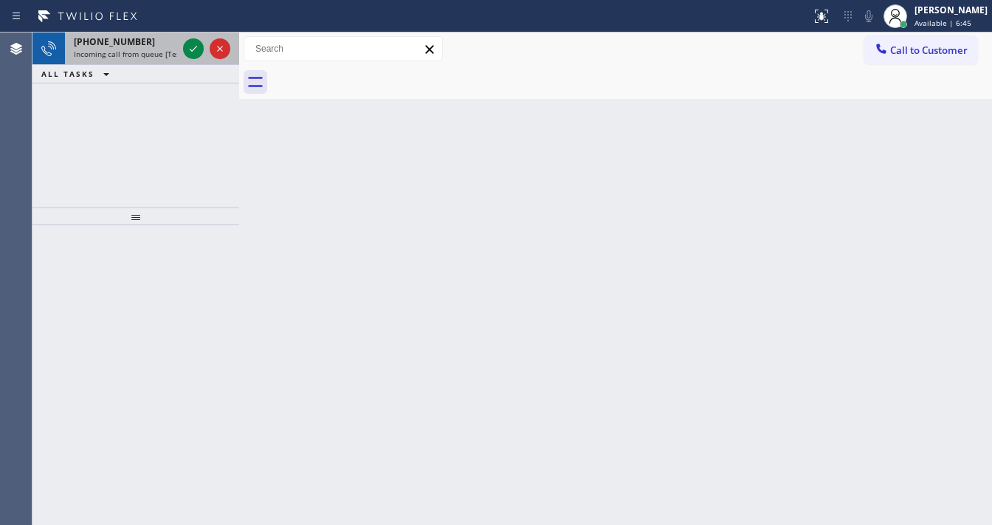
click at [158, 46] on div "[PHONE_NUMBER]" at bounding box center [125, 41] width 103 height 13
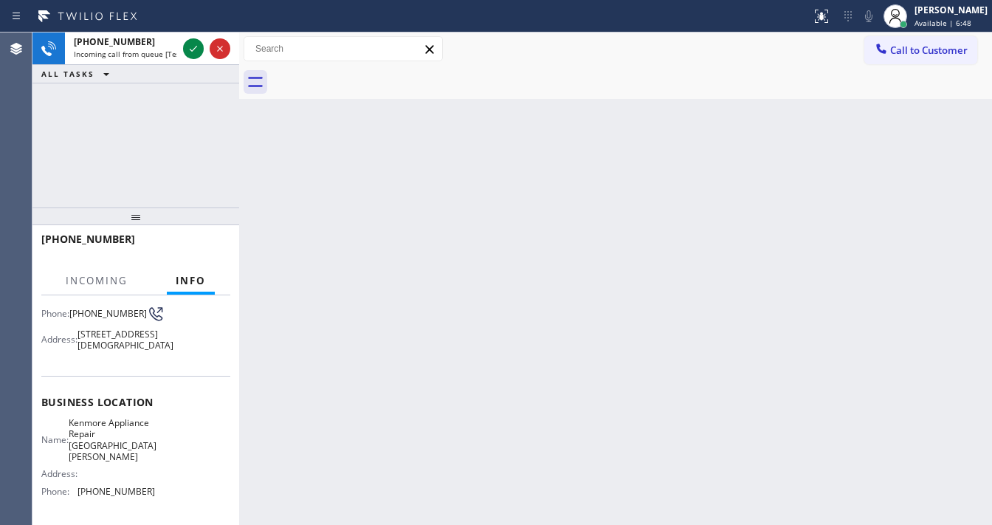
scroll to position [118, 0]
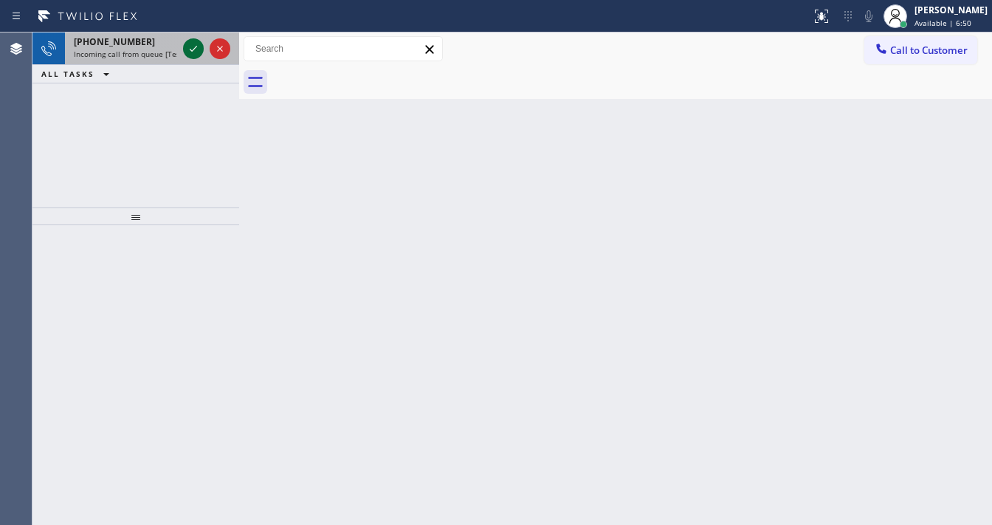
click at [192, 50] on icon at bounding box center [194, 49] width 18 height 18
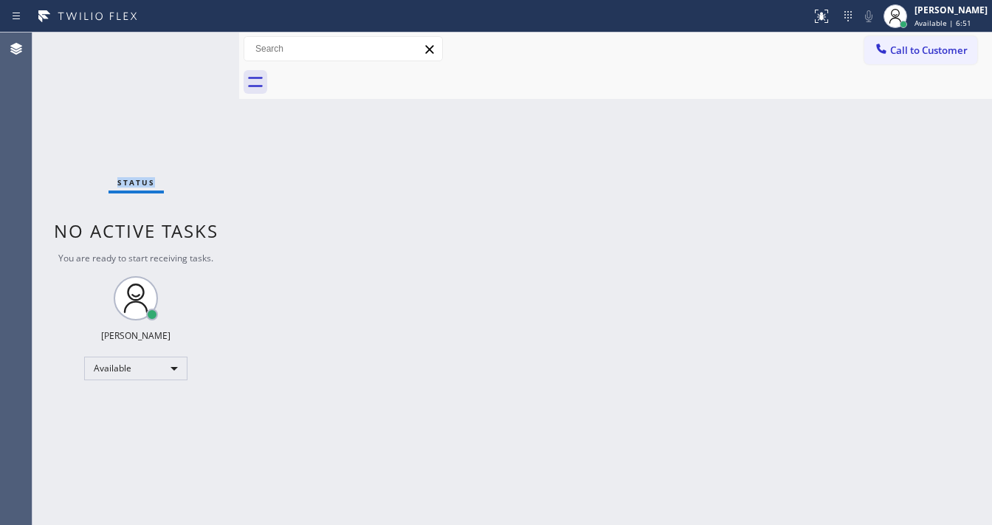
click at [192, 50] on div "Status No active tasks You are ready to start receiving tasks. [PERSON_NAME]" at bounding box center [135, 278] width 207 height 492
click at [830, 21] on icon at bounding box center [822, 16] width 18 height 18
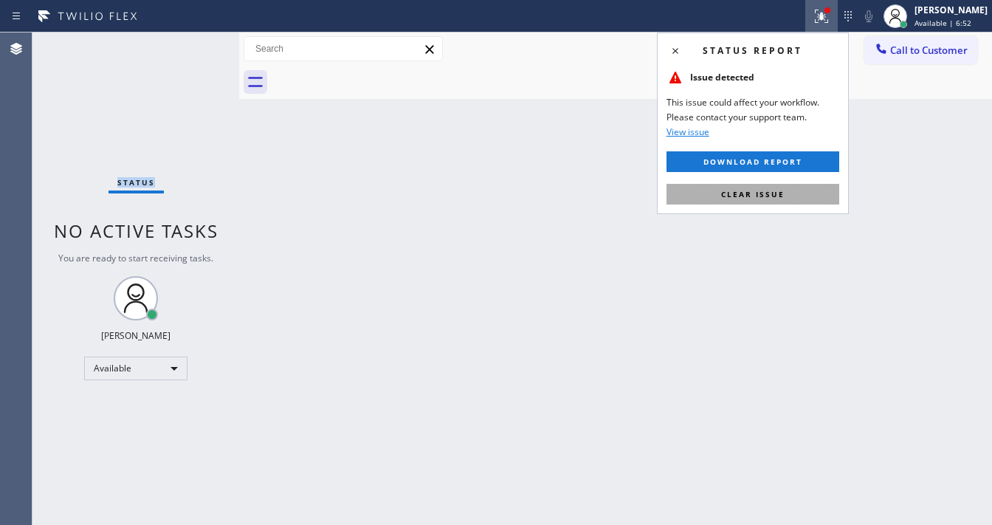
click at [773, 197] on span "Clear issue" at bounding box center [752, 194] width 63 height 10
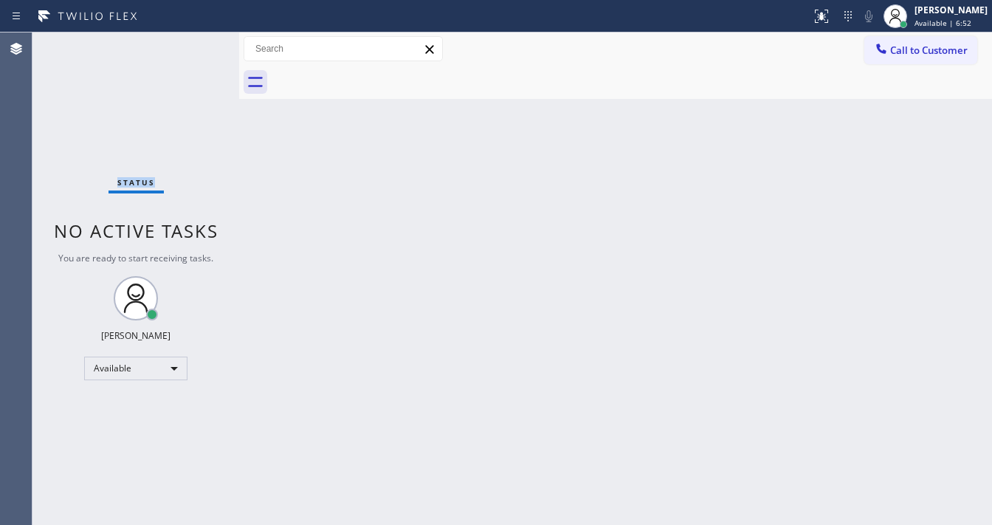
drag, startPoint x: 773, startPoint y: 197, endPoint x: 769, endPoint y: 189, distance: 8.9
click at [771, 197] on div "Back to Dashboard Change Sender ID Customers Technicians Select a contact Outbo…" at bounding box center [615, 278] width 753 height 492
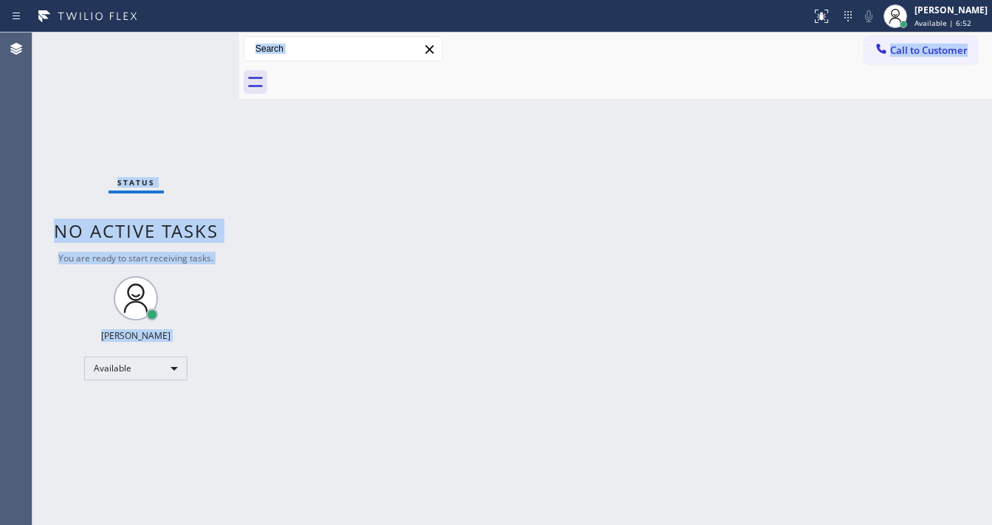
click at [769, 189] on div "Back to Dashboard Change Sender ID Customers Technicians Select a contact Outbo…" at bounding box center [615, 278] width 753 height 492
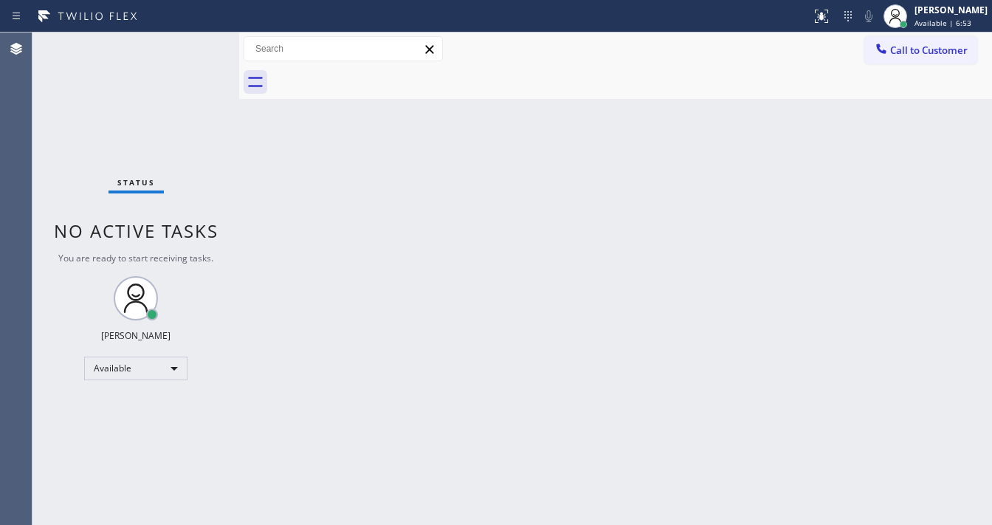
click at [769, 189] on div "Back to Dashboard Change Sender ID Customers Technicians Select a contact Outbo…" at bounding box center [615, 278] width 753 height 492
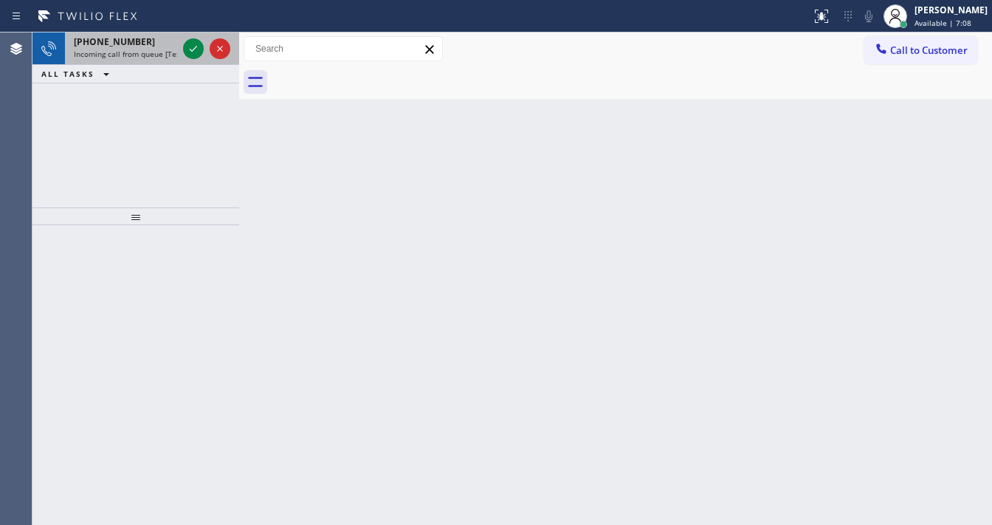
click at [164, 46] on div "[PHONE_NUMBER]" at bounding box center [125, 41] width 103 height 13
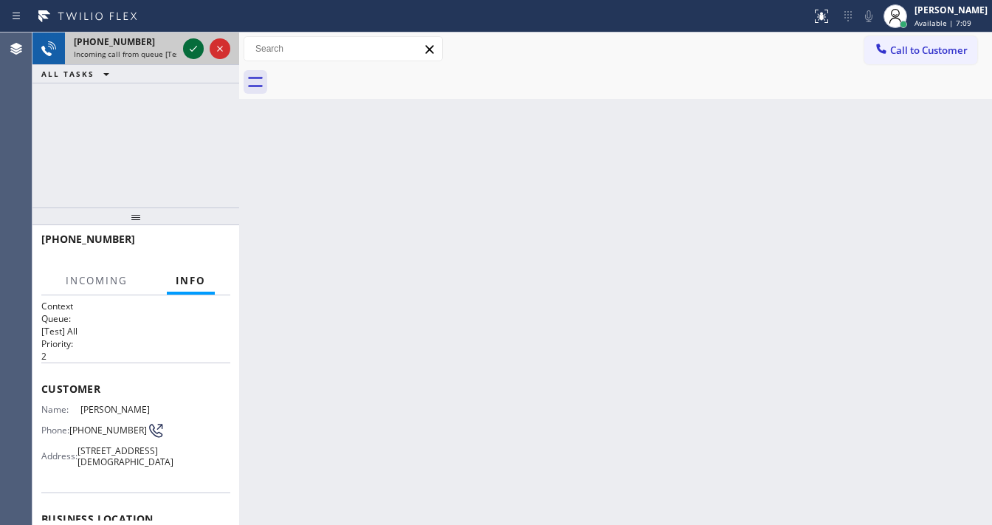
click at [187, 51] on icon at bounding box center [194, 49] width 18 height 18
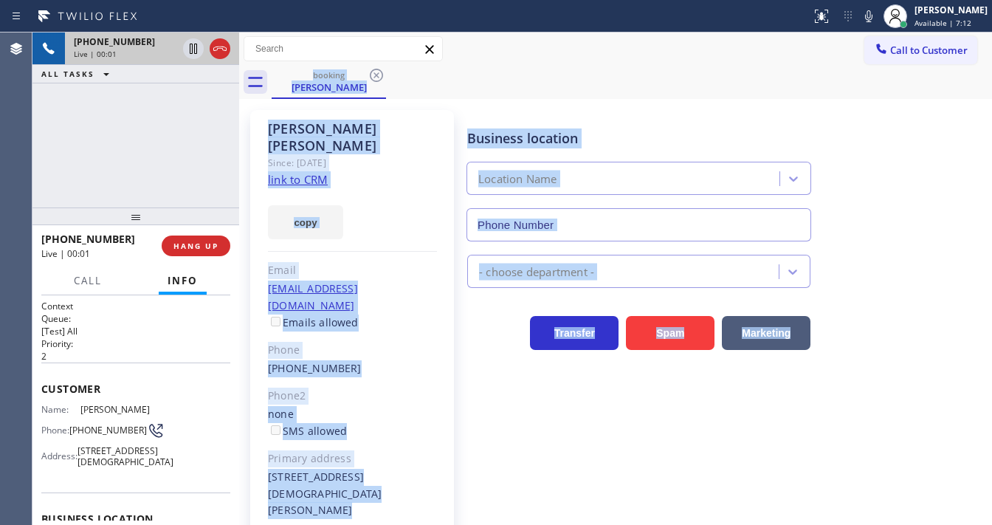
type input "[PHONE_NUMBER]"
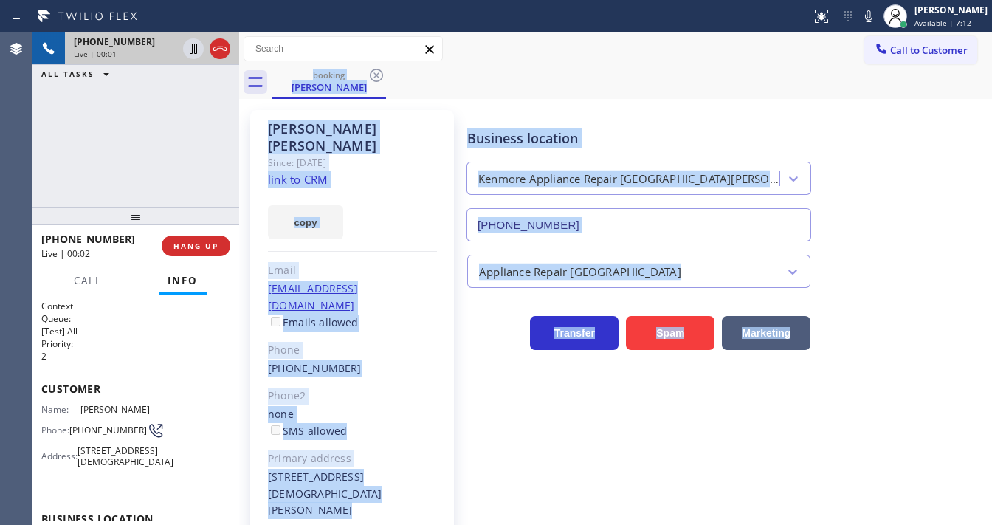
click at [399, 162] on div "[PERSON_NAME] Since: [DATE] link to CRM copy Email [EMAIL_ADDRESS][DOMAIN_NAME]…" at bounding box center [352, 355] width 204 height 490
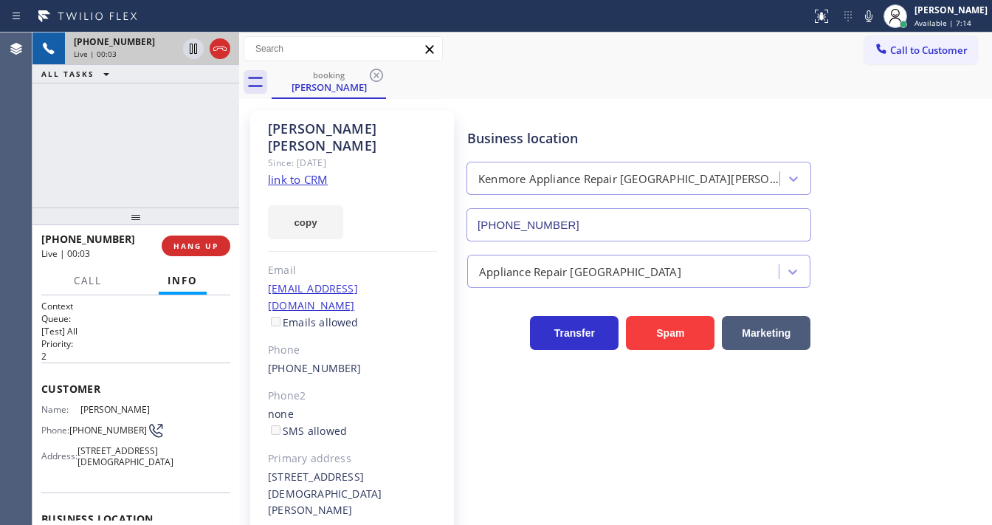
click at [310, 172] on link "link to CRM" at bounding box center [298, 179] width 60 height 15
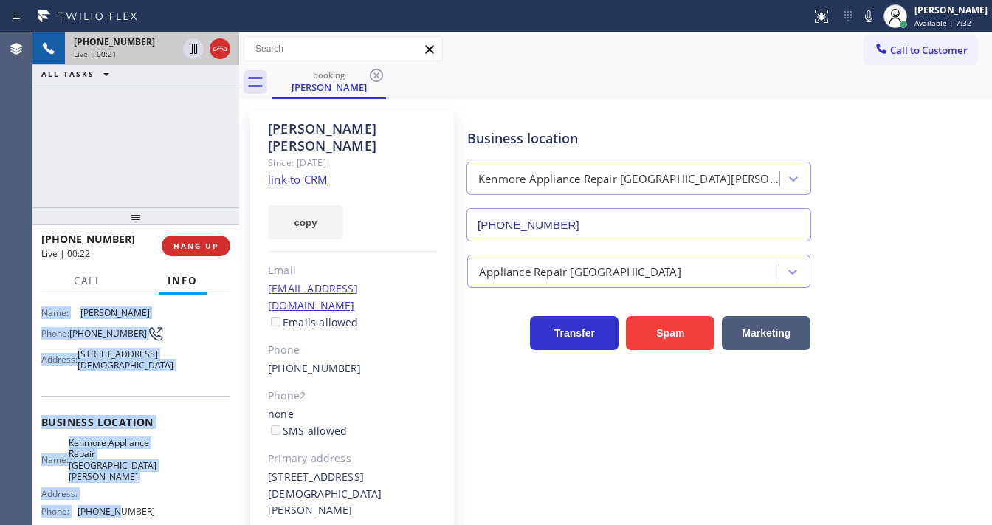
scroll to position [230, 0]
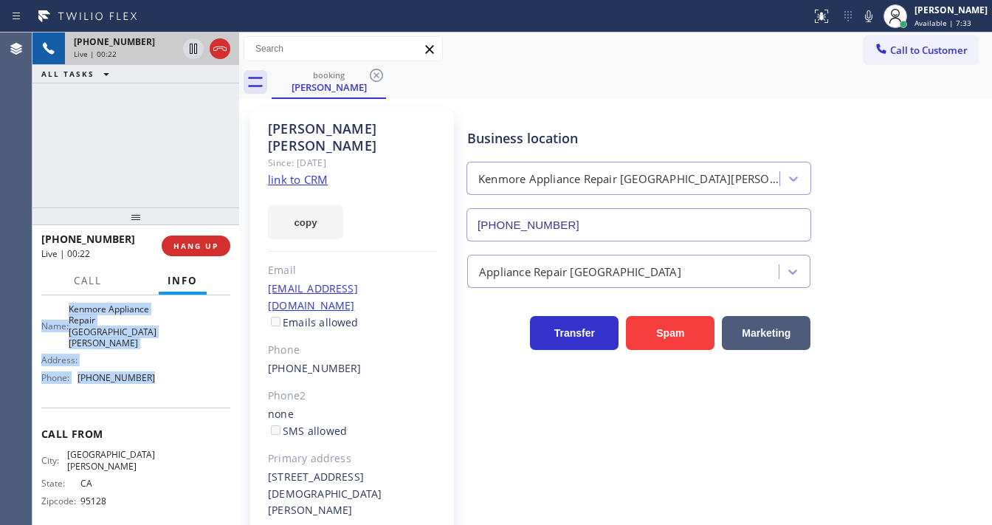
drag, startPoint x: 41, startPoint y: 382, endPoint x: 181, endPoint y: 393, distance: 140.7
click at [181, 393] on div "Context Queue: [Test] All Priority: 2 Customer Name: [PERSON_NAME] Phone: [PHON…" at bounding box center [135, 410] width 207 height 230
copy div "Customer Name: [PERSON_NAME] Phone: [PHONE_NUMBER] Address: [STREET_ADDRESS][DE…"
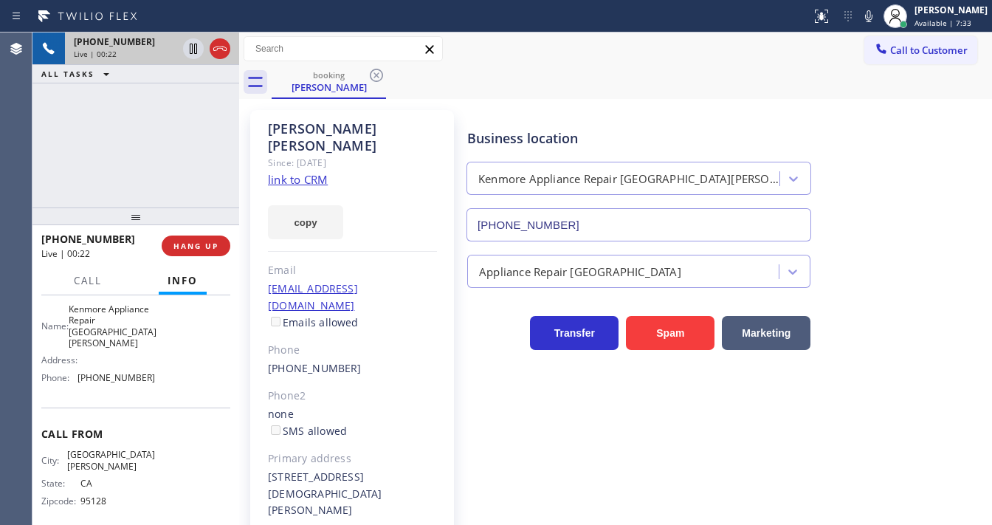
click at [119, 115] on div "[PHONE_NUMBER] Live | 00:22 ALL TASKS ALL TASKS ACTIVE TASKS TASKS IN WRAP UP" at bounding box center [135, 119] width 207 height 175
click at [199, 159] on div "[PHONE_NUMBER] Live | 00:34 ALL TASKS ALL TASKS ACTIVE TASKS TASKS IN WRAP UP" at bounding box center [135, 119] width 207 height 175
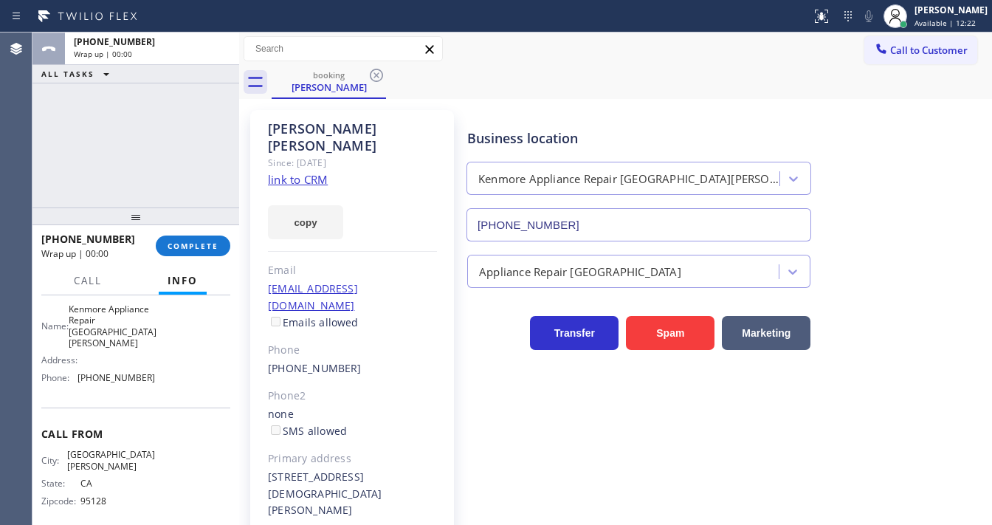
click at [221, 50] on div "[PHONE_NUMBER] Wrap up | 00:00" at bounding box center [149, 48] width 168 height 32
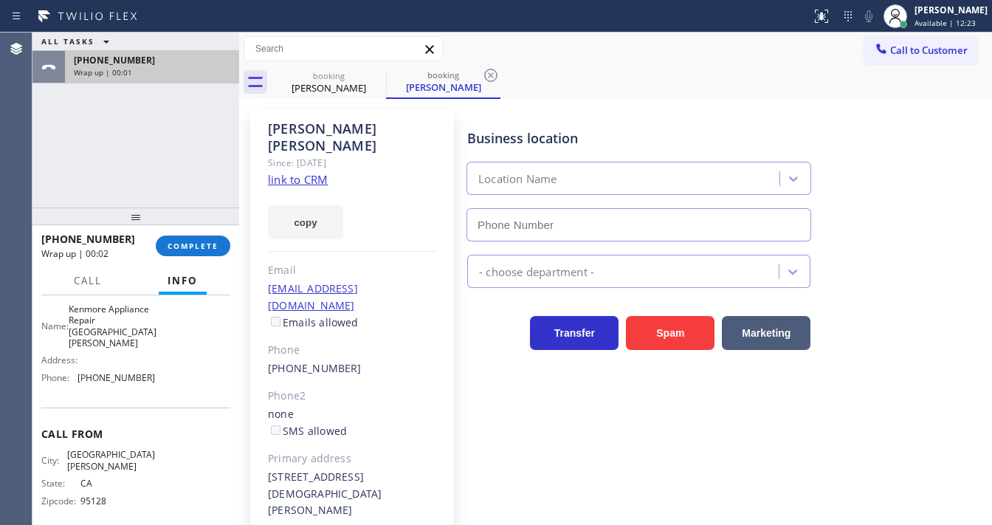
type input "[PHONE_NUMBER]"
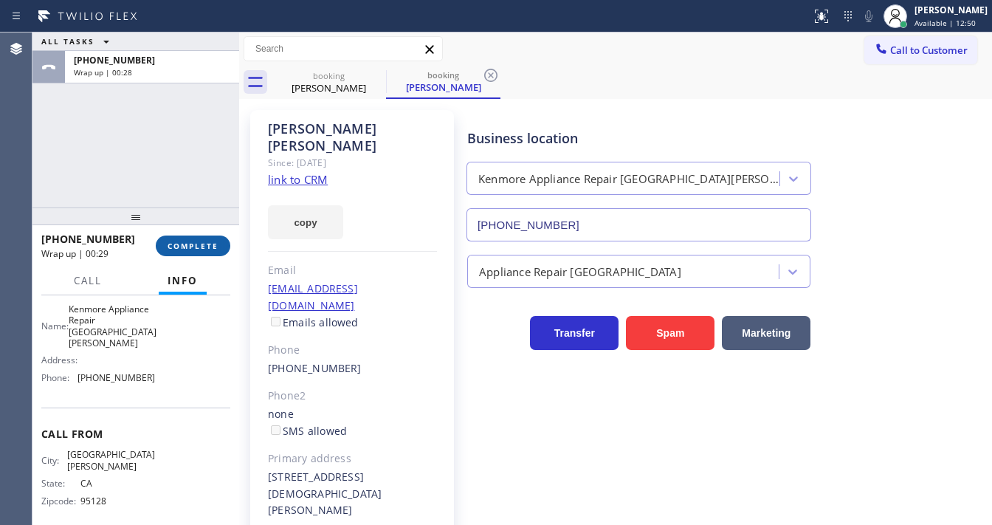
click at [210, 241] on span "COMPLETE" at bounding box center [193, 246] width 51 height 10
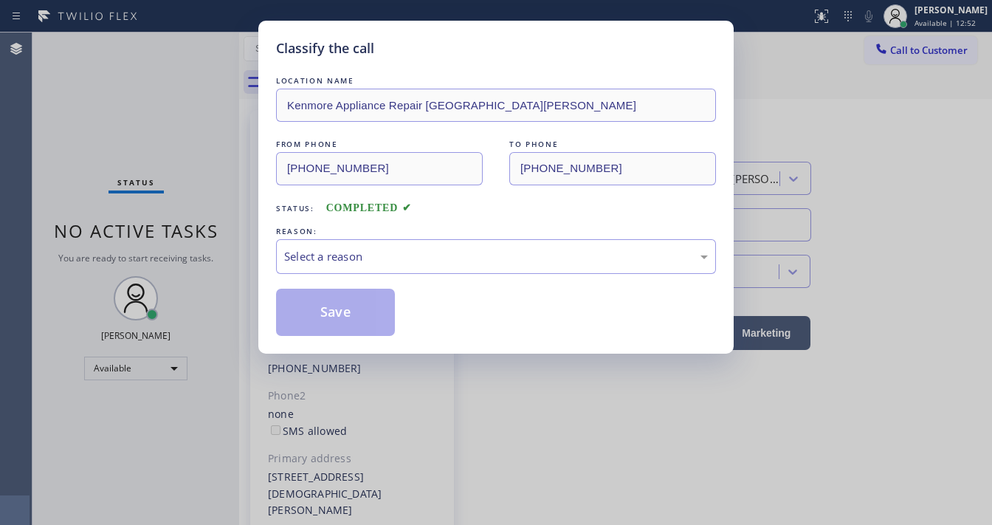
click at [348, 253] on div "Select a reason" at bounding box center [496, 256] width 424 height 17
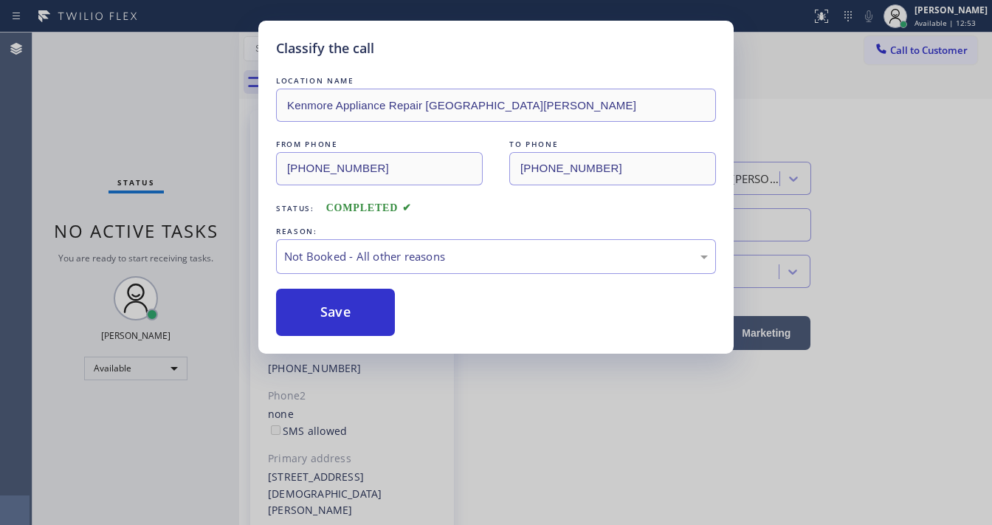
click at [332, 311] on button "Save" at bounding box center [335, 312] width 119 height 47
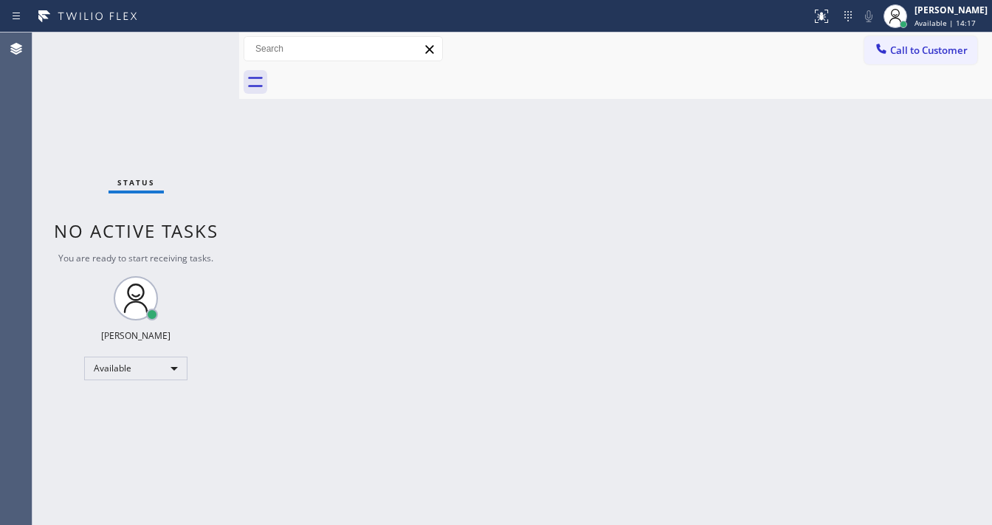
click at [193, 41] on div "Status No active tasks You are ready to start receiving tasks. [PERSON_NAME]" at bounding box center [135, 278] width 207 height 492
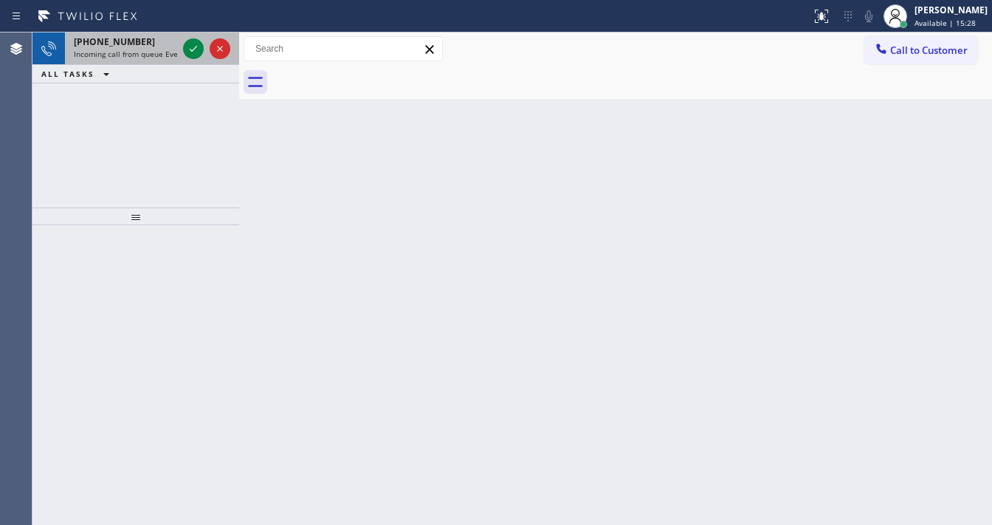
click at [150, 55] on span "Incoming call from queue Everybody" at bounding box center [138, 54] width 128 height 10
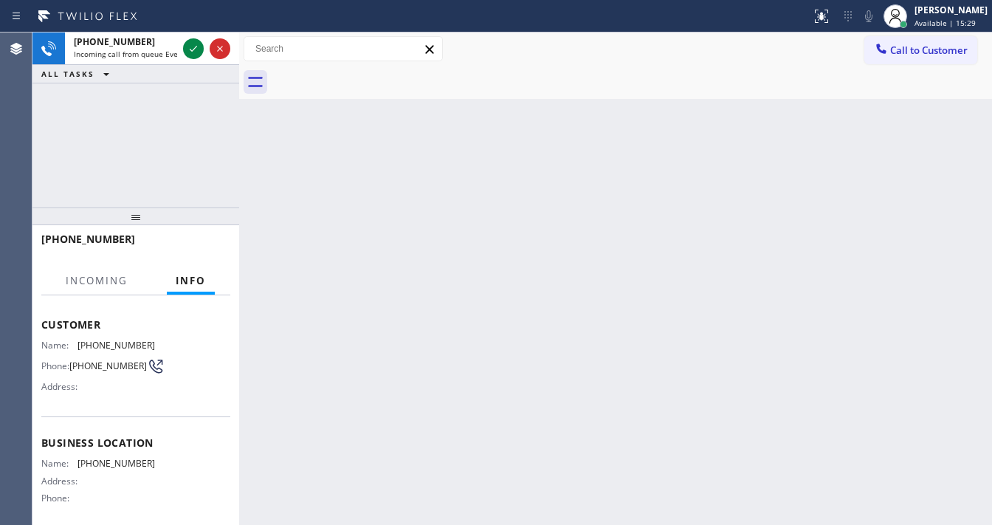
scroll to position [118, 0]
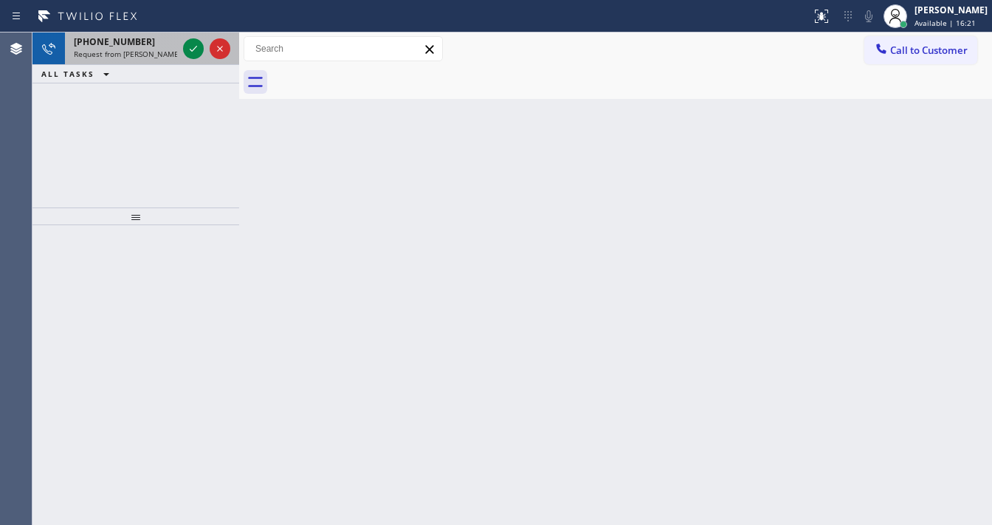
click at [125, 51] on span "Request from [PERSON_NAME] (direct)" at bounding box center [141, 54] width 134 height 10
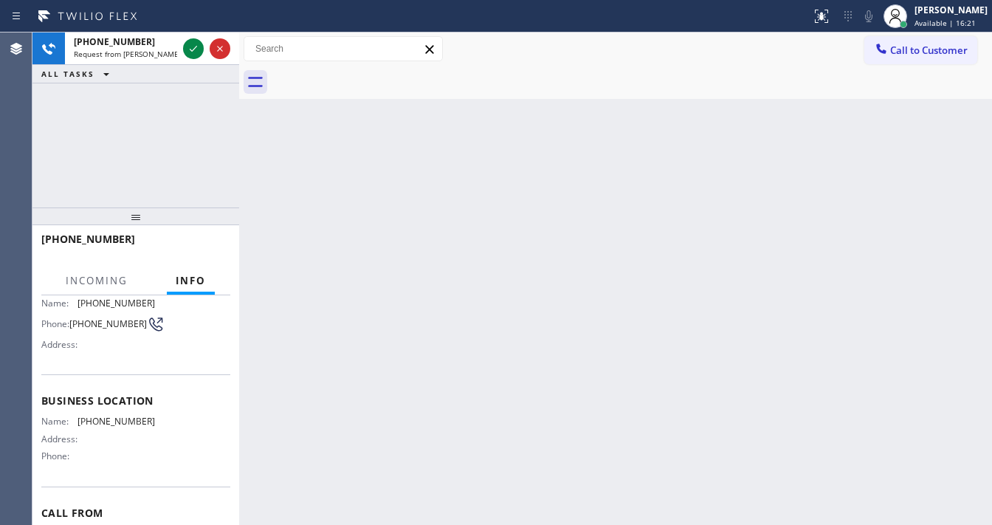
scroll to position [118, 0]
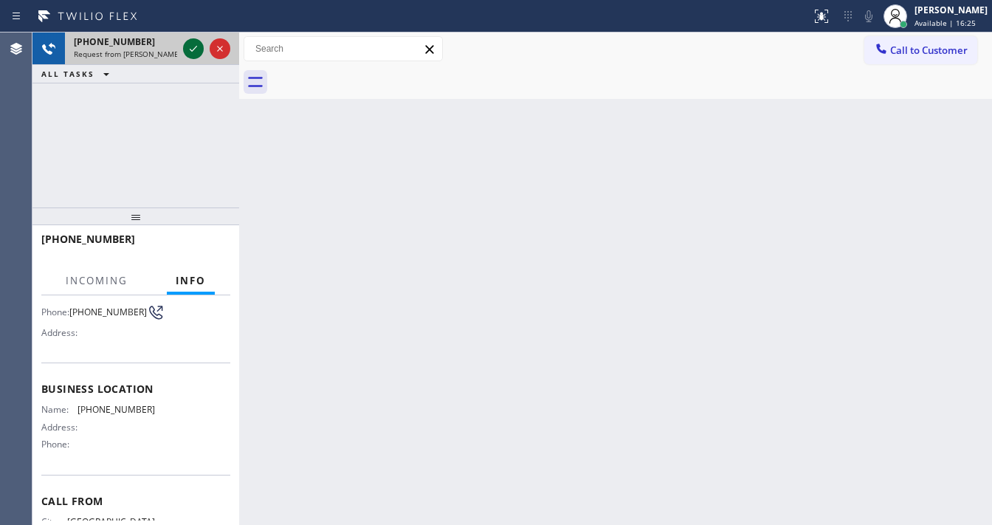
click at [188, 46] on icon at bounding box center [194, 49] width 18 height 18
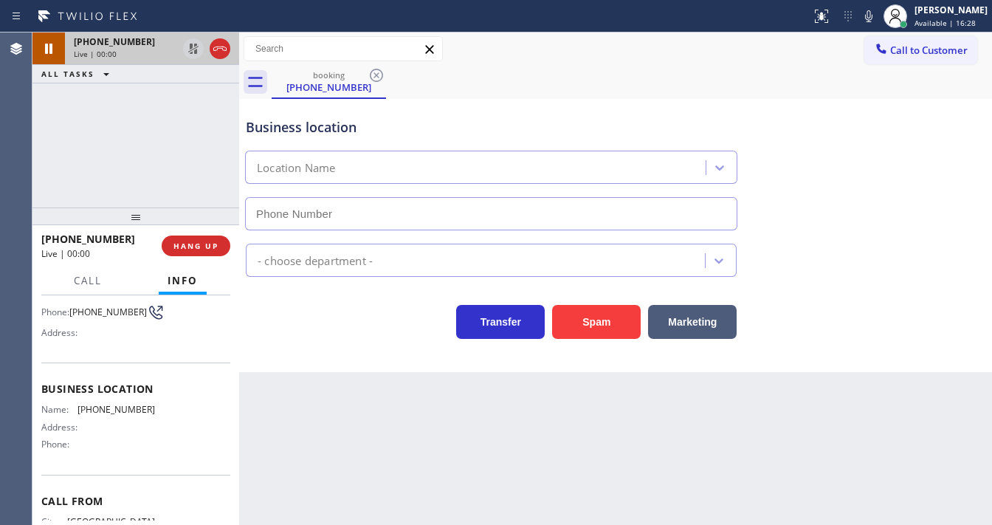
click at [230, 55] on div at bounding box center [206, 48] width 53 height 32
click at [216, 51] on icon at bounding box center [220, 49] width 18 height 18
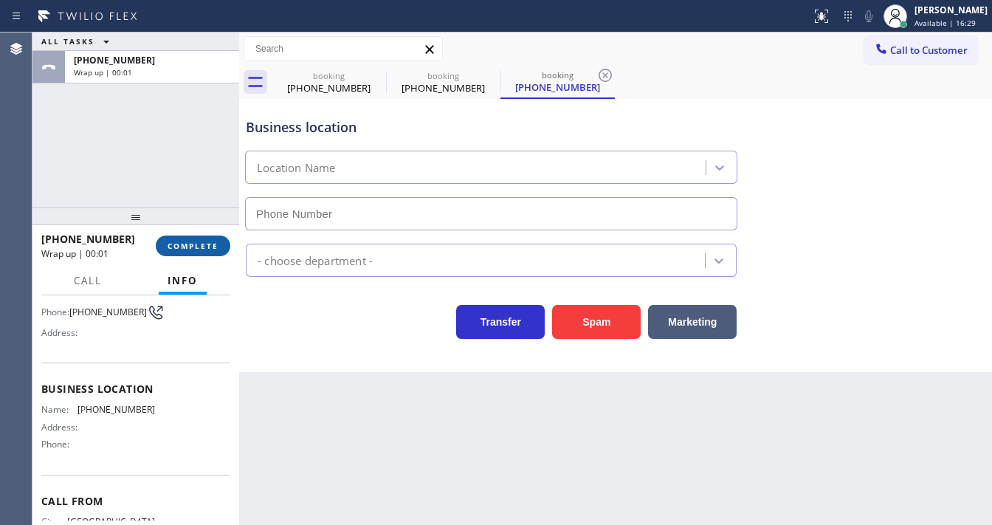
click at [200, 252] on button "COMPLETE" at bounding box center [193, 245] width 75 height 21
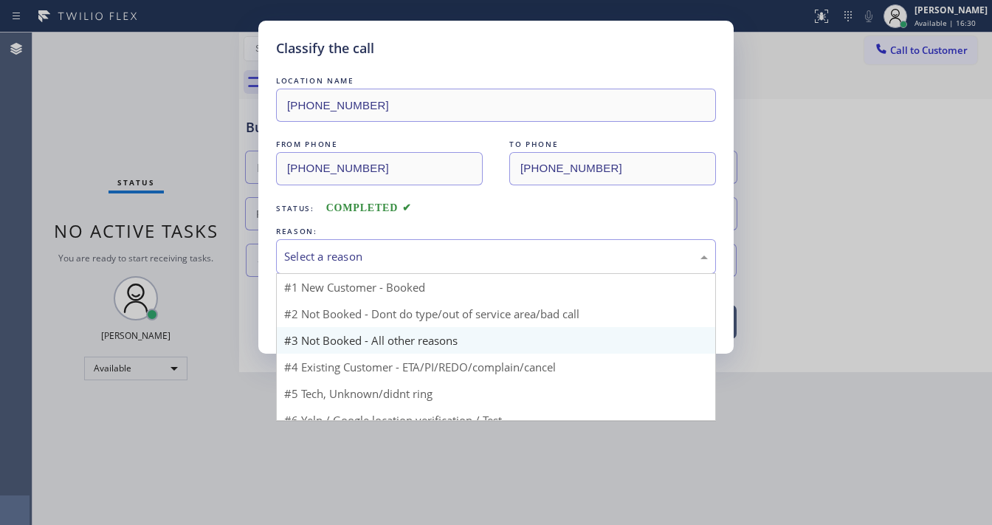
drag, startPoint x: 345, startPoint y: 266, endPoint x: 351, endPoint y: 322, distance: 56.3
click at [345, 266] on div "Select a reason" at bounding box center [496, 256] width 440 height 35
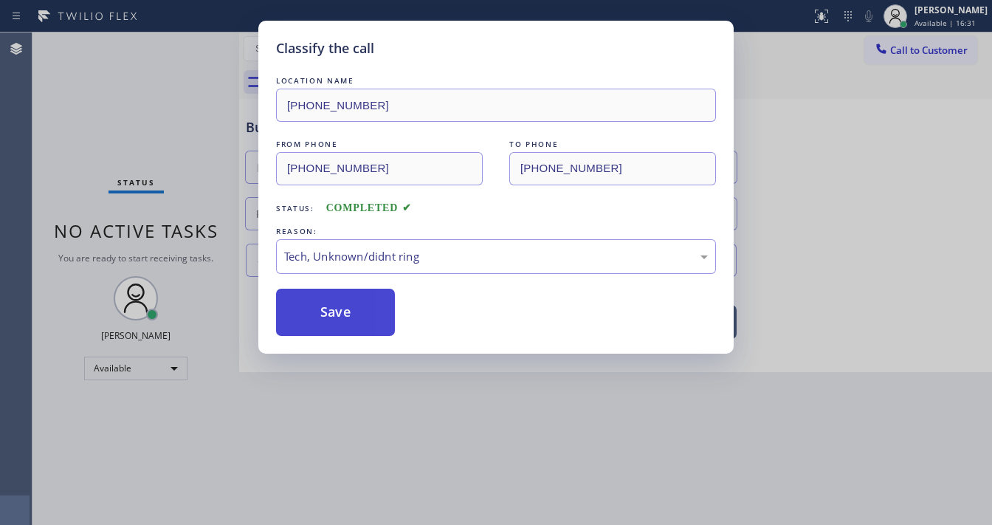
click at [342, 319] on button "Save" at bounding box center [335, 312] width 119 height 47
click at [197, 176] on div "Classify the call LOCATION NAME [PHONE_NUMBER] FROM PHONE [PHONE_NUMBER] TO PHO…" at bounding box center [496, 262] width 992 height 525
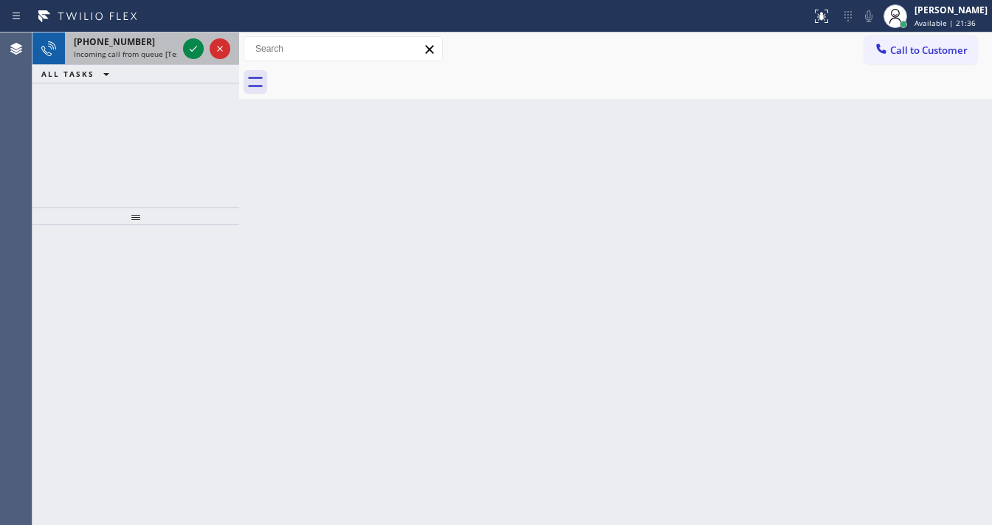
click at [148, 46] on div "[PHONE_NUMBER]" at bounding box center [125, 41] width 103 height 13
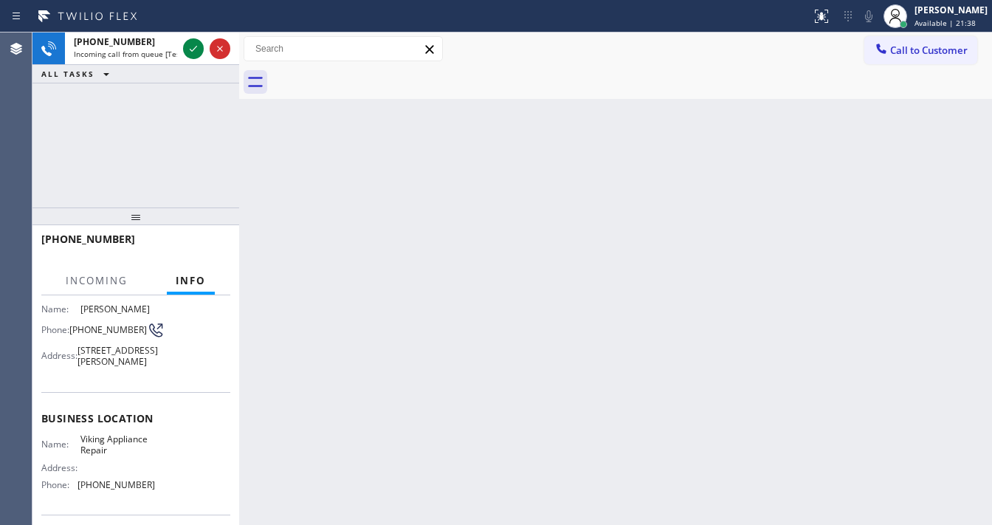
scroll to position [118, 0]
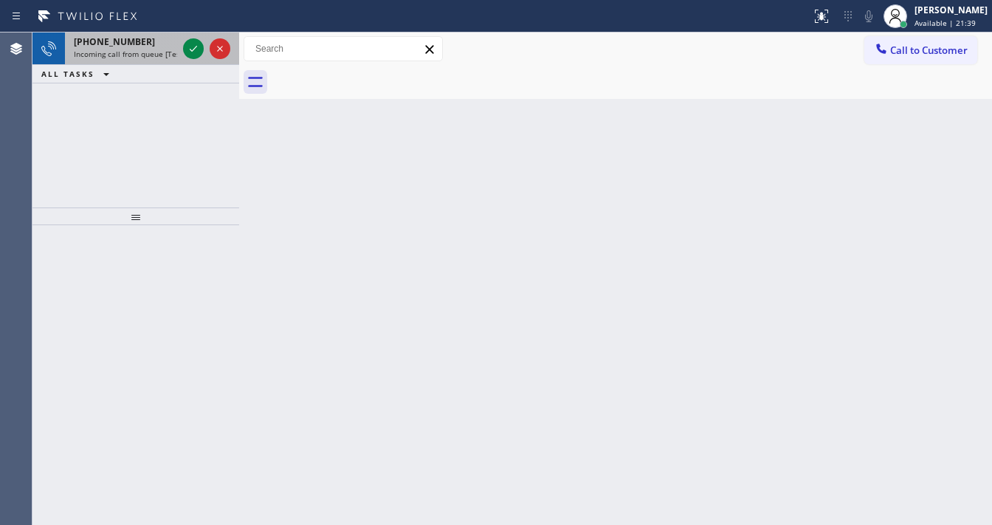
click at [161, 47] on div "[PHONE_NUMBER] Incoming call from queue [Test] All" at bounding box center [122, 48] width 115 height 32
click at [160, 49] on span "Incoming call from queue Everybody" at bounding box center [138, 54] width 128 height 10
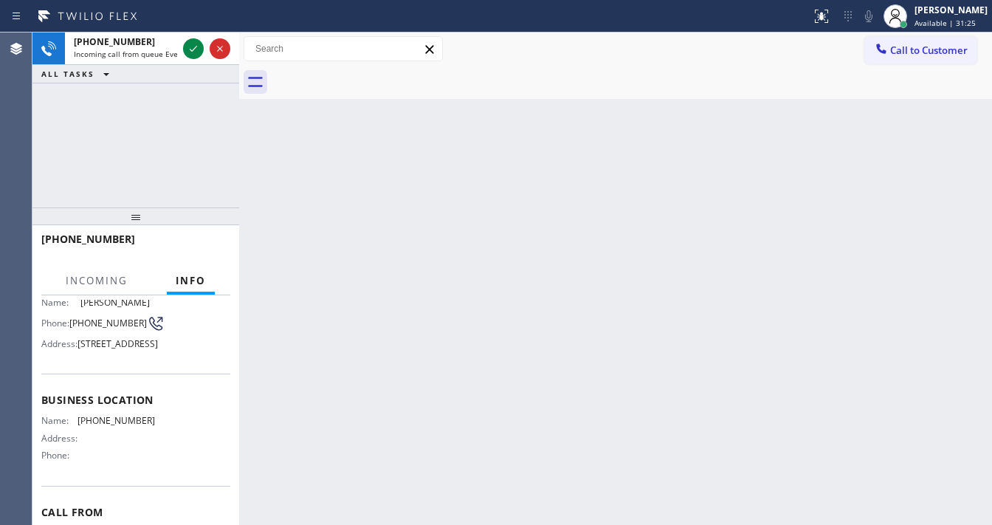
scroll to position [118, 0]
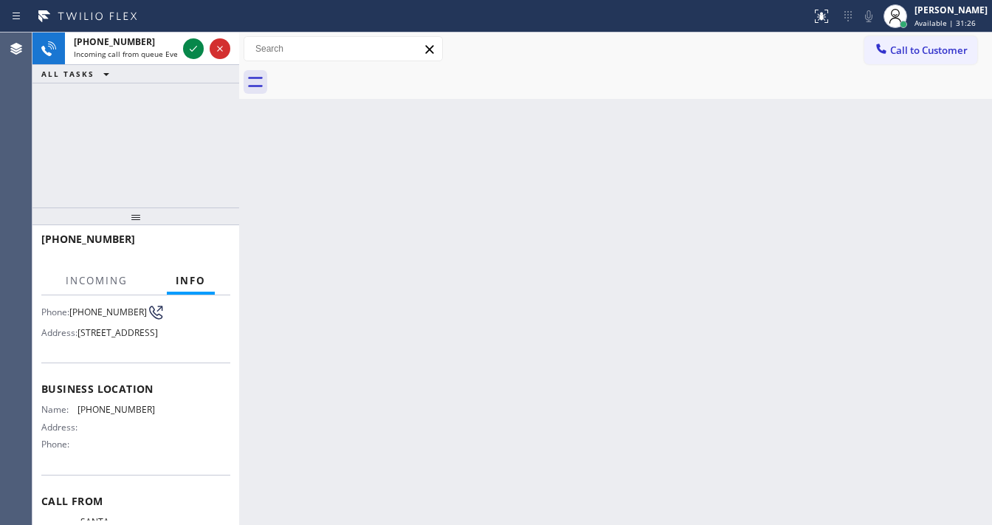
drag, startPoint x: 175, startPoint y: 94, endPoint x: 175, endPoint y: 82, distance: 11.8
click at [175, 89] on div "[PHONE_NUMBER] Incoming call from queue Everybody ALL TASKS ALL TASKS ACTIVE TA…" at bounding box center [135, 119] width 207 height 175
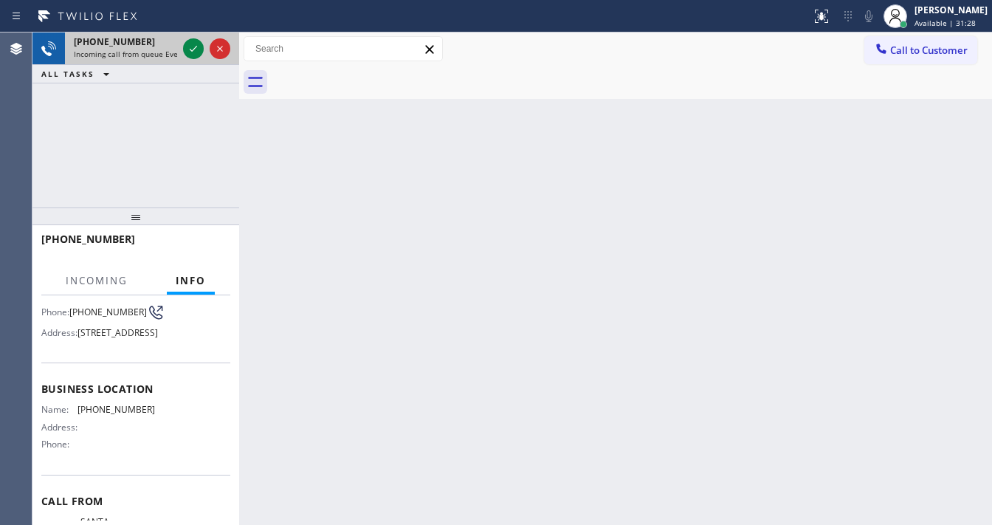
click at [154, 51] on span "Incoming call from queue Everybody" at bounding box center [138, 54] width 128 height 10
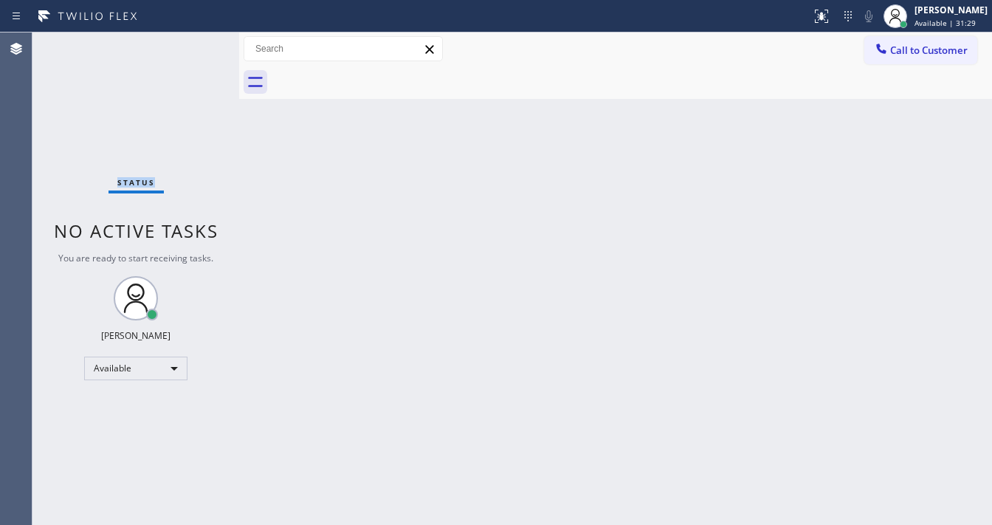
click at [154, 51] on div "Status No active tasks You are ready to start receiving tasks. [PERSON_NAME]" at bounding box center [135, 278] width 207 height 492
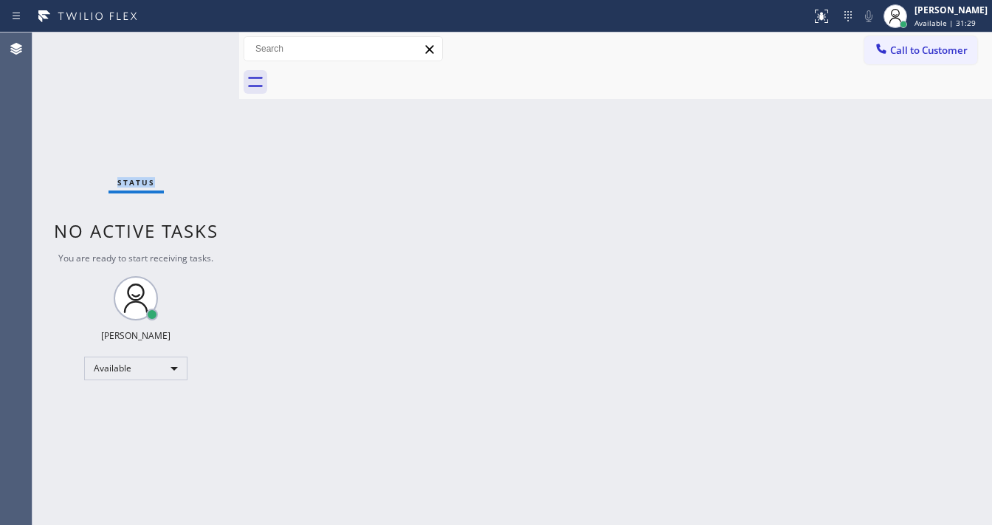
click at [154, 51] on div "Status No active tasks You are ready to start receiving tasks. [PERSON_NAME]" at bounding box center [135, 278] width 207 height 492
click at [148, 58] on div "Status No active tasks You are ready to start receiving tasks. [PERSON_NAME]" at bounding box center [135, 278] width 207 height 492
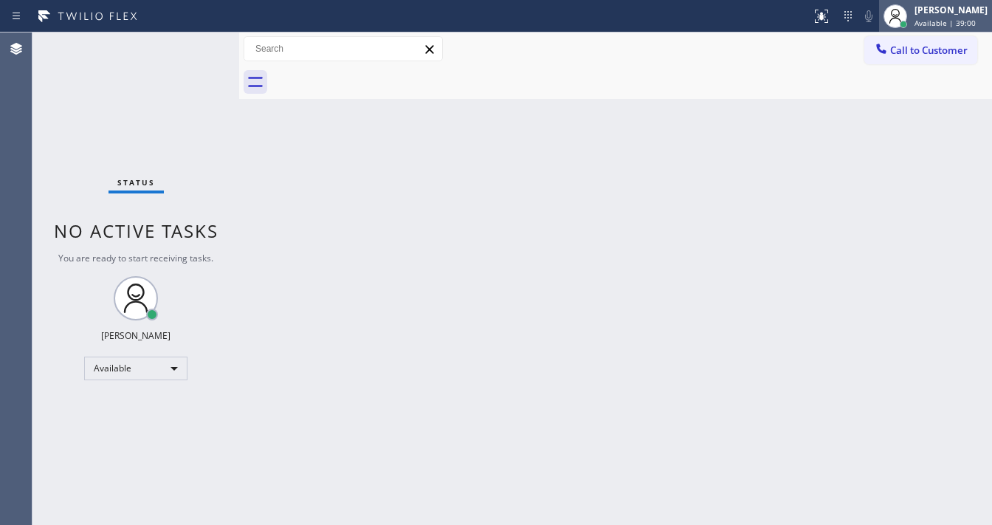
click at [944, 18] on span "Available | 39:00" at bounding box center [944, 23] width 61 height 10
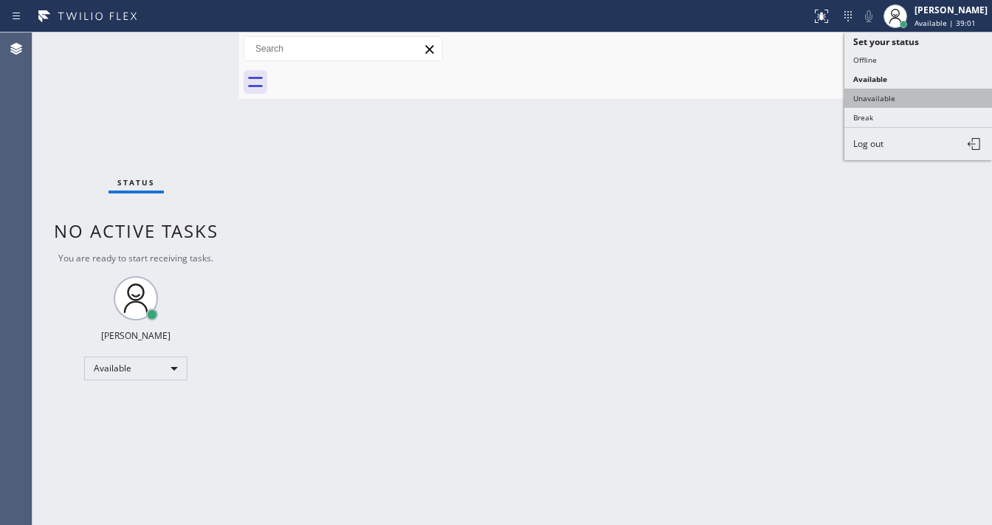
click at [898, 91] on button "Unavailable" at bounding box center [918, 98] width 148 height 19
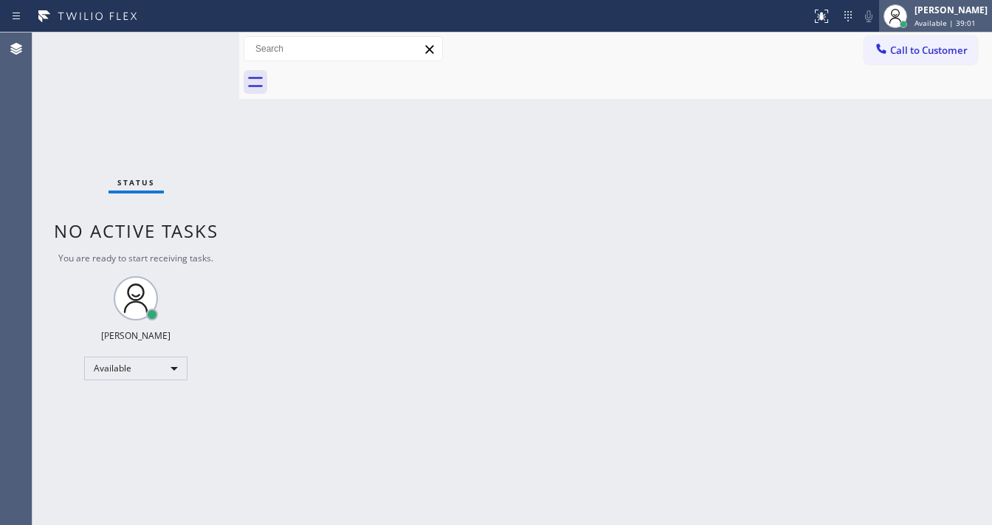
click at [937, 15] on div "[PERSON_NAME]" at bounding box center [950, 10] width 73 height 13
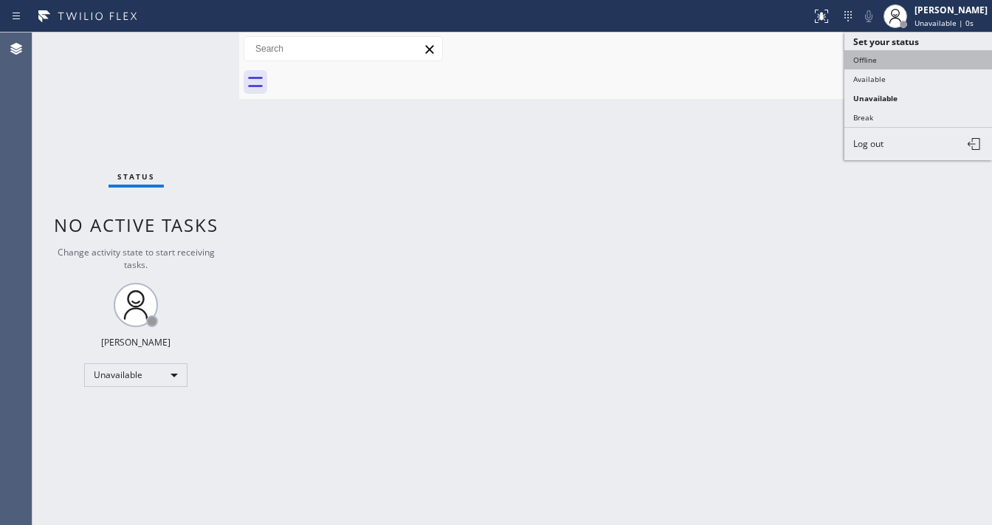
click at [891, 63] on button "Offline" at bounding box center [918, 59] width 148 height 19
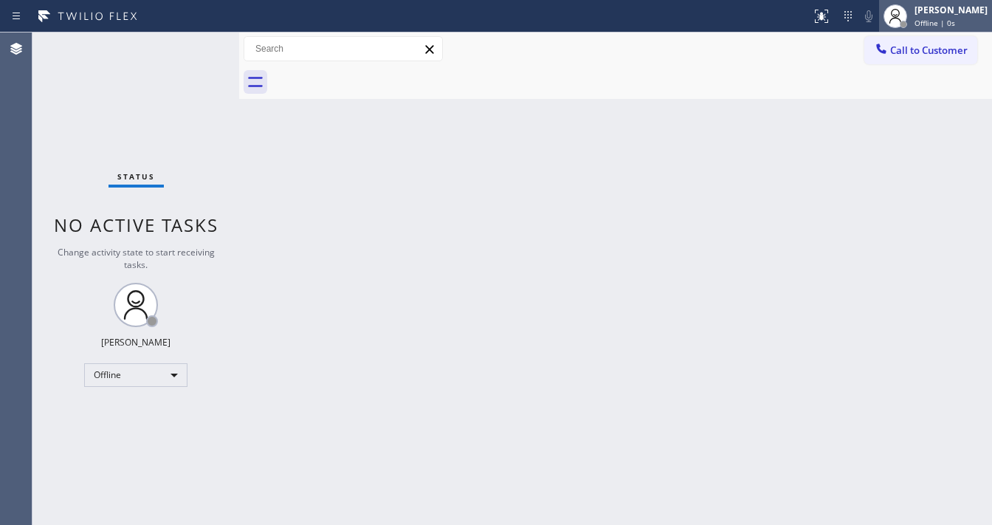
click at [929, 21] on span "Offline | 0s" at bounding box center [934, 23] width 41 height 10
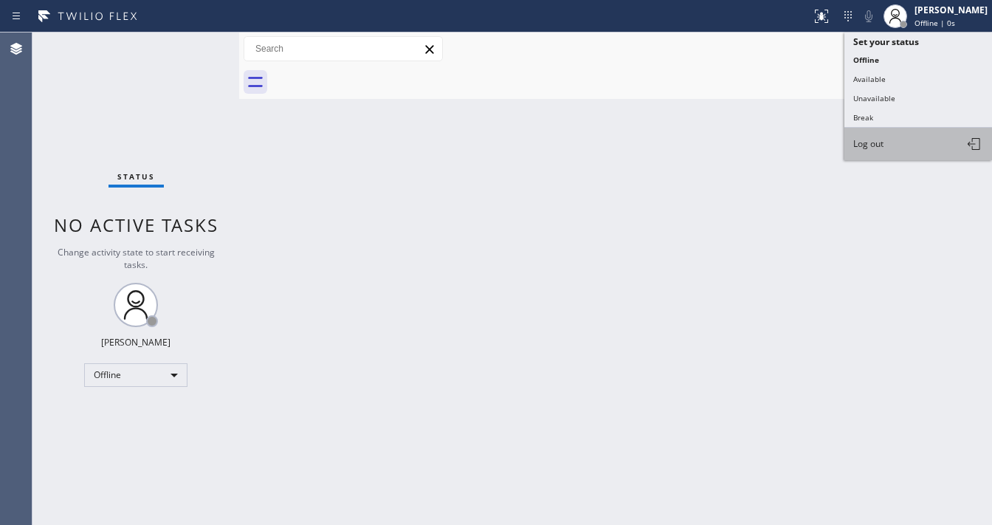
click at [899, 133] on button "Log out" at bounding box center [918, 144] width 148 height 32
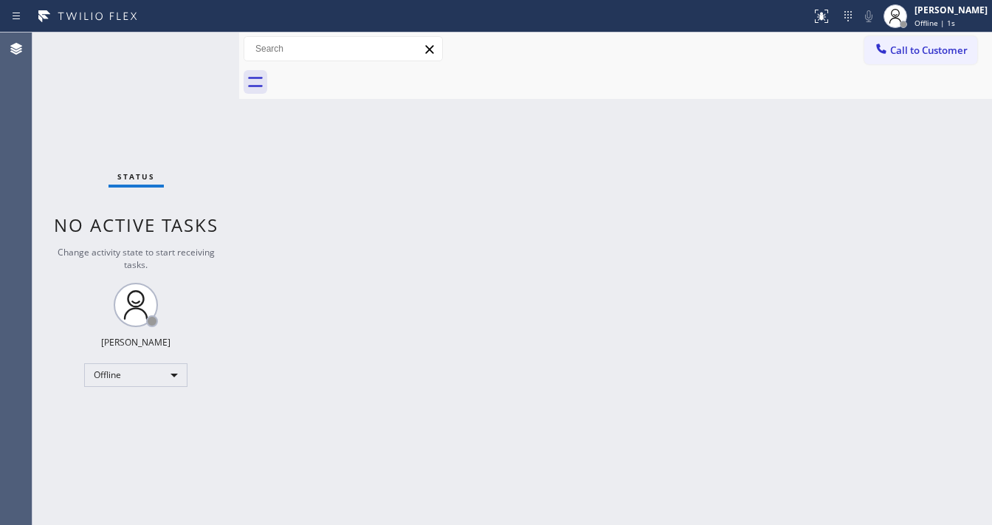
drag, startPoint x: 624, startPoint y: 247, endPoint x: 603, endPoint y: 258, distance: 23.4
click at [623, 247] on div "Back to Dashboard Change Sender ID Customers Technicians Select a contact Outbo…" at bounding box center [615, 278] width 753 height 492
